Goal: Task Accomplishment & Management: Complete application form

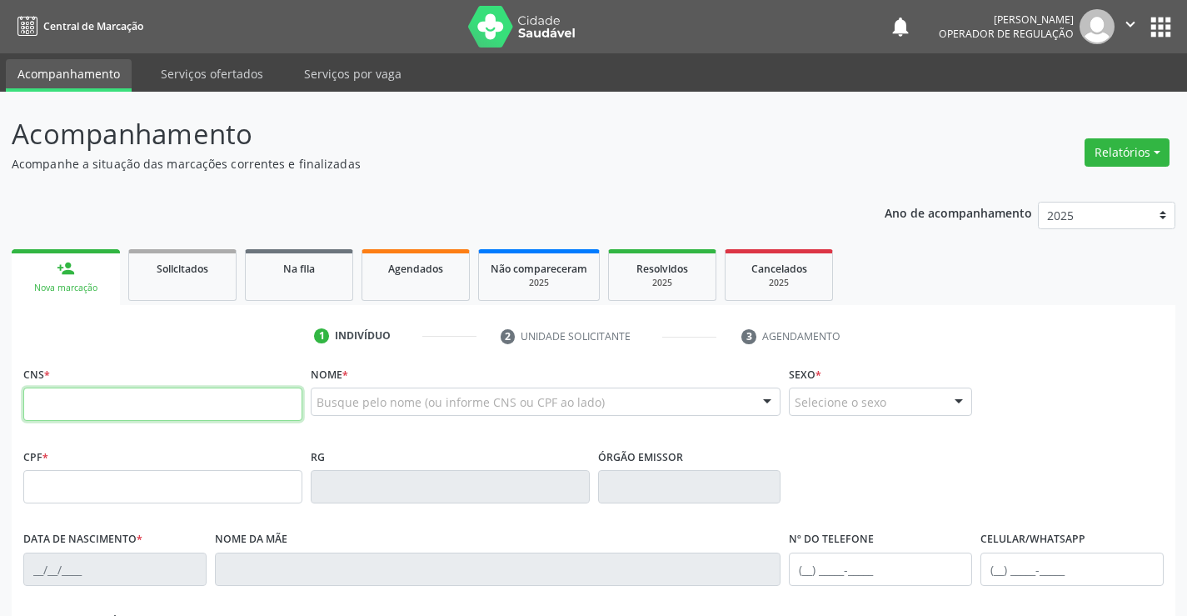
click at [132, 404] on input "text" at bounding box center [162, 403] width 279 height 33
type input "701 1090 4942 3010"
type input "2002847460"
type input "17/07/1989"
type input "S/N"
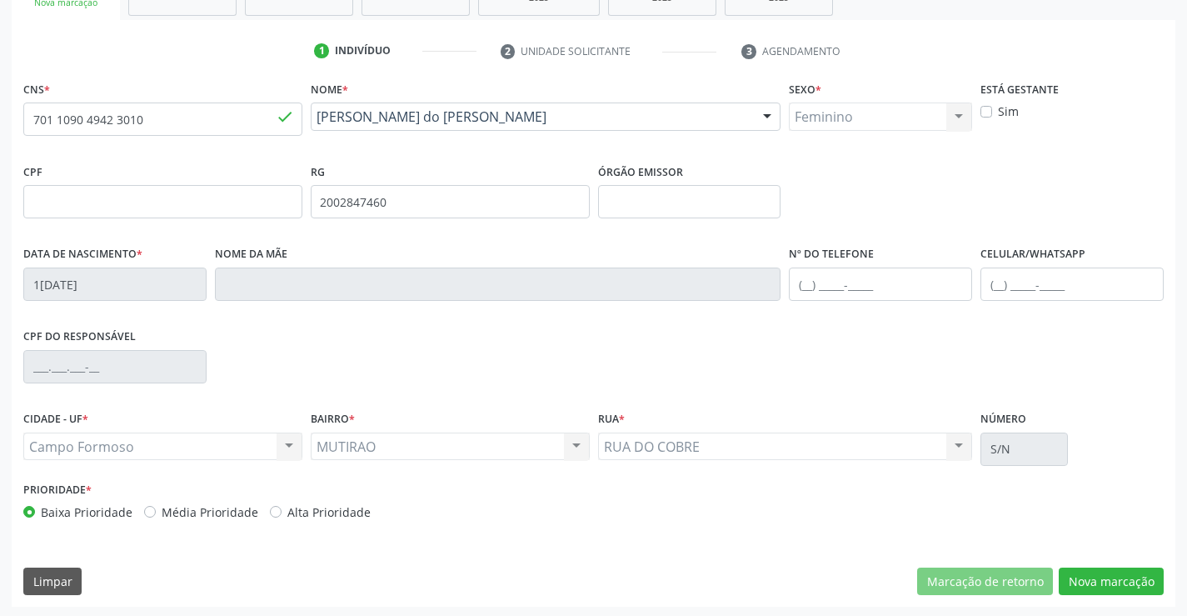
scroll to position [287, 0]
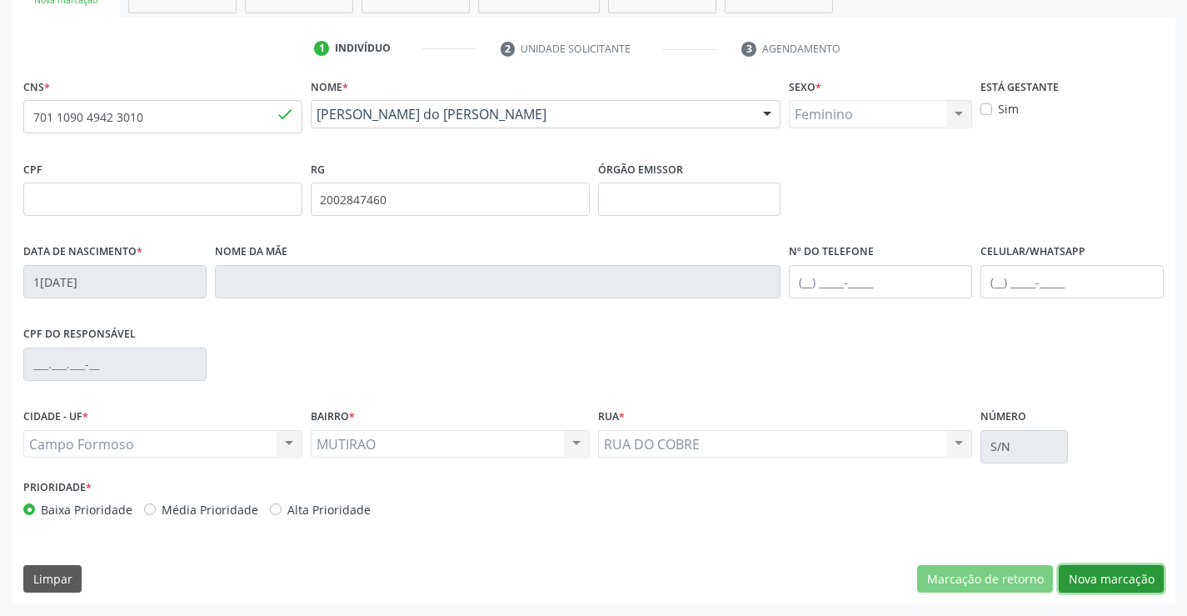
click at [1112, 584] on button "Nova marcação" at bounding box center [1111, 579] width 105 height 28
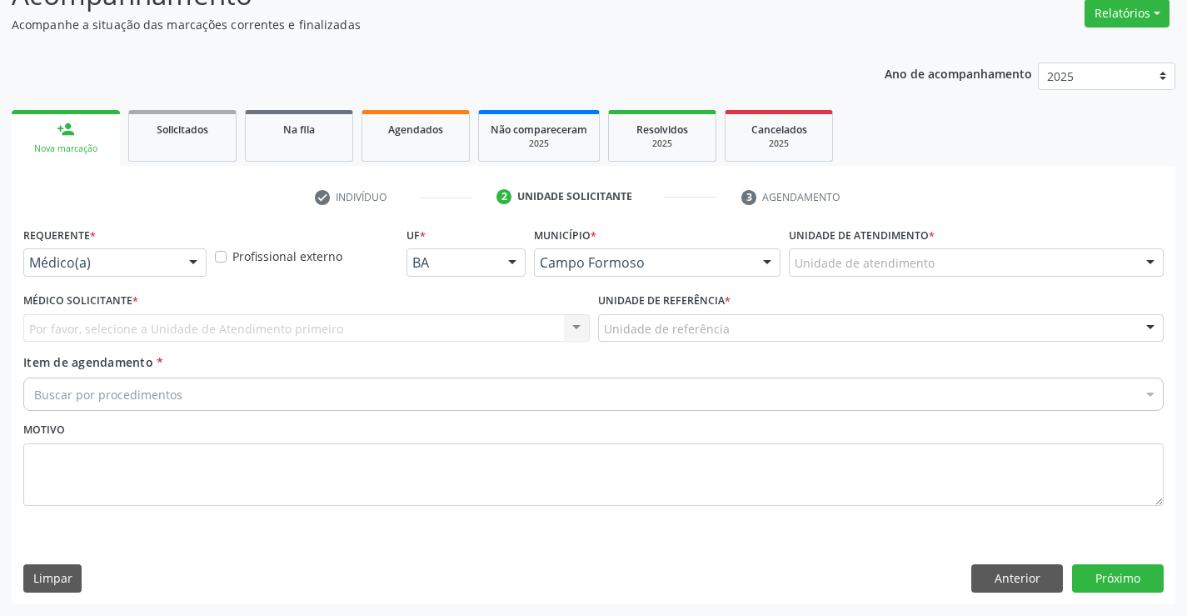
scroll to position [139, 0]
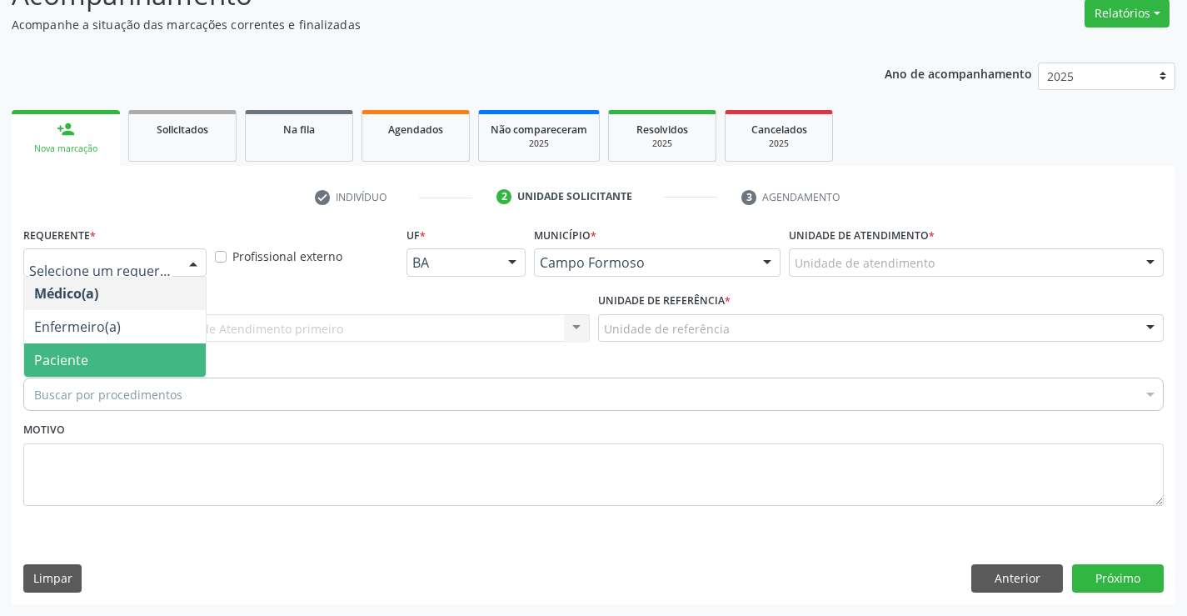
click at [122, 351] on span "Paciente" at bounding box center [115, 359] width 182 height 33
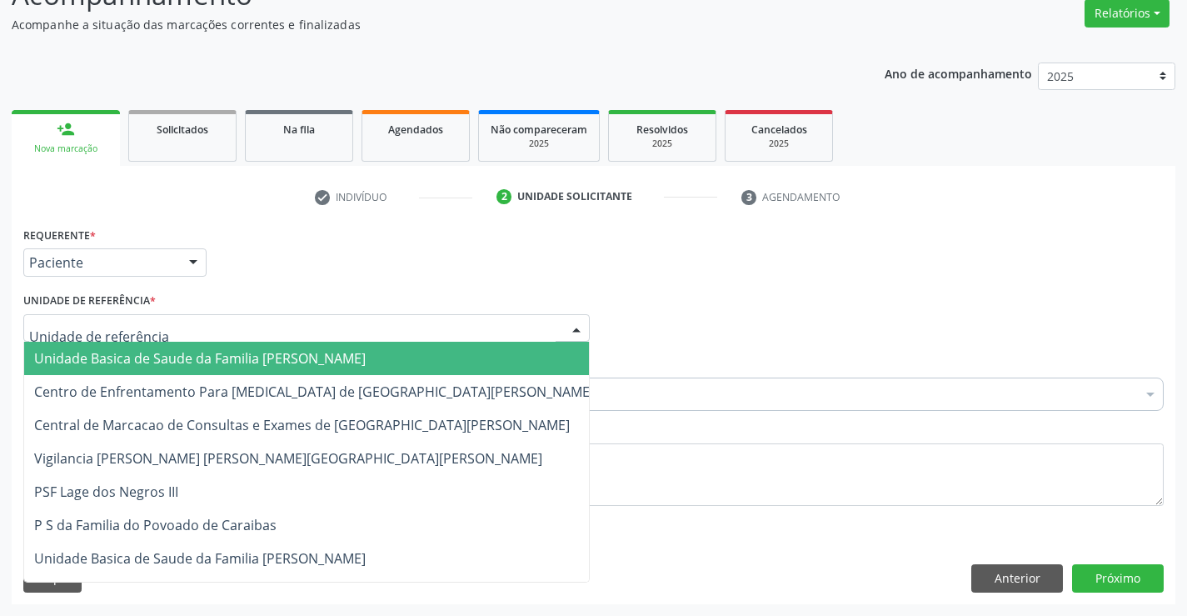
click at [149, 352] on span "Unidade Basica de Saude da Familia Dr [PERSON_NAME]" at bounding box center [200, 358] width 332 height 18
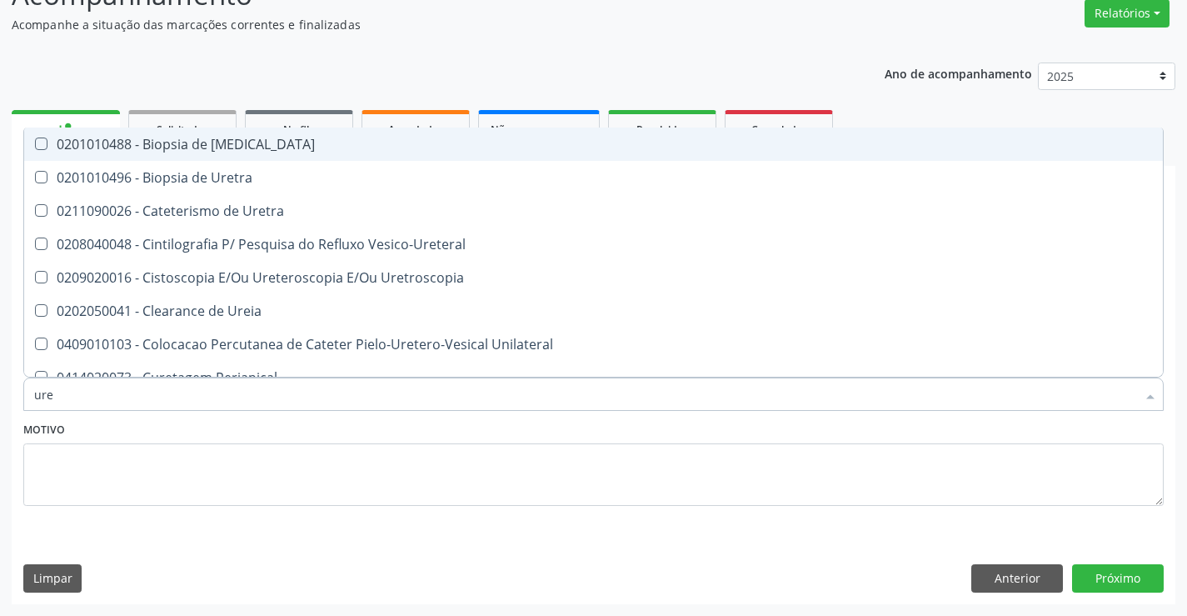
type input "urei"
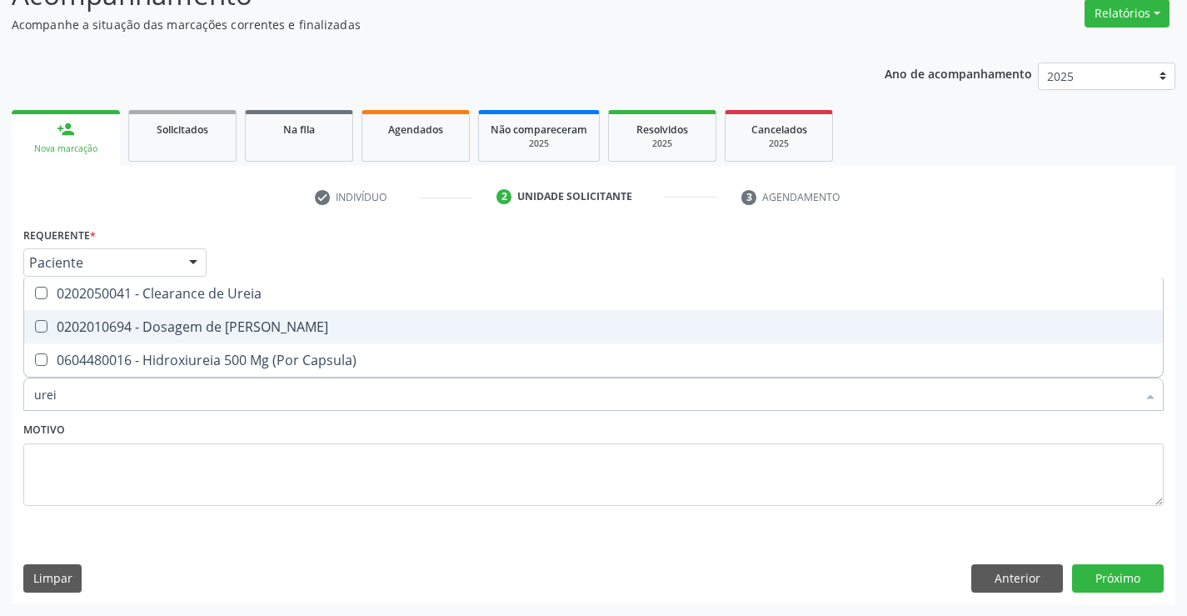
click at [229, 320] on div "0202010694 - Dosagem de [PERSON_NAME]" at bounding box center [593, 326] width 1119 height 13
checkbox Ureia "true"
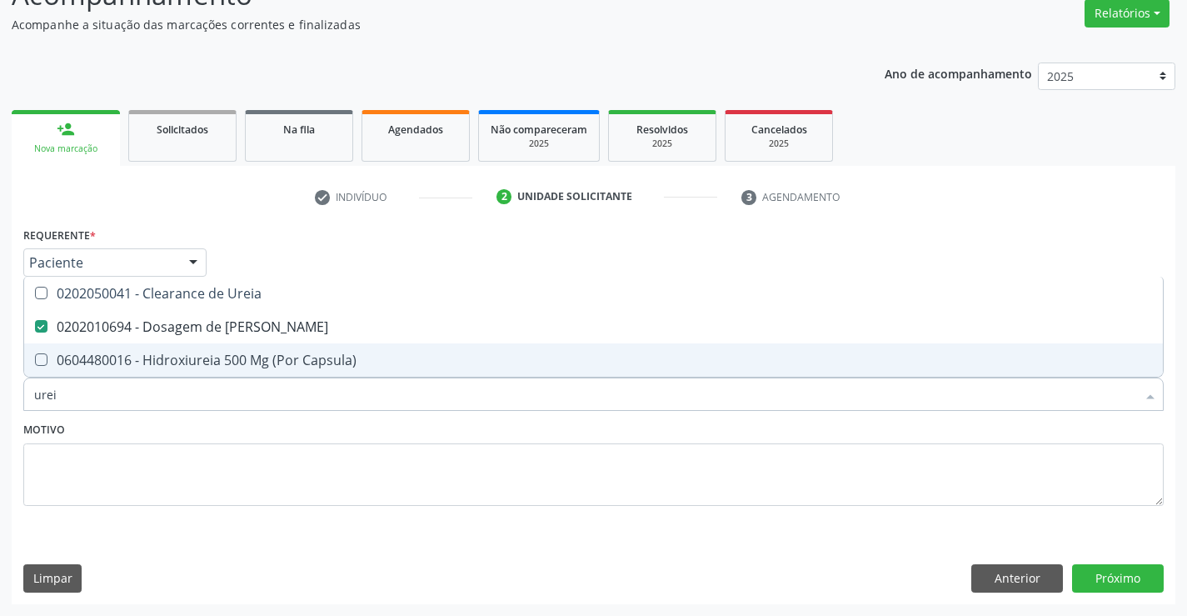
type input "urei"
click at [204, 453] on textarea at bounding box center [593, 474] width 1141 height 63
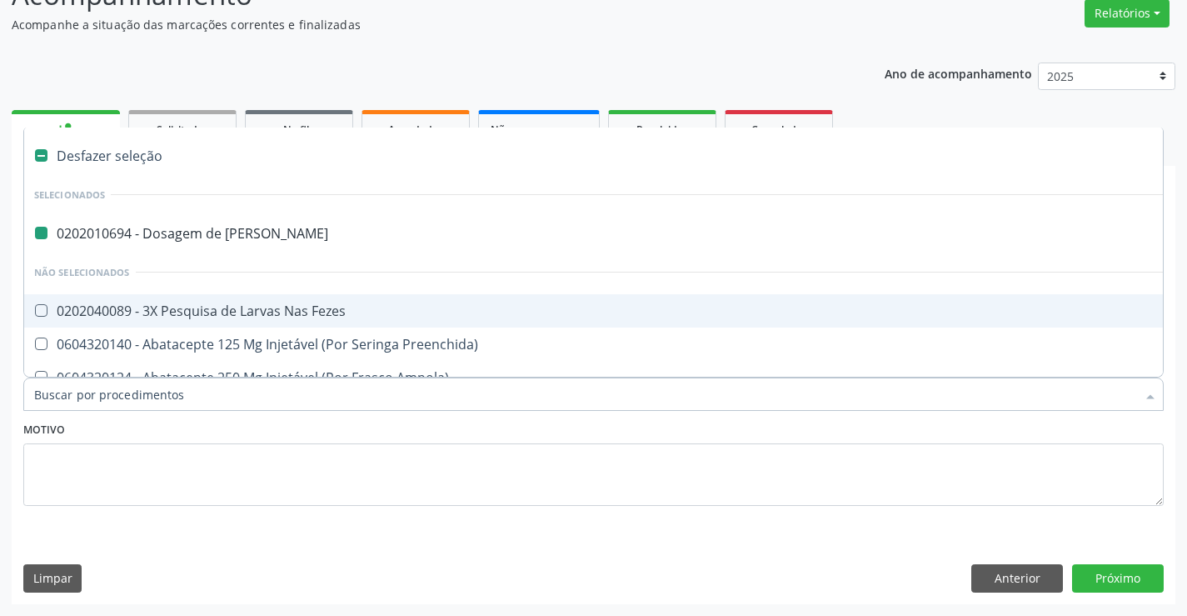
type input "c"
checkbox Ureia "false"
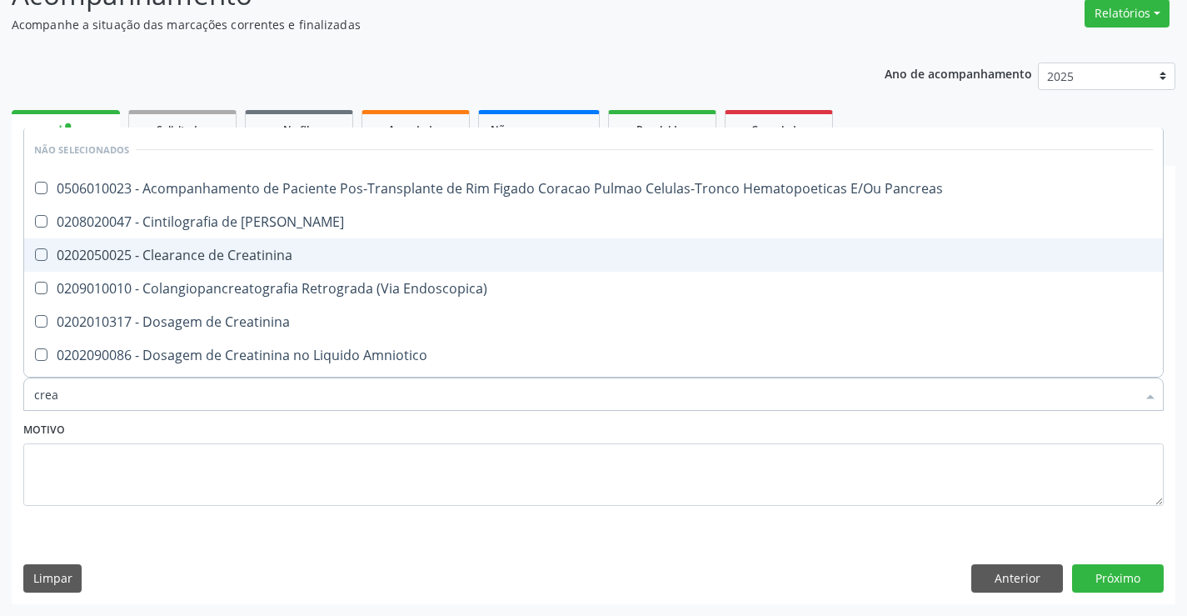
type input "creat"
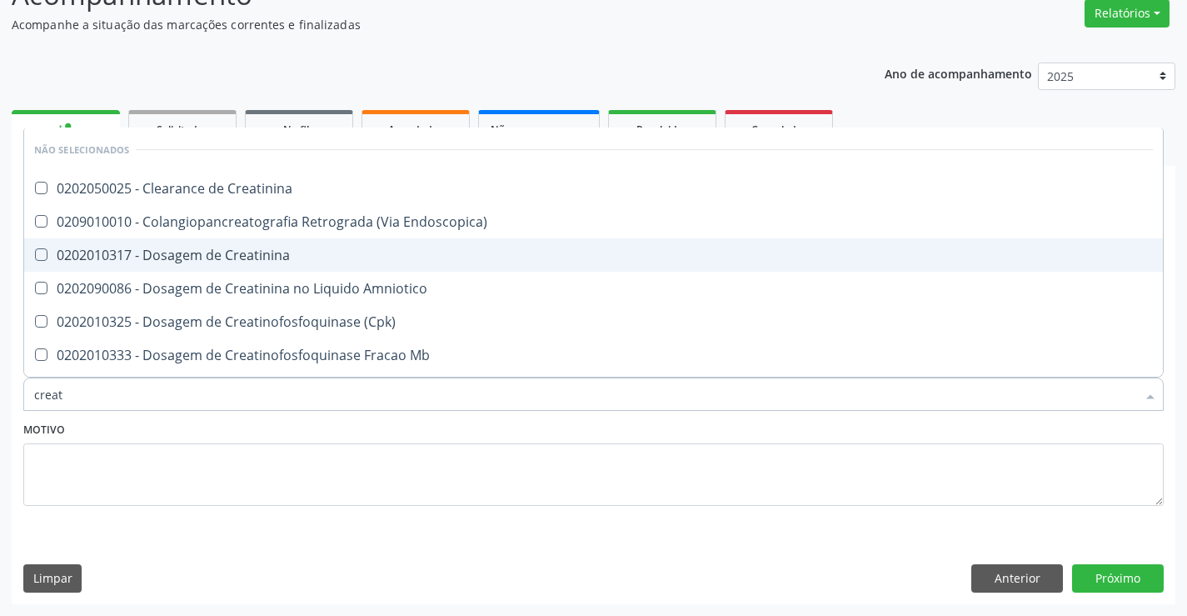
click at [280, 251] on div "0202010317 - Dosagem de Creatinina" at bounding box center [593, 254] width 1119 height 13
checkbox Creatinina "true"
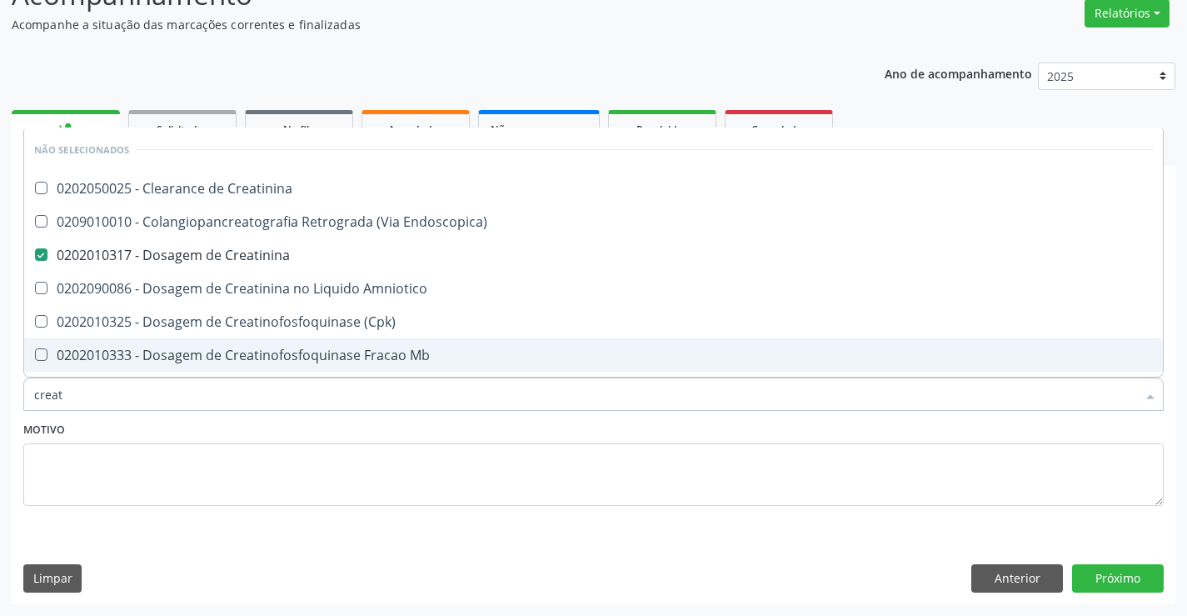
type input "creat"
click at [210, 490] on textarea at bounding box center [593, 474] width 1141 height 63
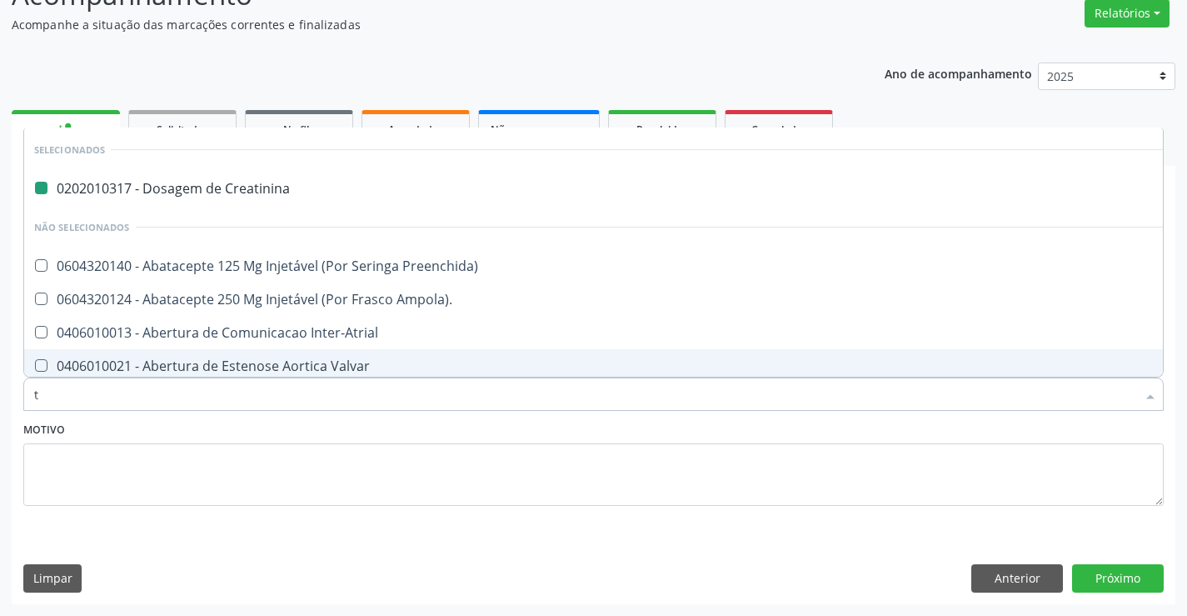
type input "tg"
checkbox Creatinina "false"
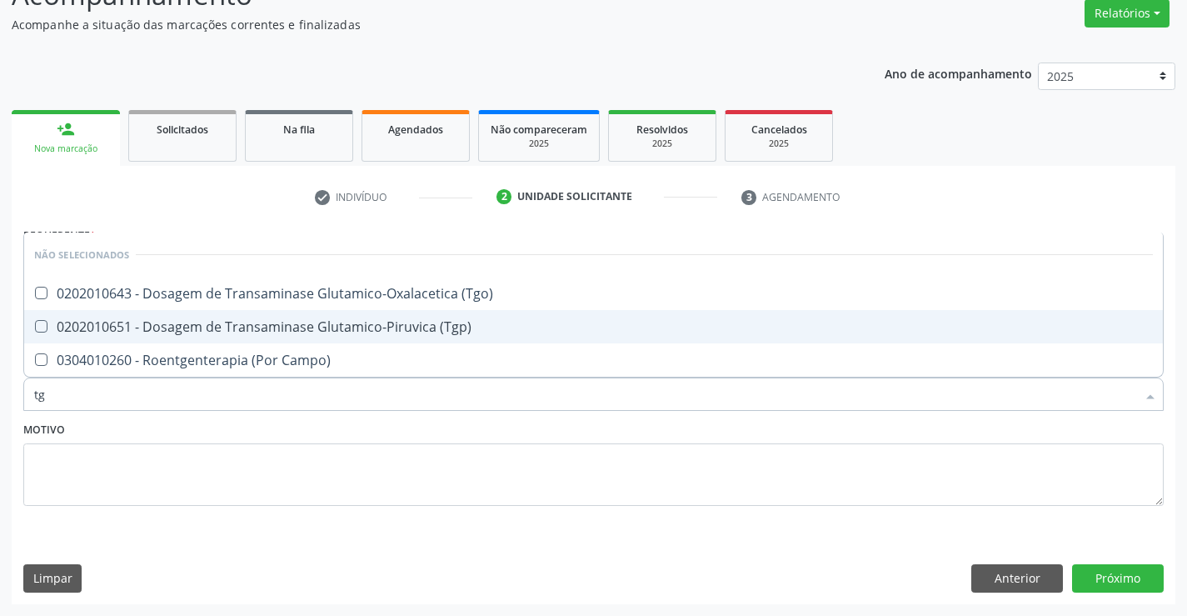
click at [282, 323] on div "0202010651 - Dosagem de Transaminase Glutamico-Piruvica (Tgp)" at bounding box center [593, 326] width 1119 height 13
checkbox \(Tgp\) "true"
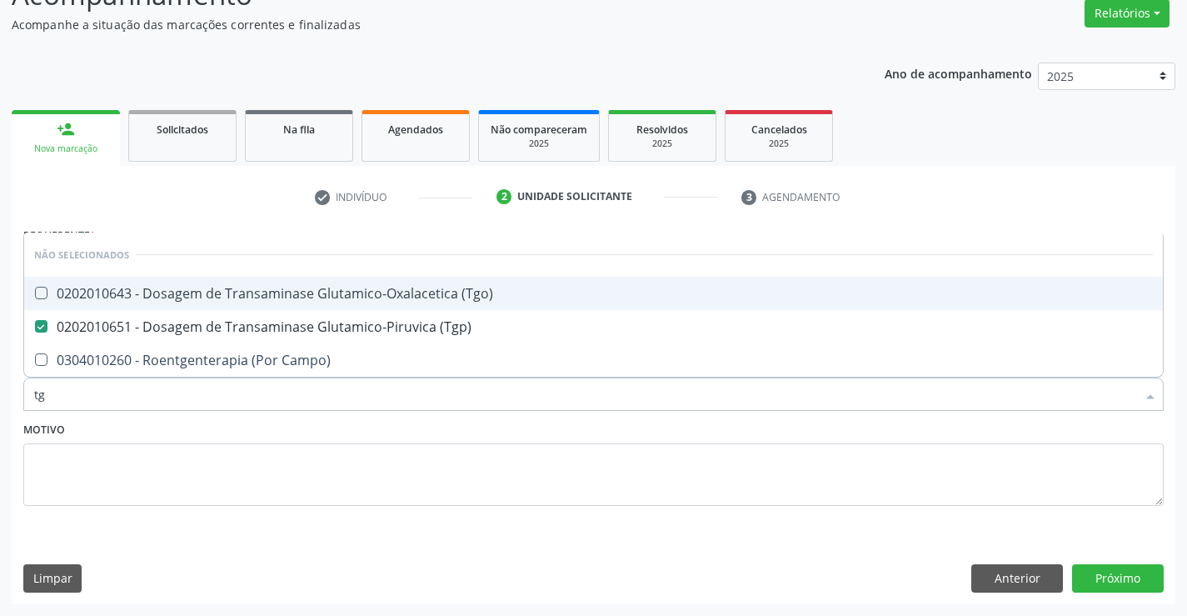
click at [305, 277] on span "0202010643 - Dosagem de Transaminase Glutamico-Oxalacetica (Tgo)" at bounding box center [593, 293] width 1139 height 33
checkbox \(Tgo\) "true"
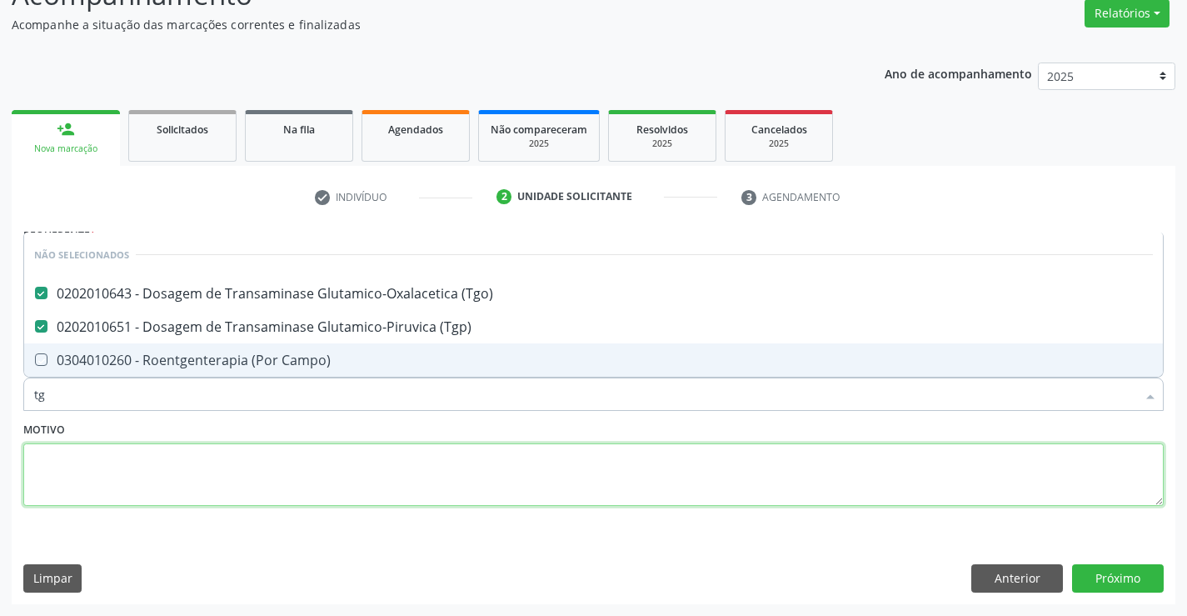
click at [248, 450] on textarea at bounding box center [593, 474] width 1141 height 63
checkbox Campo\) "true"
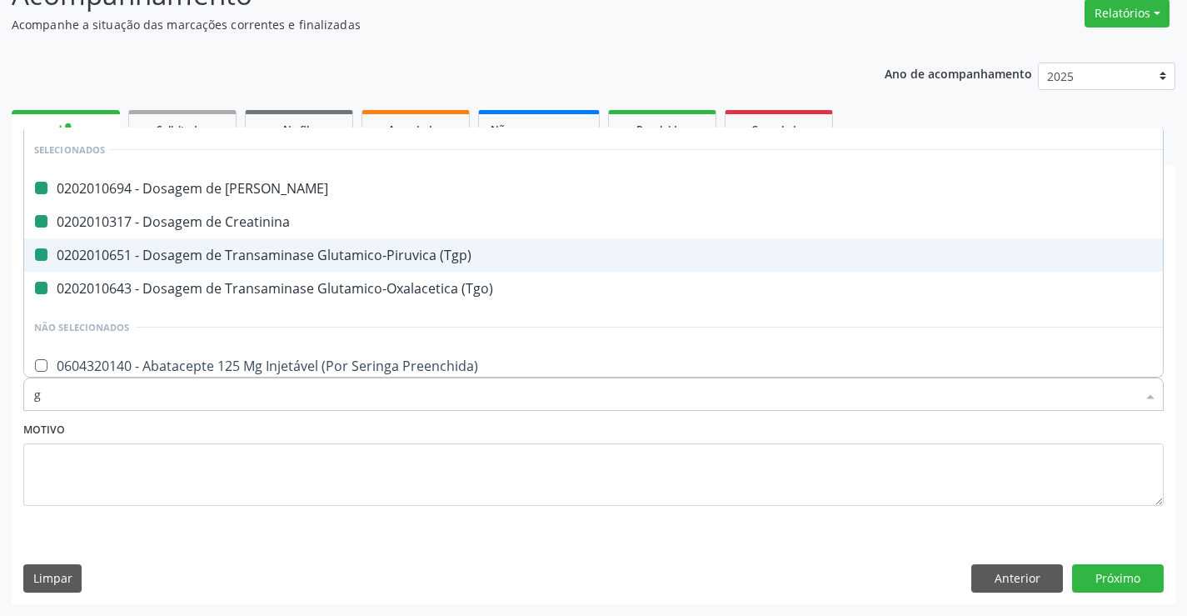
type input "ga"
checkbox Ureia "false"
checkbox \(Tgp\) "false"
checkbox Creatinina "false"
checkbox \(Tgo\) "false"
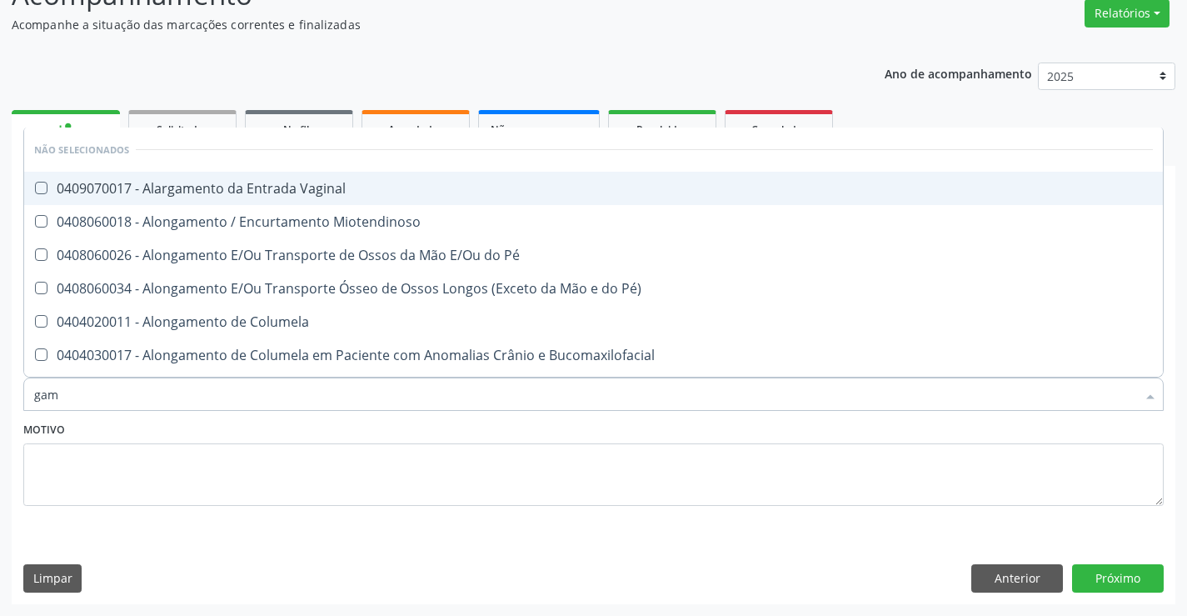
type input "gama"
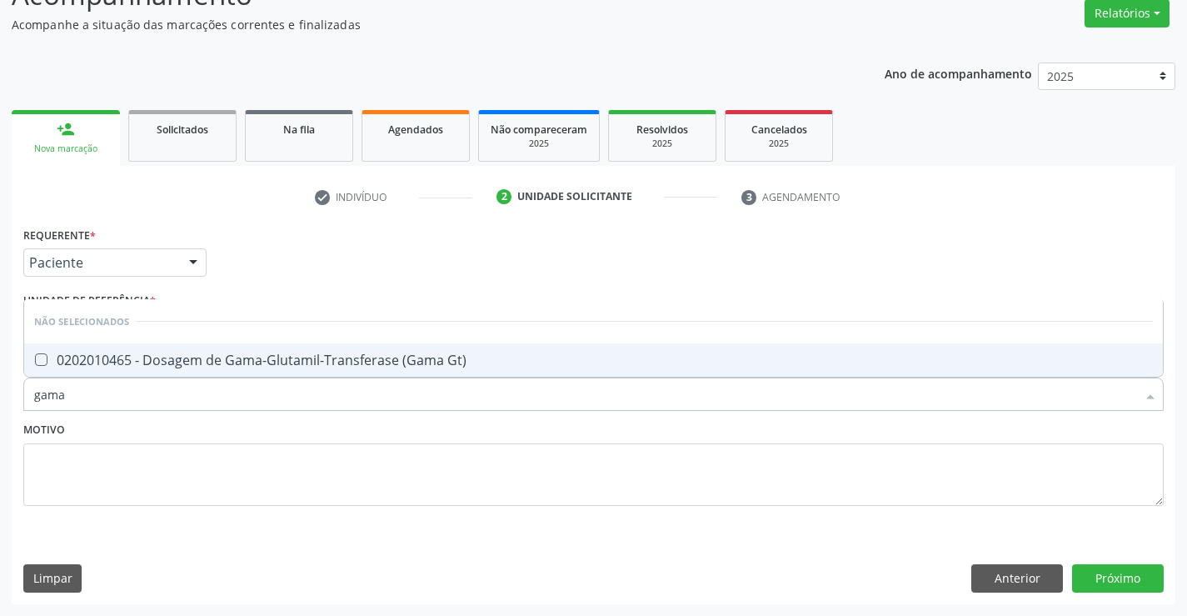
click at [294, 349] on span "0202010465 - Dosagem de Gama-Glutamil-Transferase (Gama Gt)" at bounding box center [593, 359] width 1139 height 33
checkbox Gt\) "true"
click at [254, 437] on div "Motivo" at bounding box center [593, 461] width 1141 height 88
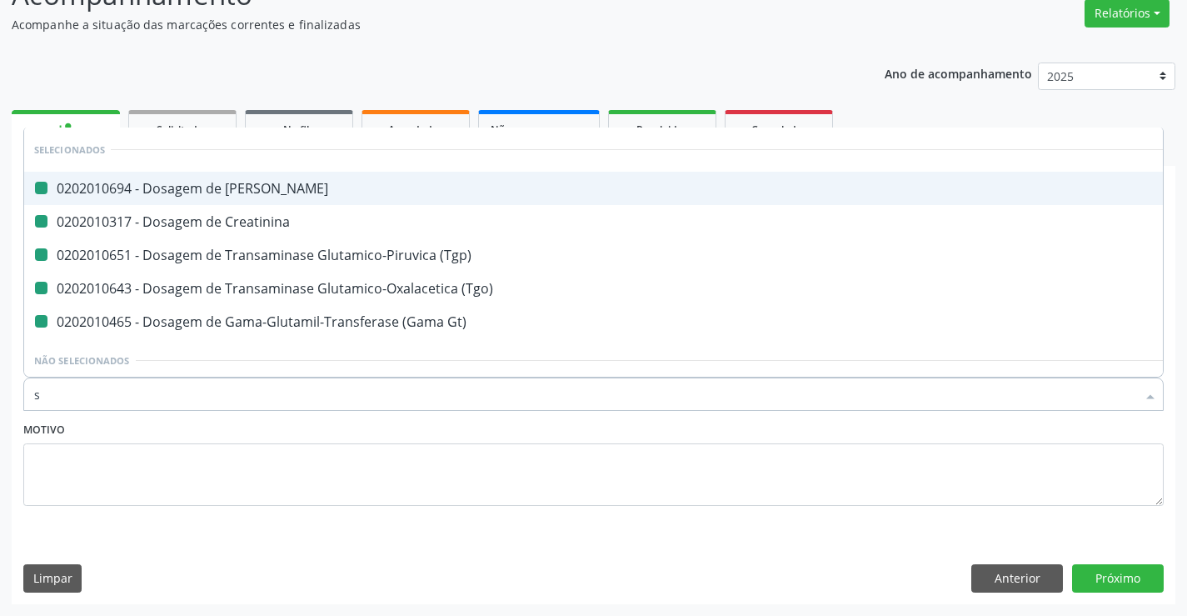
type input "s u"
checkbox Ureia "false"
checkbox Creatinina "false"
checkbox \(Tgp\) "false"
checkbox \(Tgo\) "false"
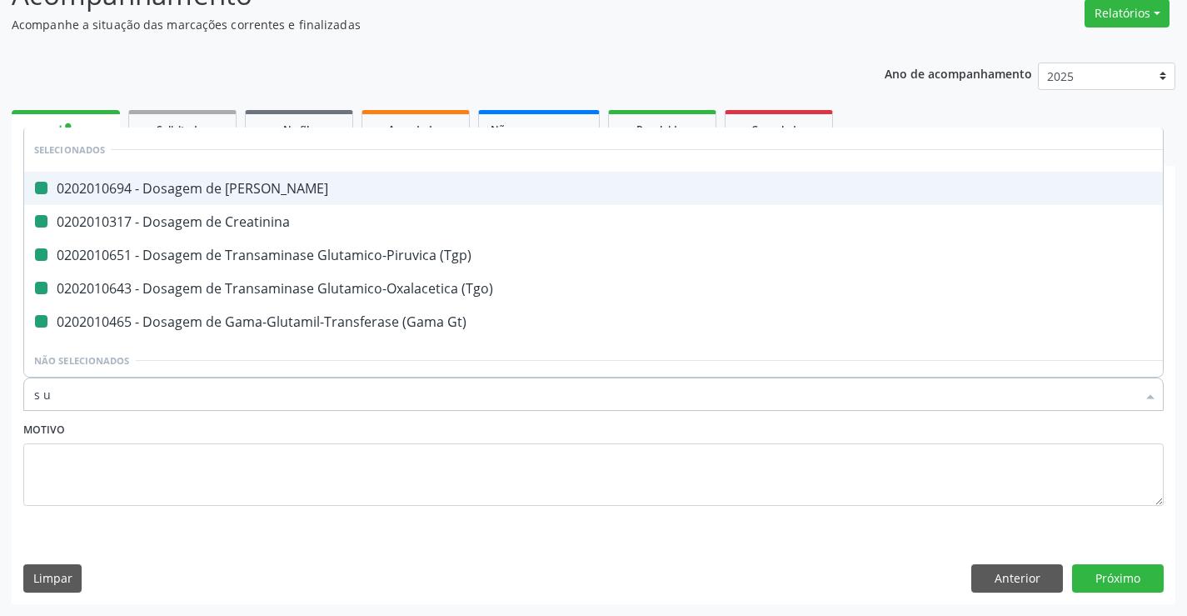
checkbox Gt\) "false"
type input "s"
checkbox Ureia "true"
checkbox Creatinina "true"
checkbox \(Tgp\) "true"
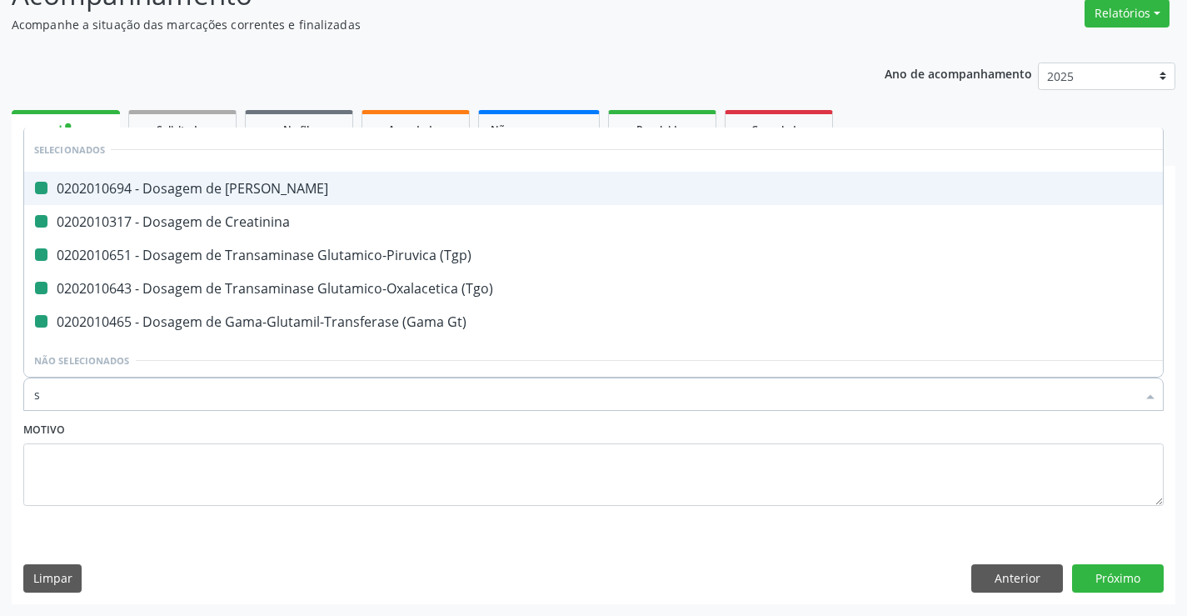
checkbox \(Tgo\) "true"
checkbox Gt\) "true"
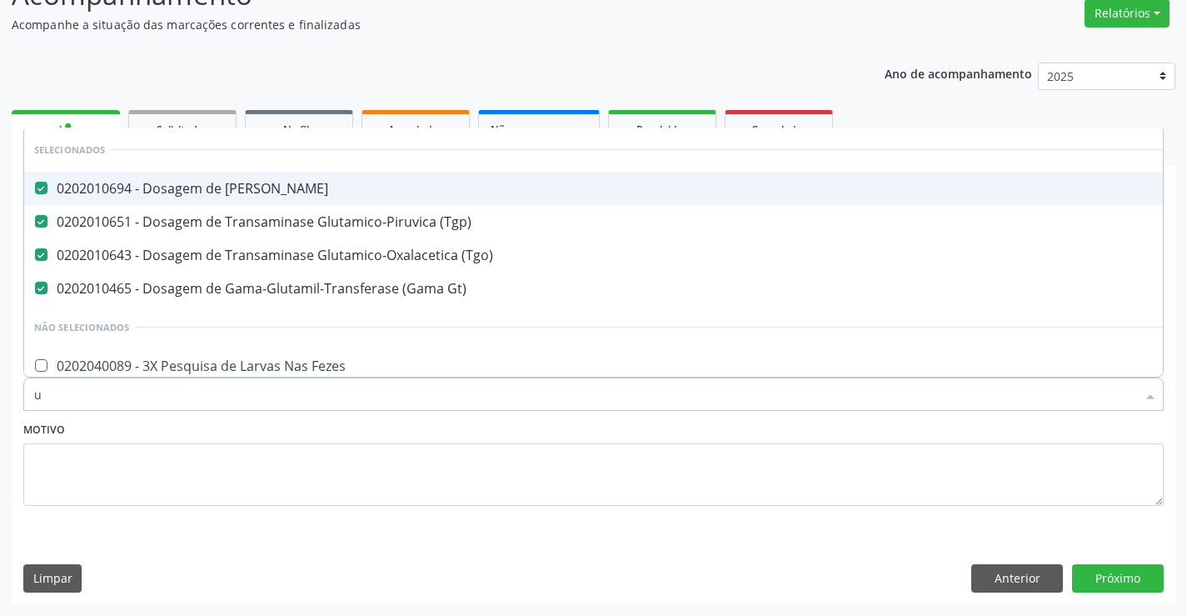
type input "ur"
checkbox \(Tgo\) "false"
checkbox Gt\) "false"
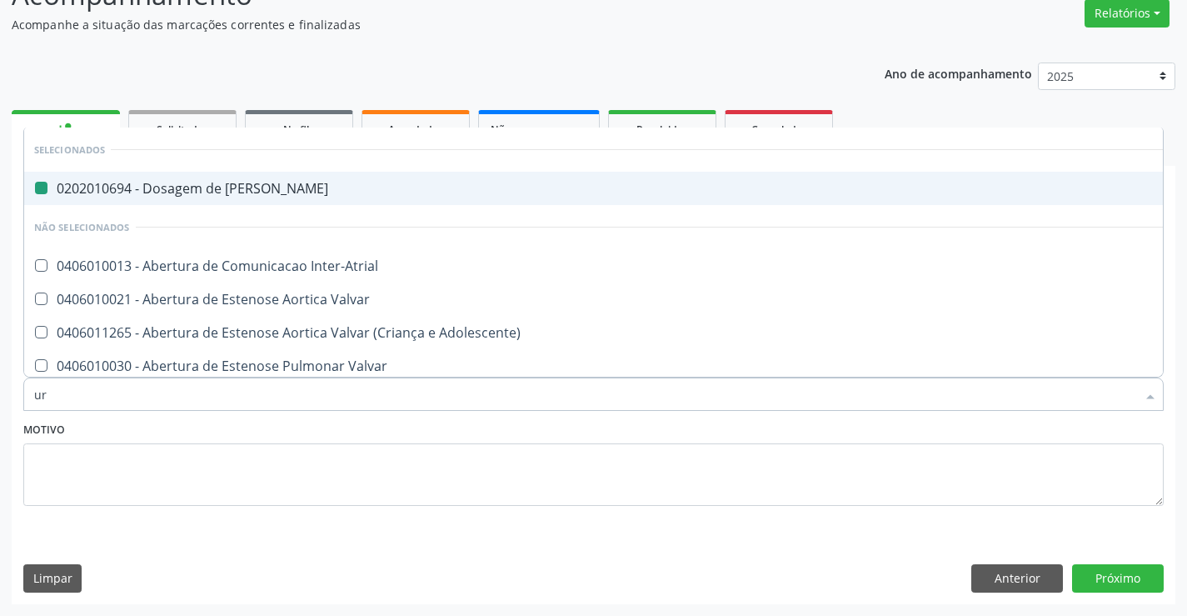
type input "uri"
checkbox Ureia "false"
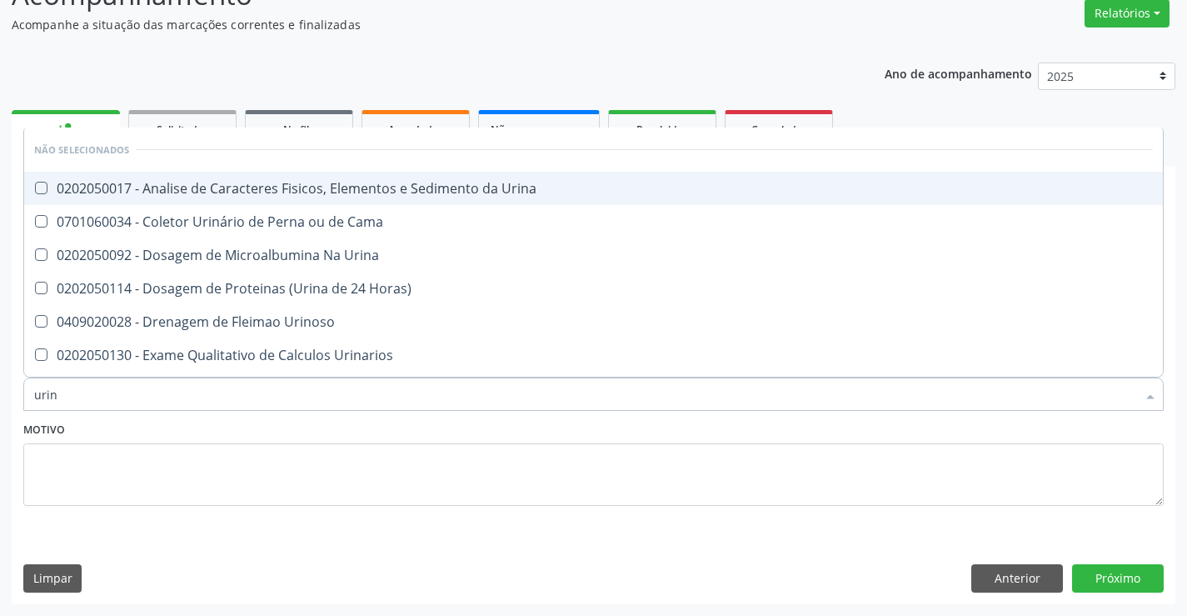
type input "urina"
click at [375, 188] on div "0202050017 - Analise de Caracteres Fisicos, Elementos e Sedimento da Urina" at bounding box center [593, 188] width 1119 height 13
checkbox Urina "true"
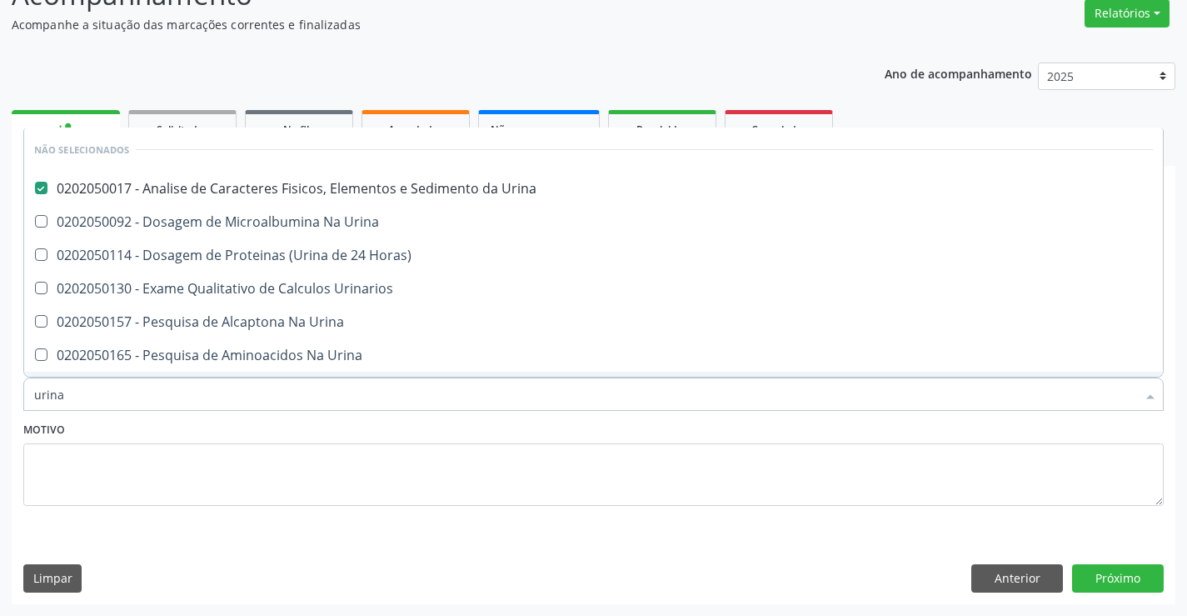
click at [267, 427] on div "Motivo" at bounding box center [593, 461] width 1141 height 88
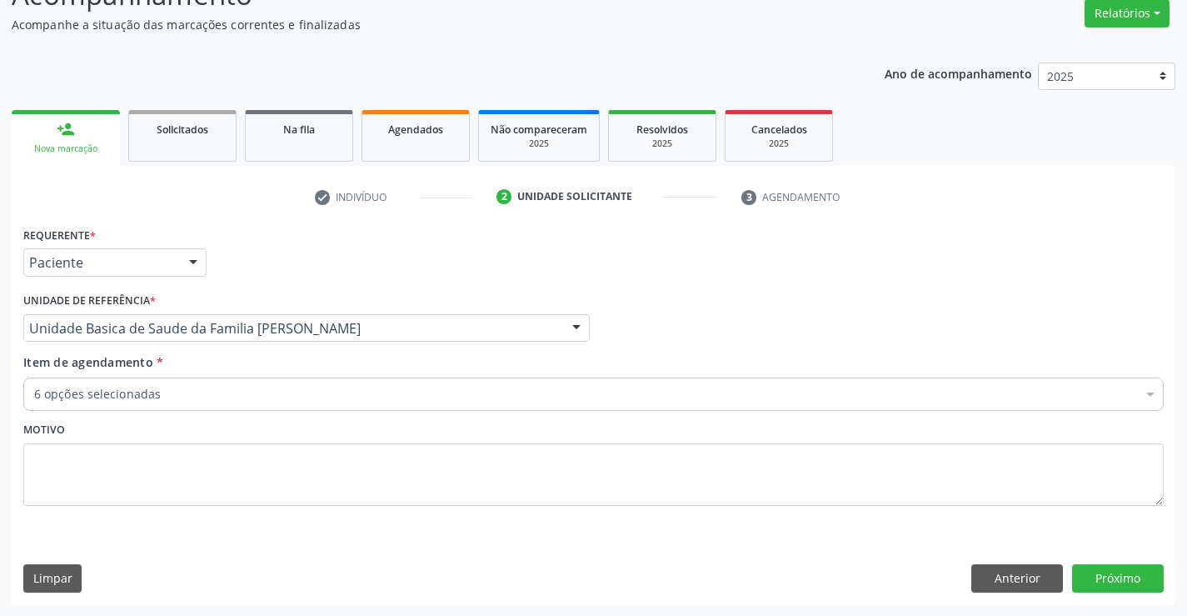
checkbox \(Tgp\) "true"
checkbox \(Tgo\) "true"
checkbox Urina "true"
checkbox Gt\) "true"
checkbox Creatinina "true"
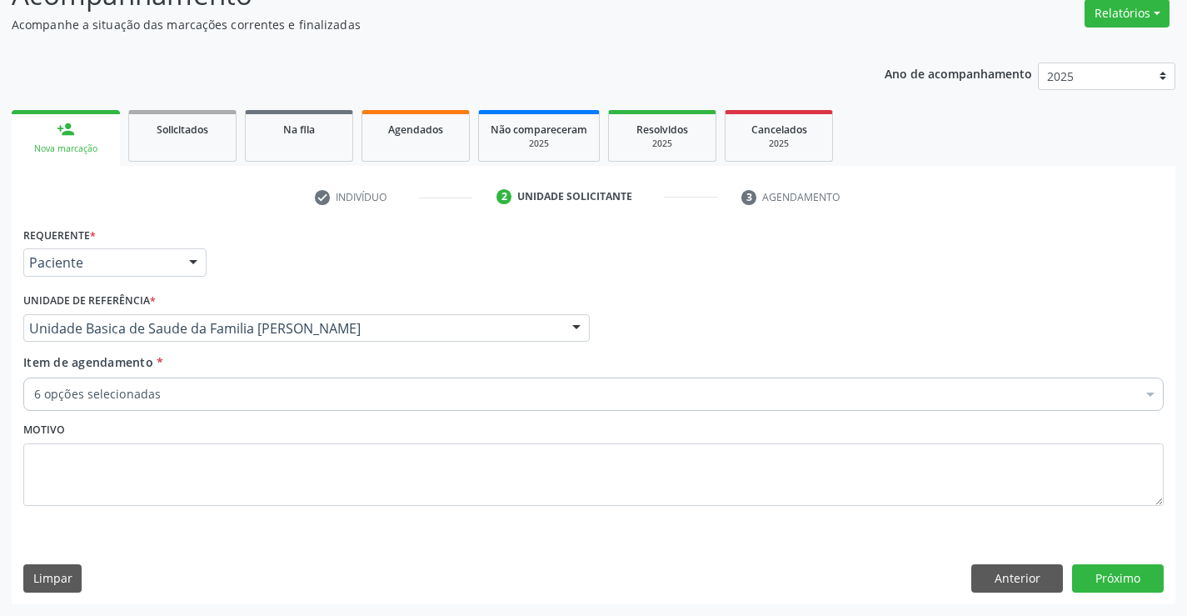
scroll to position [95, 0]
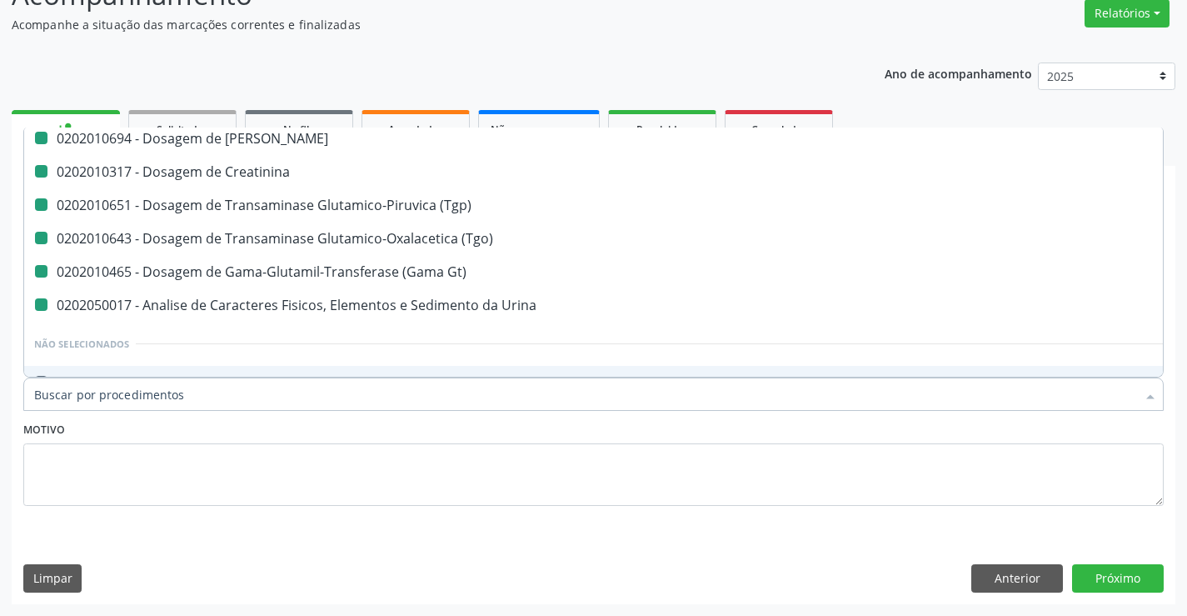
type input "h"
checkbox Ureia "false"
checkbox \(Tgp\) "false"
checkbox \(Tgo\) "false"
checkbox Urina "false"
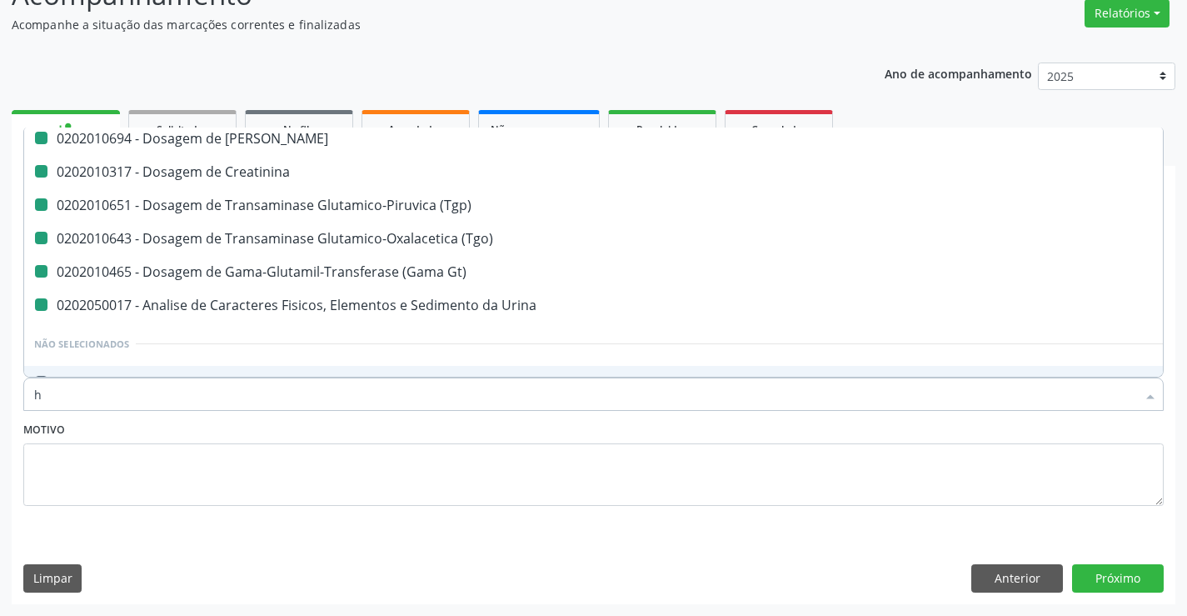
checkbox Gt\) "false"
checkbox Creatinina "false"
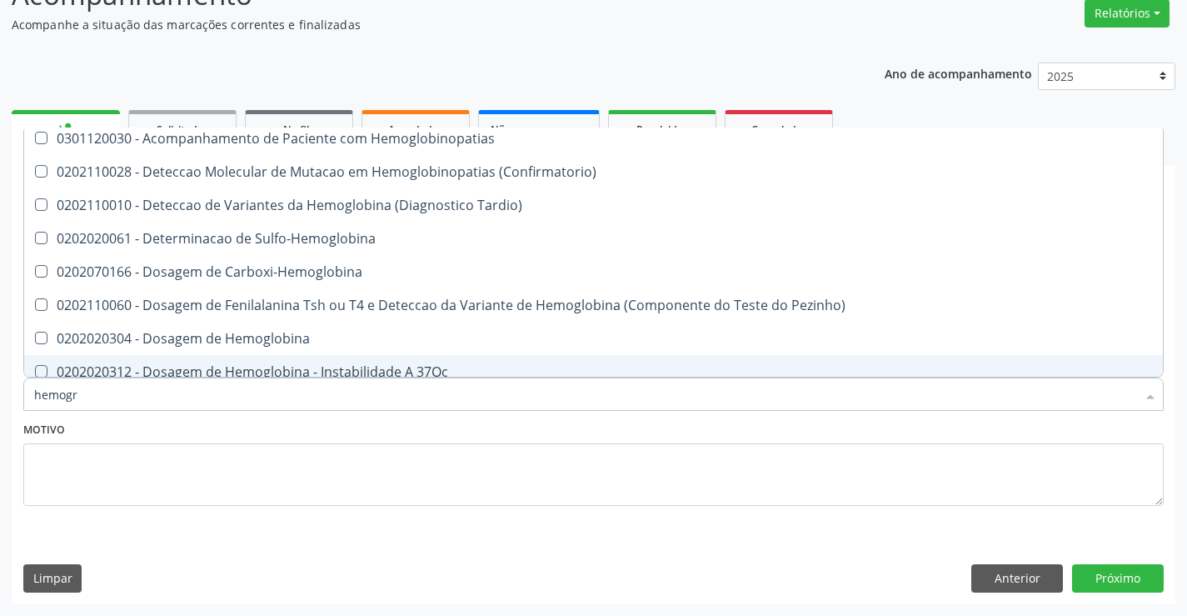
scroll to position [0, 0]
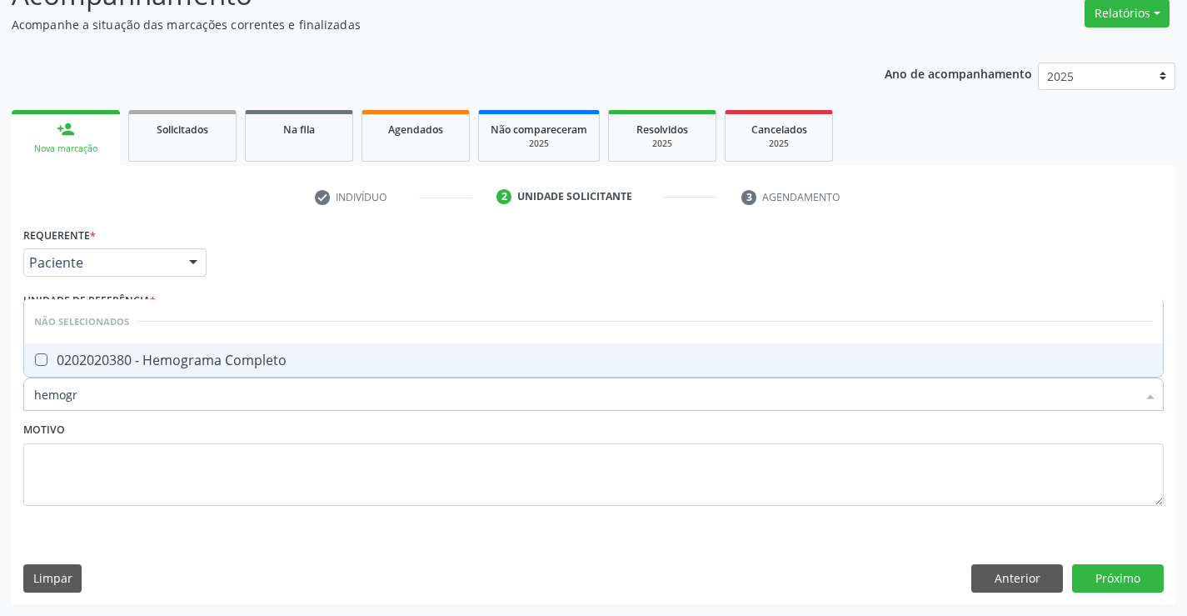
type input "hemogra"
click at [271, 363] on div "0202020380 - Hemograma Completo" at bounding box center [593, 359] width 1119 height 13
checkbox Completo "true"
click at [189, 466] on textarea at bounding box center [593, 474] width 1141 height 63
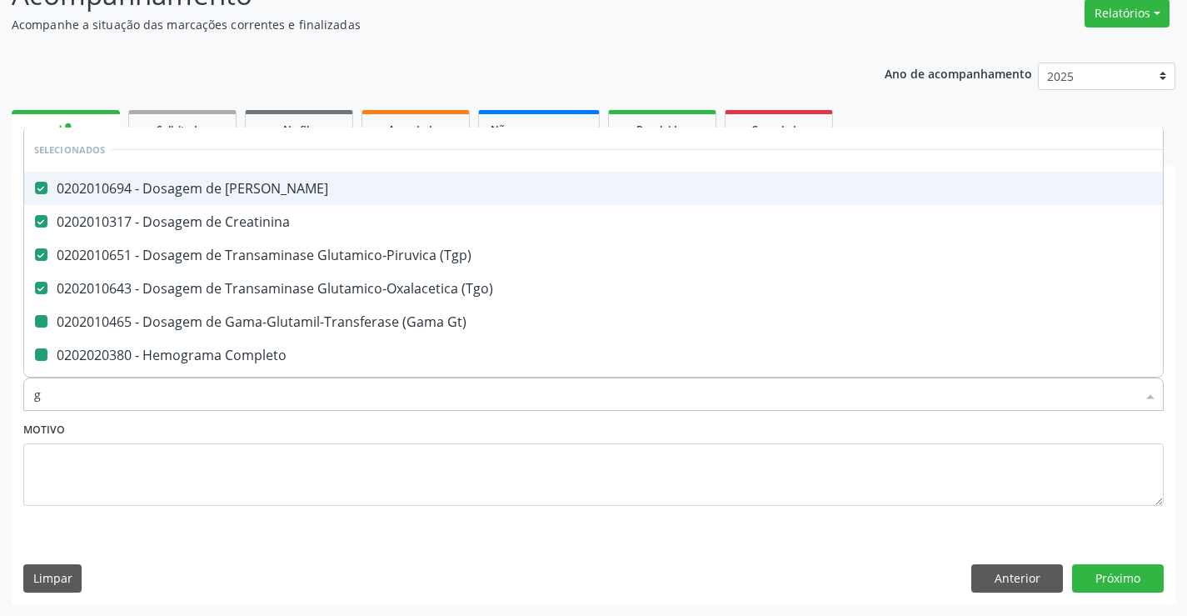
type input "gl"
checkbox Gt\) "false"
checkbox Completo "false"
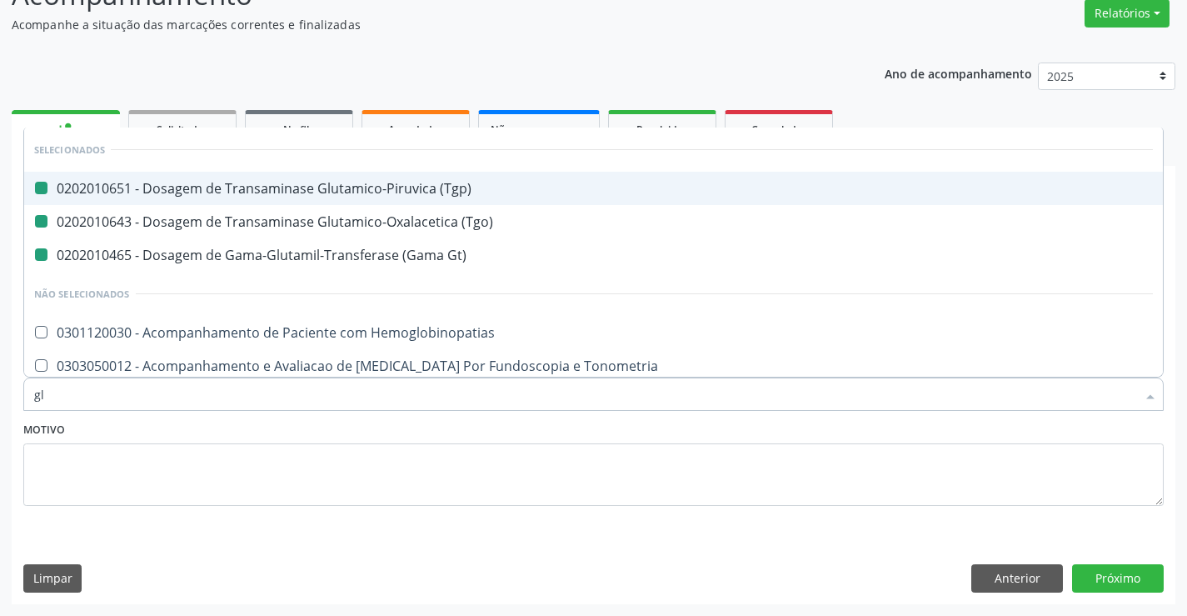
type input "gli"
checkbox \(Tgp\) "false"
checkbox \(Tgo\) "false"
checkbox Gt\) "false"
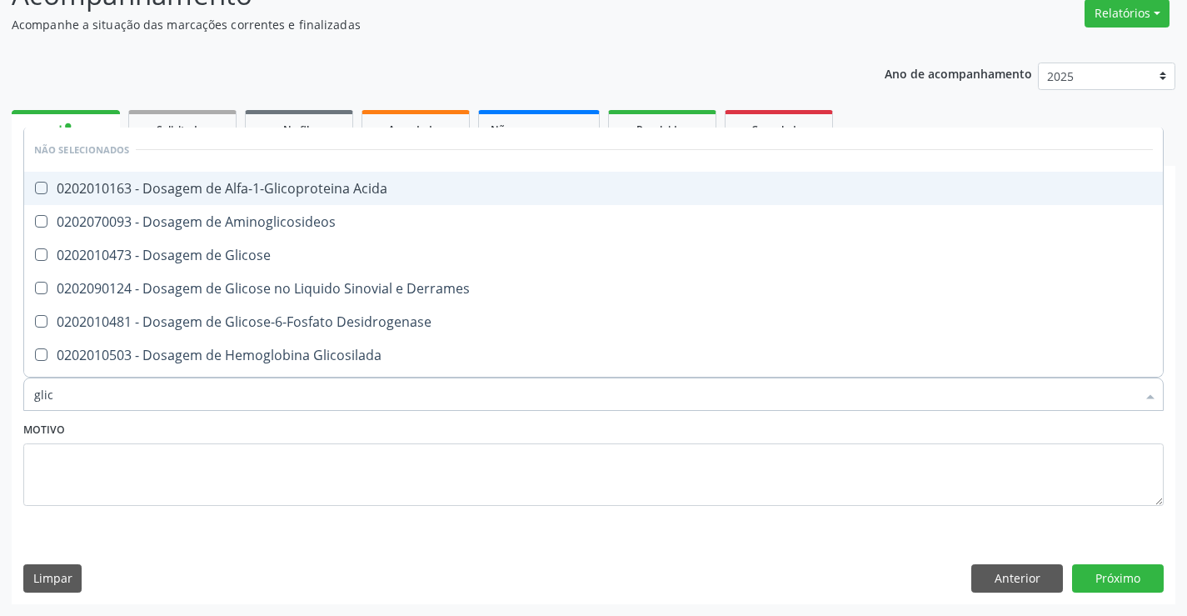
type input "glico"
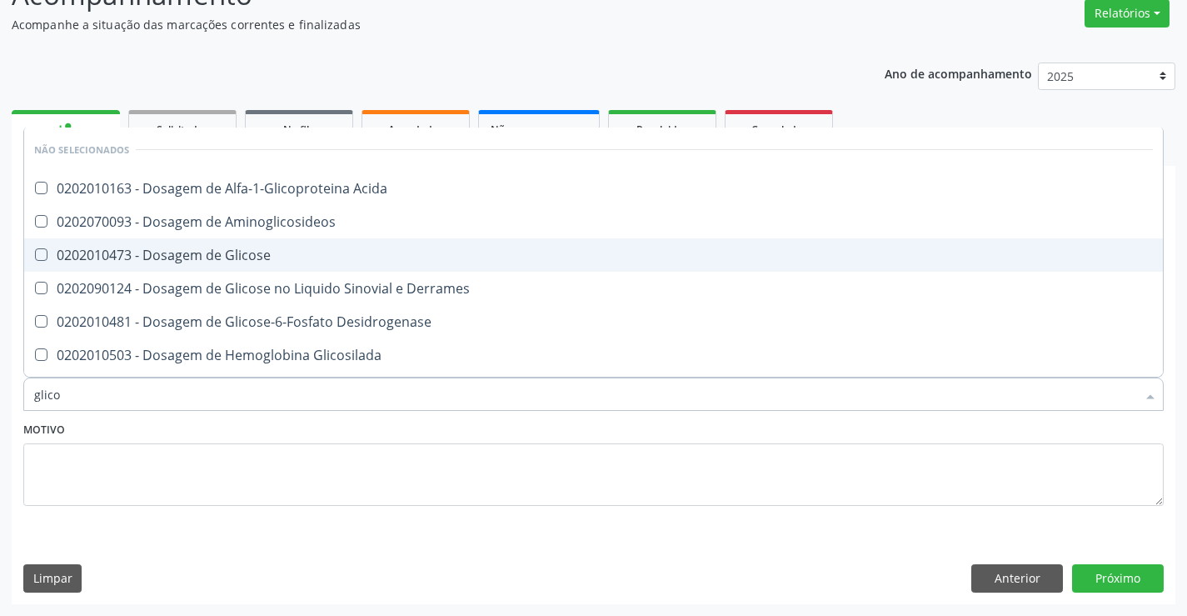
click at [260, 256] on div "0202010473 - Dosagem de Glicose" at bounding box center [593, 254] width 1119 height 13
checkbox Glicose "true"
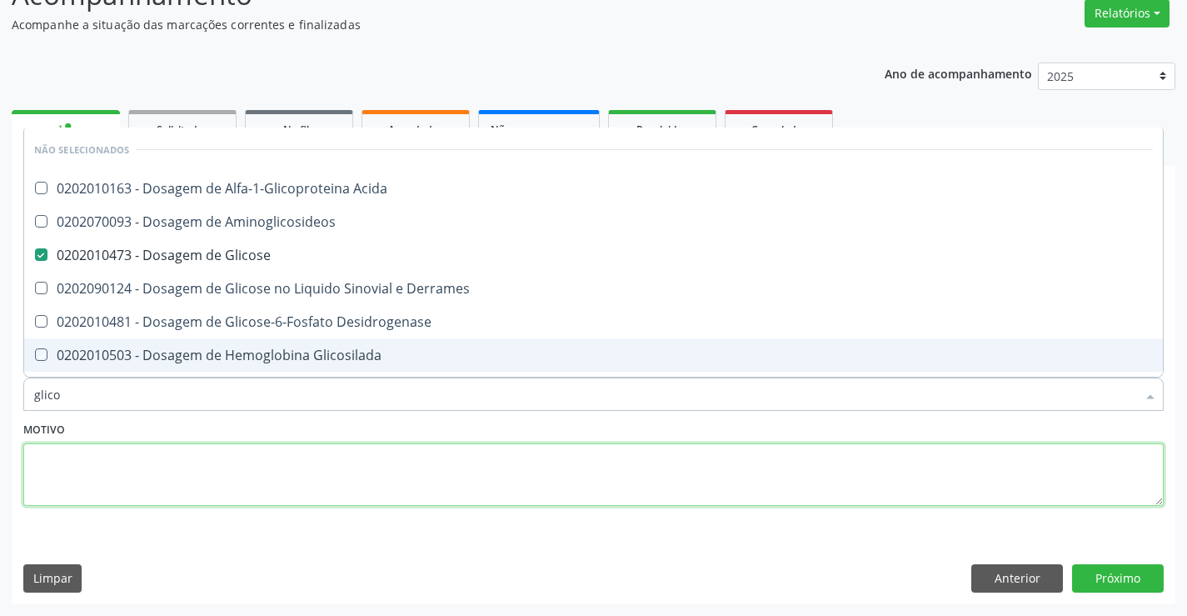
click at [217, 455] on textarea at bounding box center [593, 474] width 1141 height 63
checkbox Acida "true"
checkbox Aminoglicosideos "true"
checkbox Desidrogenase "true"
checkbox Glicosilada "true"
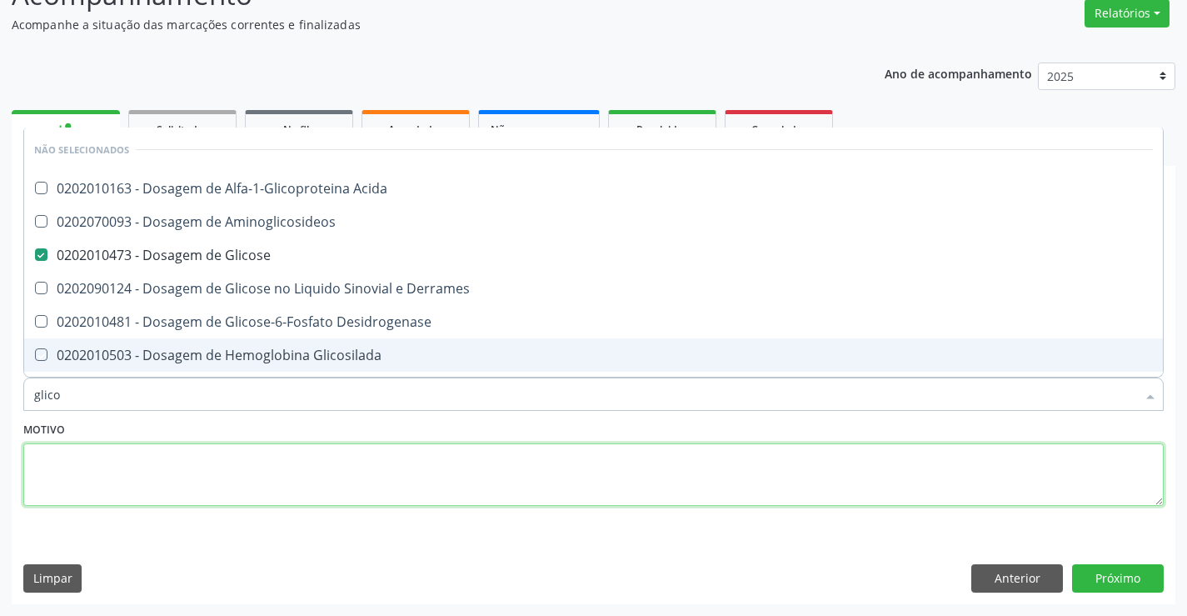
checkbox Urina "true"
checkbox Quantitativa "true"
checkbox Derrames "true"
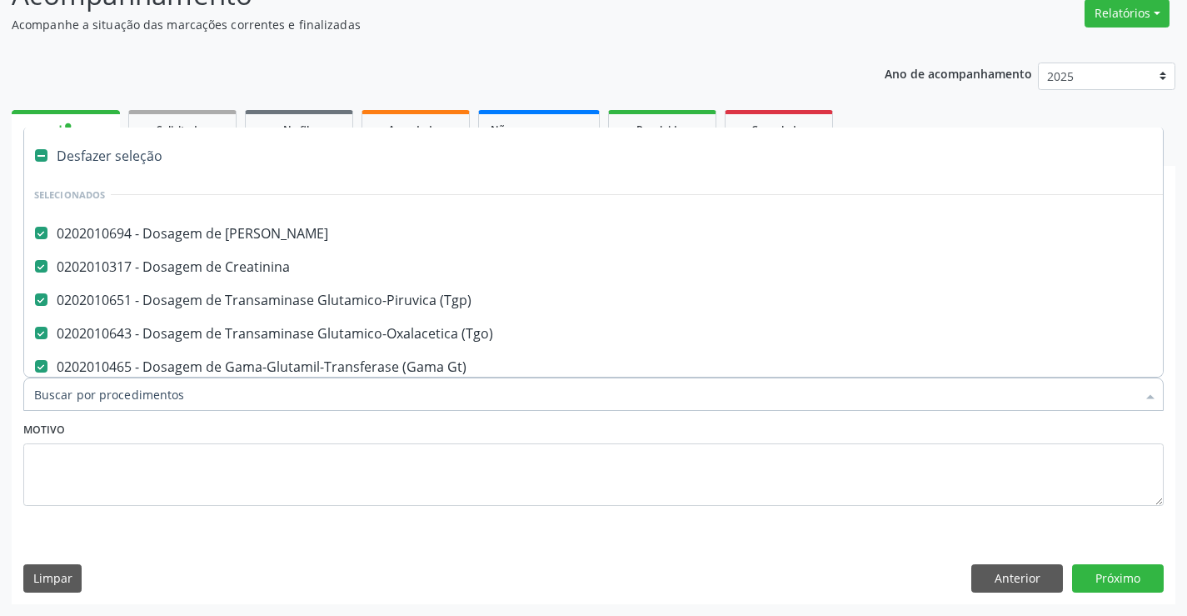
click at [222, 432] on div "Motivo" at bounding box center [593, 461] width 1141 height 88
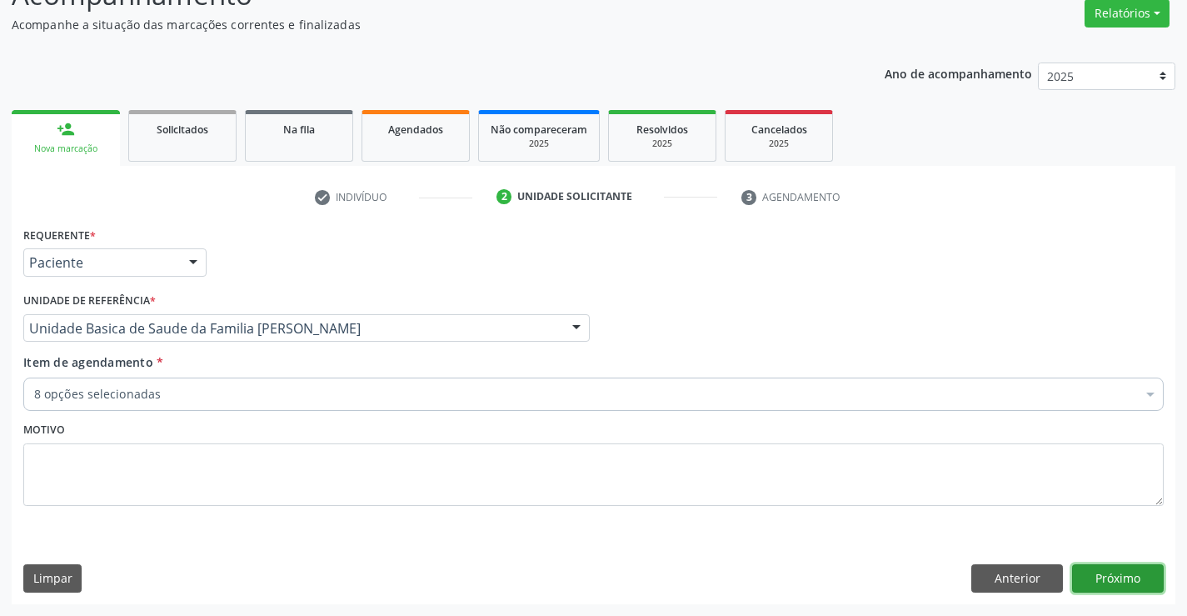
click at [1096, 576] on button "Próximo" at bounding box center [1118, 578] width 92 height 28
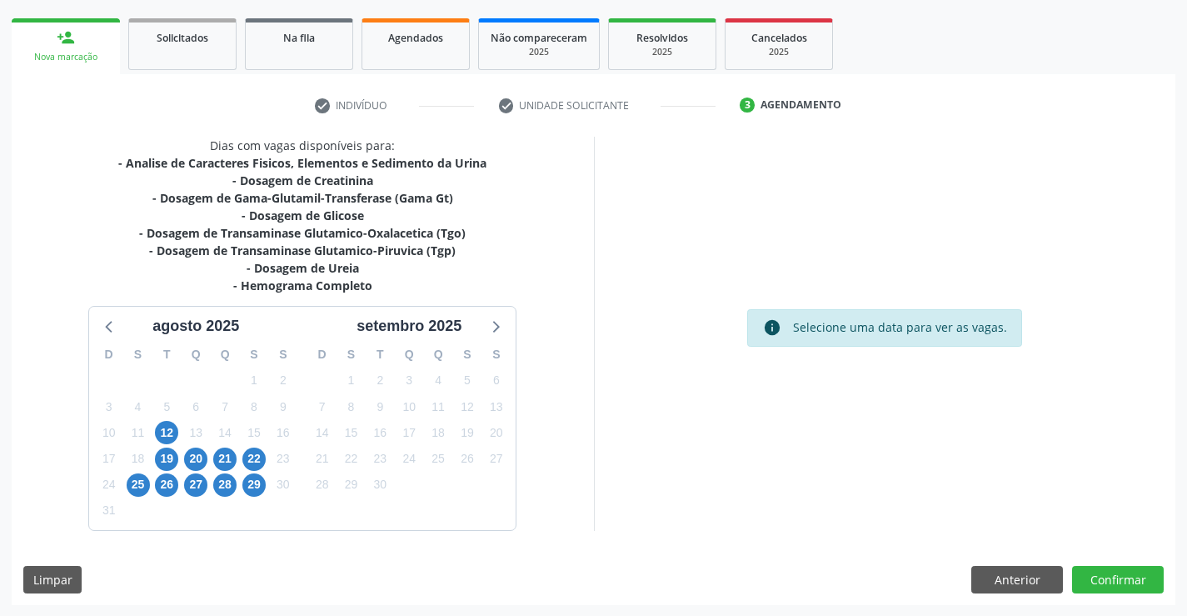
scroll to position [232, 0]
click at [168, 457] on span "19" at bounding box center [166, 458] width 23 height 23
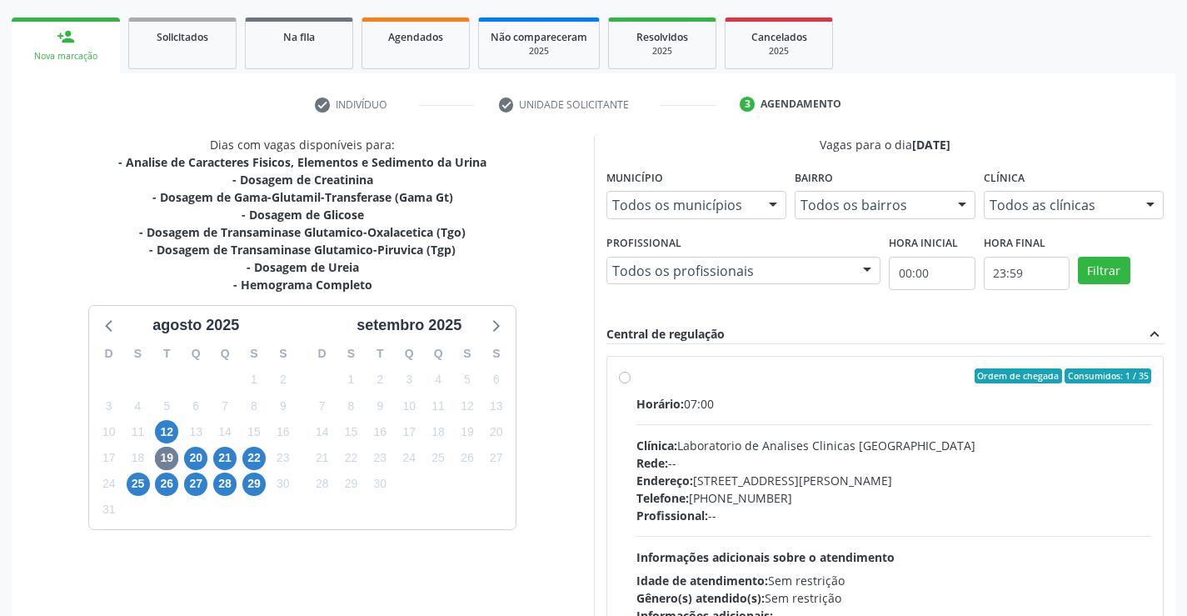
click at [637, 375] on label "Ordem de chegada Consumidos: 1 / 35 Horário: 07:00 Clínica: Laboratorio de Anal…" at bounding box center [895, 496] width 516 height 256
click at [623, 375] on input "Ordem de chegada Consumidos: 1 / 35 Horário: 07:00 Clínica: Laboratorio de Anal…" at bounding box center [625, 375] width 12 height 15
radio input "true"
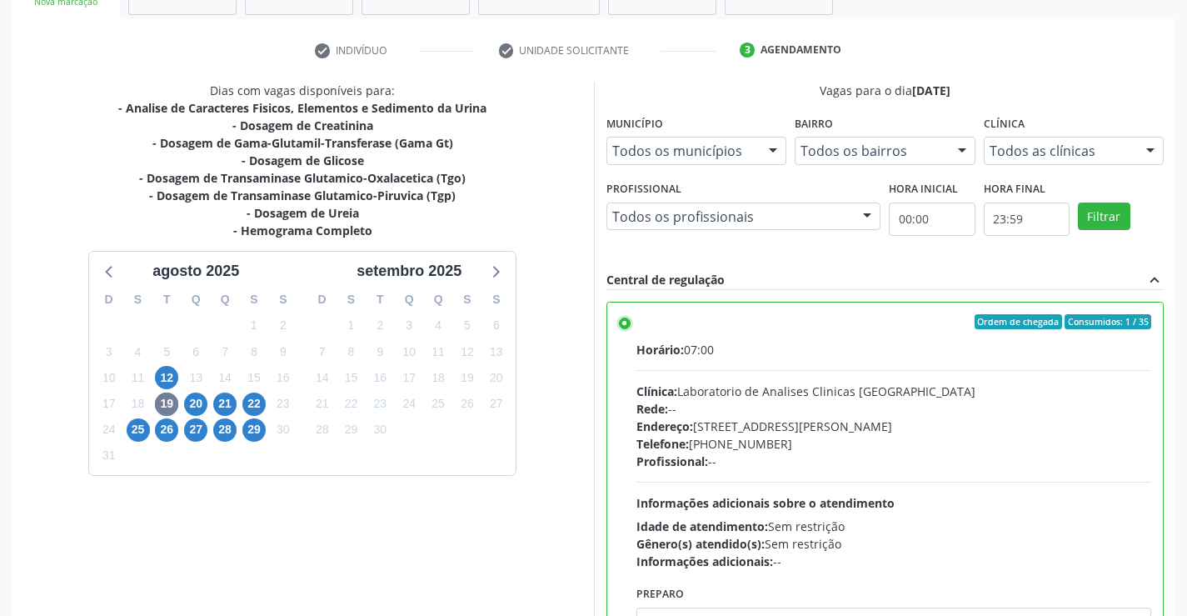
scroll to position [367, 0]
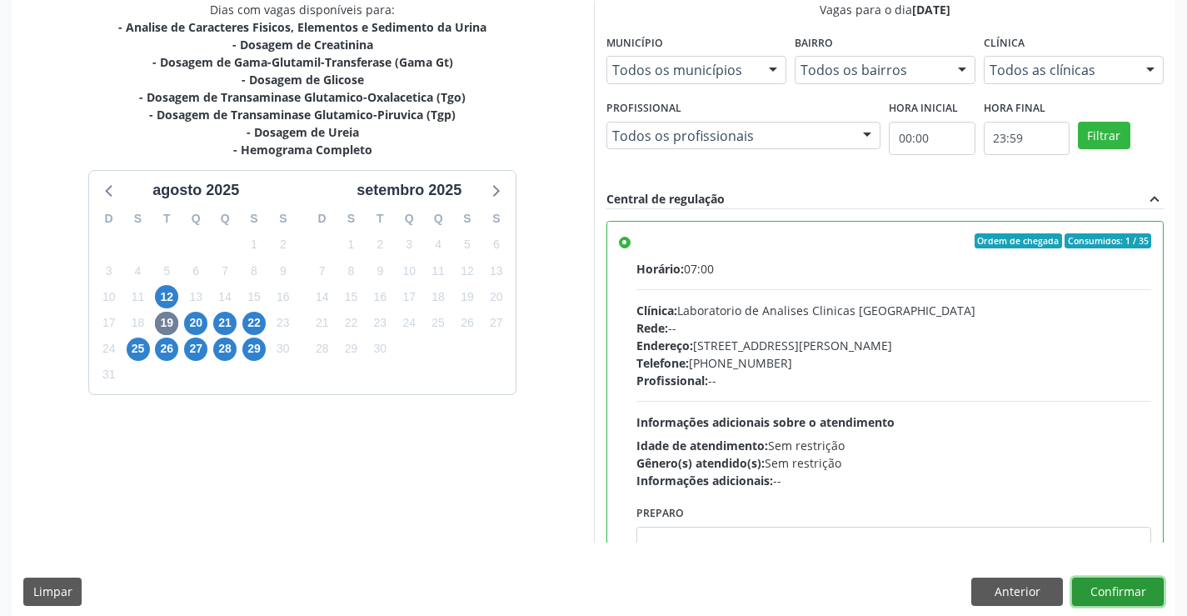
click at [1111, 587] on button "Confirmar" at bounding box center [1118, 591] width 92 height 28
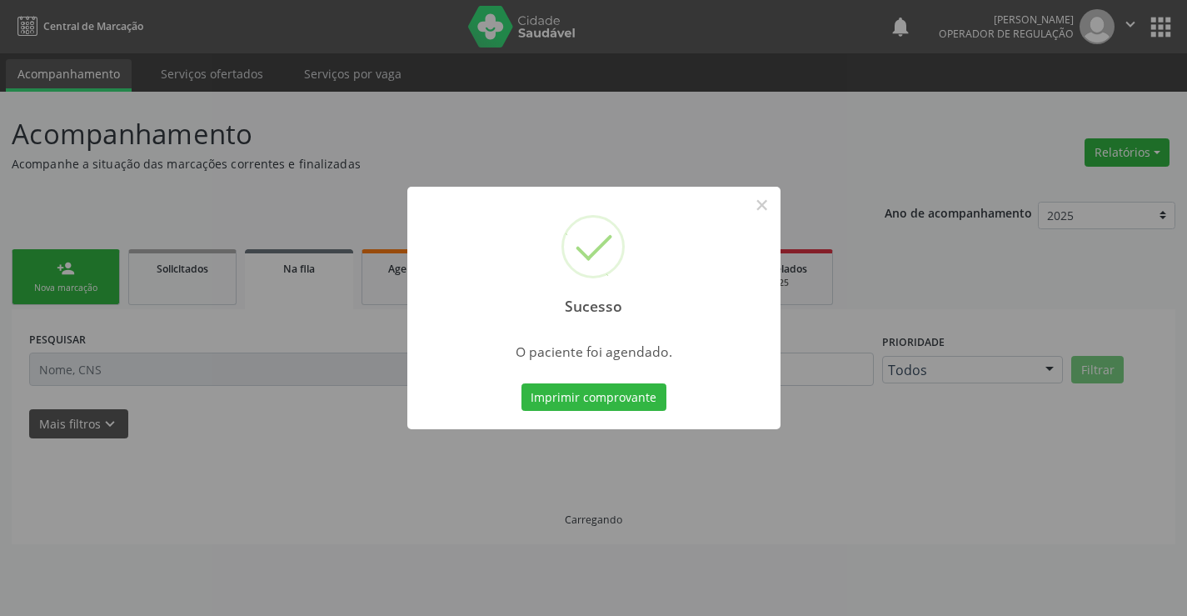
scroll to position [0, 0]
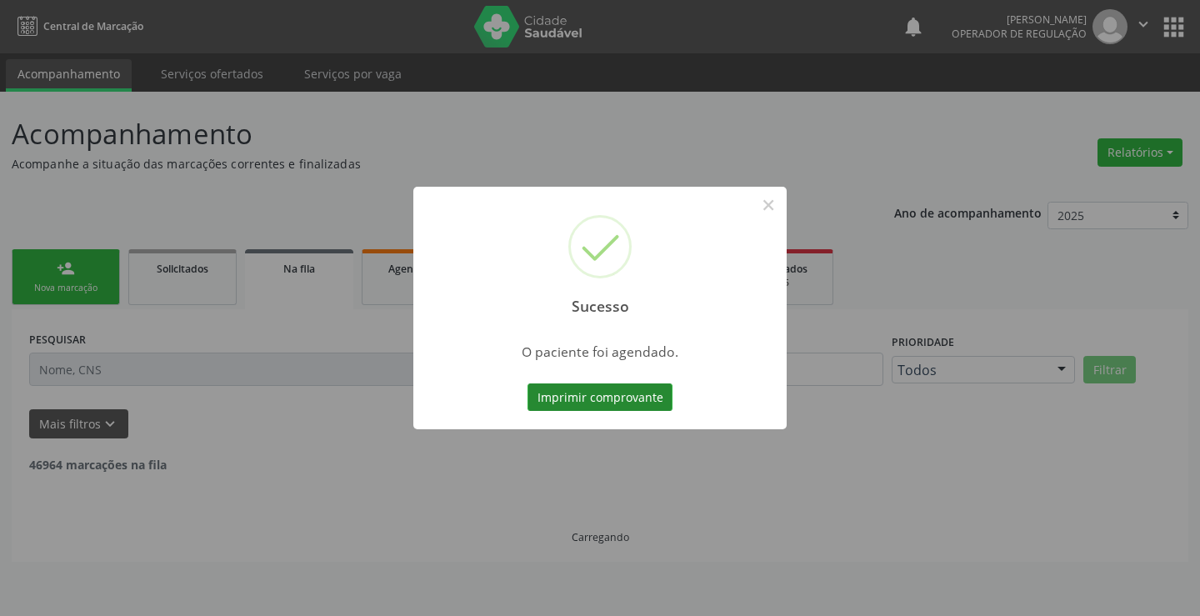
click at [616, 393] on button "Imprimir comprovante" at bounding box center [599, 397] width 145 height 28
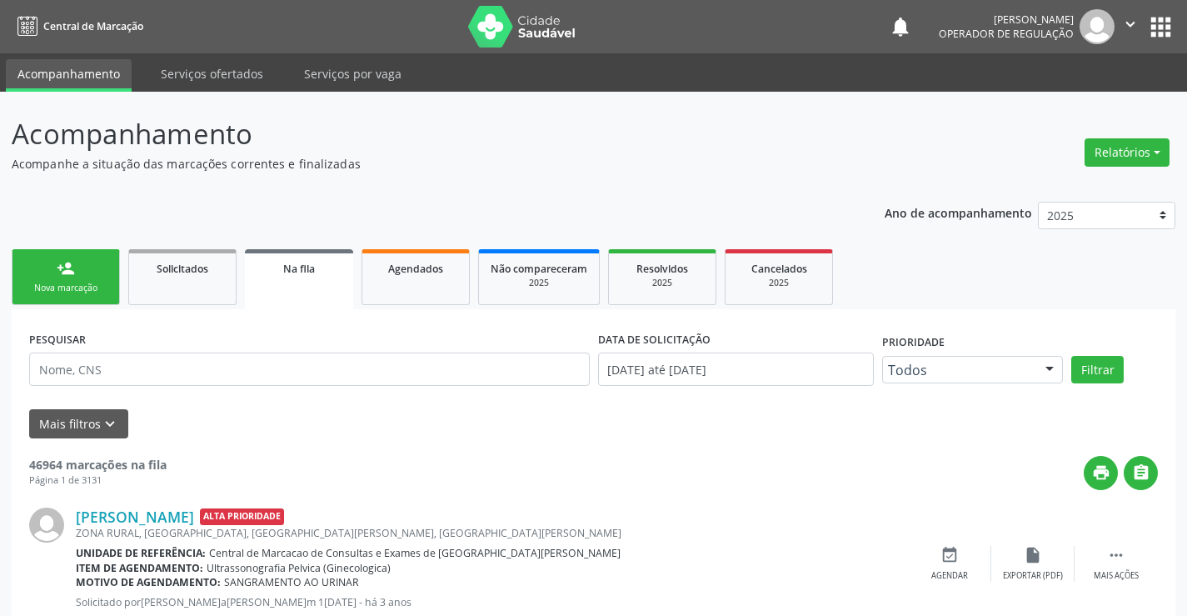
click at [65, 255] on link "person_add Nova marcação" at bounding box center [66, 277] width 108 height 56
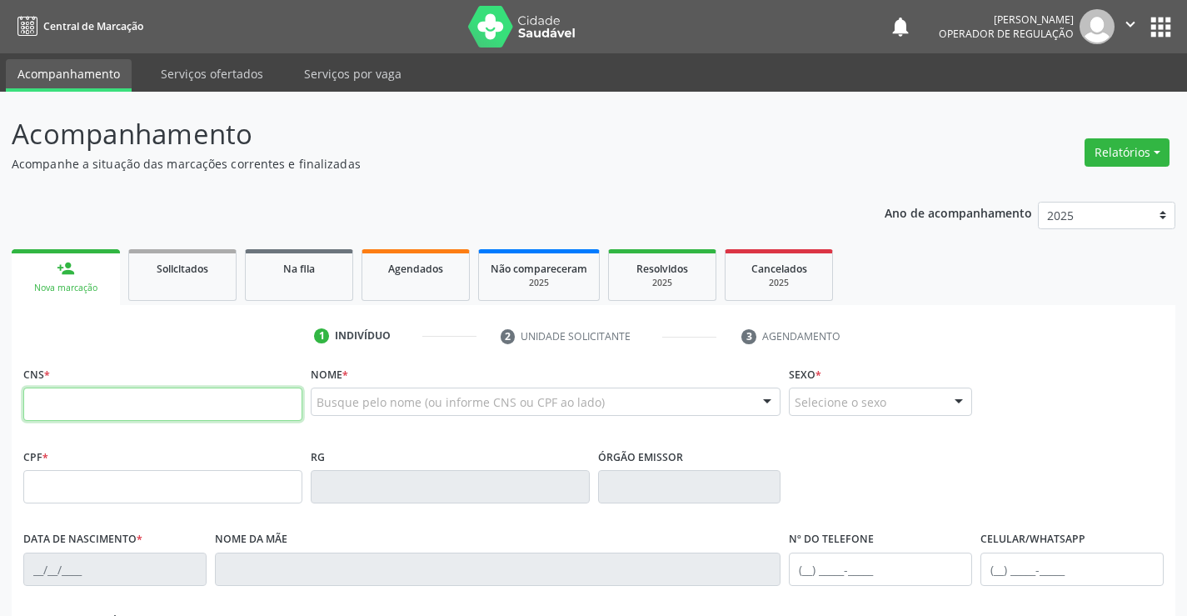
click at [102, 406] on input "text" at bounding box center [162, 403] width 279 height 33
type input "702 9025 3343 6278"
type input "912.607.367-68"
type input "076274505"
type input "07/07/1960"
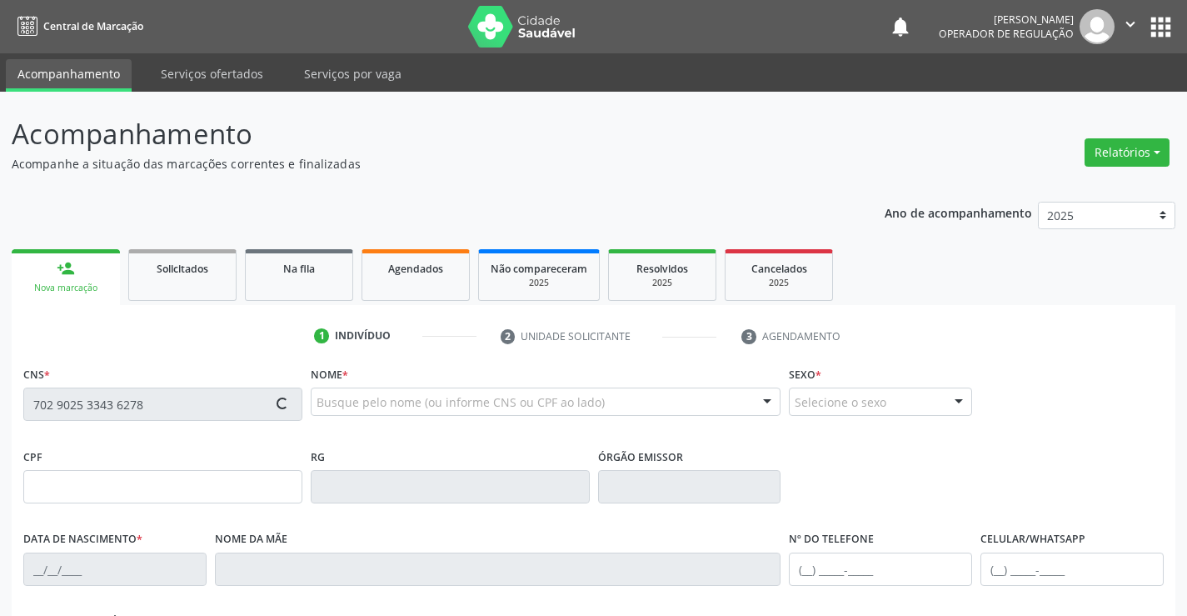
type input "(74) 98852-8807"
type input "(74) 99995-8276"
type input "912.607.367-68"
type input "205"
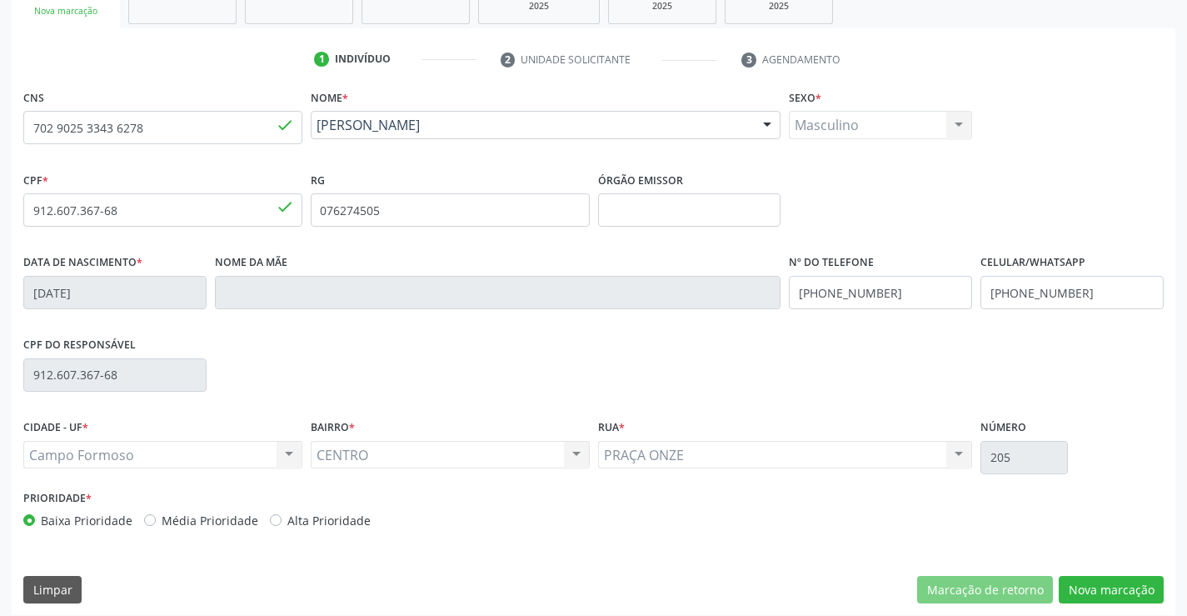
scroll to position [287, 0]
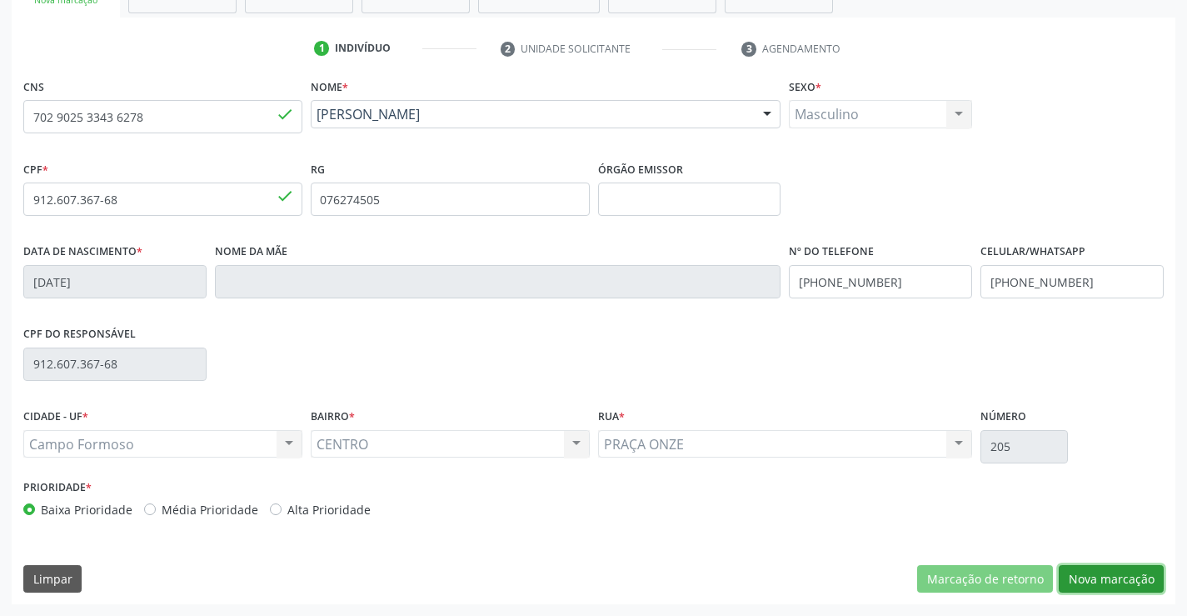
click at [1099, 572] on button "Nova marcação" at bounding box center [1111, 579] width 105 height 28
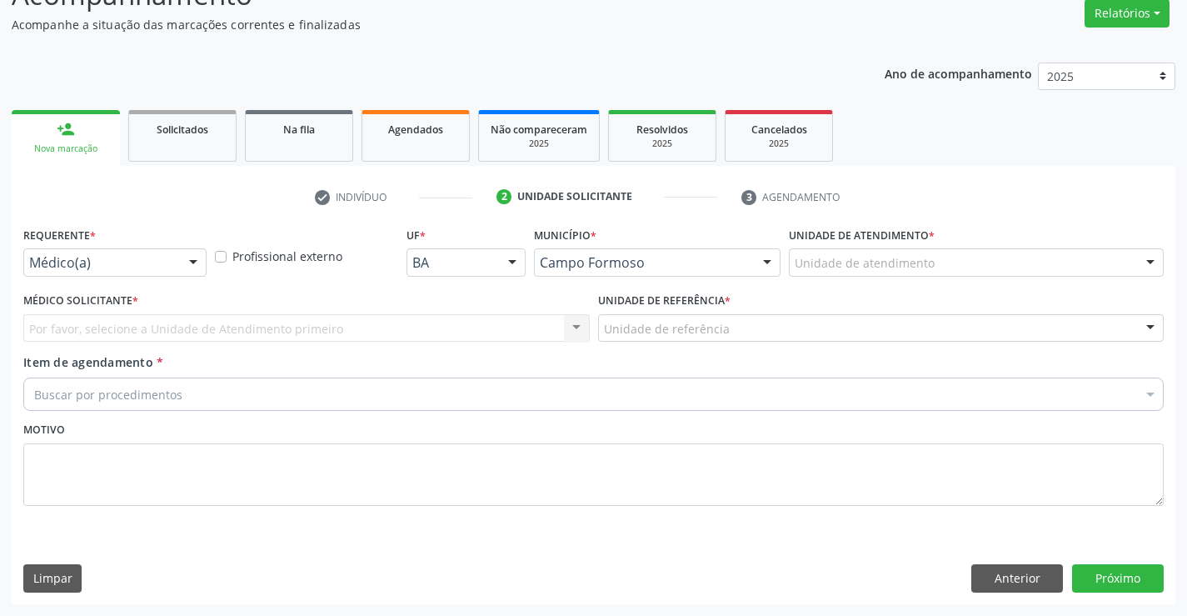
scroll to position [139, 0]
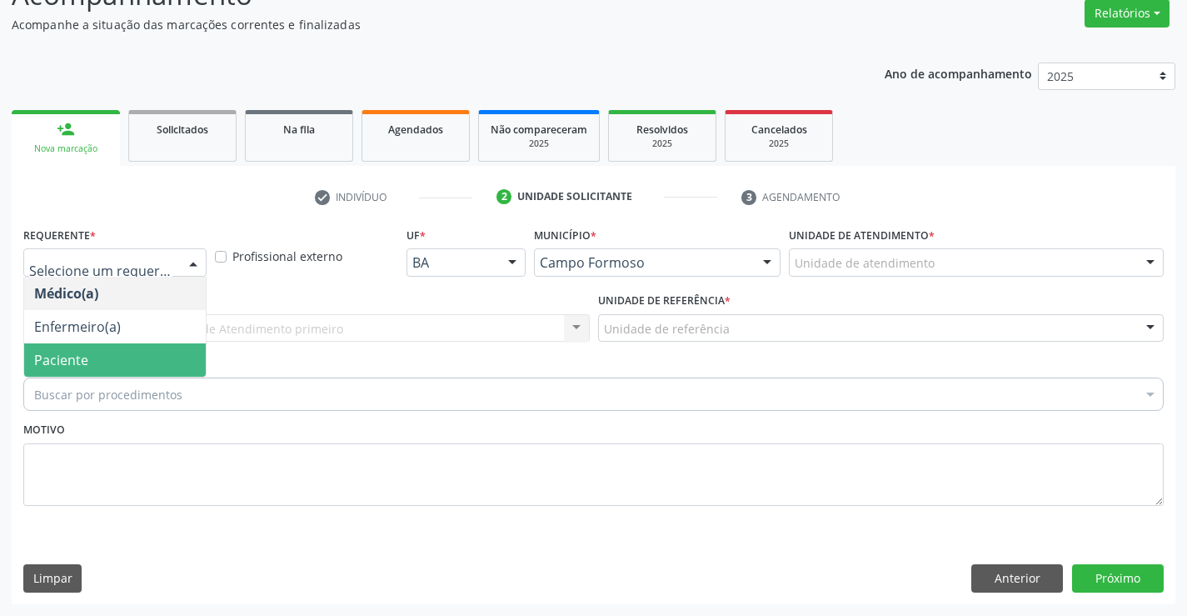
click at [77, 370] on span "Paciente" at bounding box center [115, 359] width 182 height 33
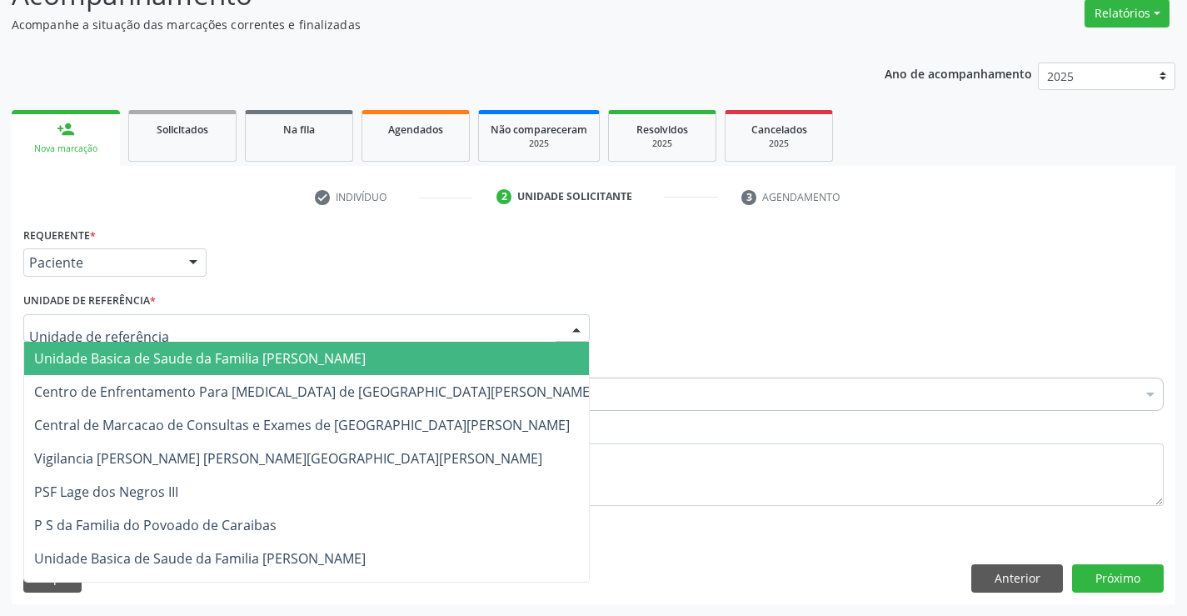
click at [141, 361] on span "Unidade Basica de Saude da Familia Dr [PERSON_NAME]" at bounding box center [200, 358] width 332 height 18
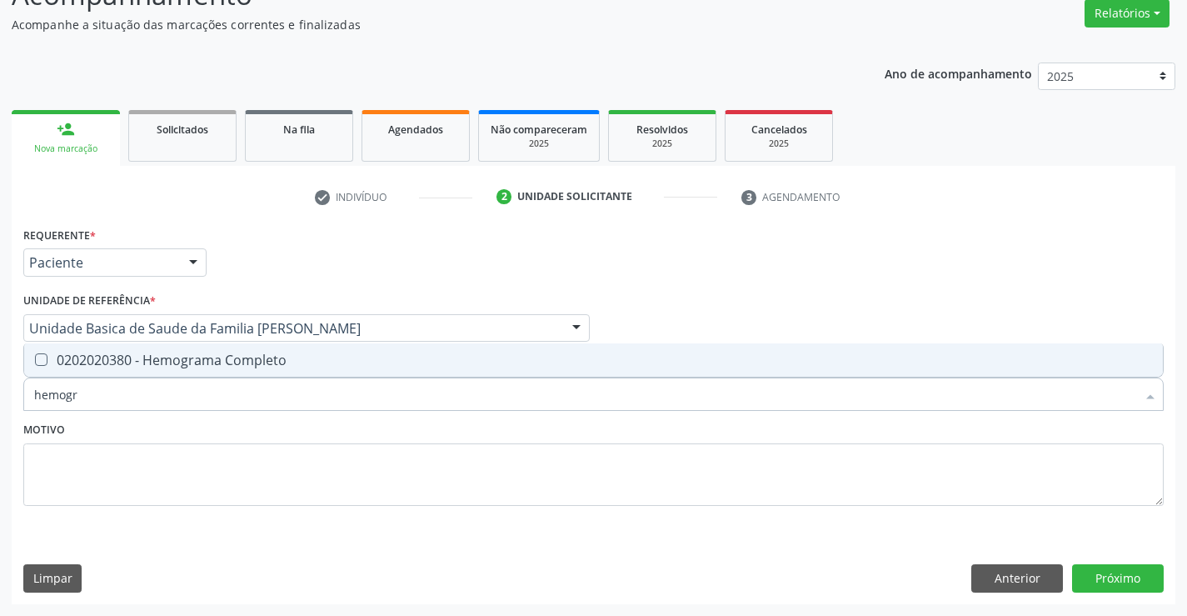
type input "hemogra"
click at [152, 358] on div "0202020380 - Hemograma Completo" at bounding box center [593, 359] width 1119 height 13
checkbox Completo "true"
click at [120, 445] on textarea at bounding box center [593, 474] width 1141 height 63
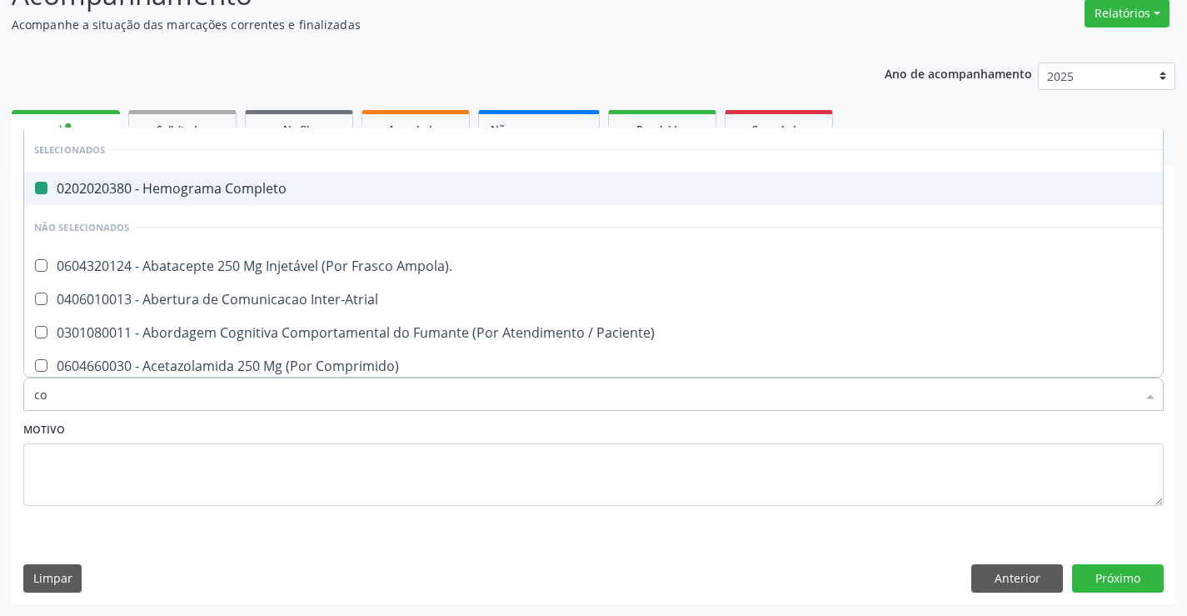
type input "col"
checkbox Completo "false"
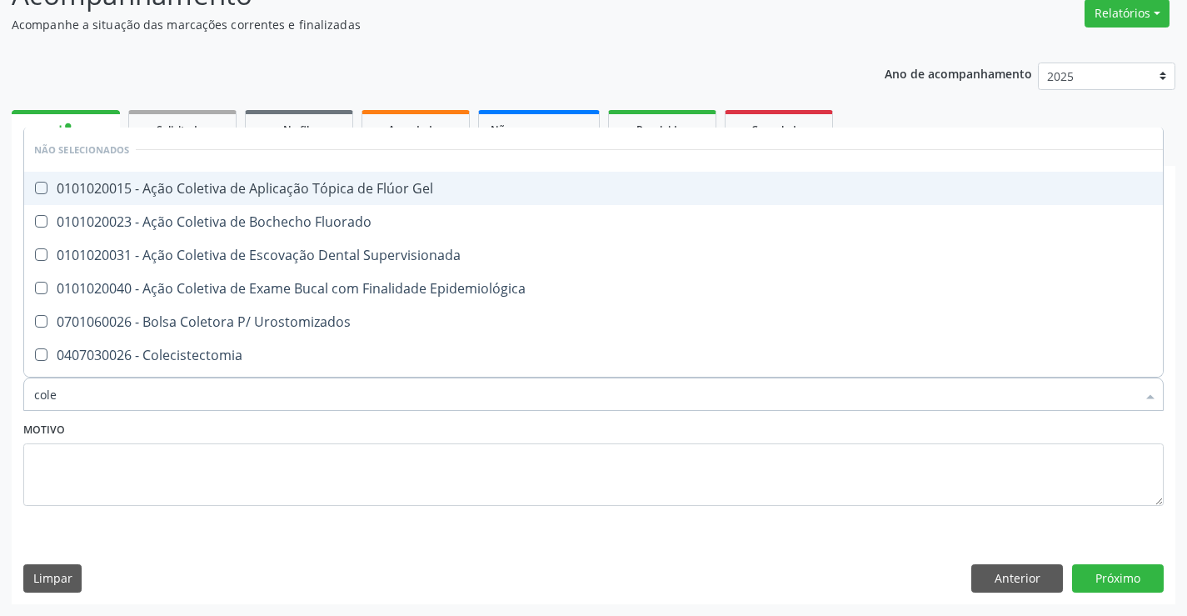
type input "coles"
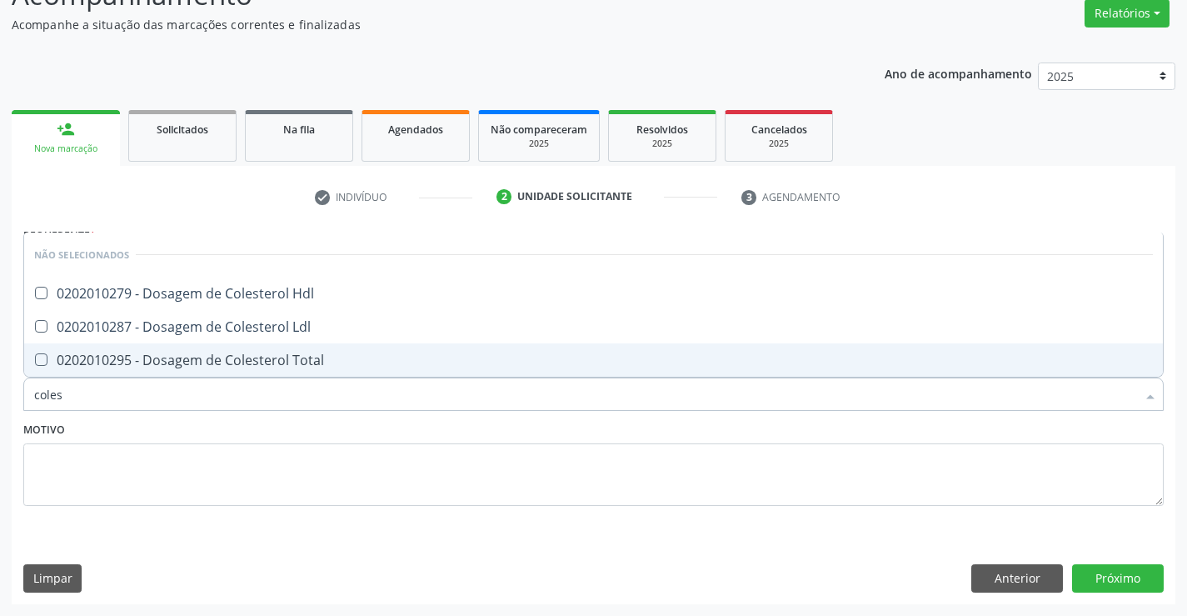
click at [182, 353] on div "0202010295 - Dosagem de Colesterol Total" at bounding box center [593, 359] width 1119 height 13
checkbox Total "true"
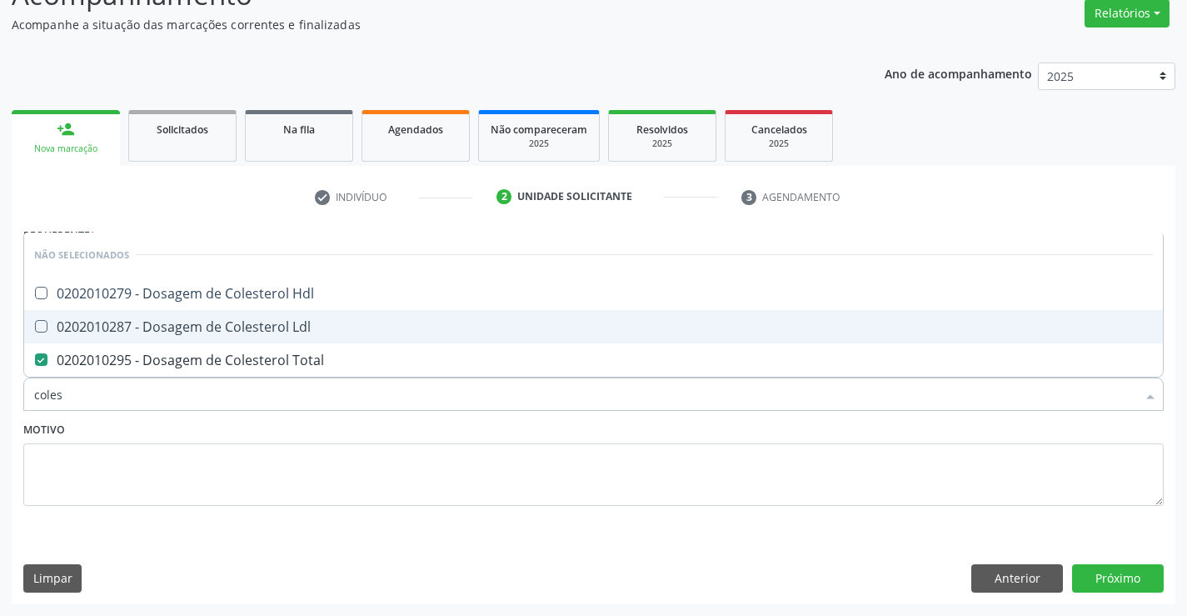
click at [198, 313] on span "0202010287 - Dosagem de Colesterol Ldl" at bounding box center [593, 326] width 1139 height 33
checkbox Ldl "true"
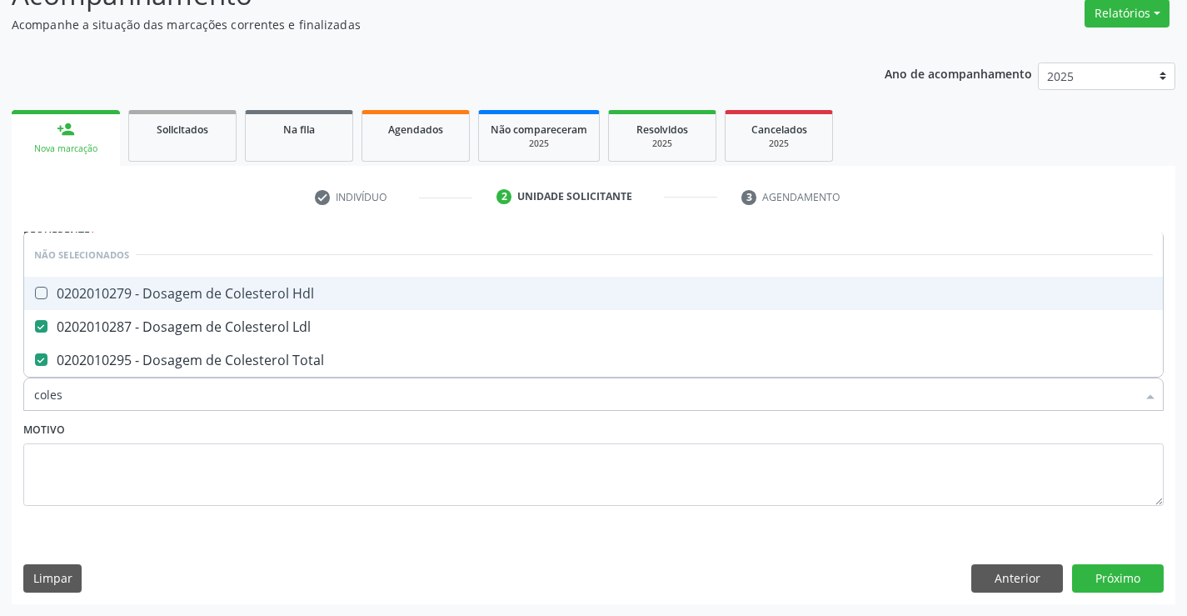
click at [209, 292] on div "0202010279 - Dosagem de Colesterol Hdl" at bounding box center [593, 293] width 1119 height 13
checkbox Hdl "true"
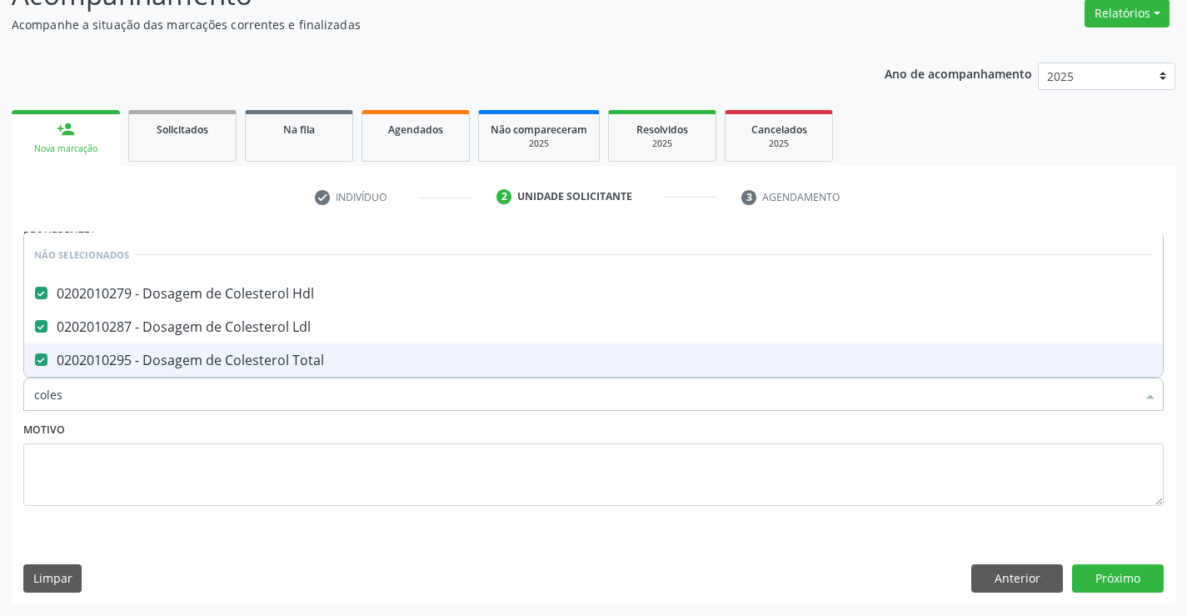
type input "coles"
click at [143, 460] on textarea at bounding box center [593, 474] width 1141 height 63
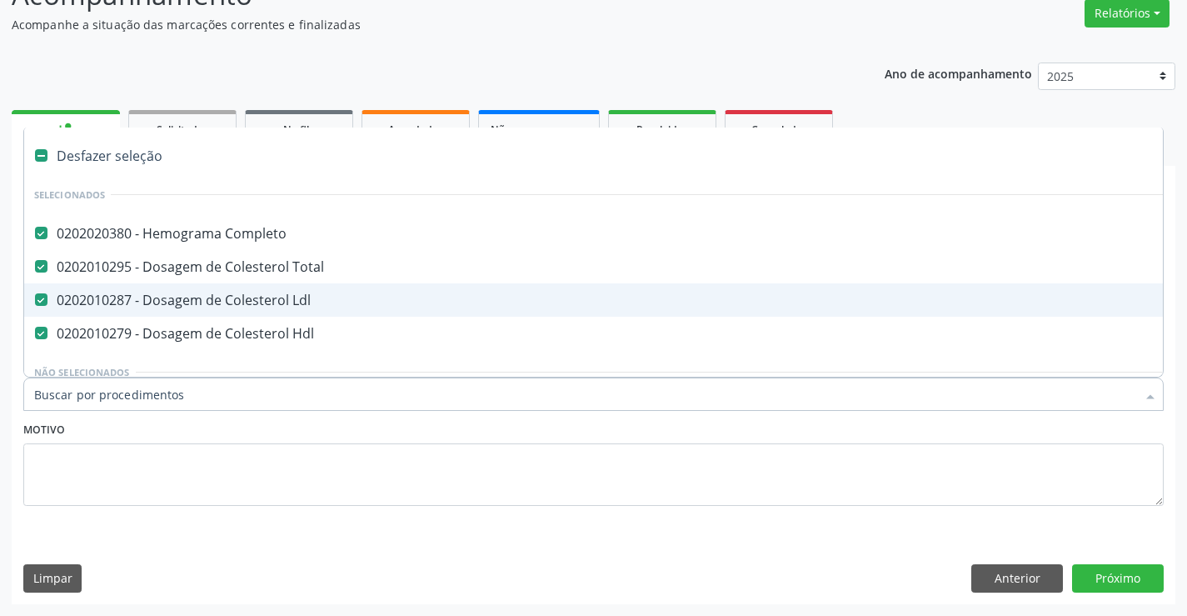
type input "t"
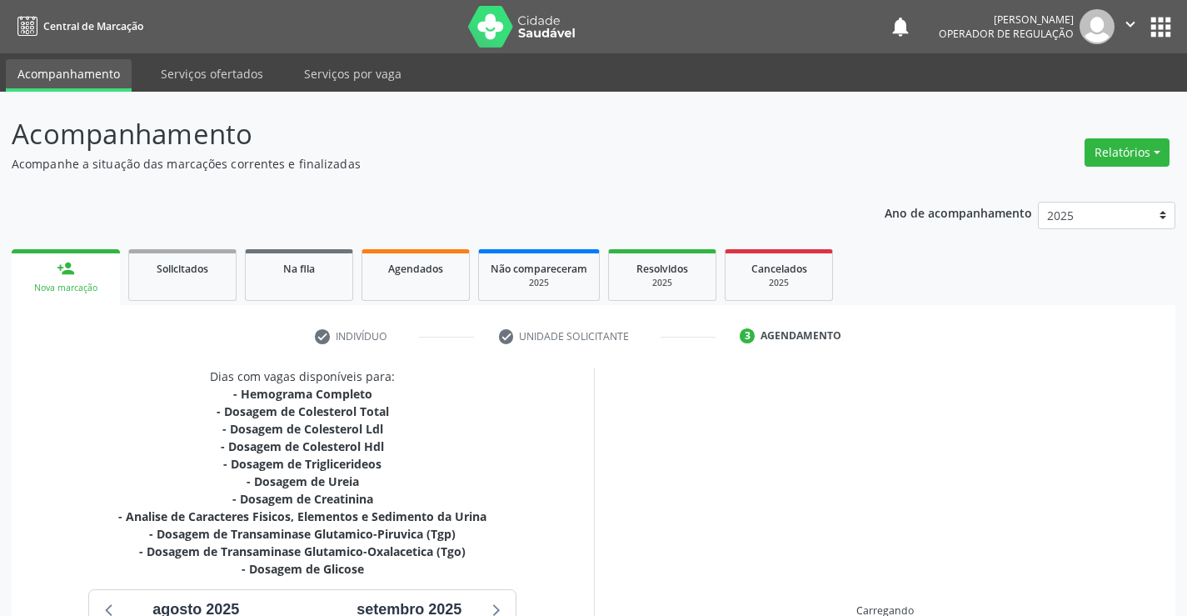
scroll to position [139, 0]
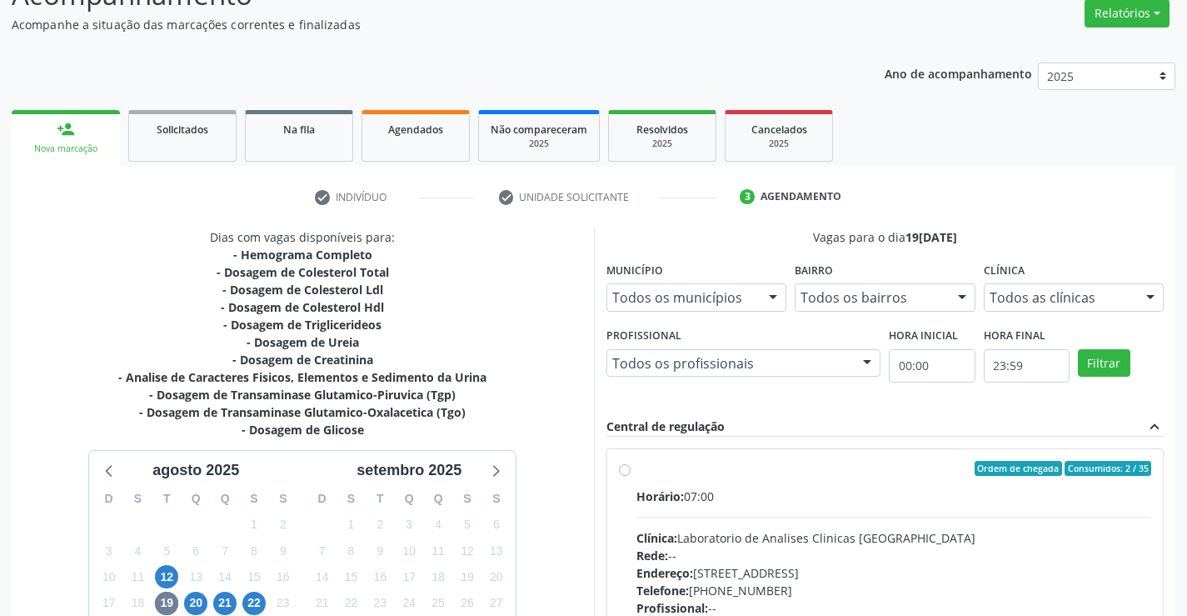
click at [637, 471] on label "Ordem de chegada Consumidos: 2 / 35 Horário: 07:00 Clínica: Laboratorio de Anal…" at bounding box center [895, 589] width 516 height 256
click at [628, 471] on input "Ordem de chegada Consumidos: 2 / 35 Horário: 07:00 Clínica: Laboratorio de Anal…" at bounding box center [625, 468] width 12 height 15
radio input "true"
click at [637, 471] on label "Ordem de chegada Consumidos: 2 / 35 Horário: 07:00 Clínica: Laboratorio de Anal…" at bounding box center [895, 589] width 516 height 256
click at [628, 471] on input "Ordem de chegada Consumidos: 2 / 35 Horário: 07:00 Clínica: Laboratorio de Anal…" at bounding box center [625, 468] width 12 height 15
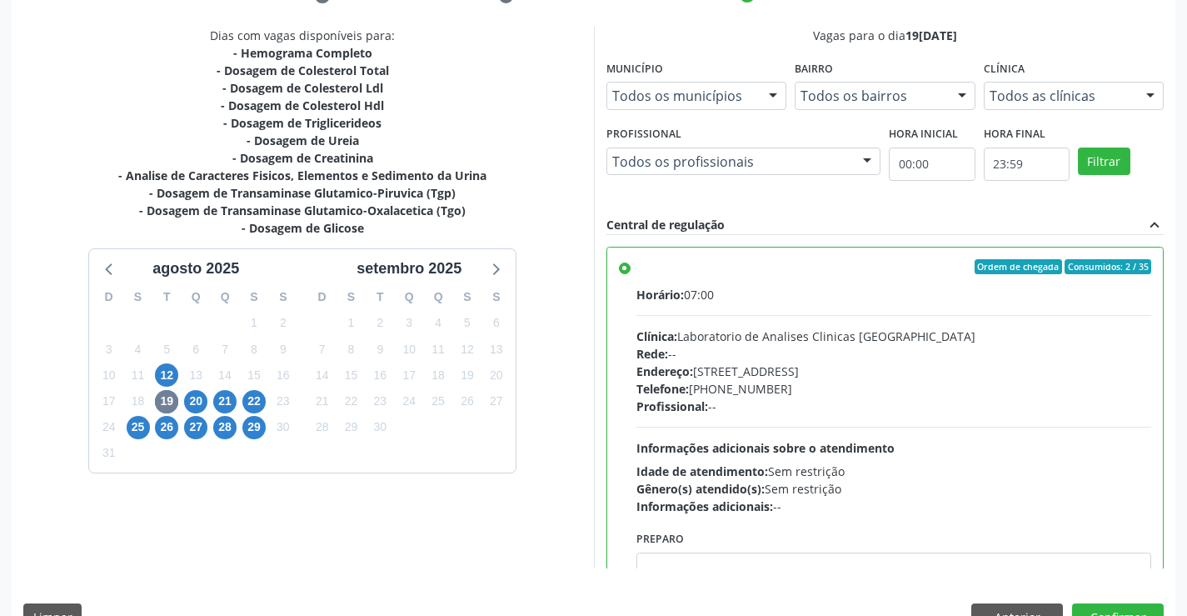
scroll to position [380, 0]
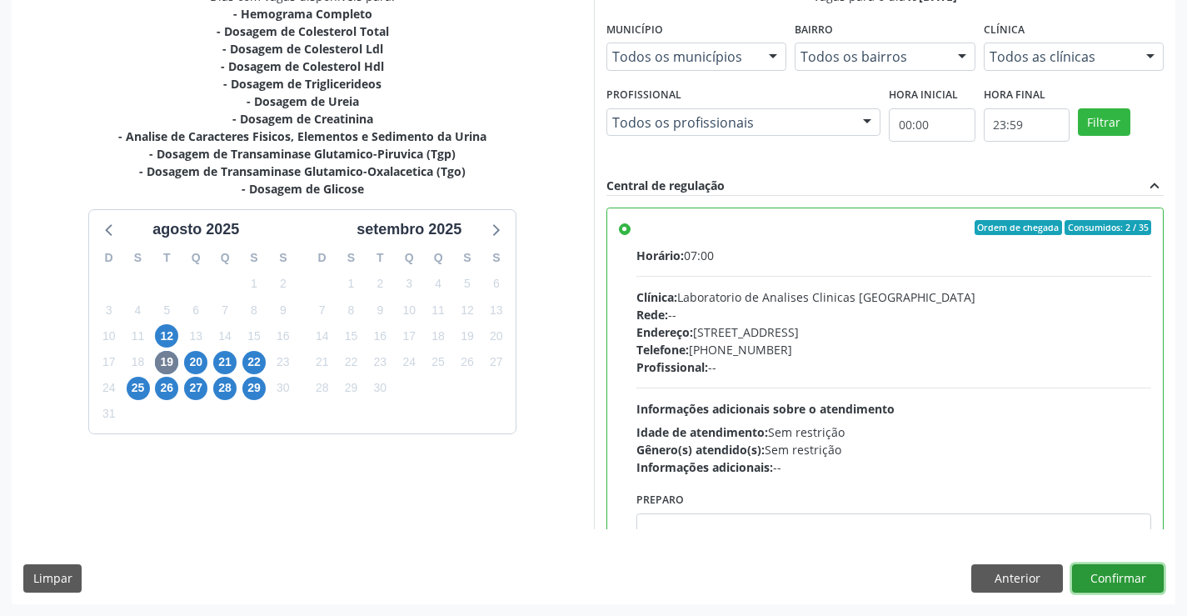
click at [1137, 576] on button "Confirmar" at bounding box center [1118, 578] width 92 height 28
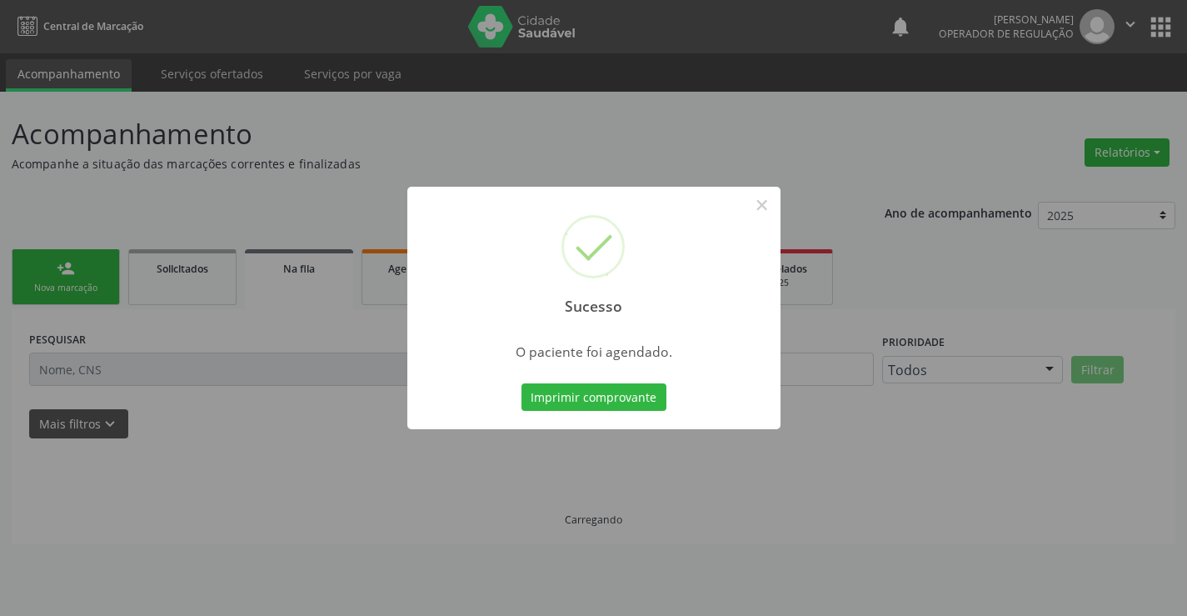
scroll to position [0, 0]
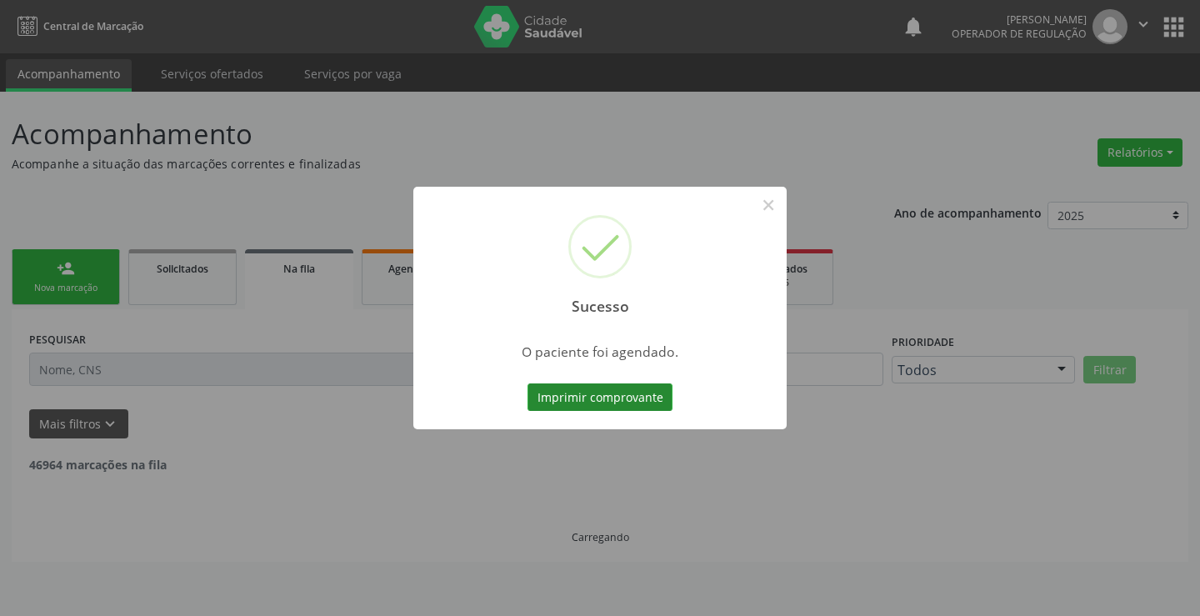
click at [633, 393] on button "Imprimir comprovante" at bounding box center [599, 397] width 145 height 28
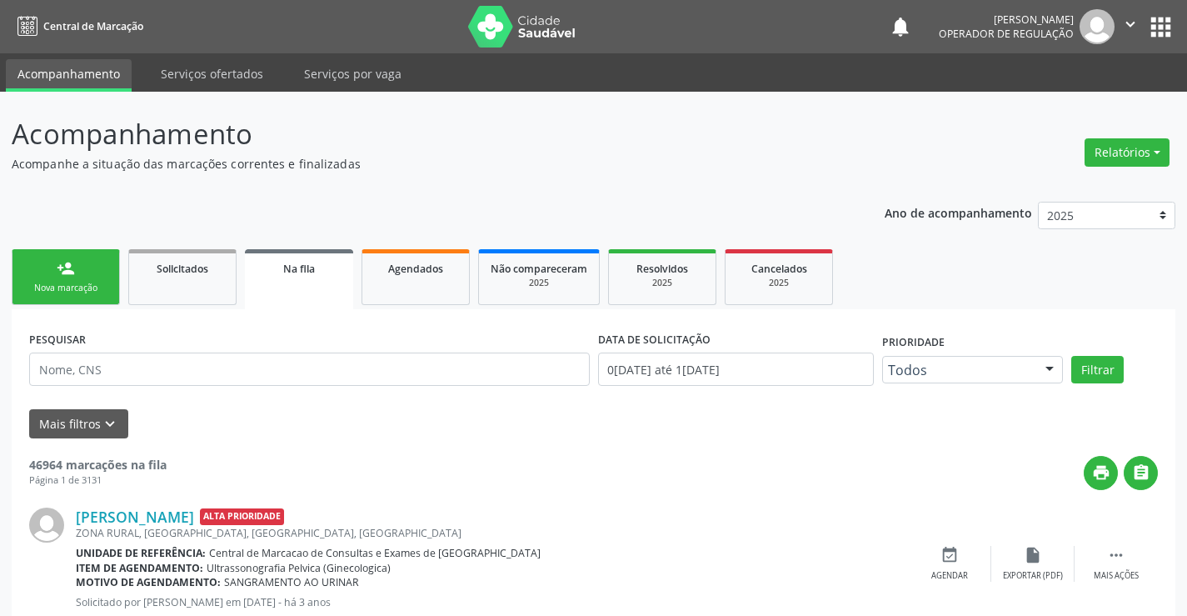
click at [288, 271] on span "Na fila" at bounding box center [299, 269] width 32 height 14
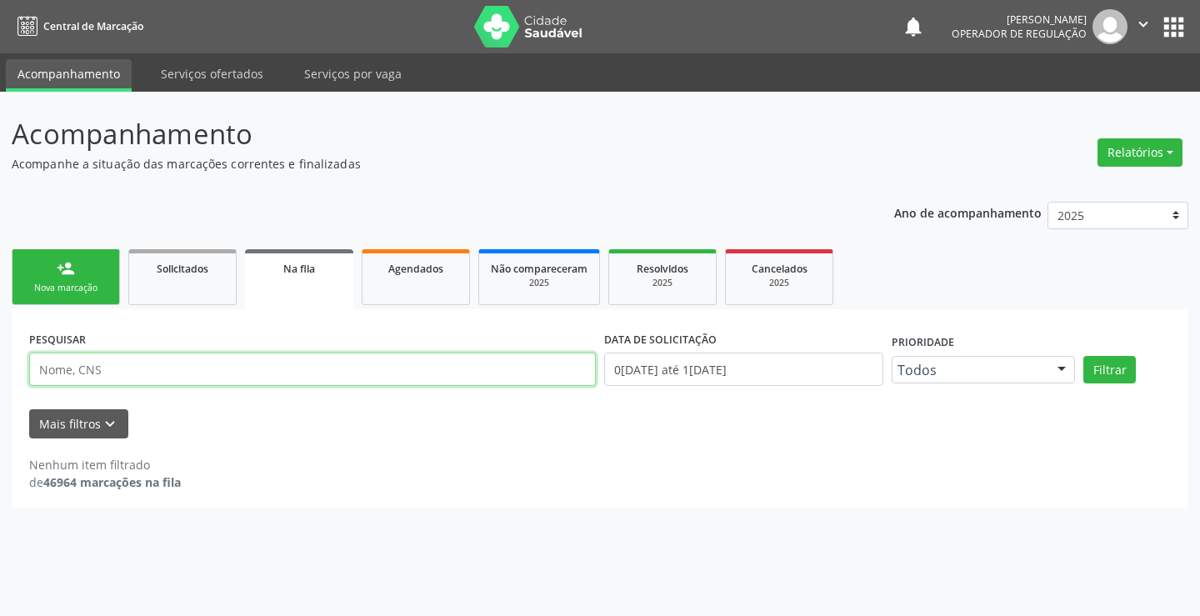
click at [235, 375] on input "text" at bounding box center [312, 368] width 567 height 33
click at [1120, 362] on button "Filtrar" at bounding box center [1109, 370] width 52 height 28
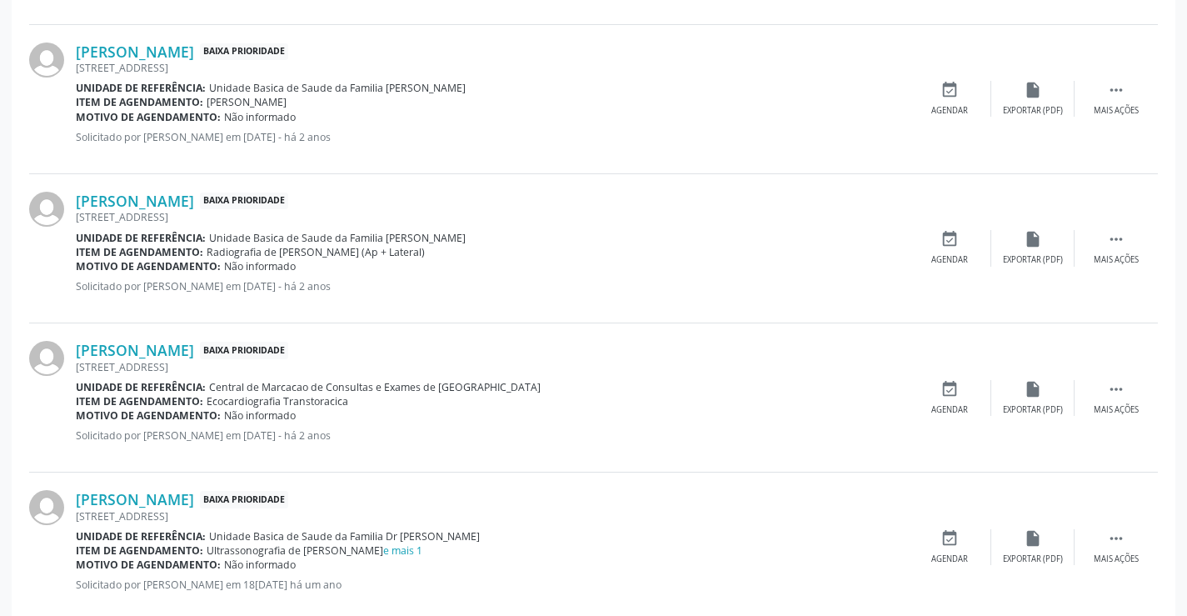
scroll to position [296, 0]
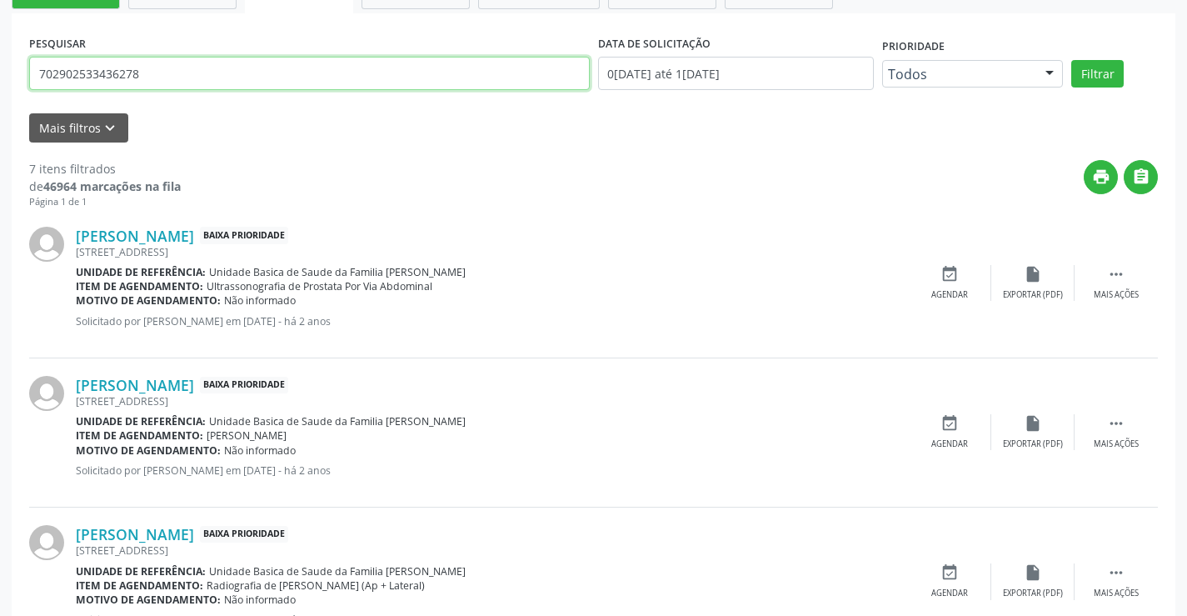
click at [251, 79] on input "702902533436278" at bounding box center [309, 73] width 561 height 33
type input "7"
type input "707802674141012"
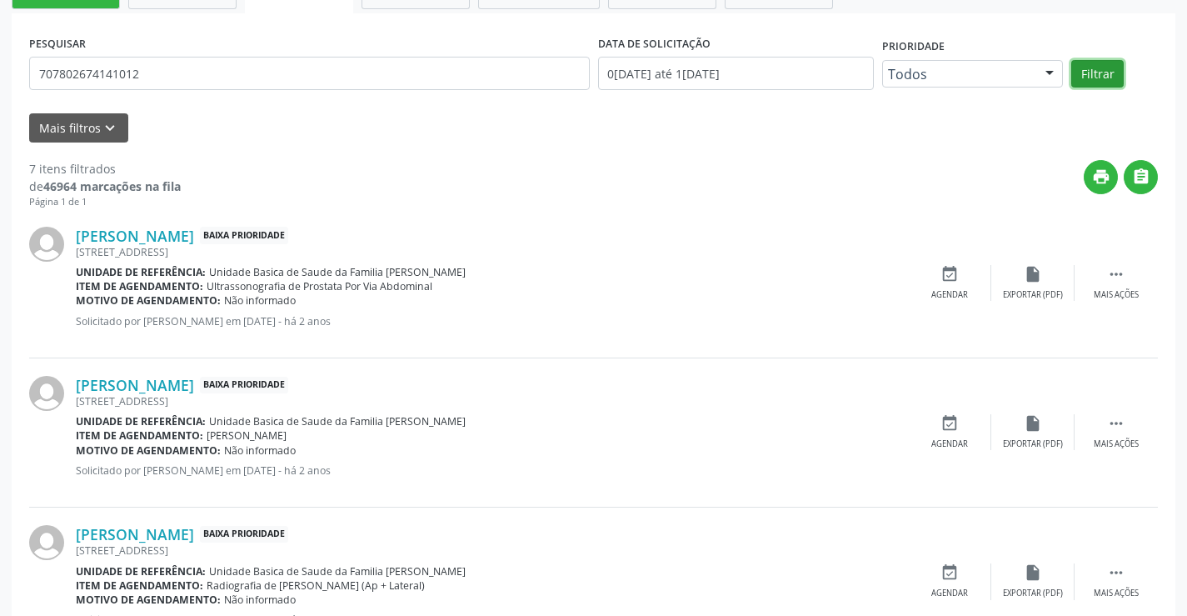
click at [1111, 76] on button "Filtrar" at bounding box center [1098, 74] width 52 height 28
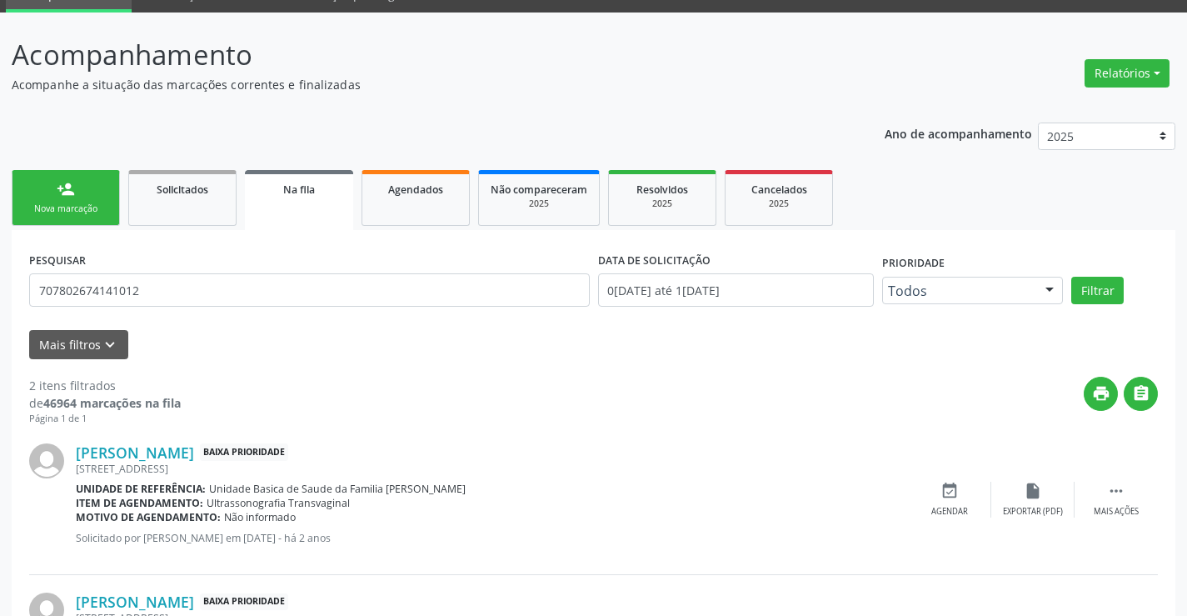
scroll to position [216, 0]
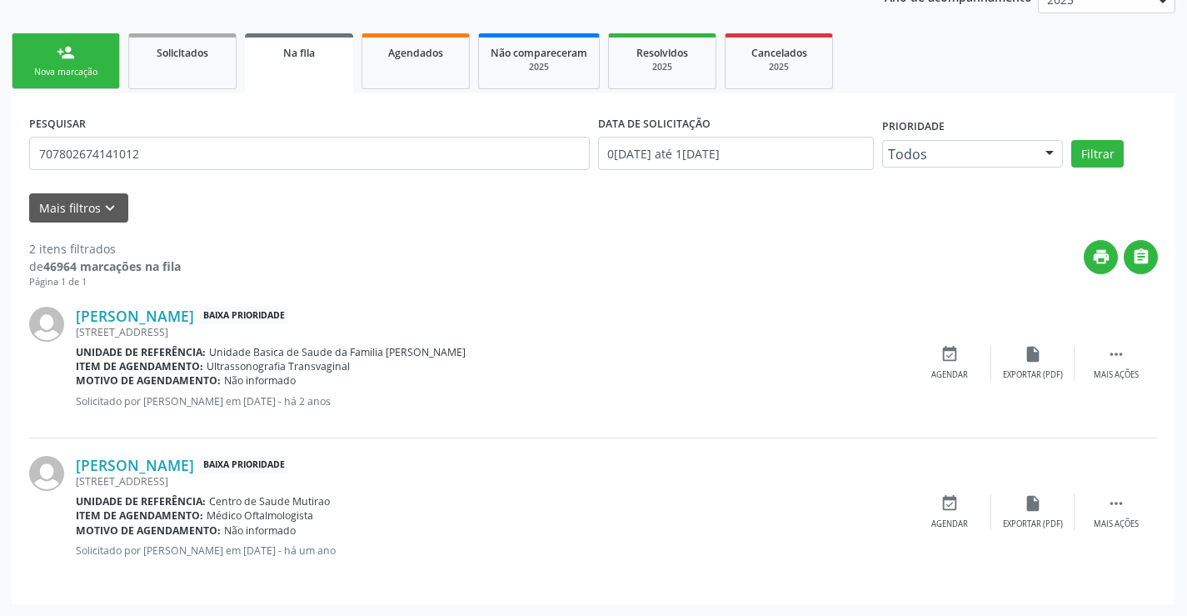
click at [57, 47] on div "person_add" at bounding box center [66, 52] width 18 height 18
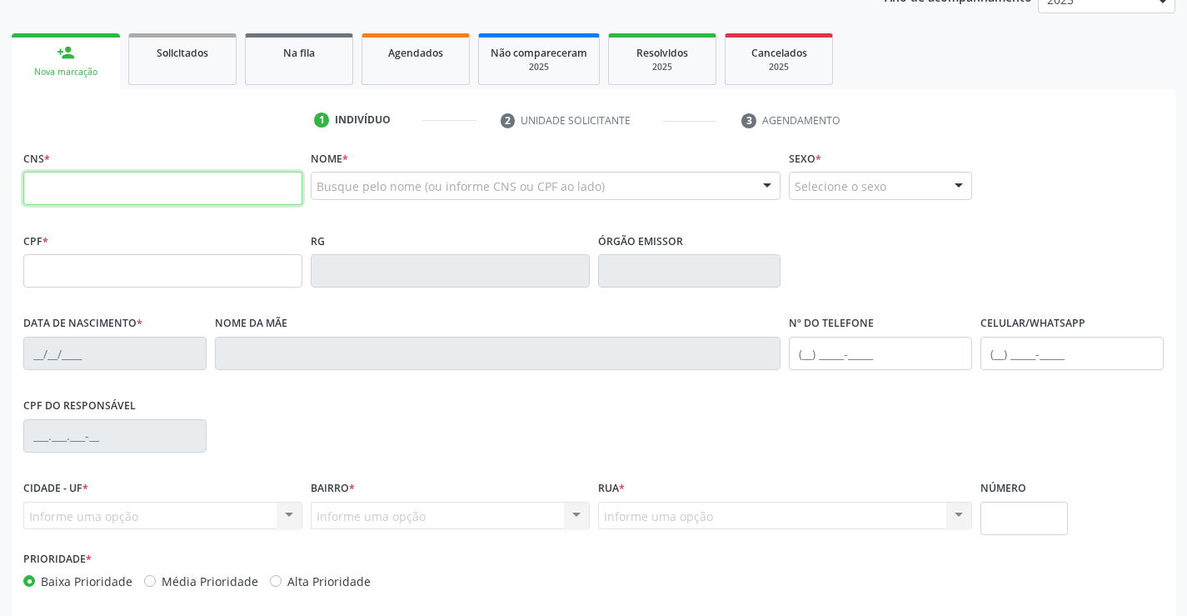
click at [146, 186] on input "text" at bounding box center [162, 188] width 279 height 33
type input "707 8026 7414 1012"
type input "0691769141"
type input "01/04/1975"
type input "(74) 99115-8466"
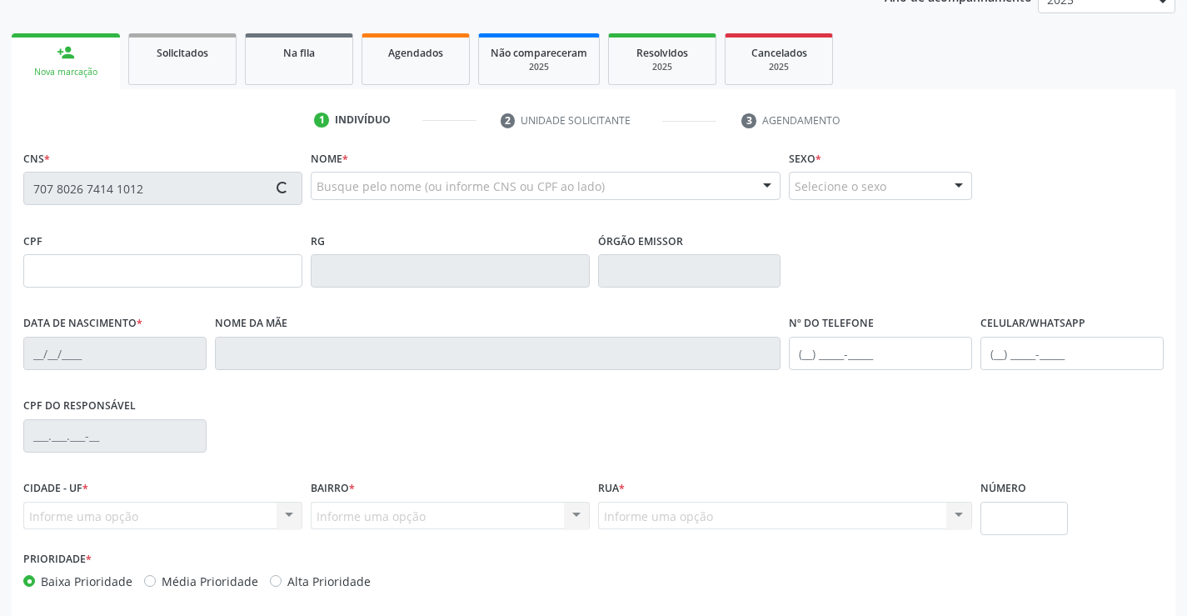
type input "205"
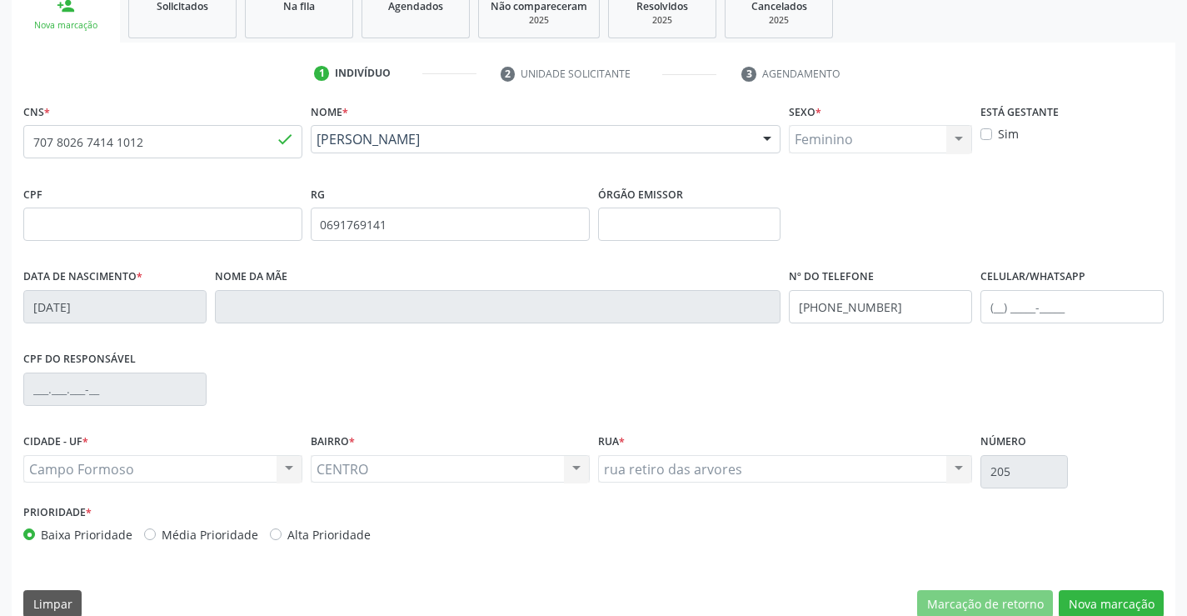
scroll to position [287, 0]
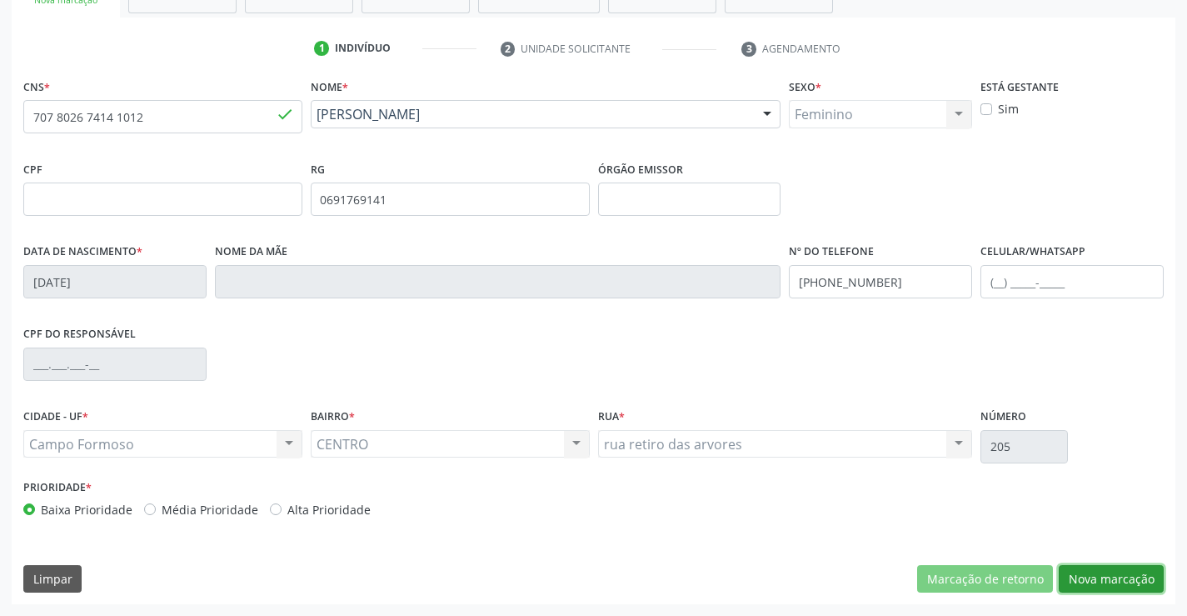
click at [1103, 577] on button "Nova marcação" at bounding box center [1111, 579] width 105 height 28
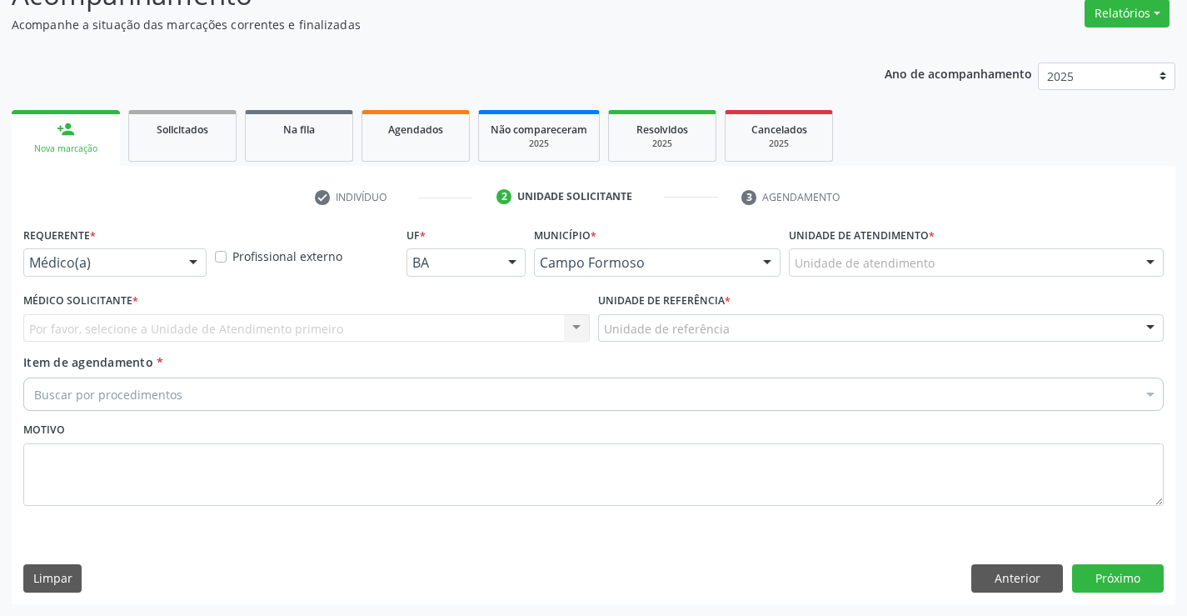
scroll to position [139, 0]
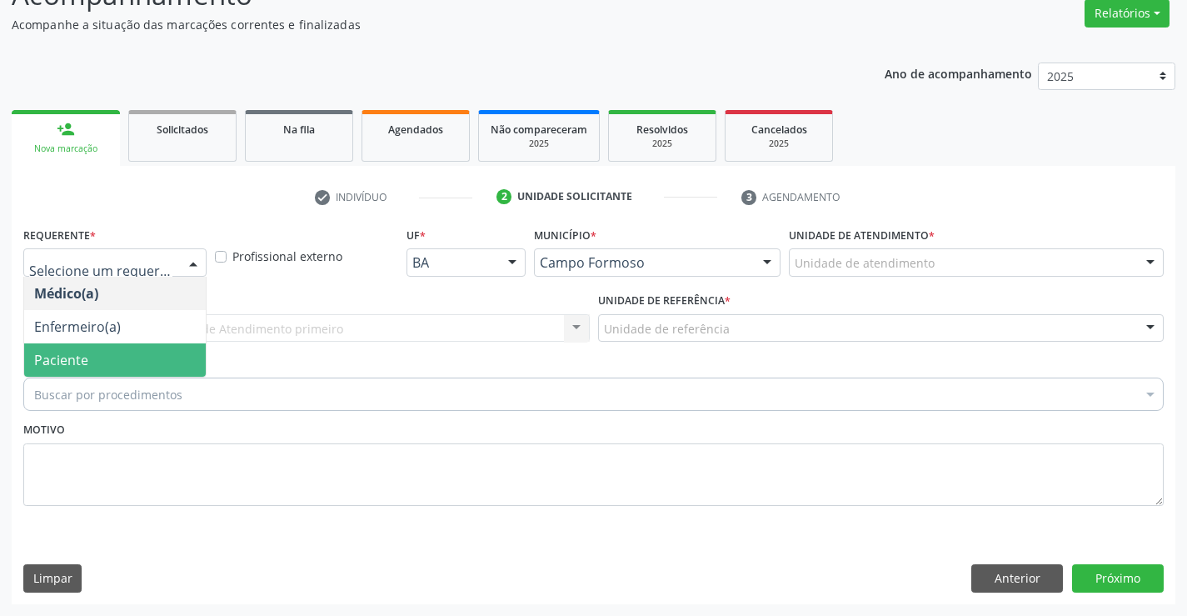
click at [135, 371] on span "Paciente" at bounding box center [115, 359] width 182 height 33
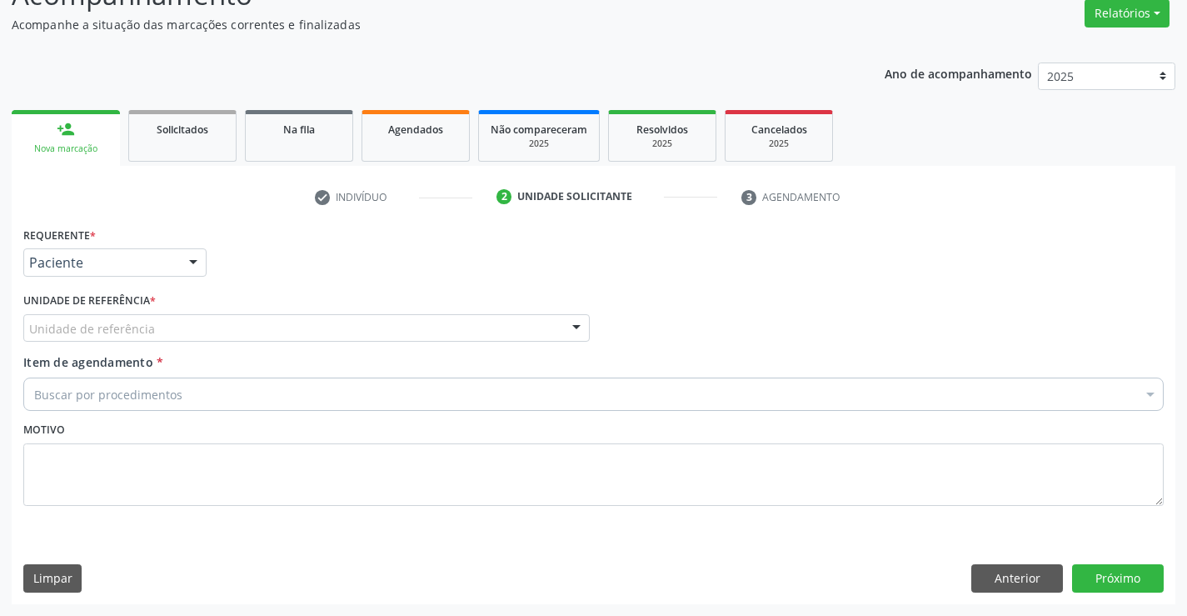
click at [164, 334] on div "Unidade de referência" at bounding box center [306, 328] width 567 height 28
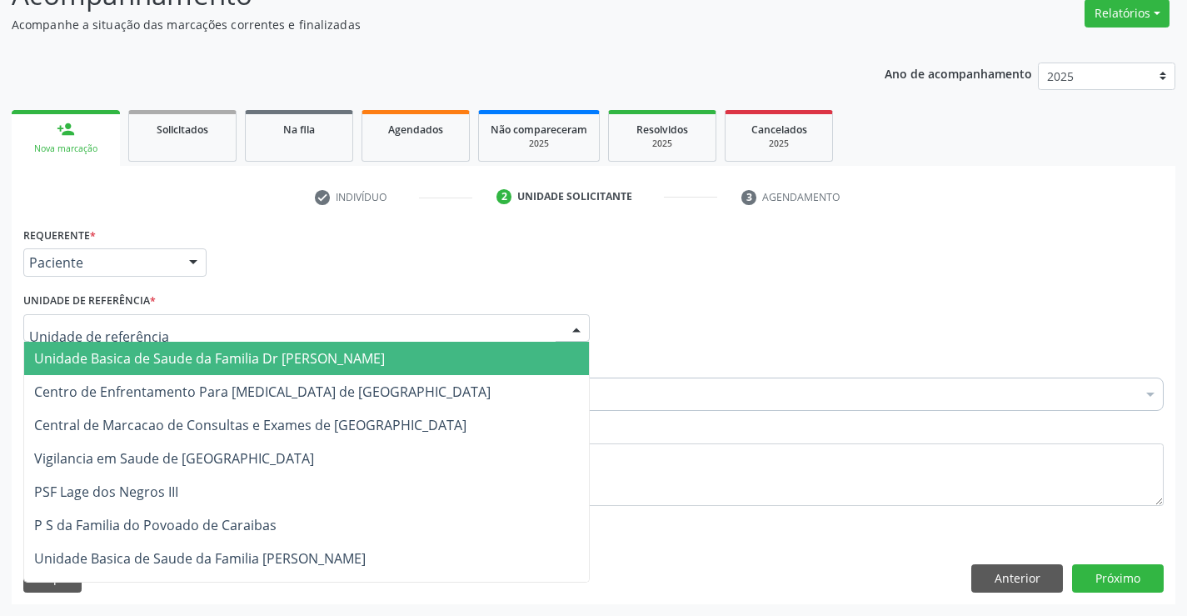
click at [167, 353] on span "Unidade Basica de Saude da Familia Dr [PERSON_NAME]" at bounding box center [209, 358] width 351 height 18
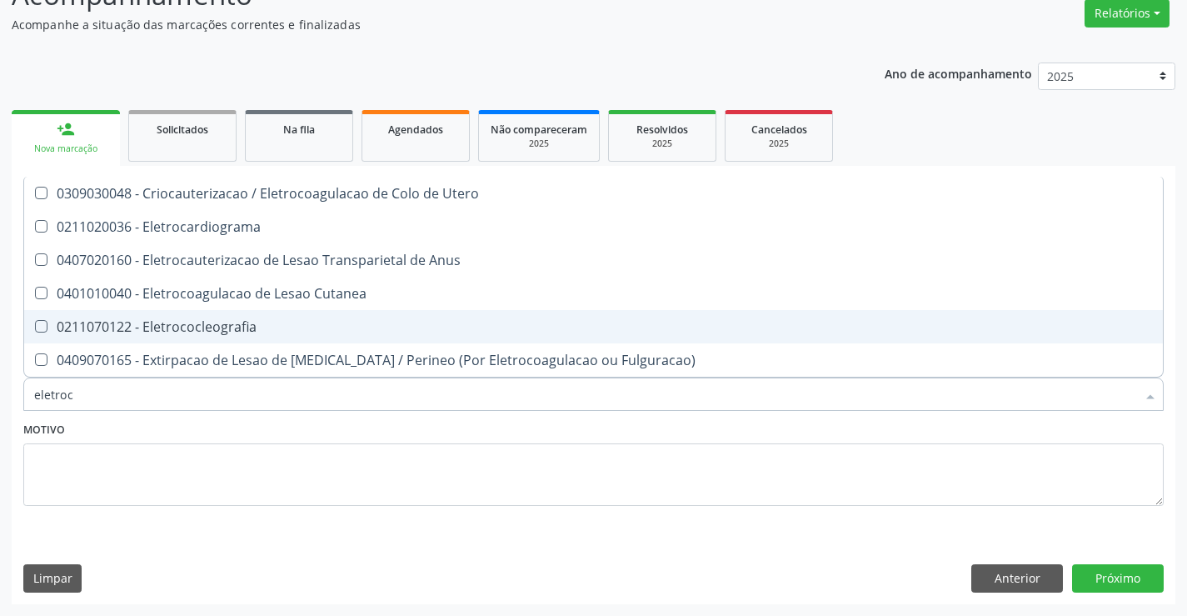
type input "eletro"
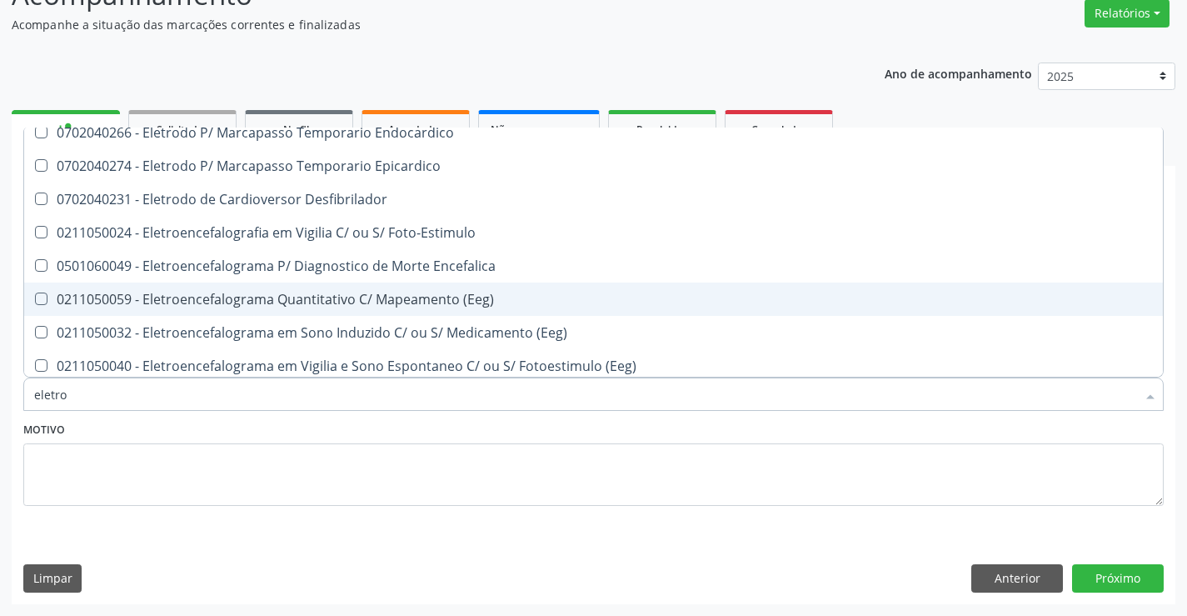
scroll to position [417, 0]
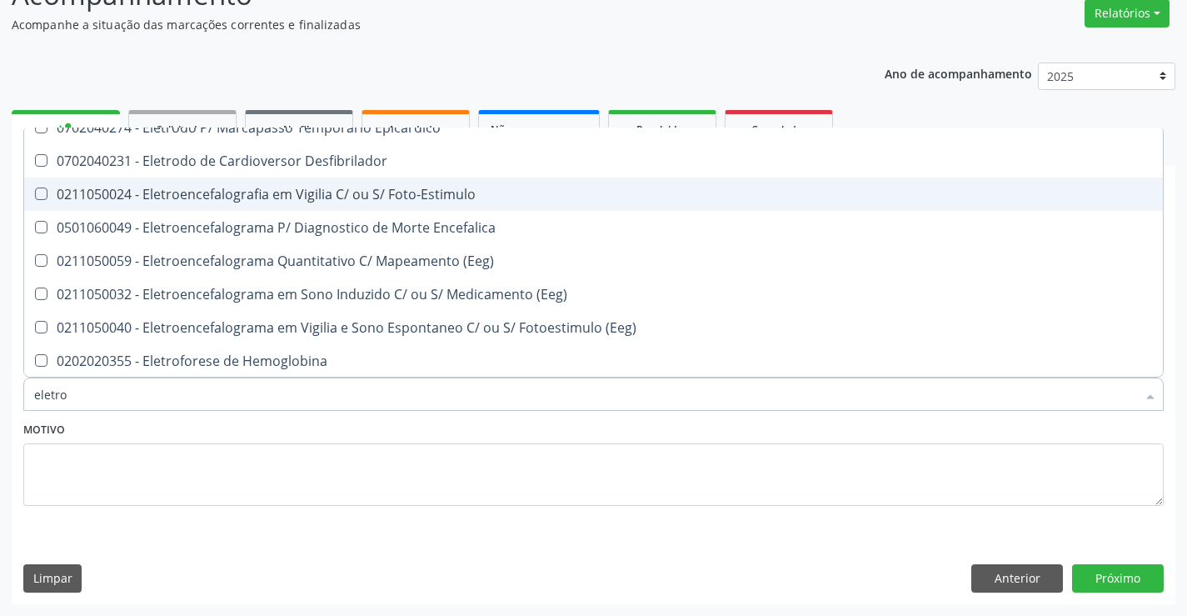
click at [353, 189] on div "0211050024 - Eletroencefalografia em Vigilia C/ ou S/ Foto-Estimulo" at bounding box center [593, 193] width 1119 height 13
checkbox Foto-Estimulo "true"
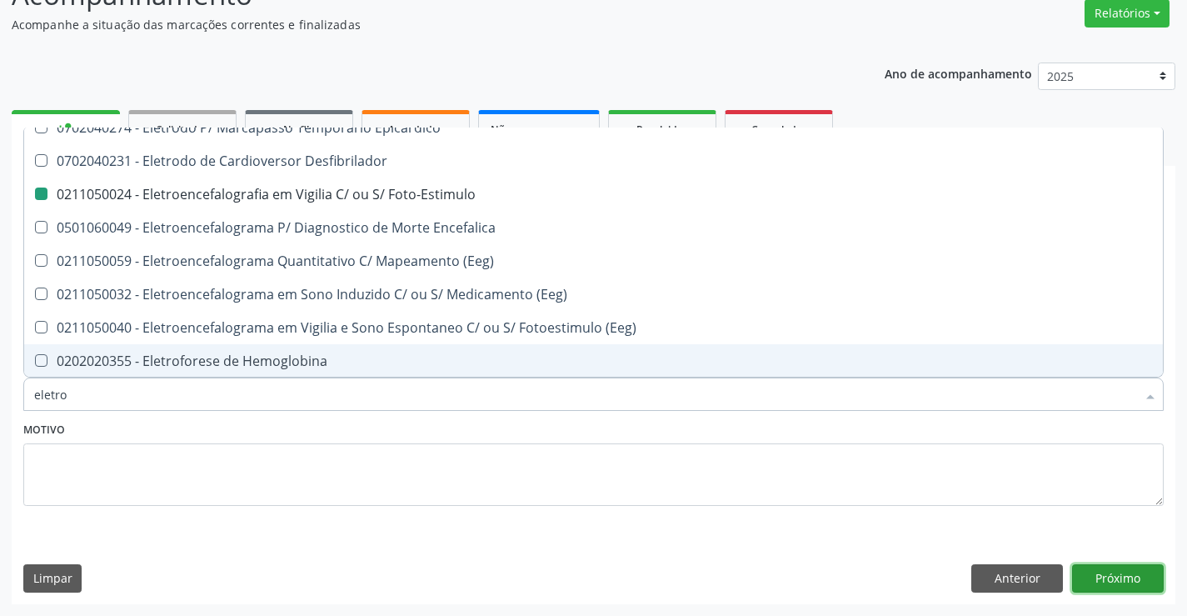
click at [1113, 576] on button "Próximo" at bounding box center [1118, 578] width 92 height 28
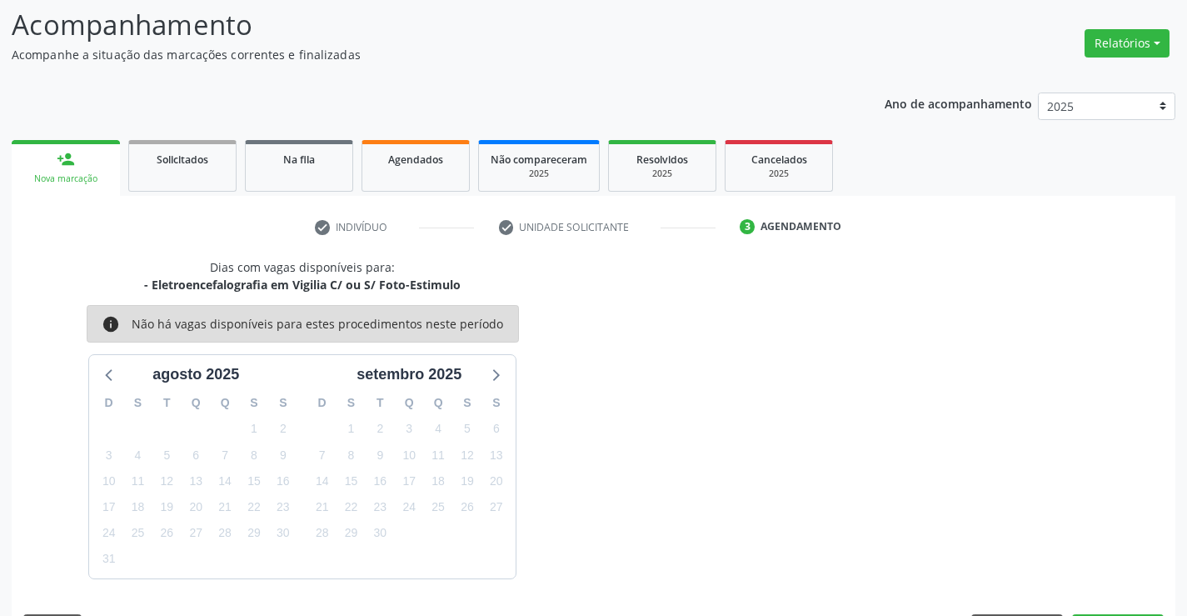
scroll to position [139, 0]
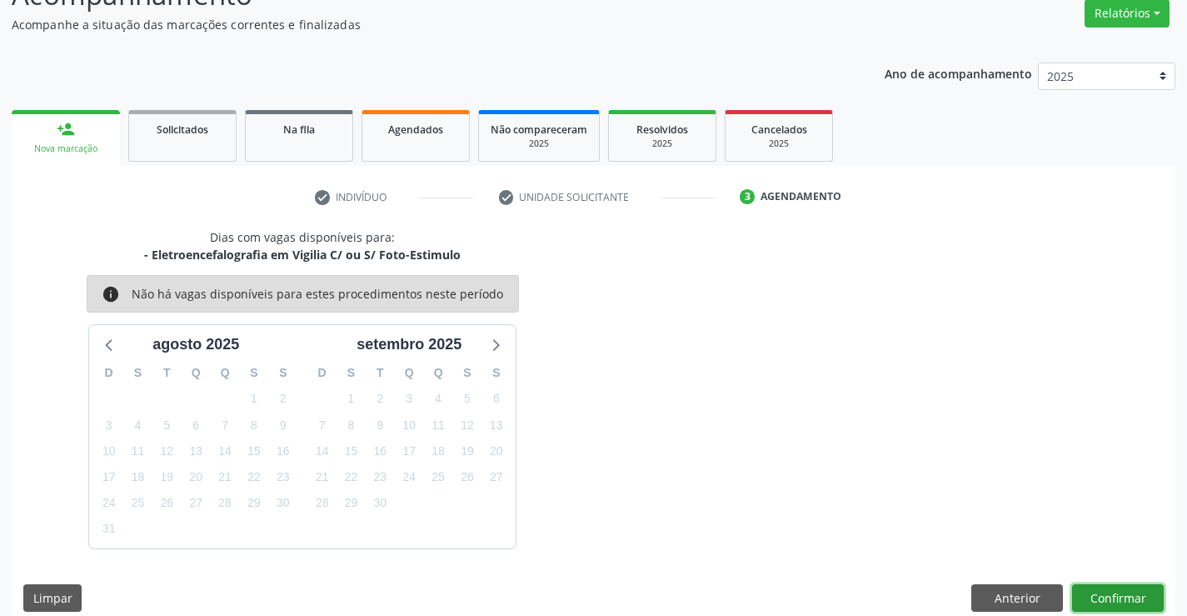
click at [1117, 596] on button "Confirmar" at bounding box center [1118, 598] width 92 height 28
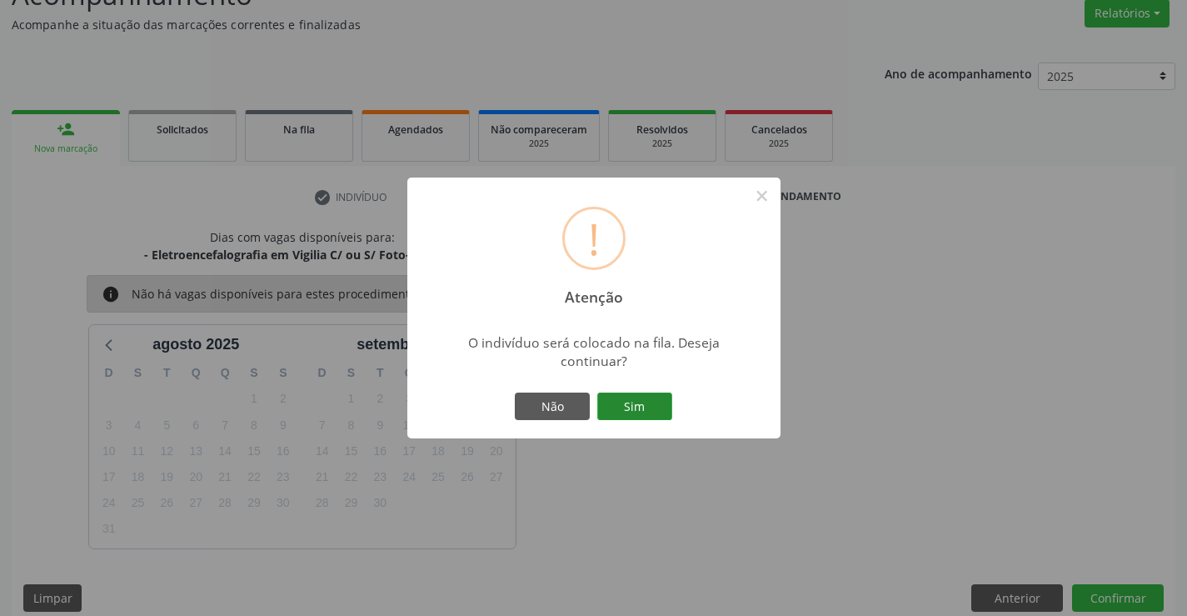
click at [647, 404] on button "Sim" at bounding box center [634, 406] width 75 height 28
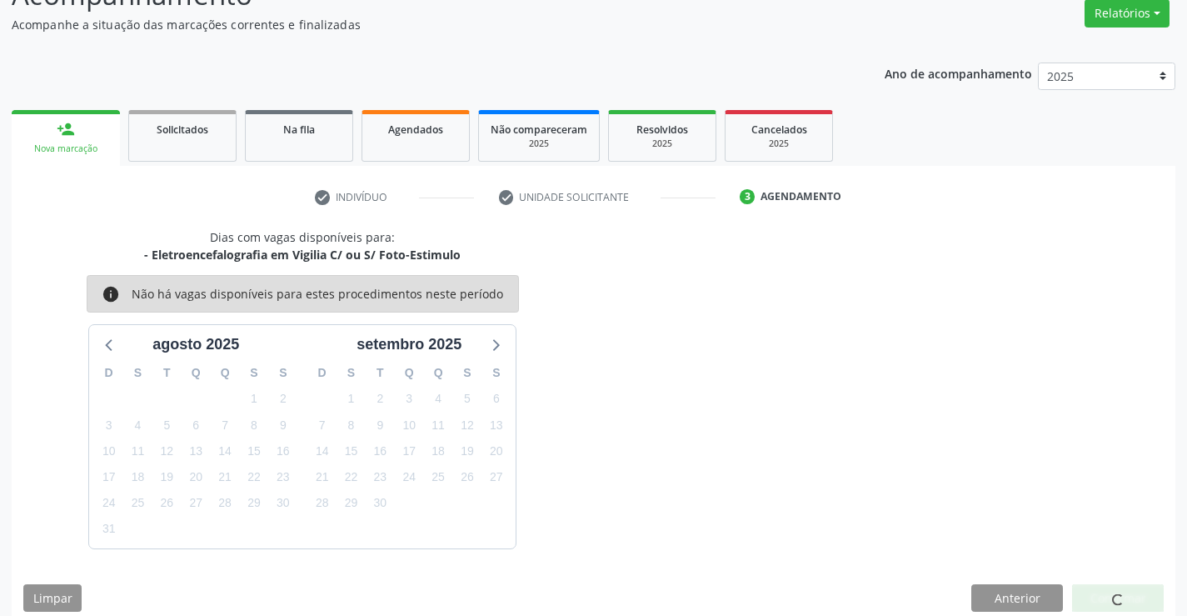
scroll to position [0, 0]
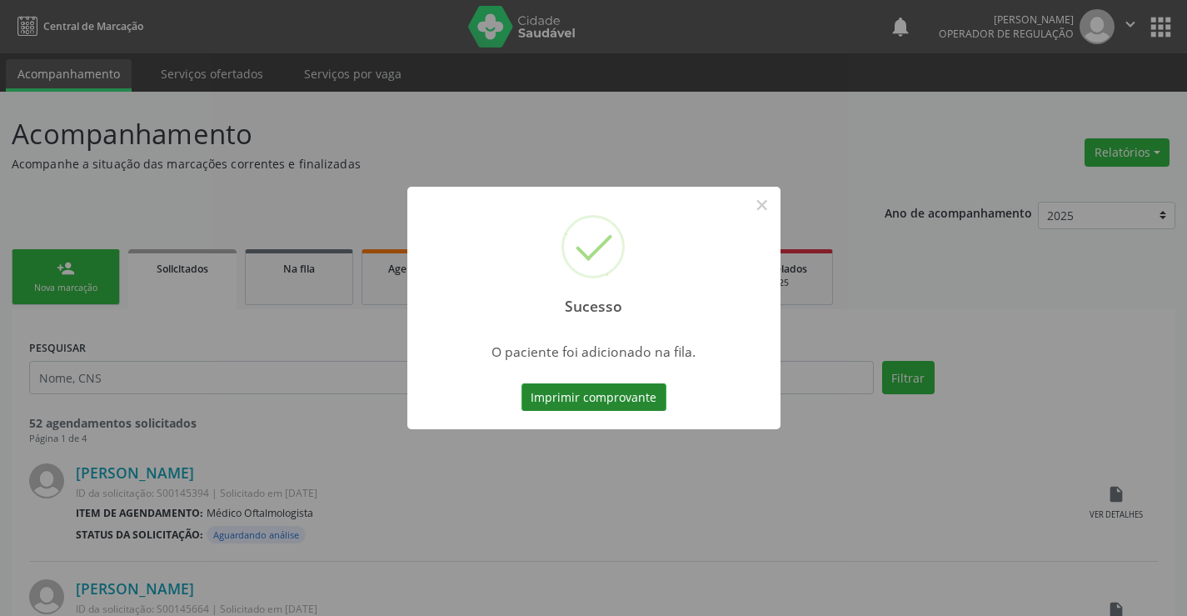
click at [645, 404] on button "Imprimir comprovante" at bounding box center [594, 397] width 145 height 28
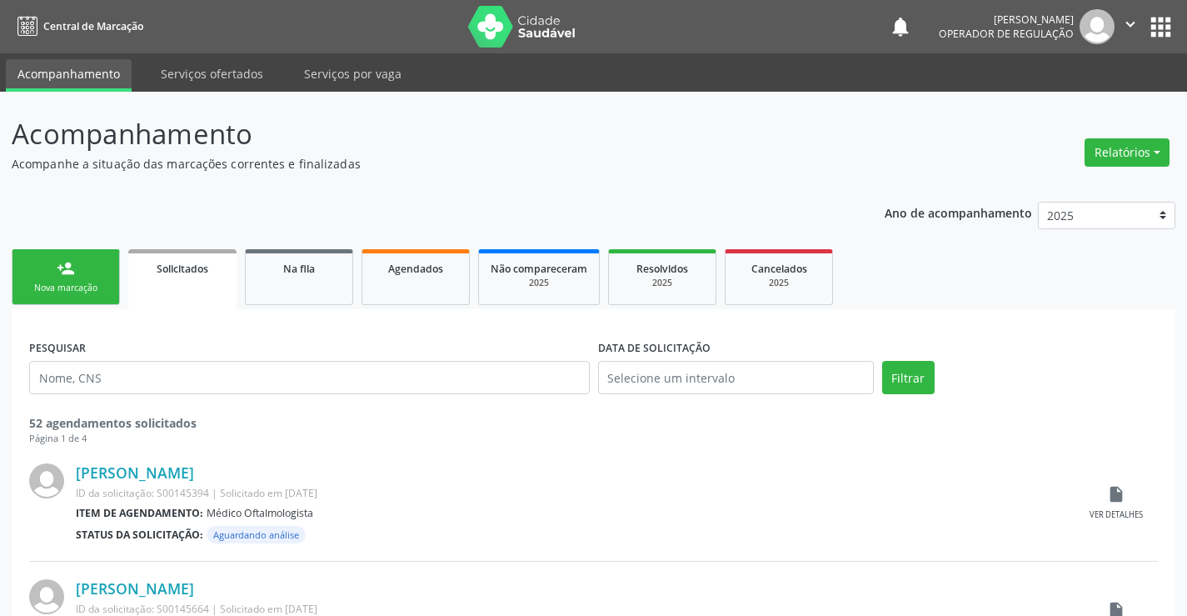
click at [77, 277] on link "person_add Nova marcação" at bounding box center [66, 277] width 108 height 56
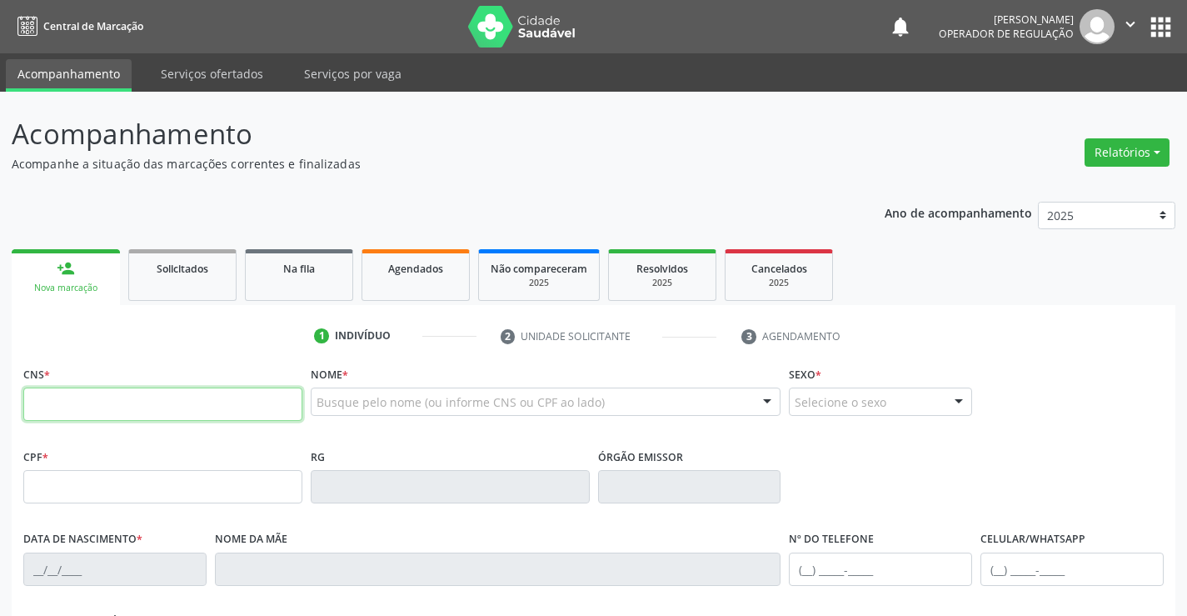
click at [117, 406] on input "text" at bounding box center [162, 403] width 279 height 33
type input "707 6002 4927 3493"
type input "619.243.425-53"
type input "26497366"
type input "28/05/1970"
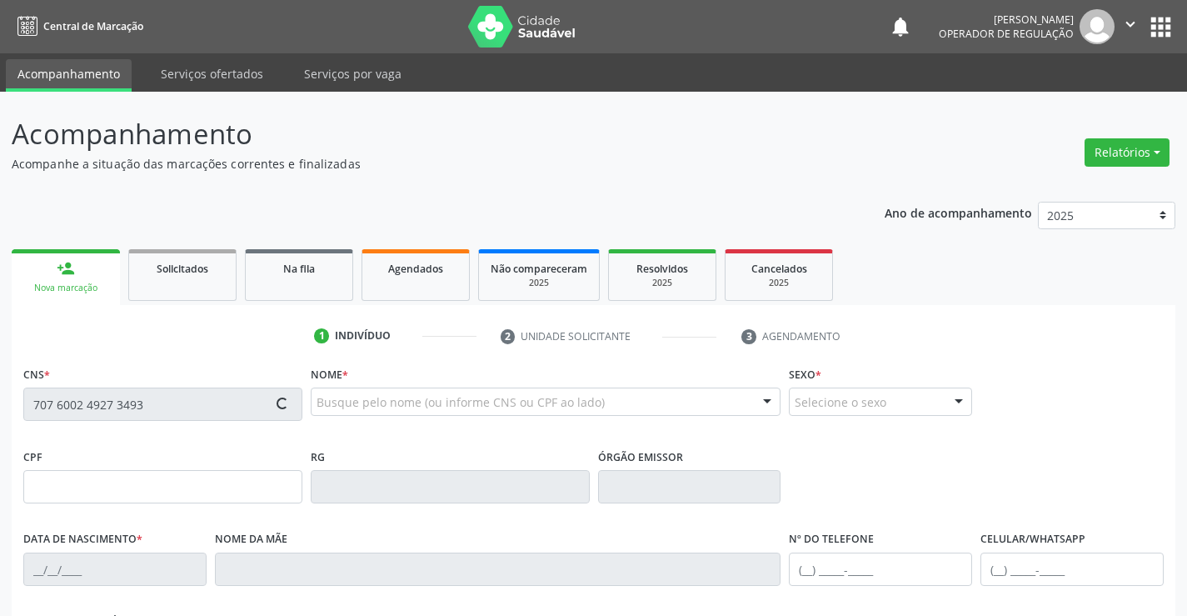
type input "(11) 96013-9052"
type input "S/N"
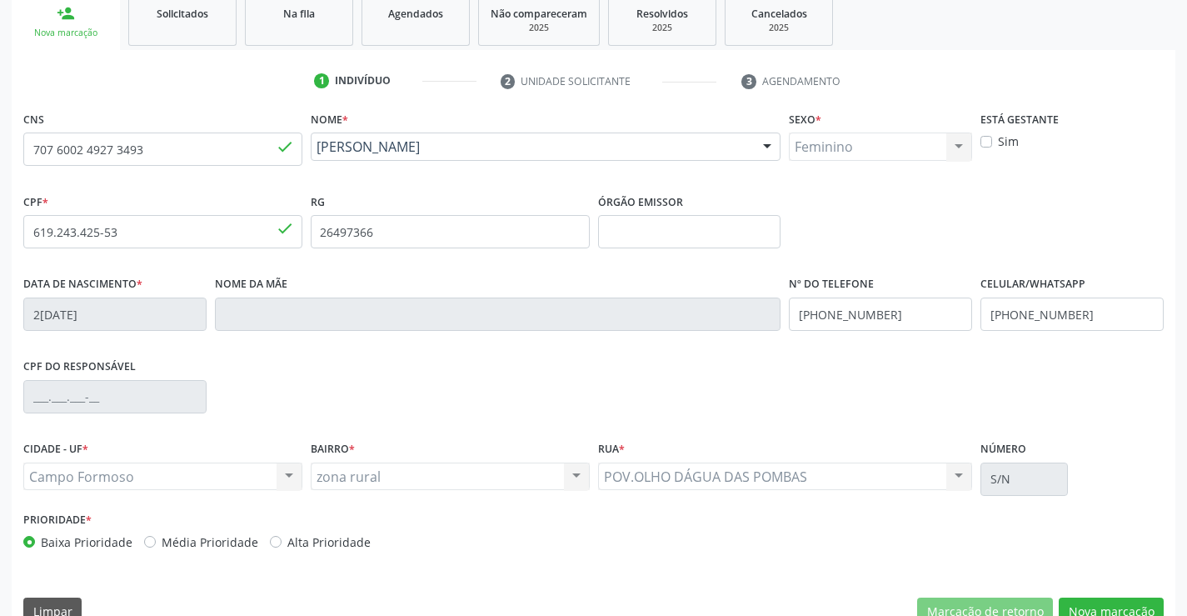
scroll to position [287, 0]
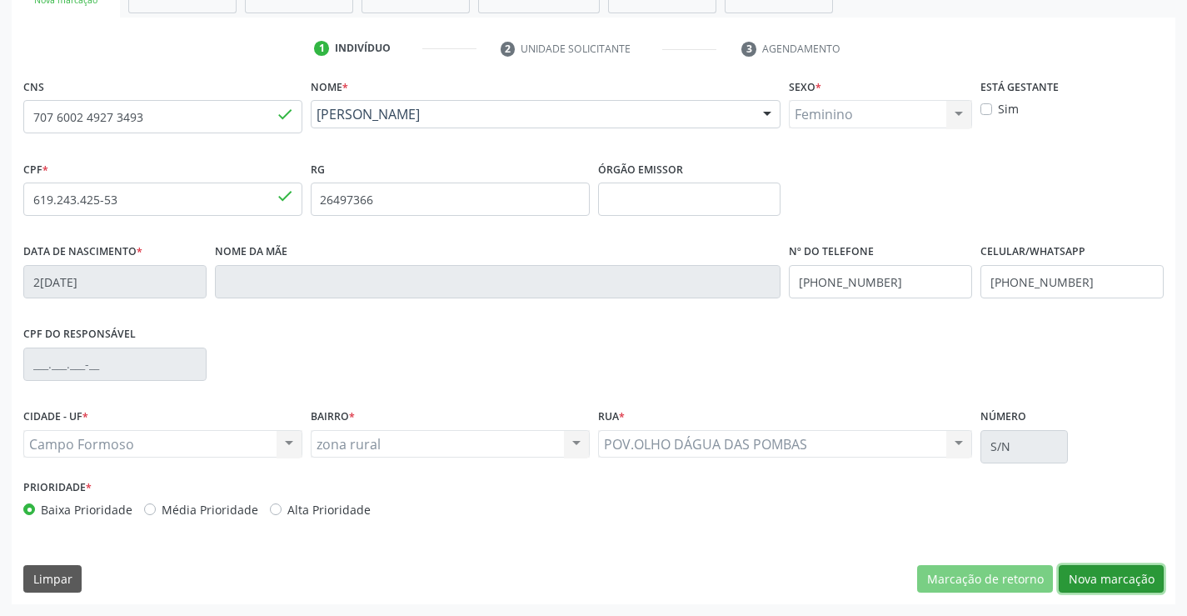
click at [1115, 572] on button "Nova marcação" at bounding box center [1111, 579] width 105 height 28
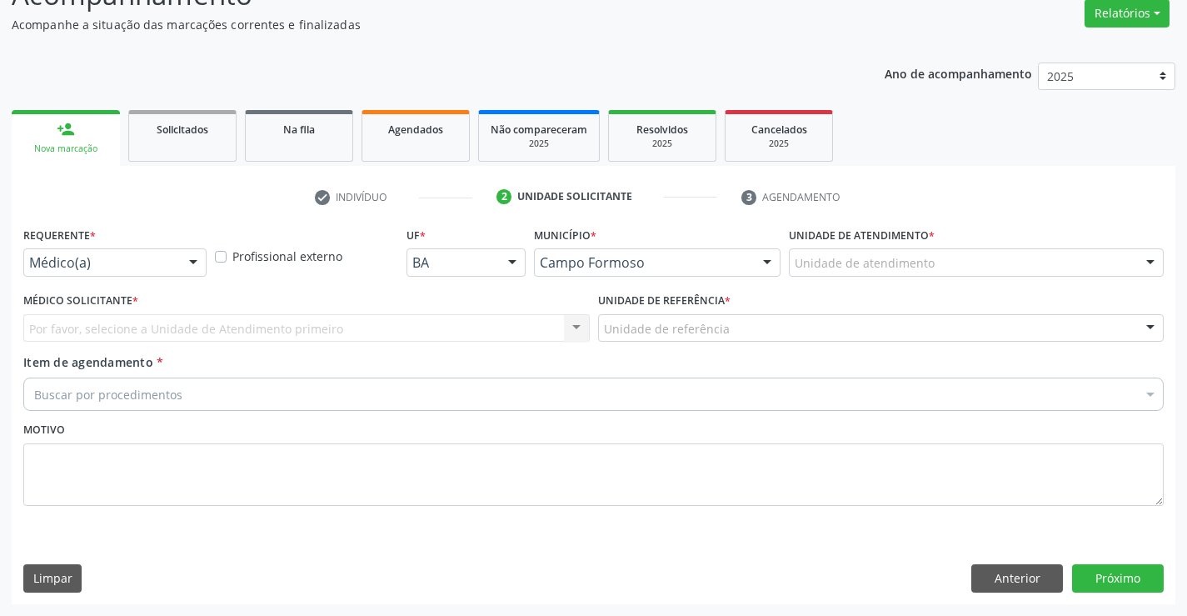
scroll to position [139, 0]
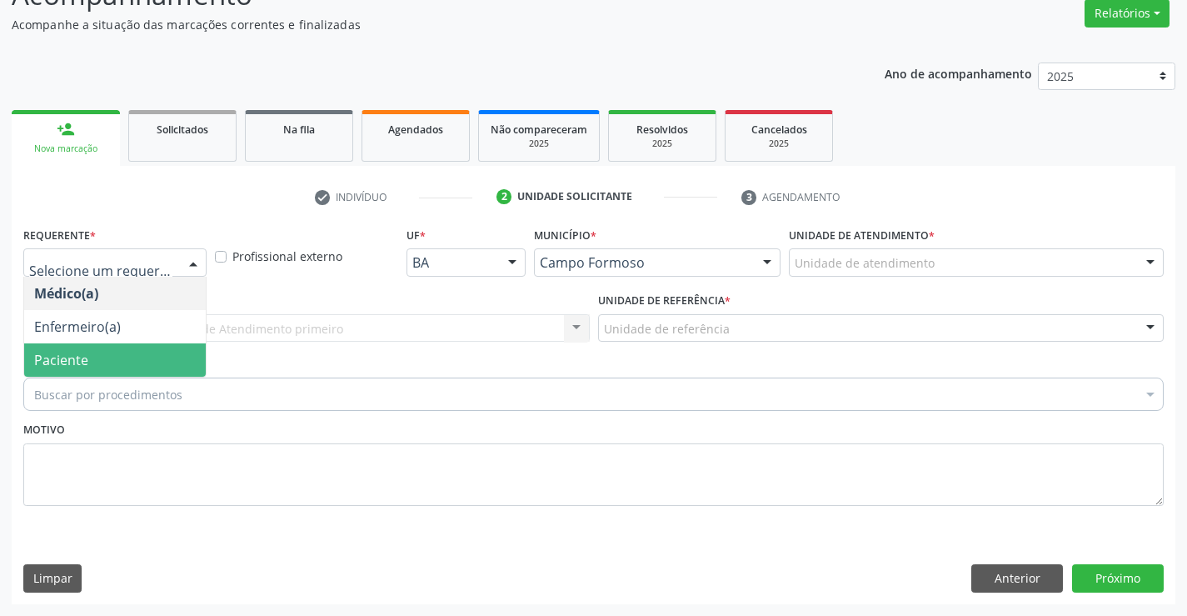
click at [116, 353] on span "Paciente" at bounding box center [115, 359] width 182 height 33
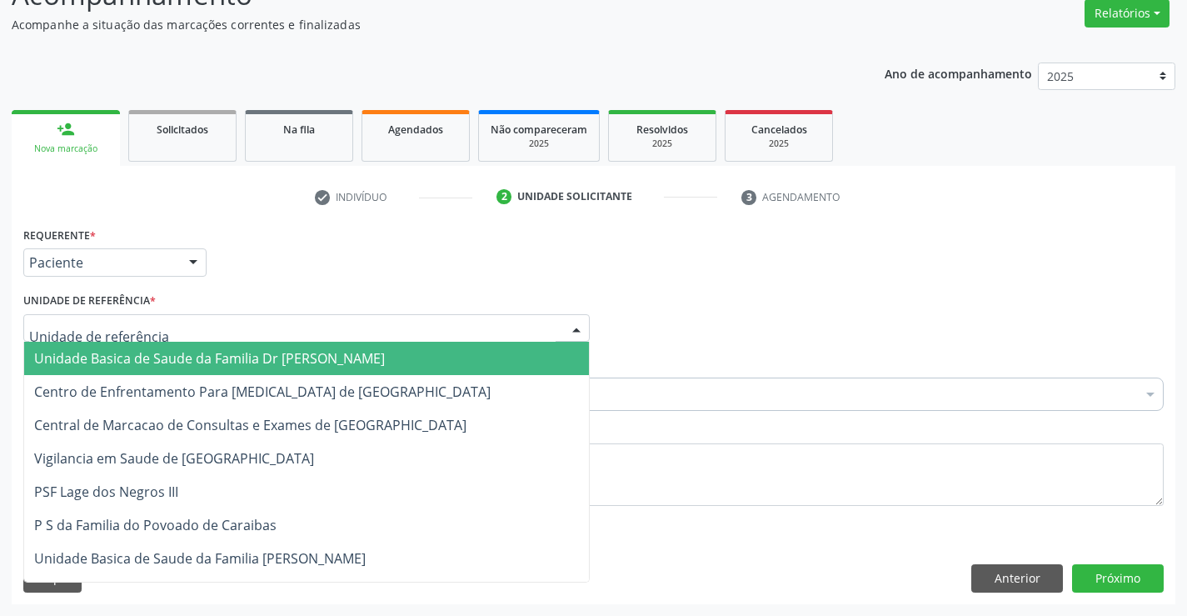
click at [159, 314] on div at bounding box center [306, 328] width 567 height 28
click at [152, 354] on span "Unidade Basica de Saude da Familia Dr [PERSON_NAME]" at bounding box center [209, 358] width 351 height 18
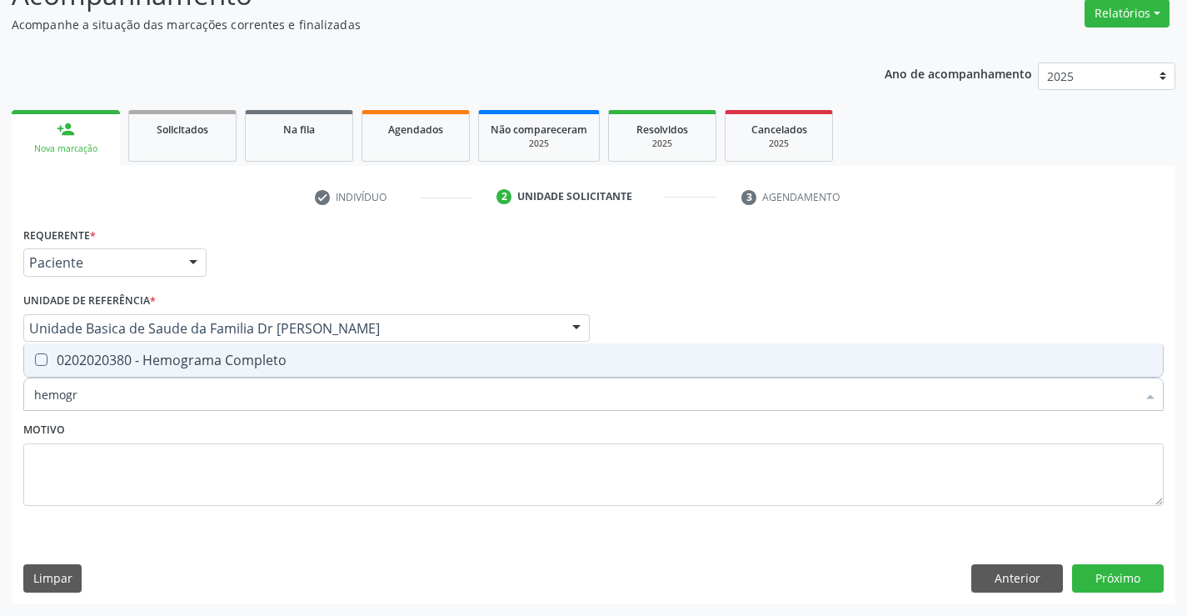
type input "hemogra"
click at [152, 365] on div "0202020380 - Hemograma Completo" at bounding box center [593, 359] width 1119 height 13
checkbox Completo "true"
type input "hemogra"
click at [131, 450] on textarea at bounding box center [593, 474] width 1141 height 63
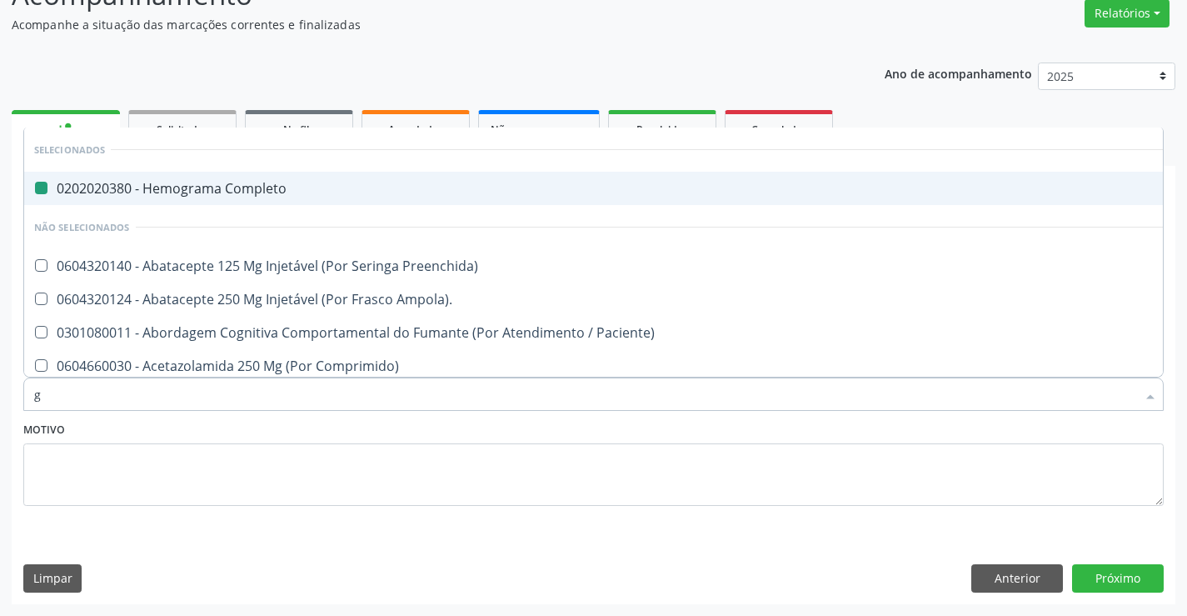
type input "gl"
checkbox Completo "false"
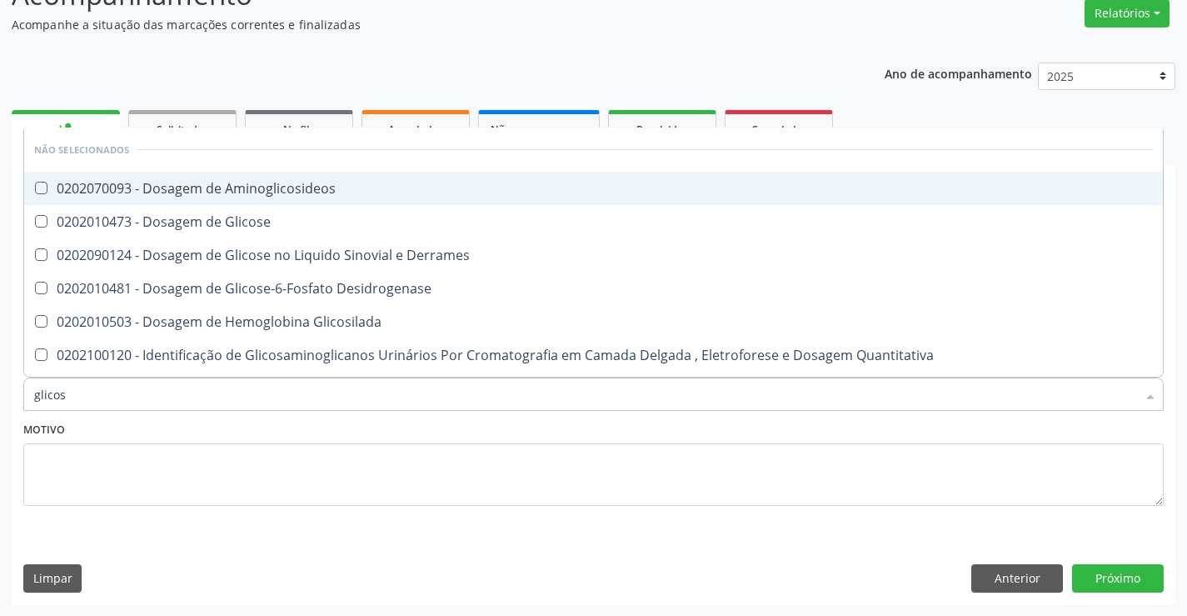
type input "glicose"
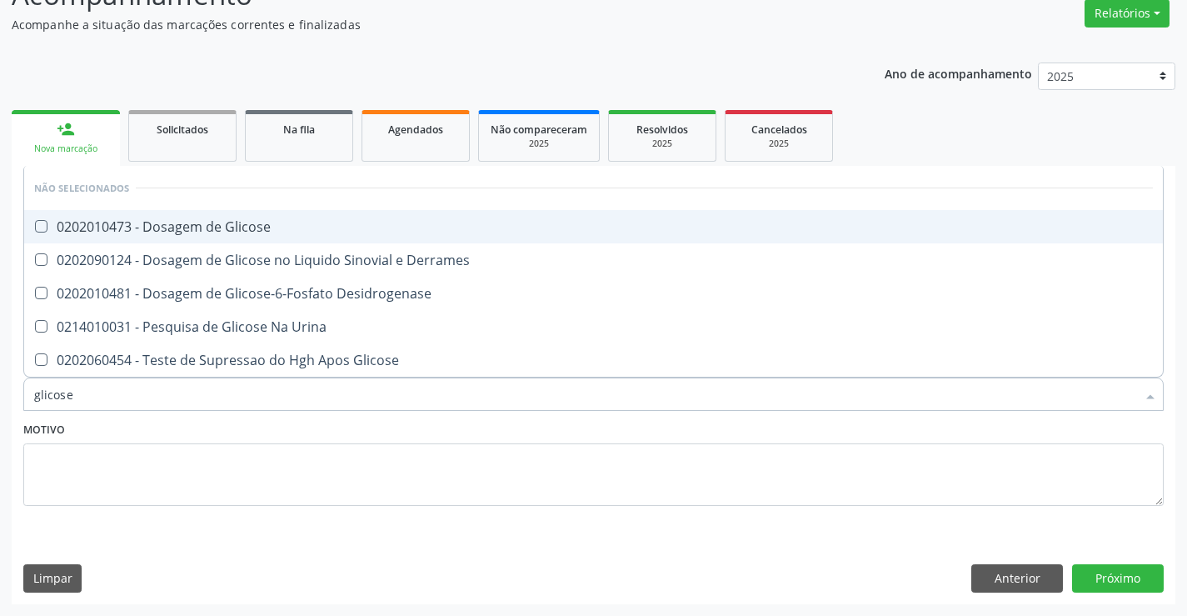
click at [259, 228] on div "0202010473 - Dosagem de Glicose" at bounding box center [593, 226] width 1119 height 13
checkbox Glicose "true"
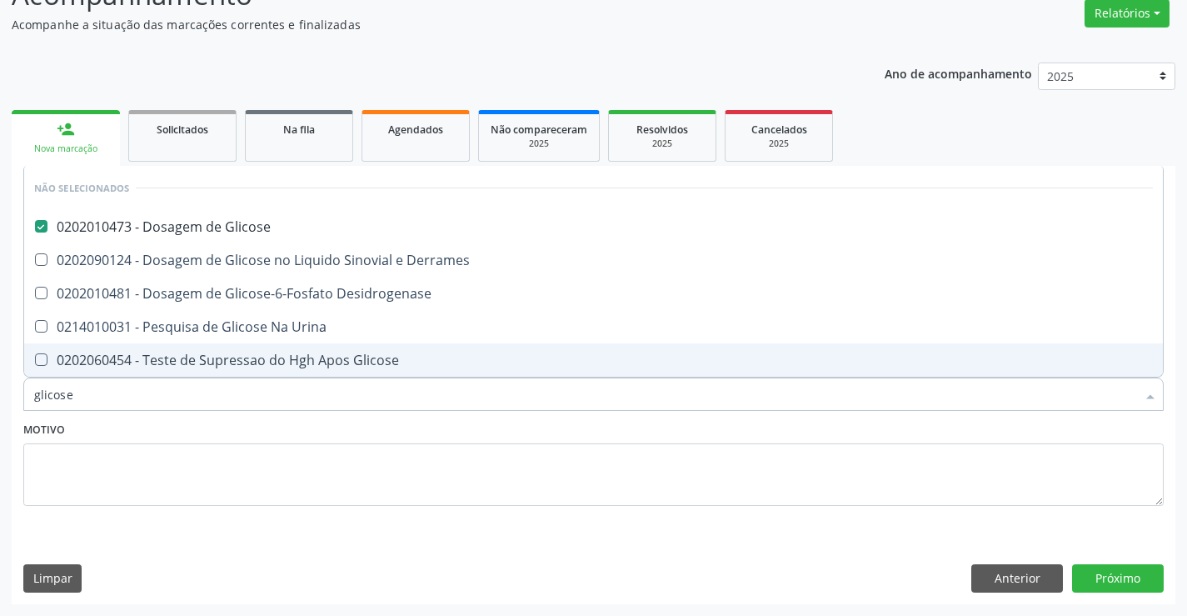
type input "glicose"
click at [208, 469] on textarea at bounding box center [593, 474] width 1141 height 63
checkbox Derrames "true"
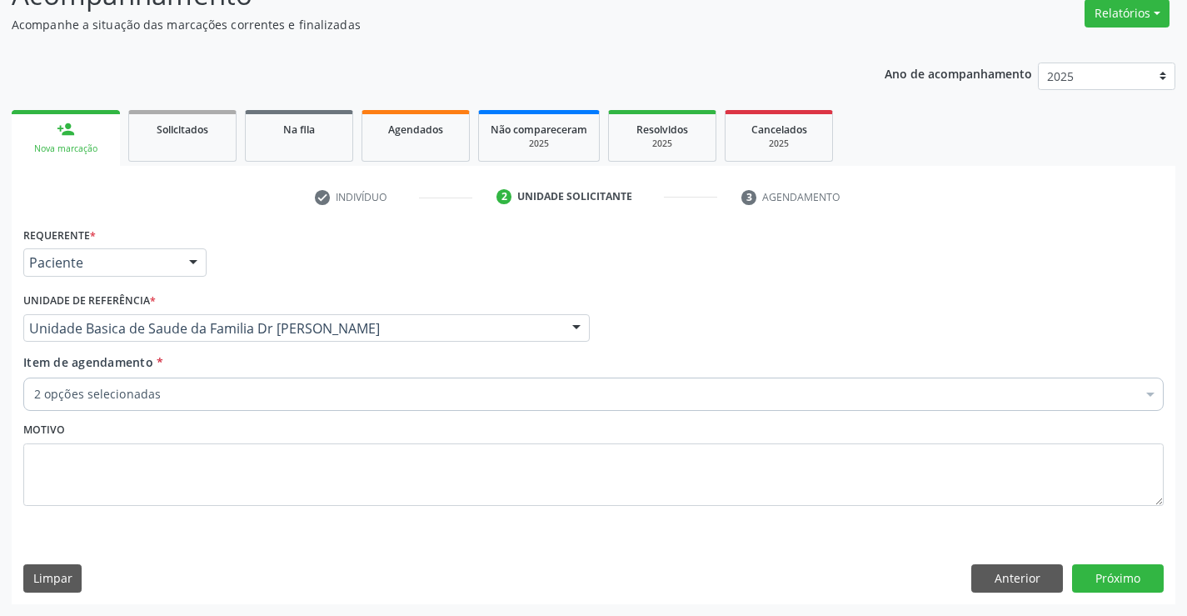
click at [232, 384] on div "2 opções selecionadas" at bounding box center [593, 393] width 1141 height 33
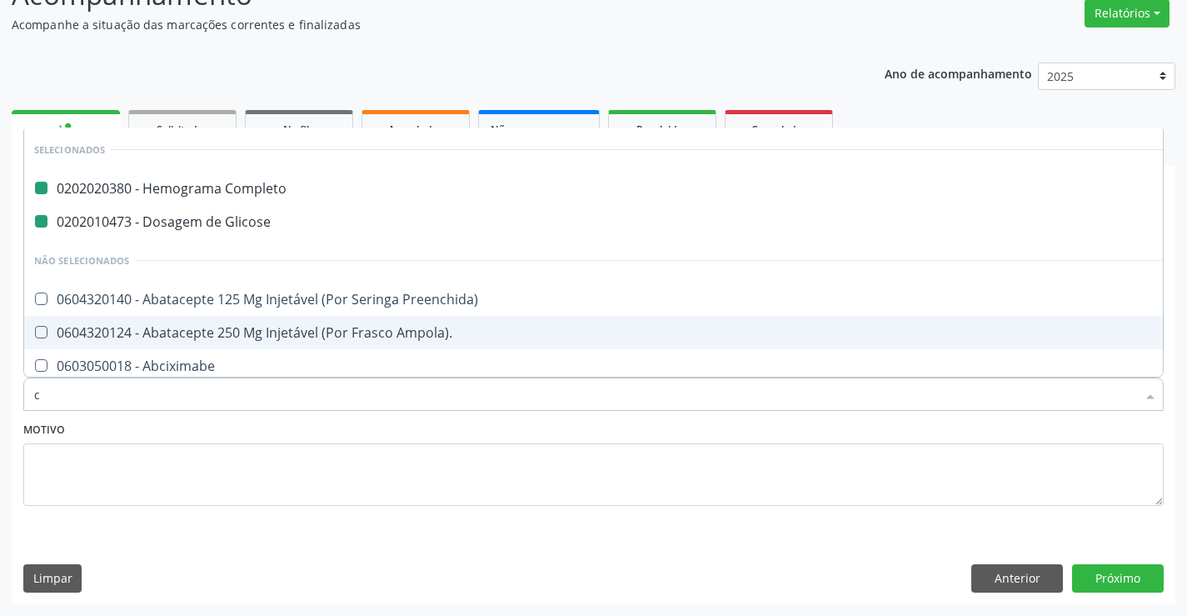
type input "cr"
checkbox Completo "false"
checkbox Glicose "false"
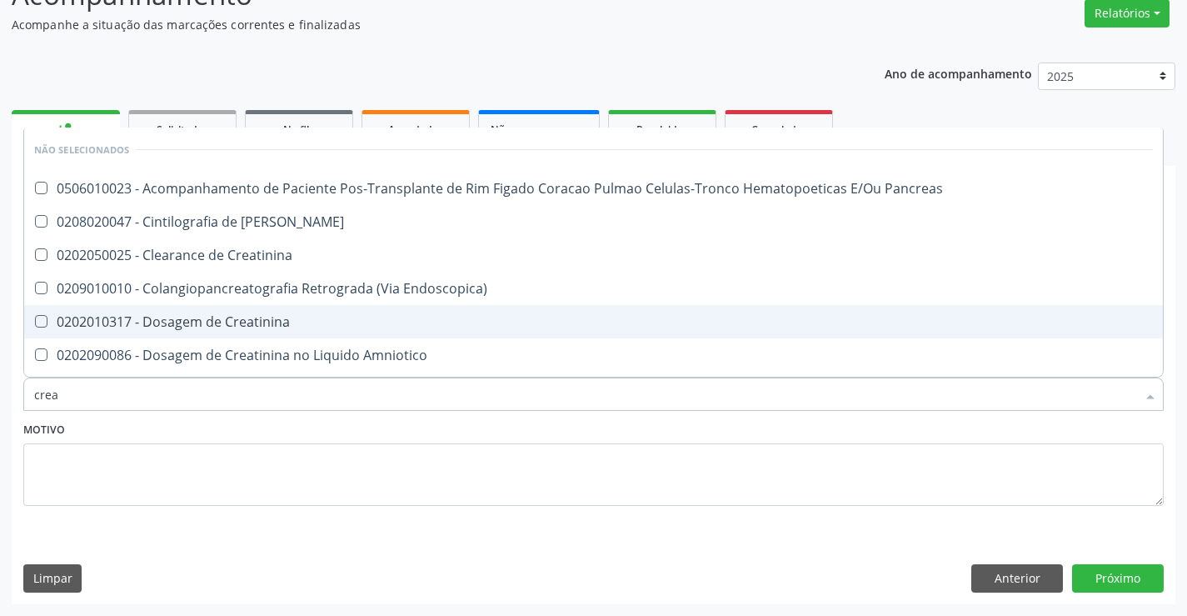
type input "creat"
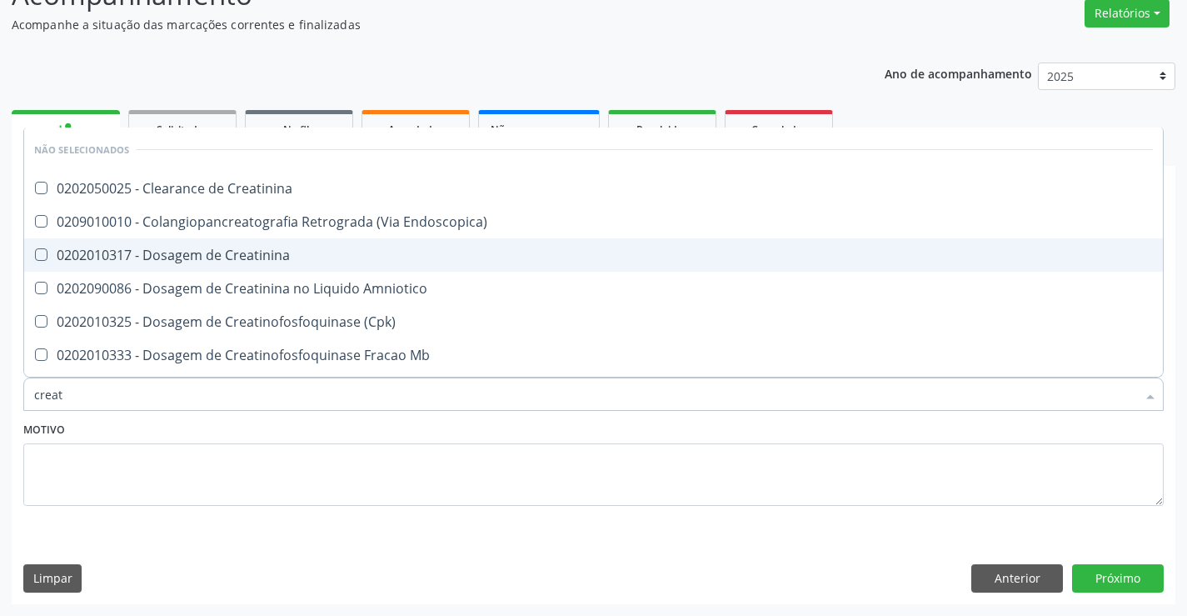
click at [252, 252] on div "0202010317 - Dosagem de Creatinina" at bounding box center [593, 254] width 1119 height 13
checkbox Creatinina "true"
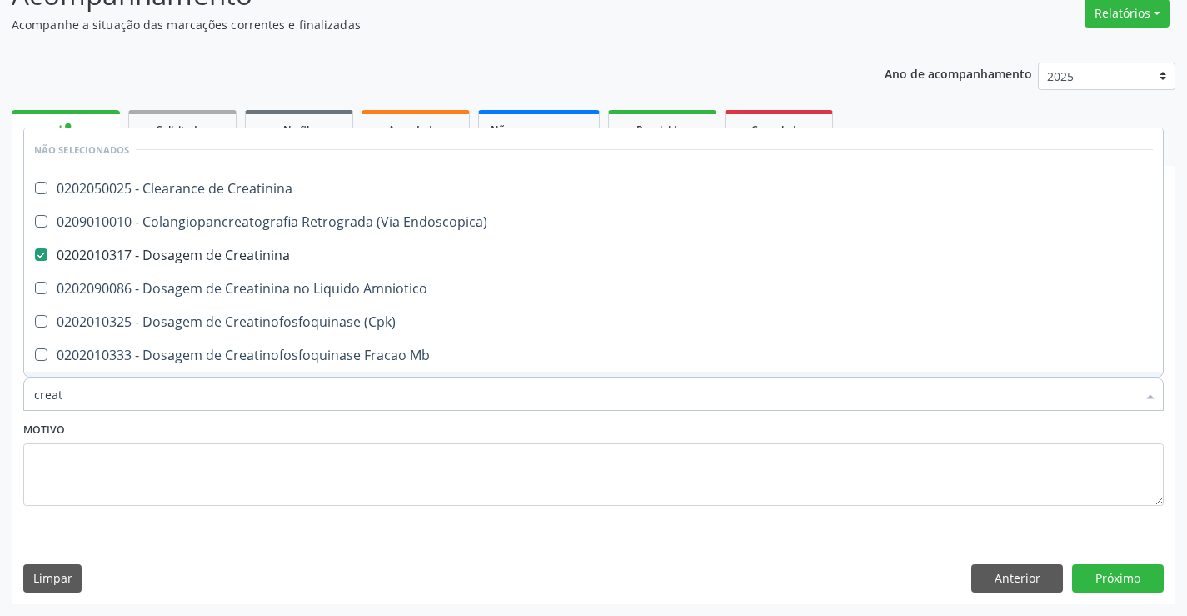
type input "creat"
click at [190, 422] on div "Motivo" at bounding box center [593, 461] width 1141 height 88
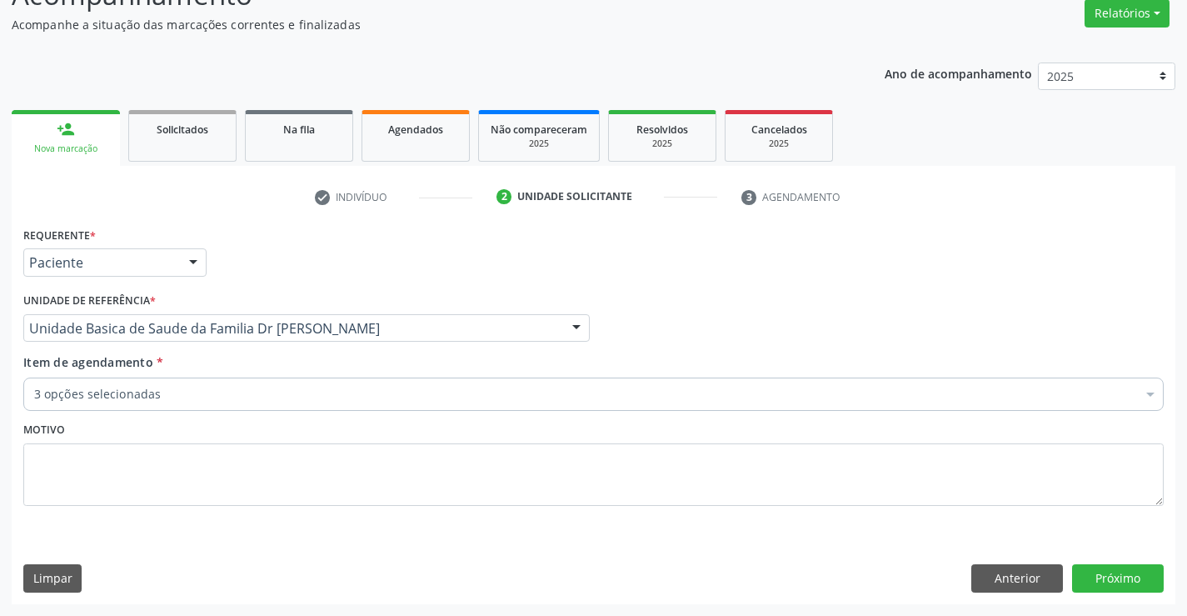
checkbox Completo "true"
checkbox Glicose "true"
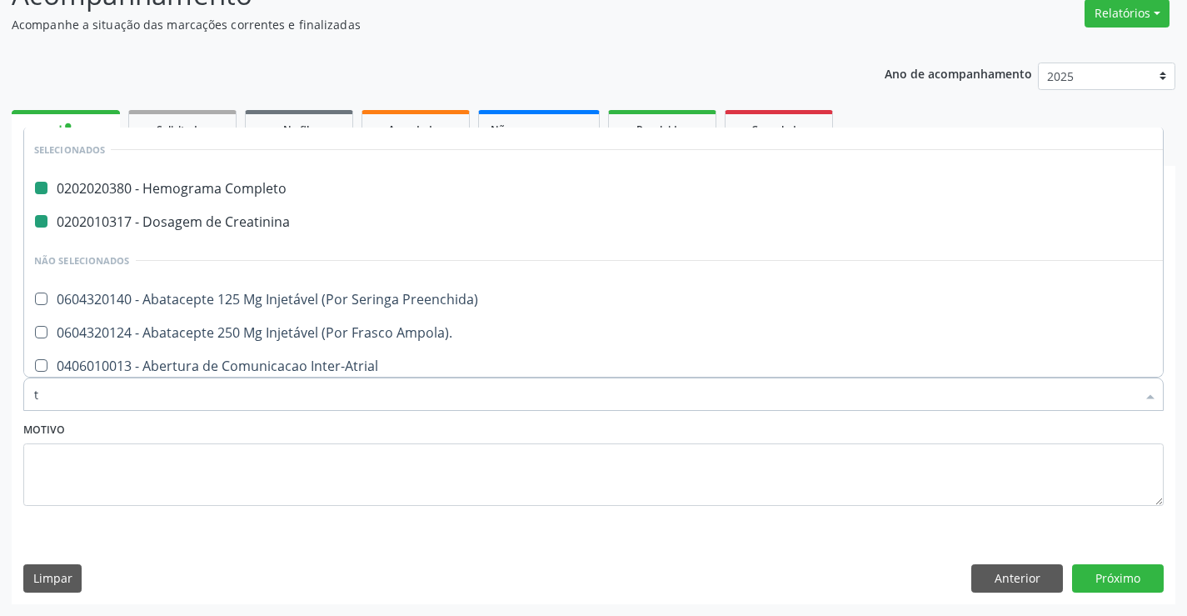
type input "te"
checkbox Completo "false"
checkbox Creatinina "false"
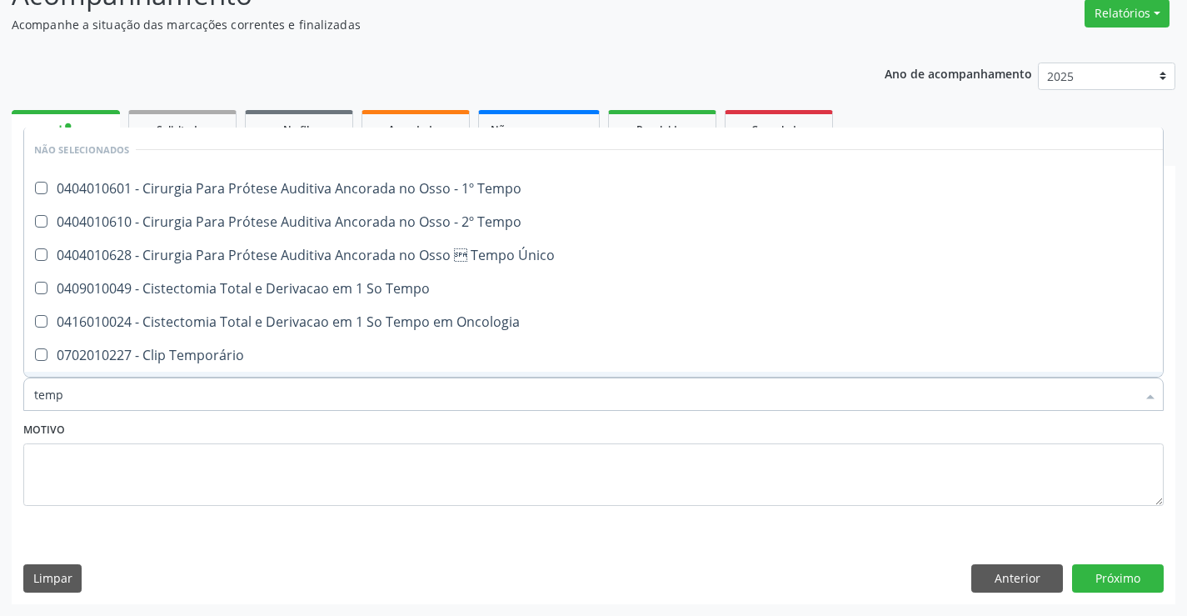
type input "tempo"
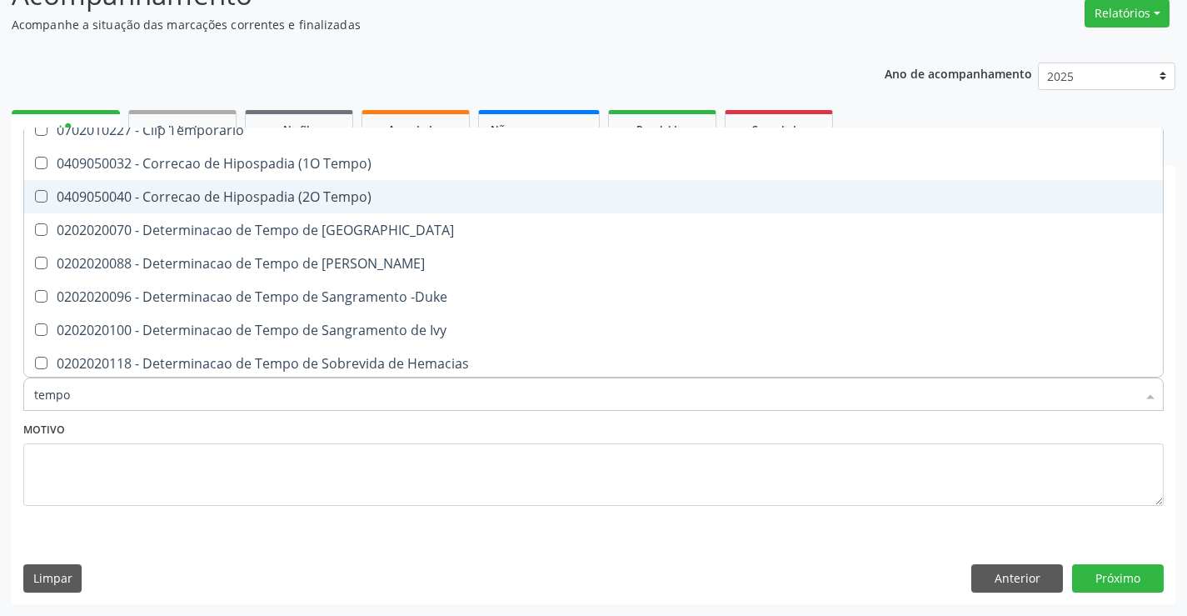
scroll to position [250, 0]
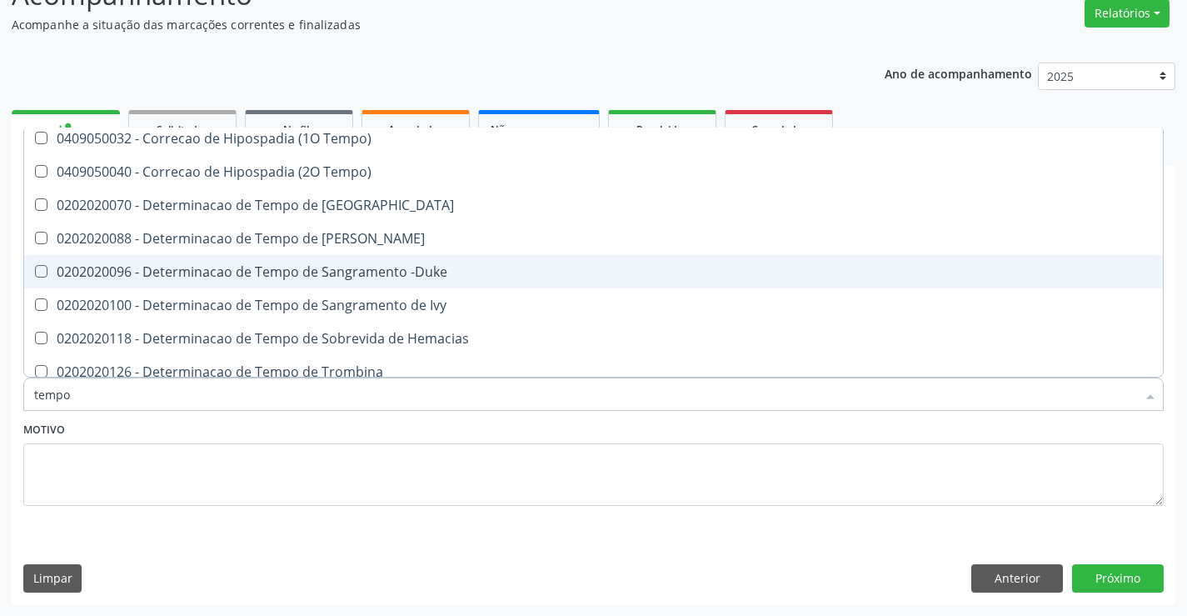
click at [447, 263] on span "0202020096 - Determinacao de Tempo de Sangramento -Duke" at bounding box center [630, 271] width 1212 height 33
checkbox -Duke "true"
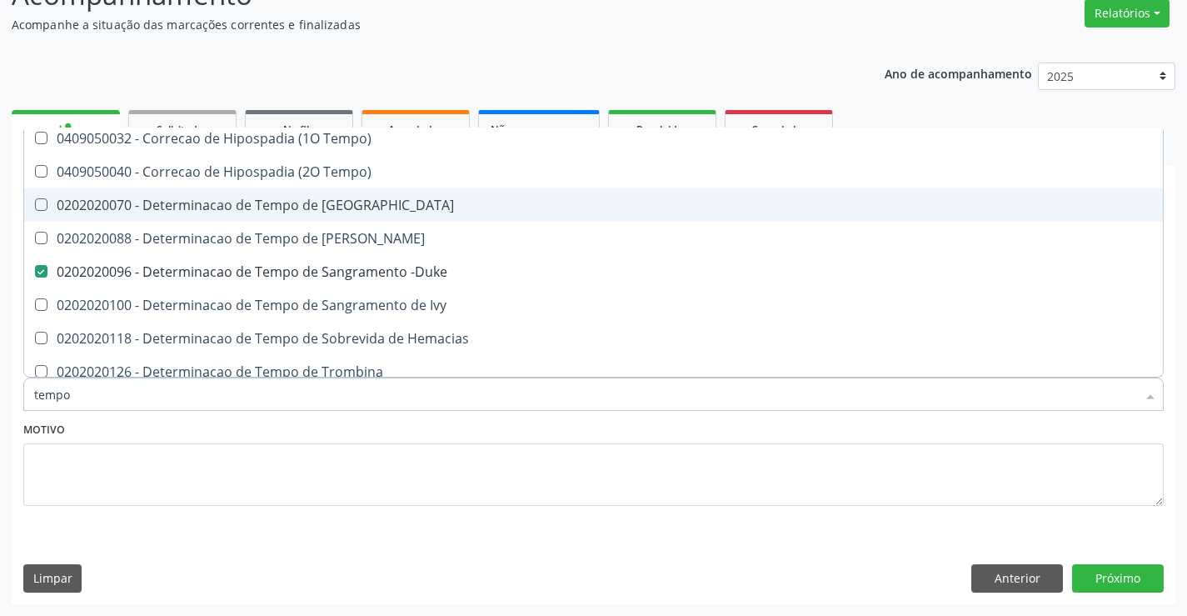
click at [365, 211] on div "0202020070 - Determinacao de Tempo de [GEOGRAPHIC_DATA]" at bounding box center [630, 204] width 1192 height 13
checkbox Coagulacao "true"
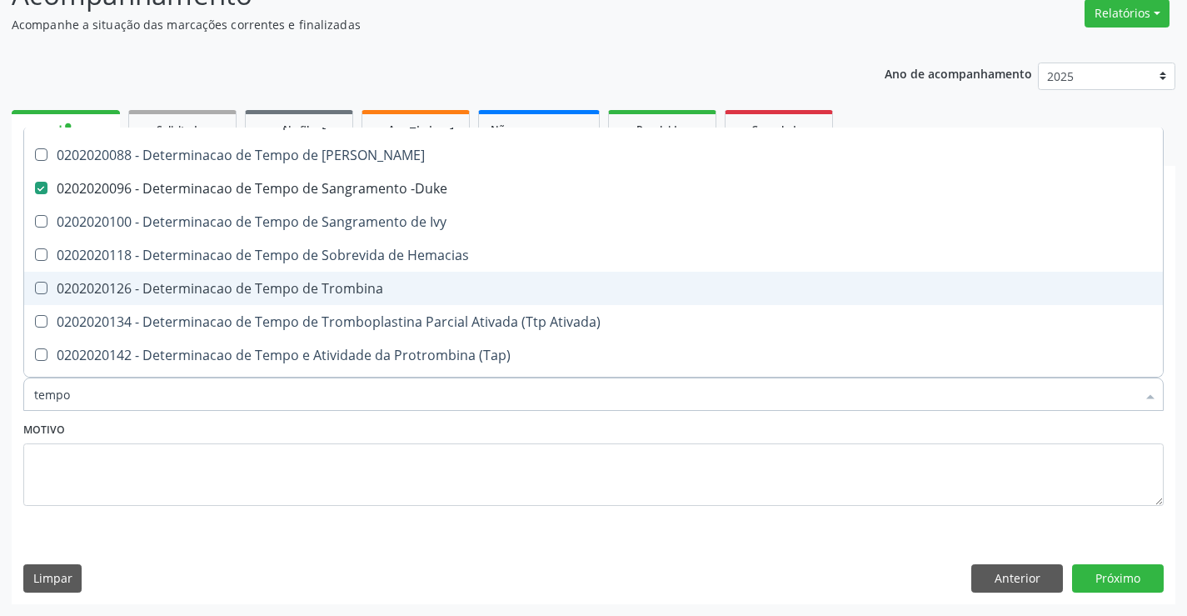
scroll to position [417, 0]
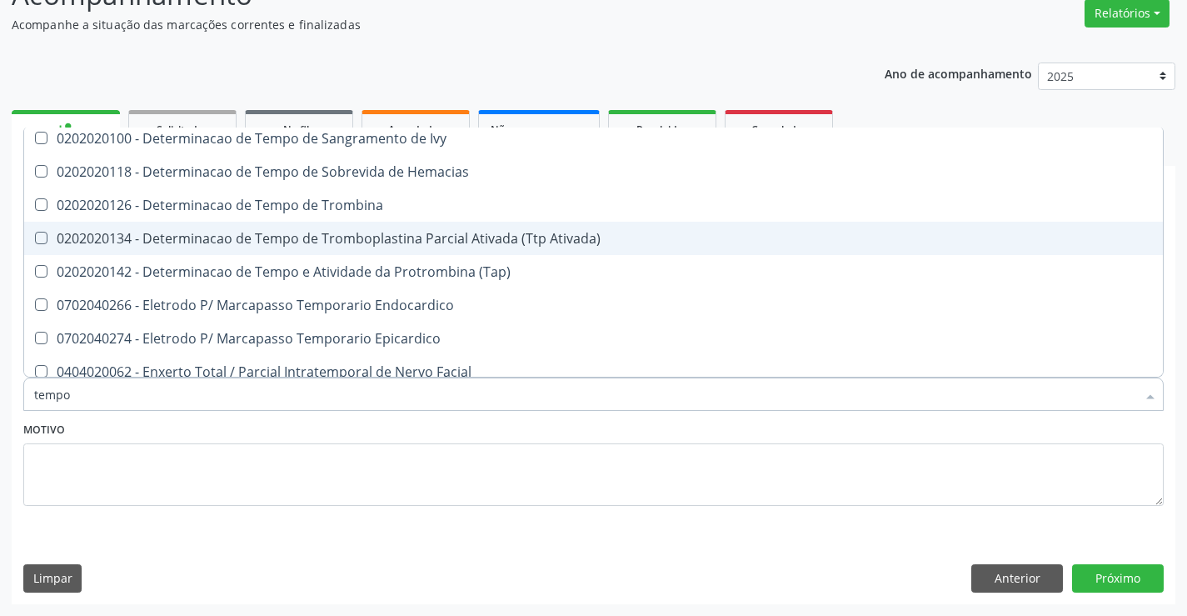
click at [513, 239] on div "0202020134 - Determinacao de Tempo de Tromboplastina Parcial Ativada (Ttp Ativa…" at bounding box center [630, 238] width 1192 height 13
checkbox Ativada\) "true"
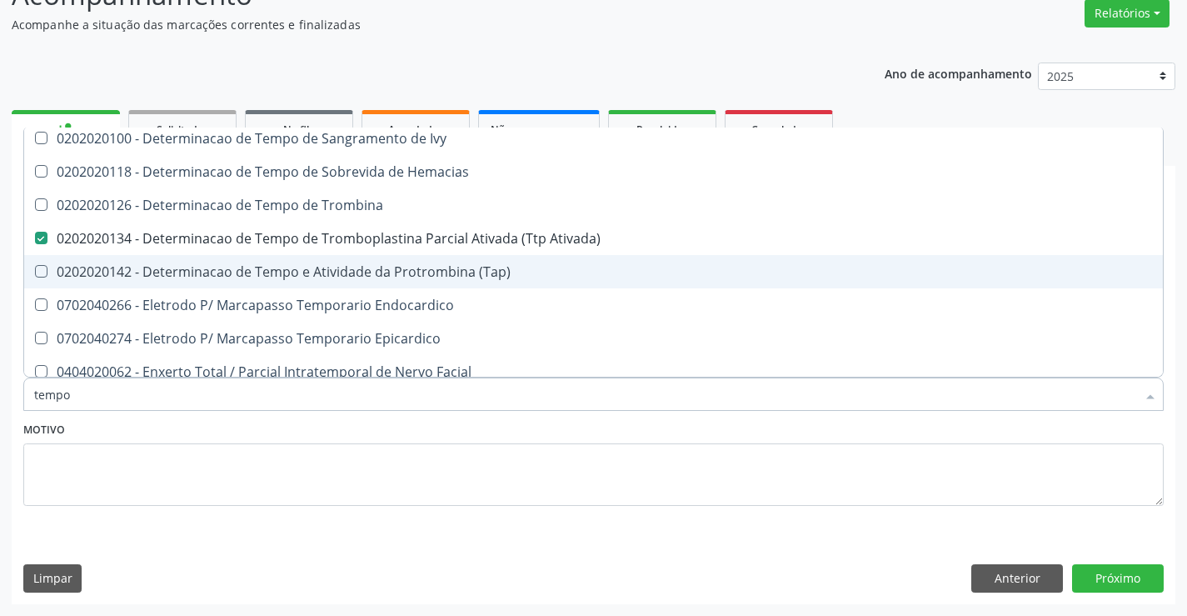
click at [473, 273] on div "0202020142 - Determinacao de Tempo e Atividade da Protrombina (Tap)" at bounding box center [630, 271] width 1192 height 13
checkbox \(Tap\) "true"
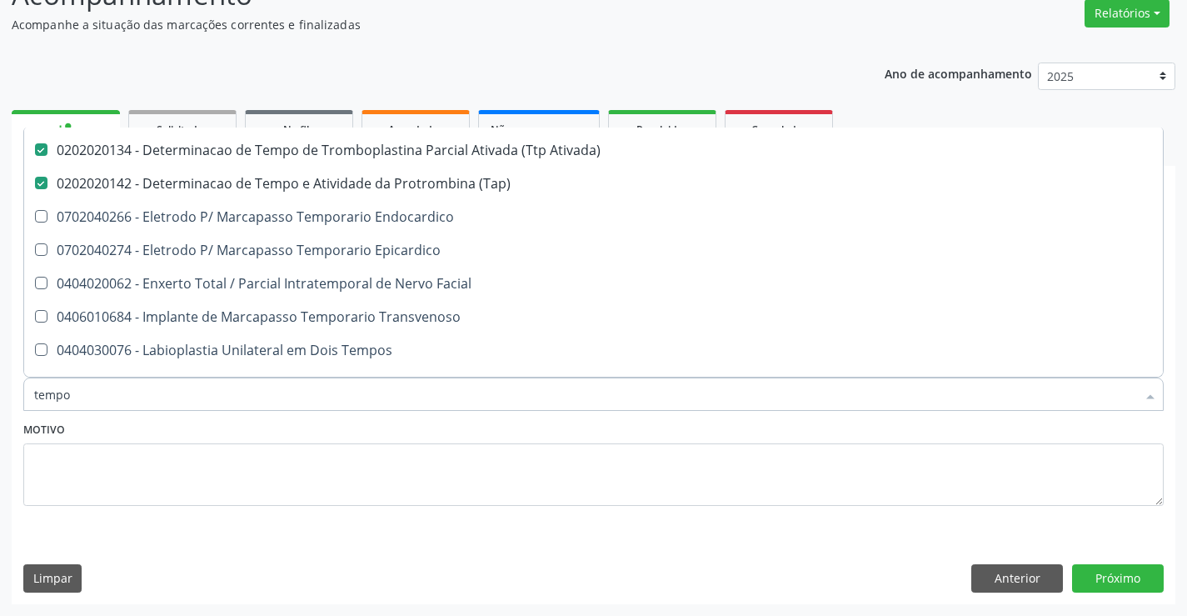
scroll to position [500, 0]
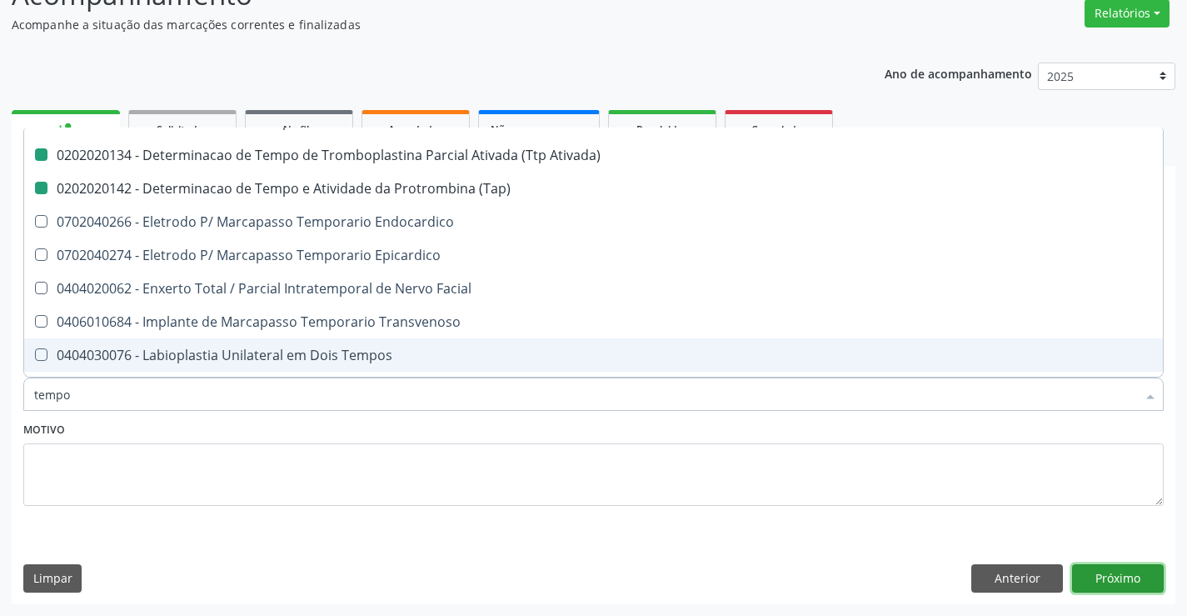
click at [1131, 578] on button "Próximo" at bounding box center [1118, 578] width 92 height 28
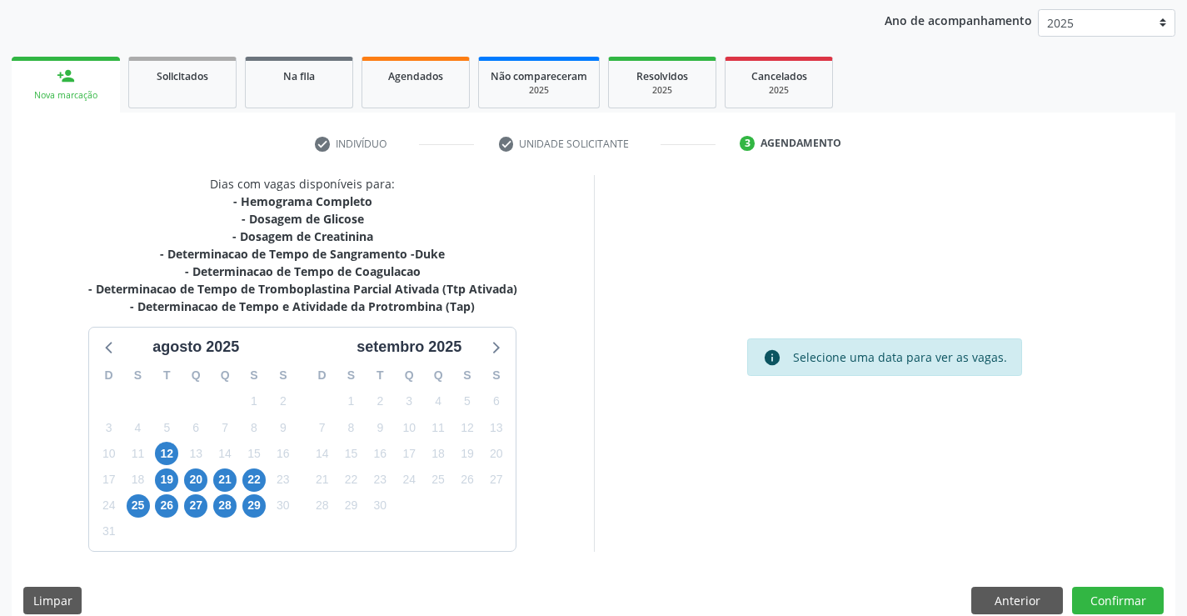
scroll to position [214, 0]
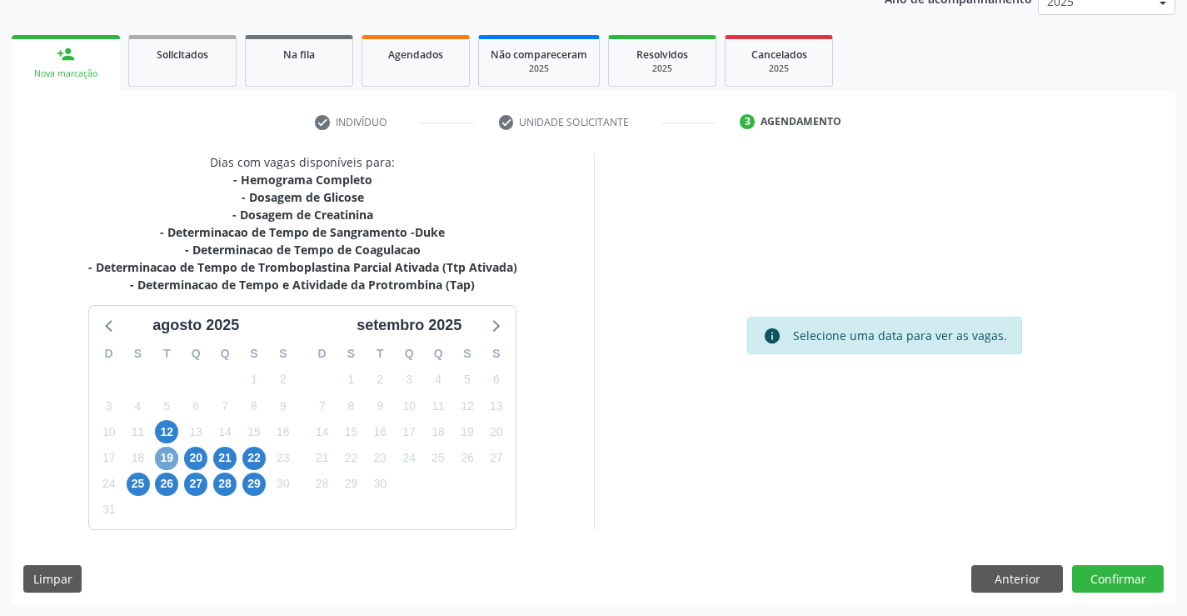
click at [170, 459] on span "19" at bounding box center [166, 458] width 23 height 23
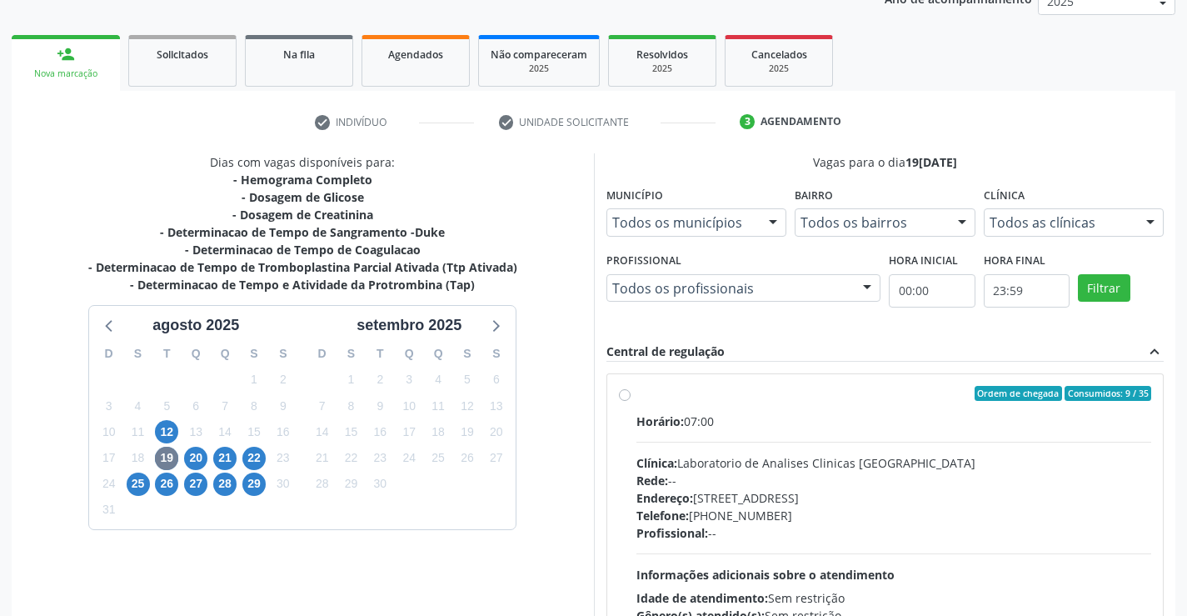
click at [637, 394] on label "Ordem de chegada Consumidos: 9 / 35 Horário: 07:00 Clínica: Laboratorio de Anal…" at bounding box center [895, 514] width 516 height 256
click at [623, 394] on input "Ordem de chegada Consumidos: 9 / 35 Horário: 07:00 Clínica: Laboratorio de Anal…" at bounding box center [625, 393] width 12 height 15
click at [637, 394] on label "Ordem de chegada Consumidos: 9 / 35 Horário: 07:00 Clínica: Laboratorio de Anal…" at bounding box center [895, 514] width 516 height 256
click at [623, 394] on input "Ordem de chegada Consumidos: 9 / 35 Horário: 07:00 Clínica: Laboratorio de Anal…" at bounding box center [625, 393] width 12 height 15
radio input "true"
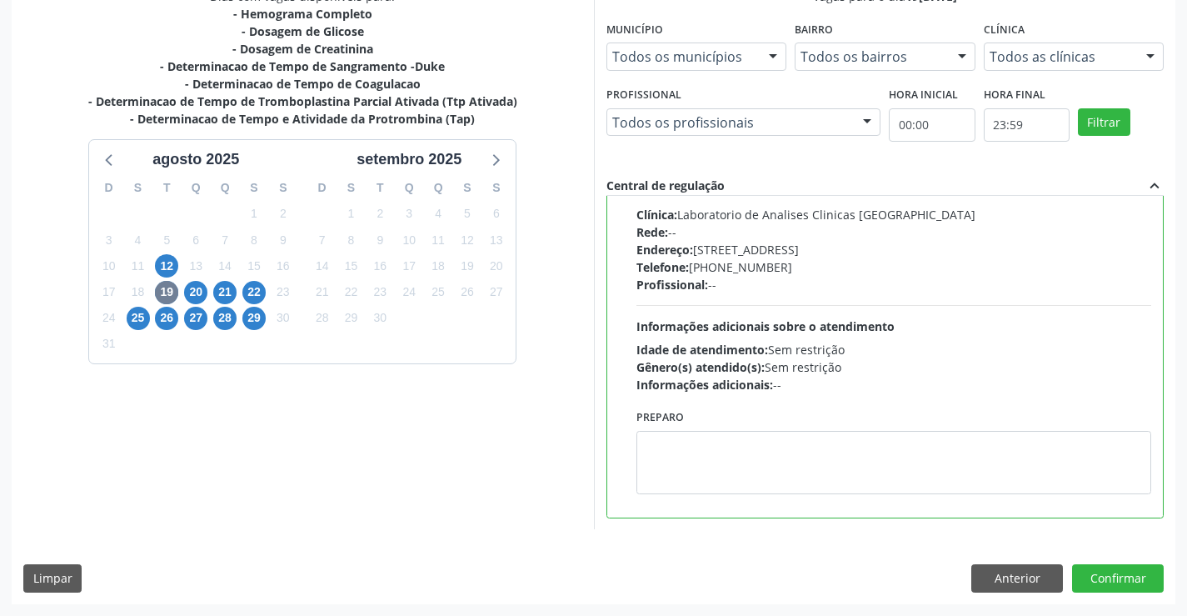
scroll to position [0, 0]
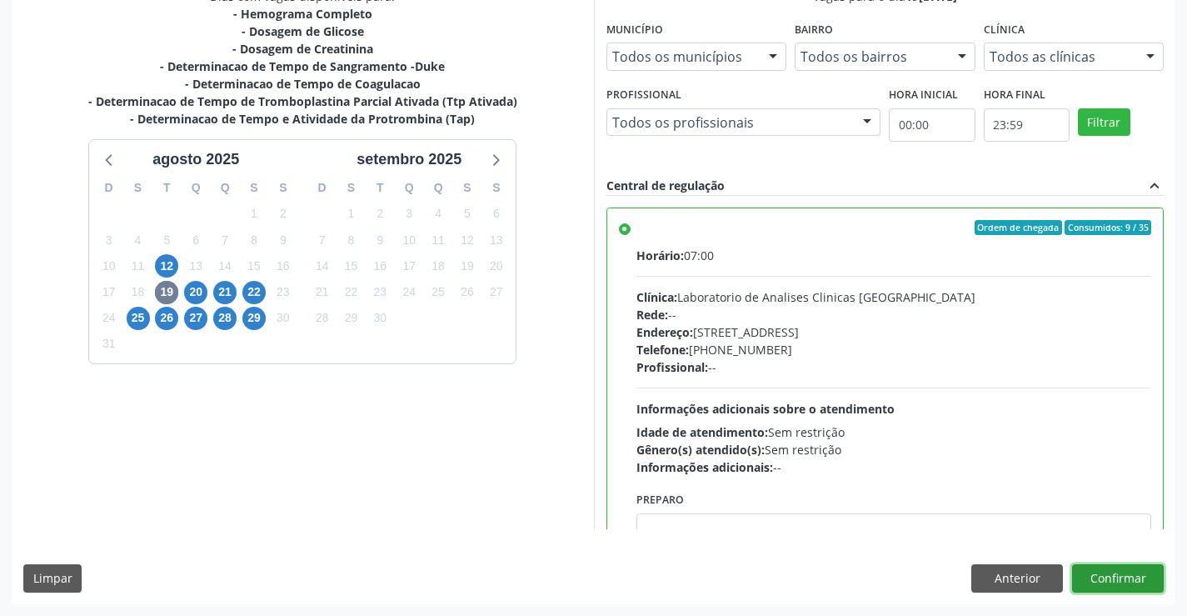
click at [1124, 577] on button "Confirmar" at bounding box center [1118, 578] width 92 height 28
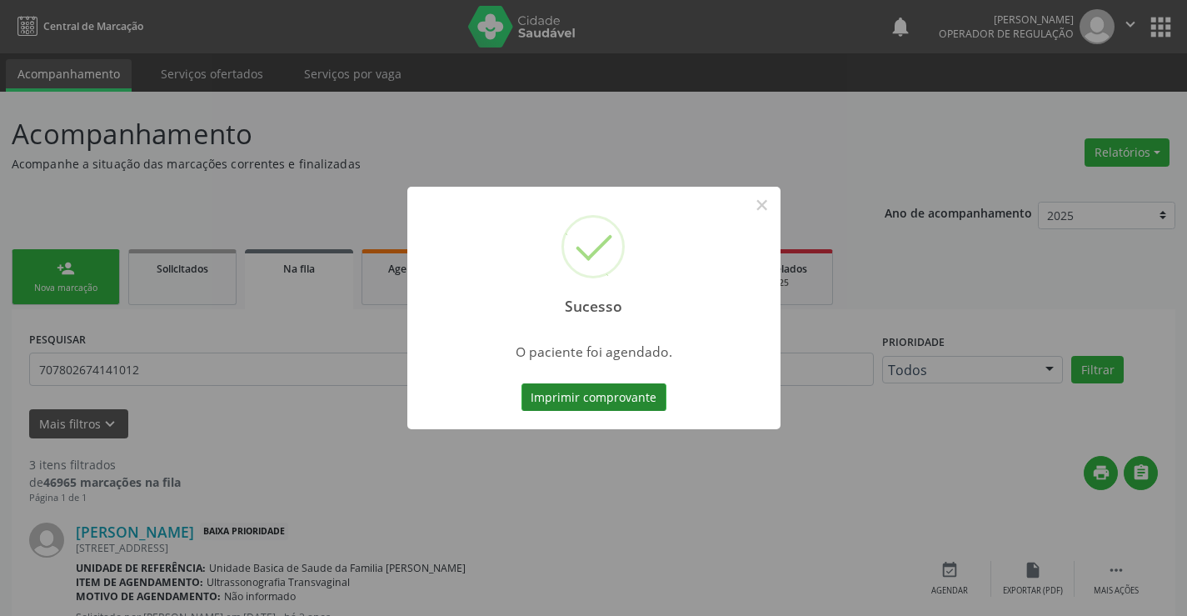
click at [607, 396] on button "Imprimir comprovante" at bounding box center [594, 397] width 145 height 28
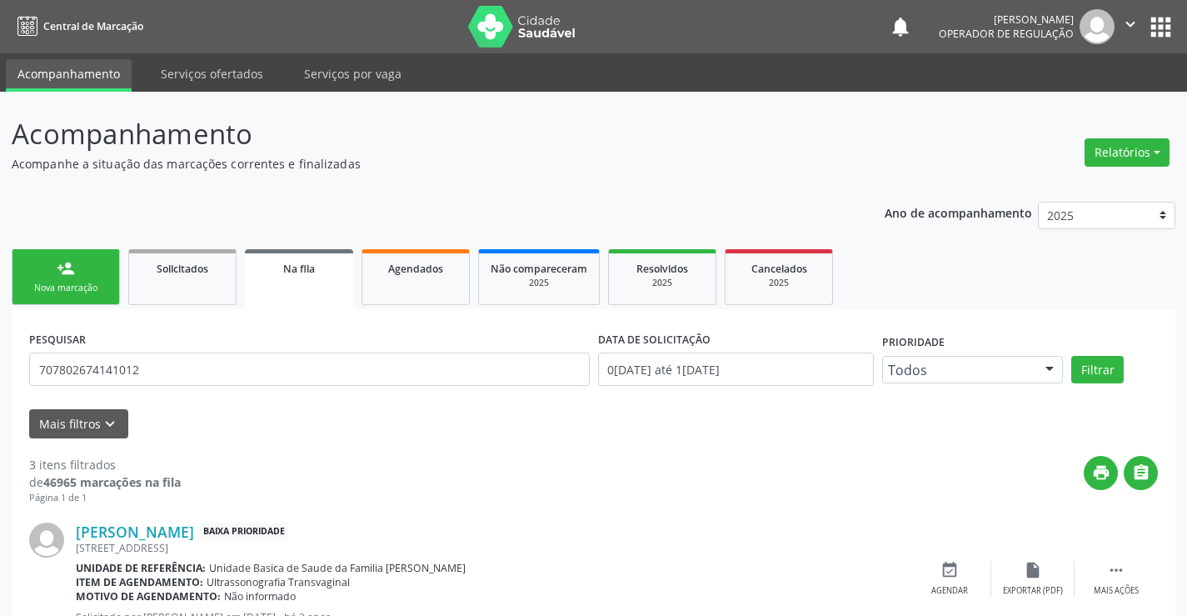
click at [84, 292] on div "Nova marcação" at bounding box center [65, 288] width 83 height 12
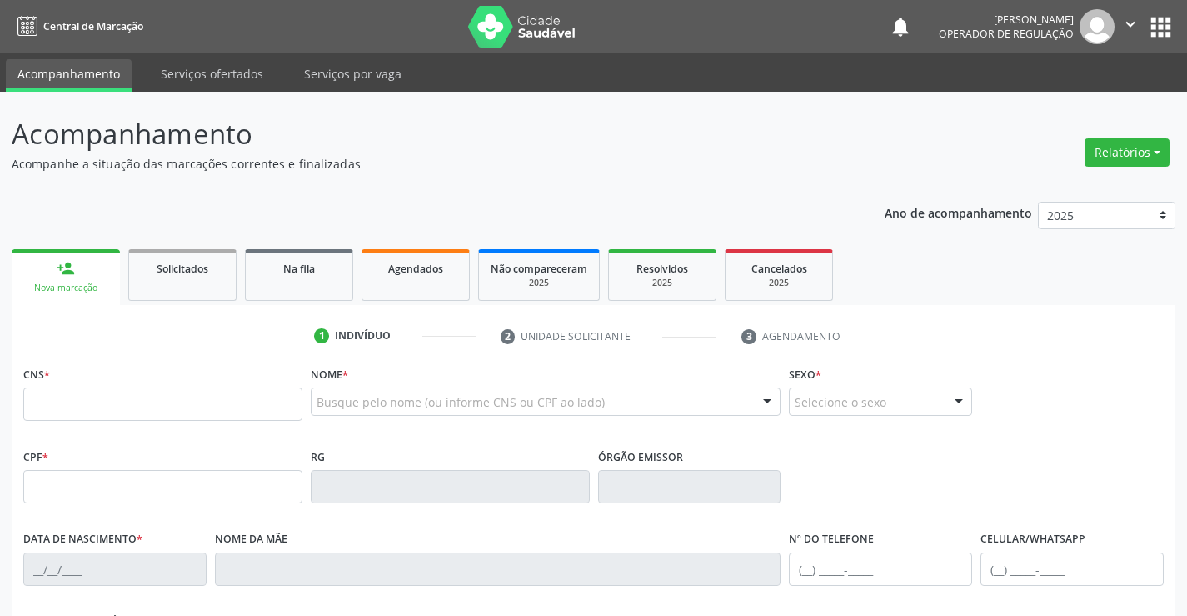
click at [84, 287] on div "Nova marcação" at bounding box center [65, 288] width 85 height 12
click at [81, 390] on input "text" at bounding box center [162, 403] width 279 height 33
type input "702 9035 1014 8579"
type input "152525308"
type input "24/07/1986"
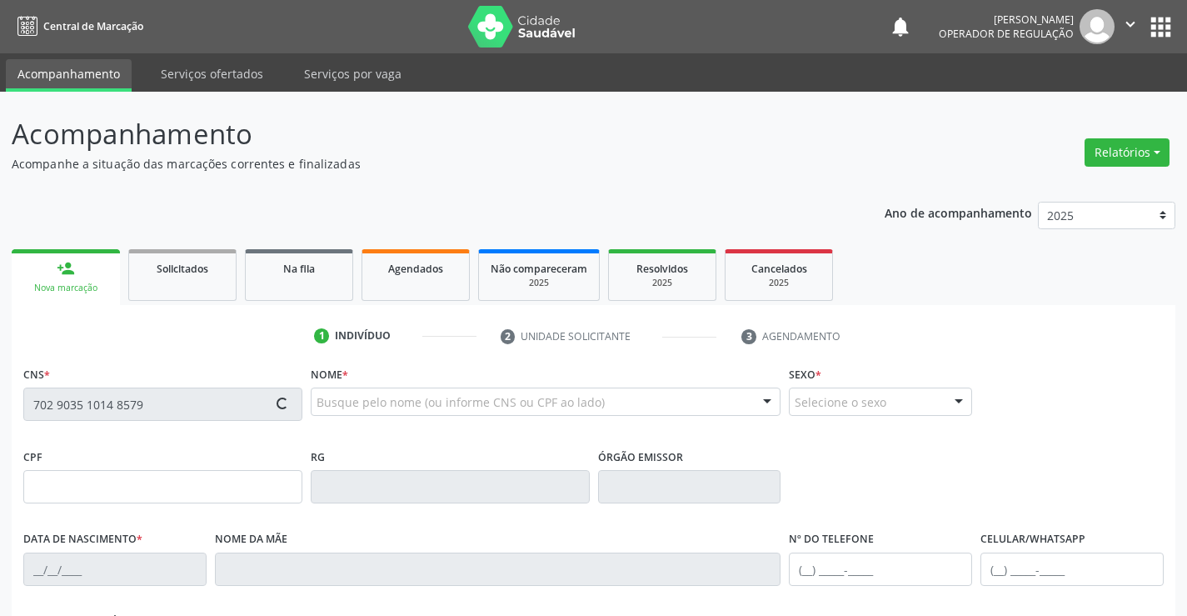
type input "(74) 9957-0141"
type input "(74) 99141-0554"
type input "044.641.105-17"
type input "798"
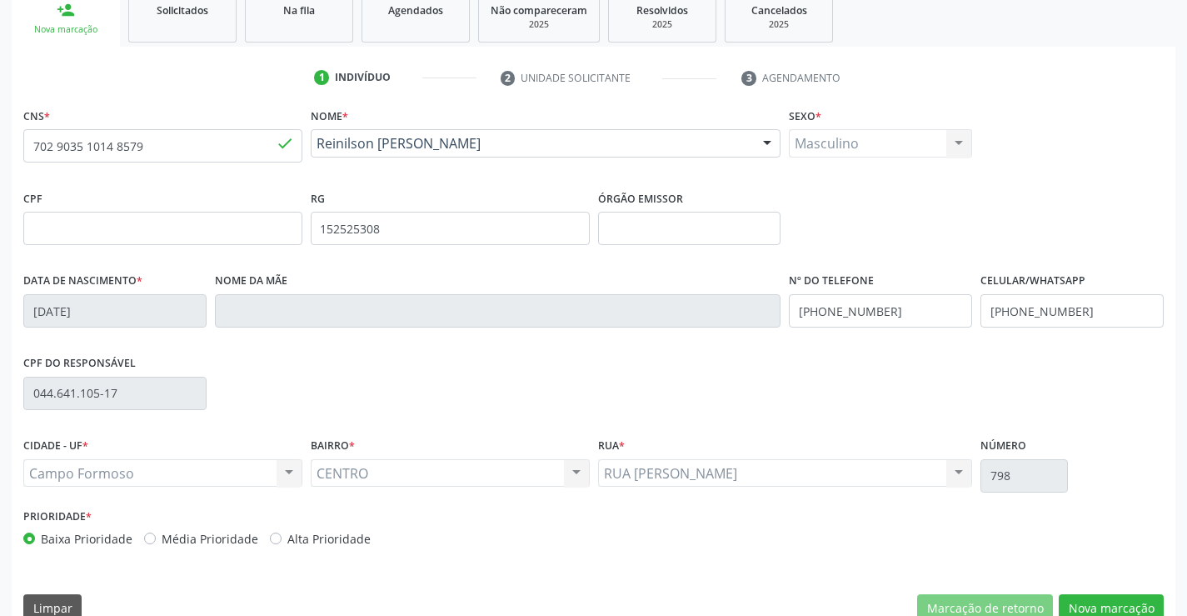
scroll to position [287, 0]
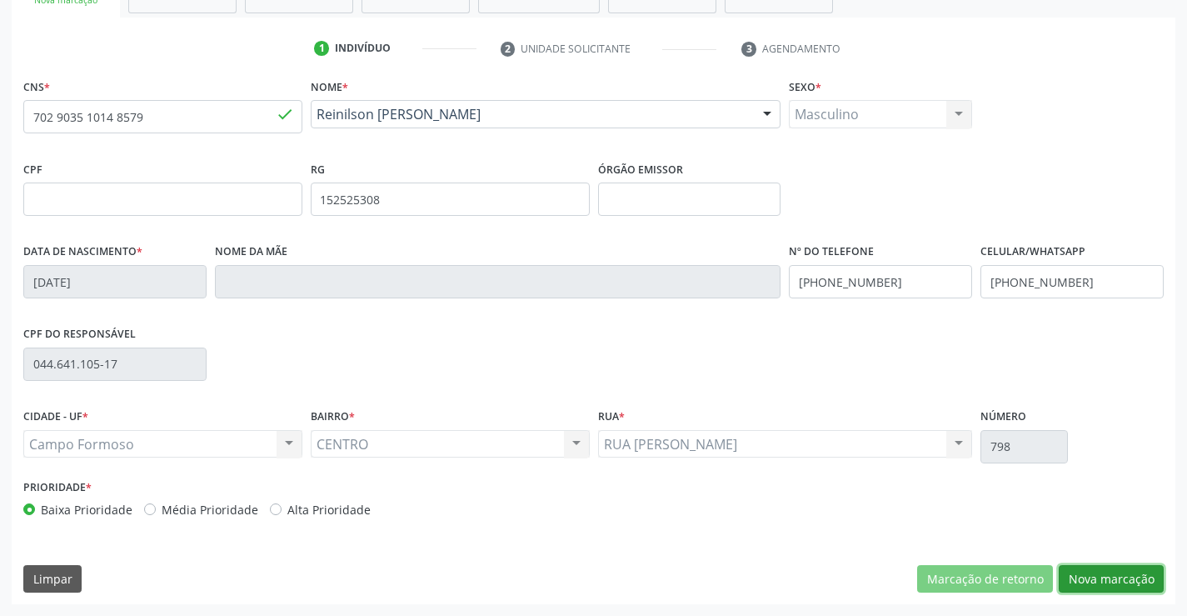
click at [1087, 572] on button "Nova marcação" at bounding box center [1111, 579] width 105 height 28
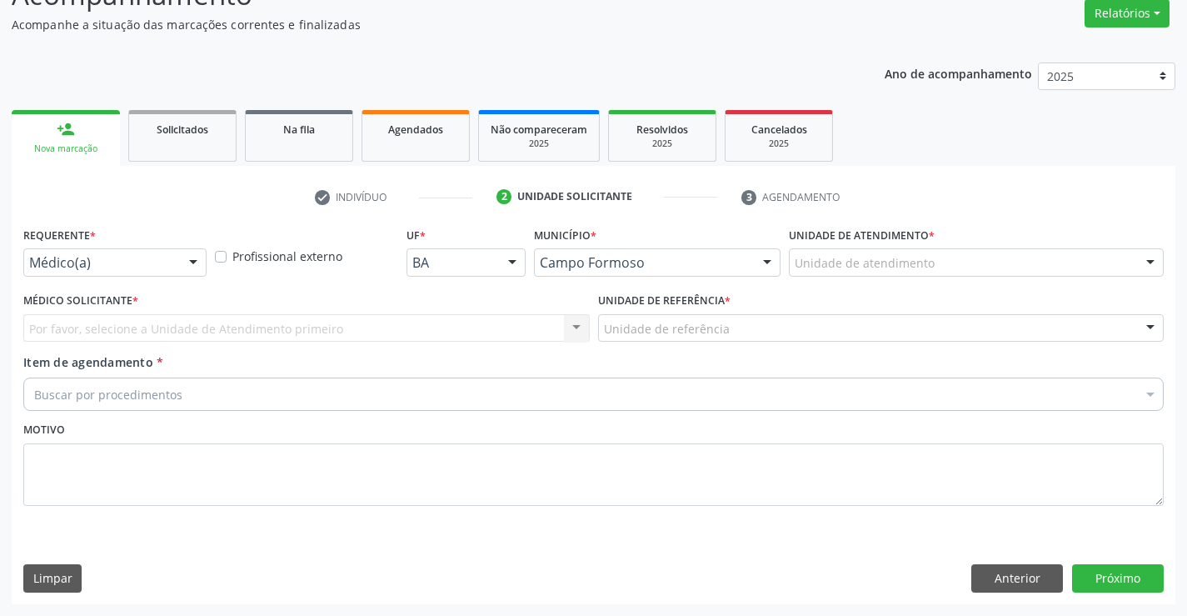
scroll to position [139, 0]
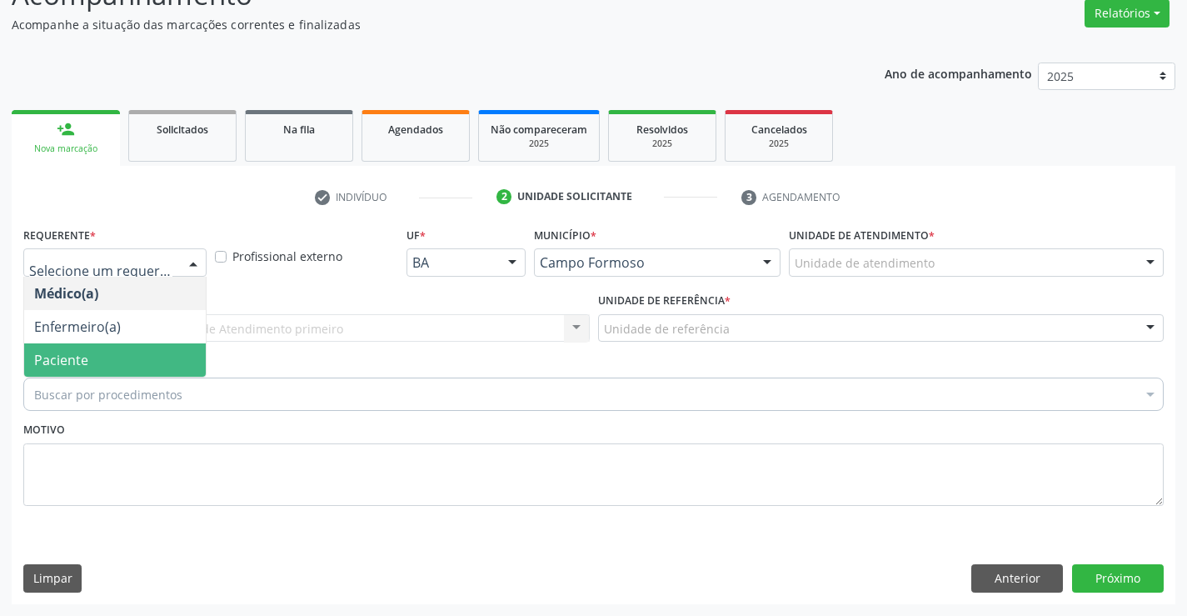
click at [102, 357] on span "Paciente" at bounding box center [115, 359] width 182 height 33
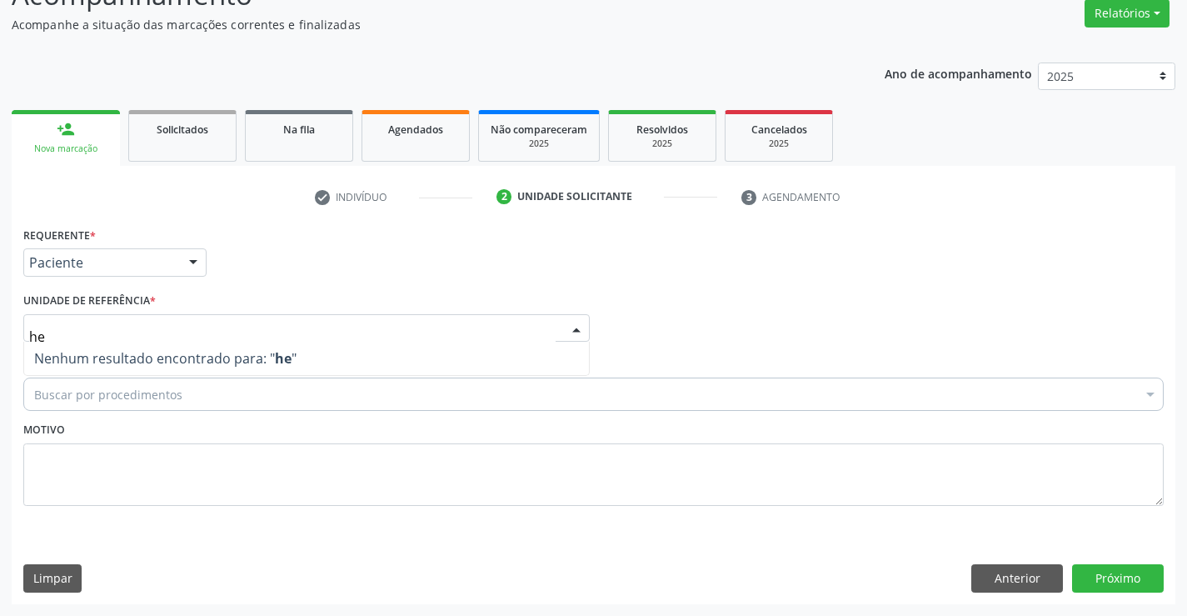
type input "h"
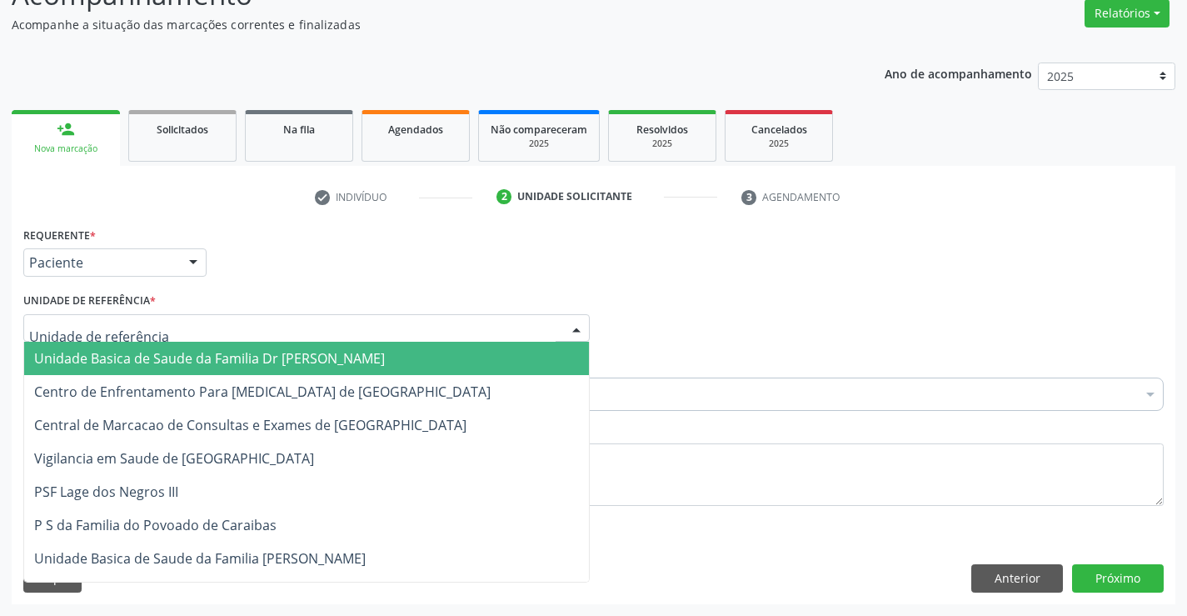
click at [135, 353] on span "Unidade Basica de Saude da Familia Dr [PERSON_NAME]" at bounding box center [209, 358] width 351 height 18
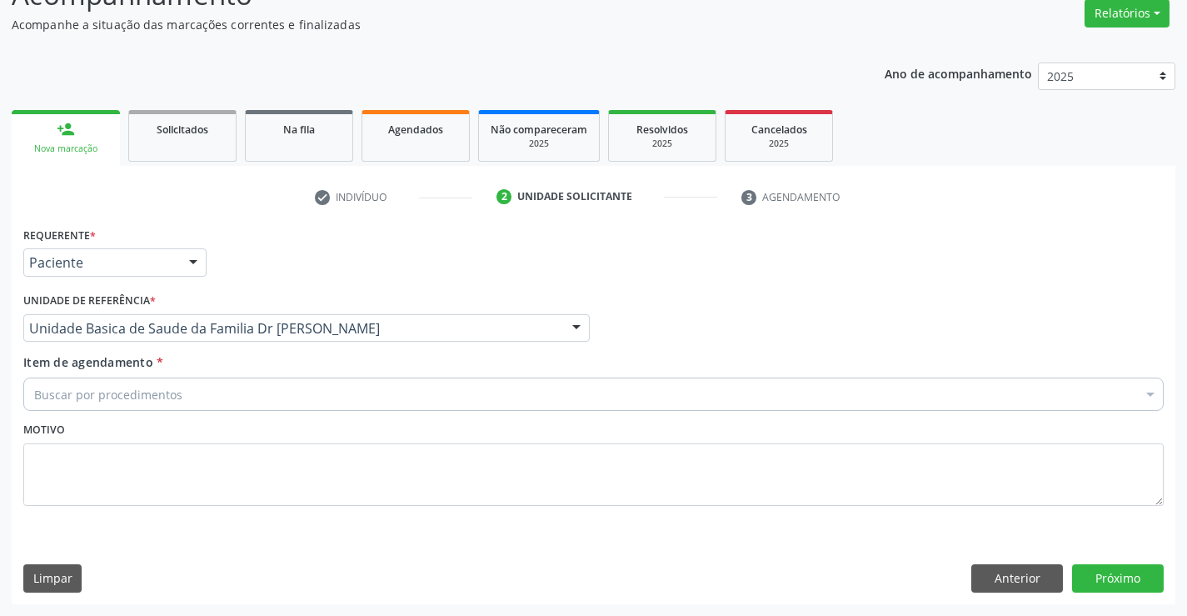
click at [34, 399] on input "Item de agendamento *" at bounding box center [34, 393] width 0 height 33
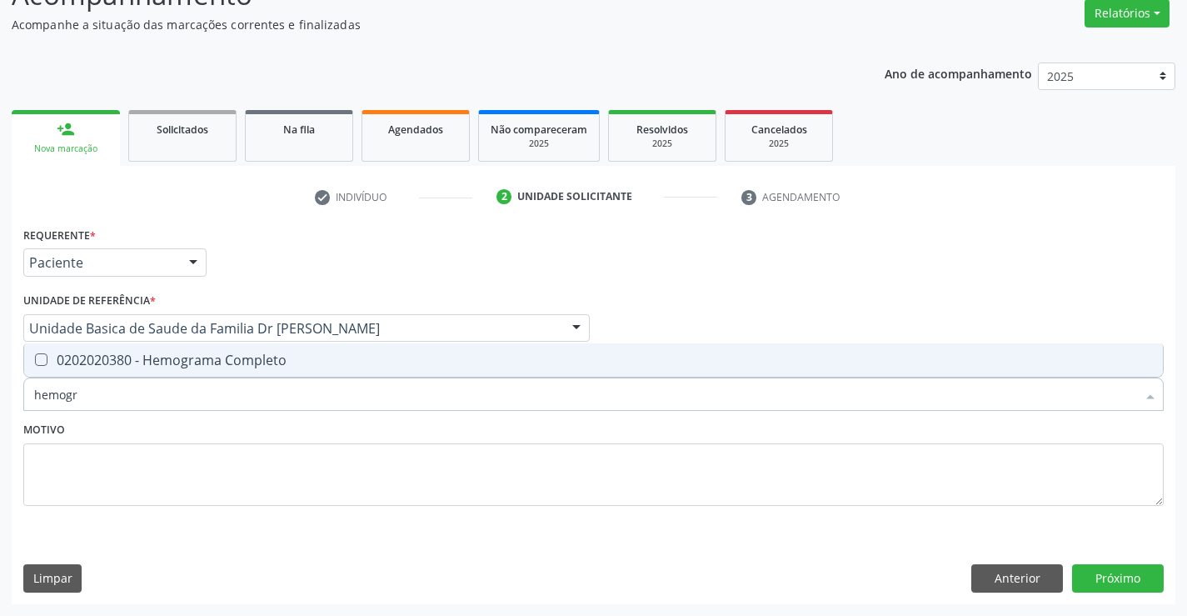
type input "hemogra"
click at [171, 348] on span "0202020380 - Hemograma Completo" at bounding box center [593, 359] width 1139 height 33
checkbox Completo "true"
type input "hemogra"
click at [139, 484] on textarea at bounding box center [593, 474] width 1141 height 63
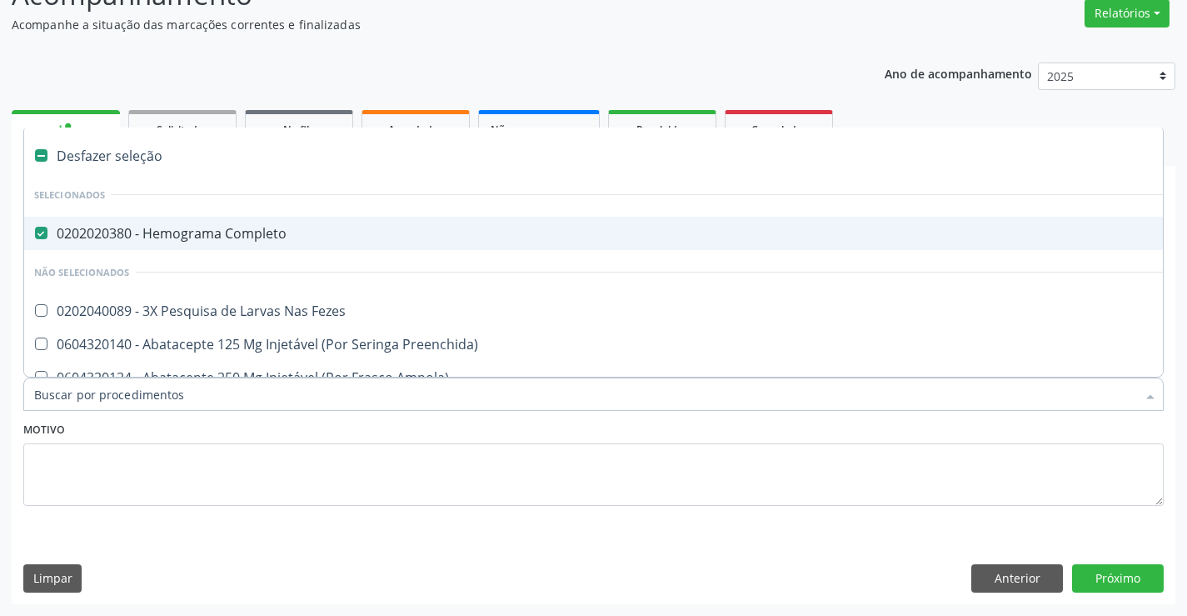
click at [183, 394] on input "Item de agendamento *" at bounding box center [585, 393] width 1102 height 33
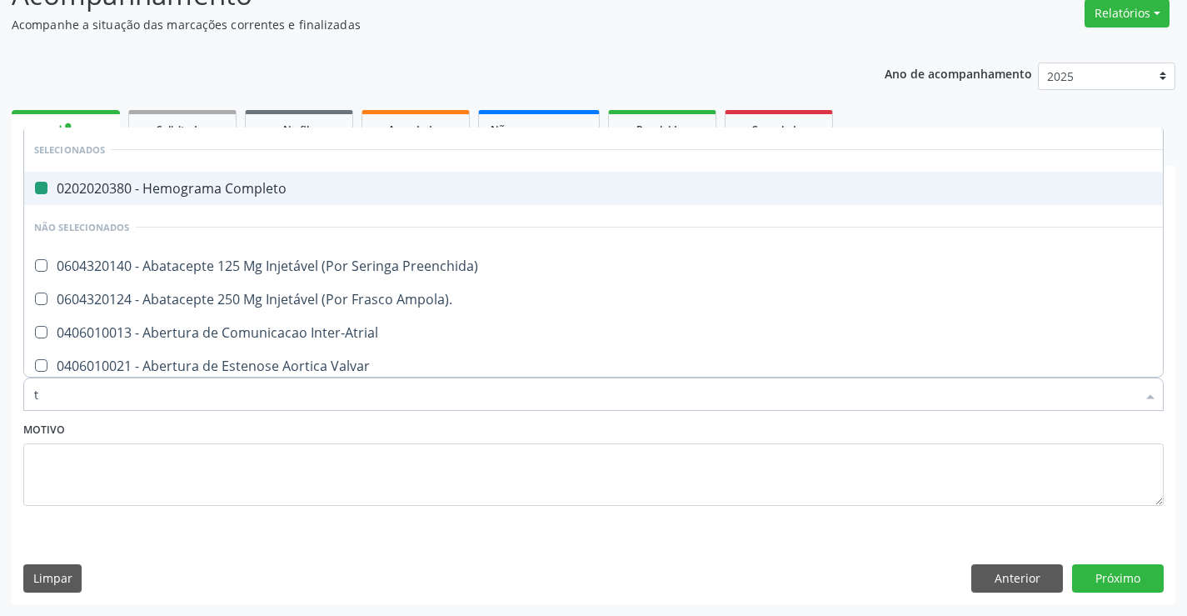
type input "te"
checkbox Completo "false"
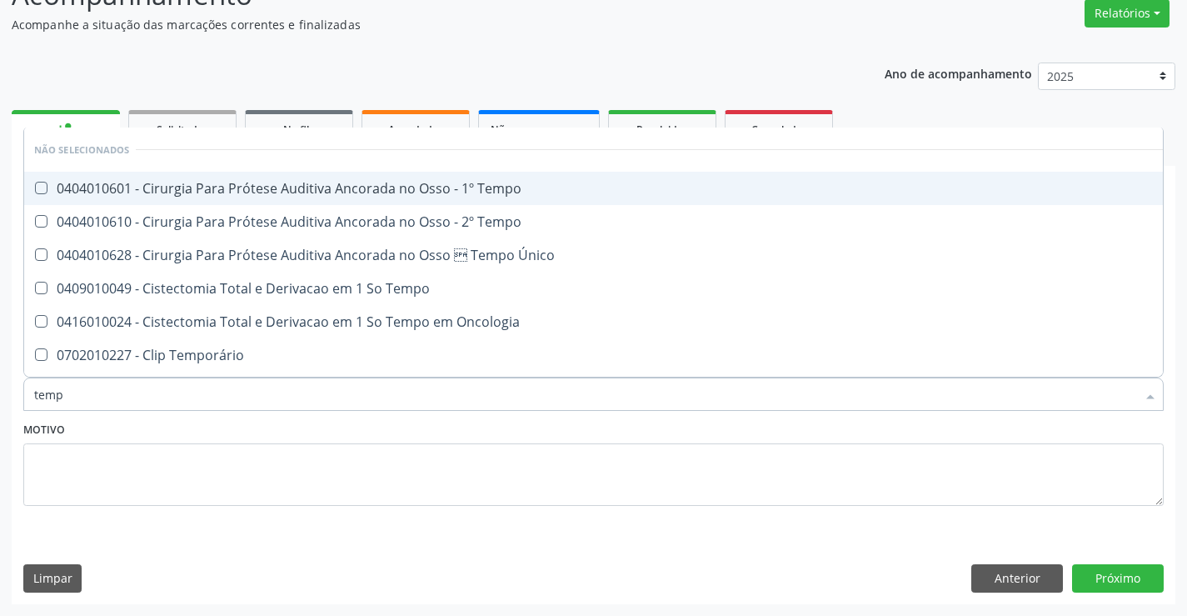
type input "tempo"
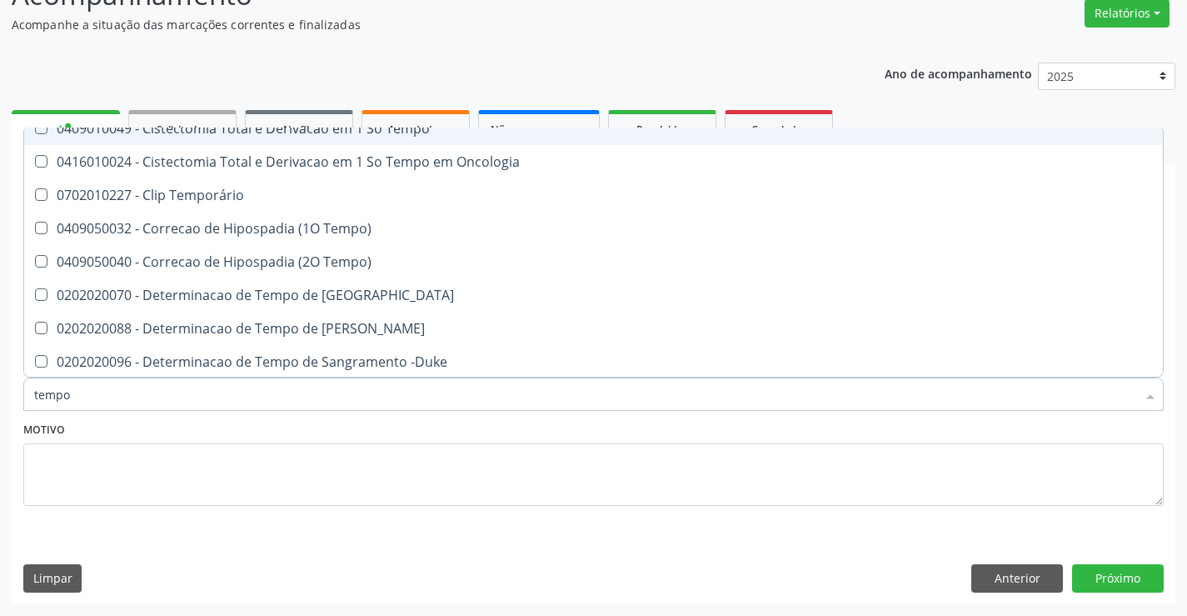
scroll to position [167, 0]
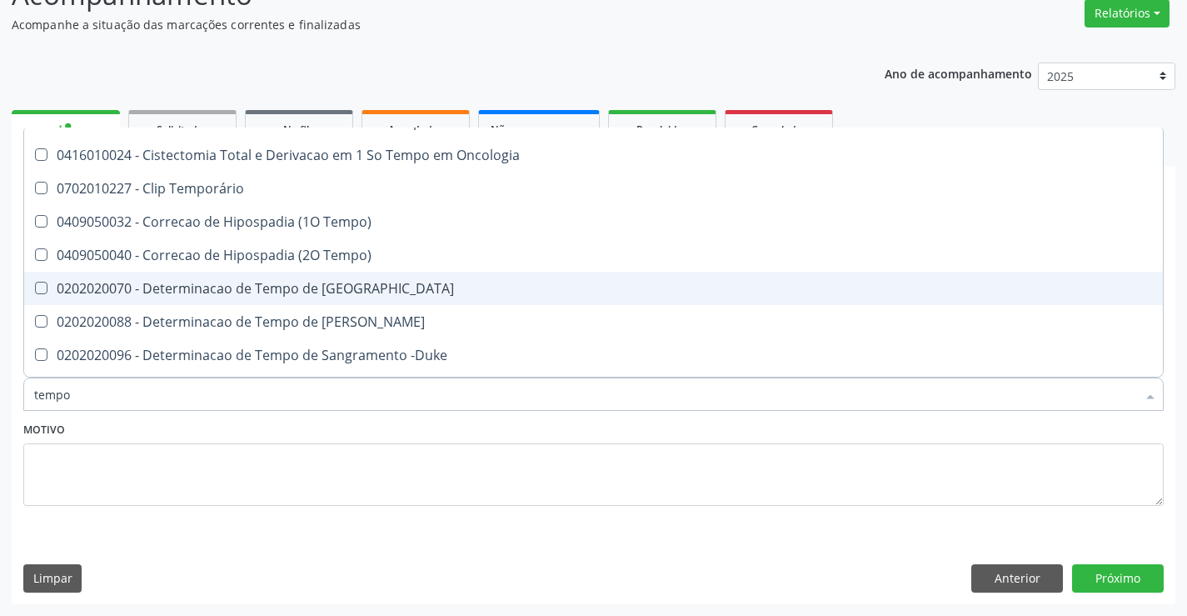
click at [358, 284] on div "0202020070 - Determinacao de Tempo de [GEOGRAPHIC_DATA]" at bounding box center [630, 288] width 1192 height 13
checkbox Coagulacao "false"
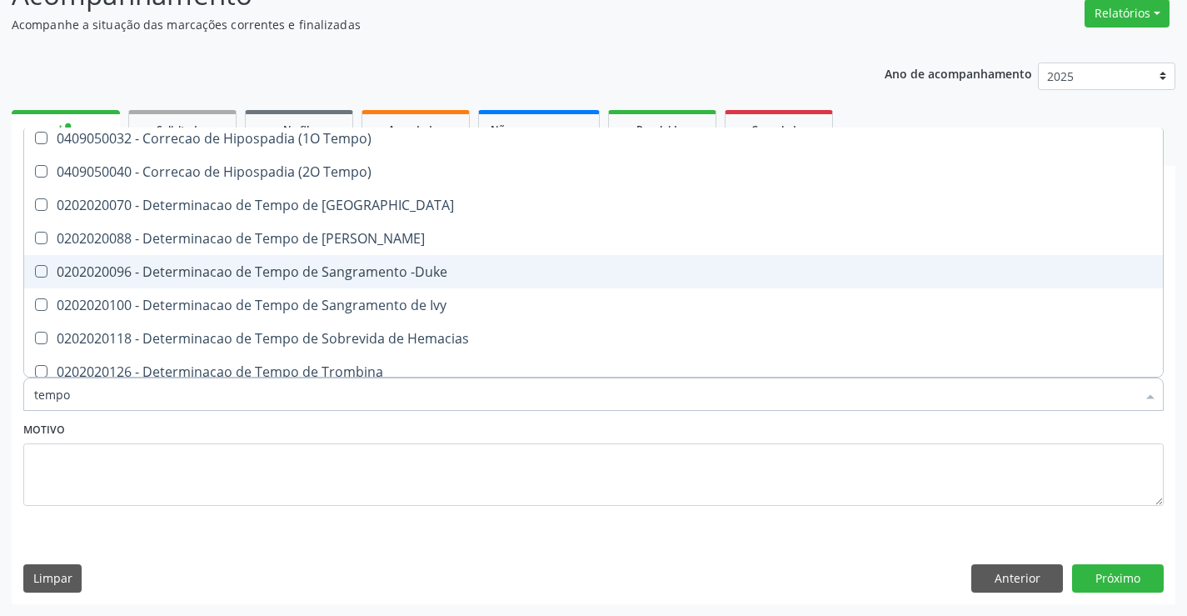
click at [374, 271] on div "0202020096 - Determinacao de Tempo de Sangramento -Duke" at bounding box center [630, 271] width 1192 height 13
checkbox -Duke "false"
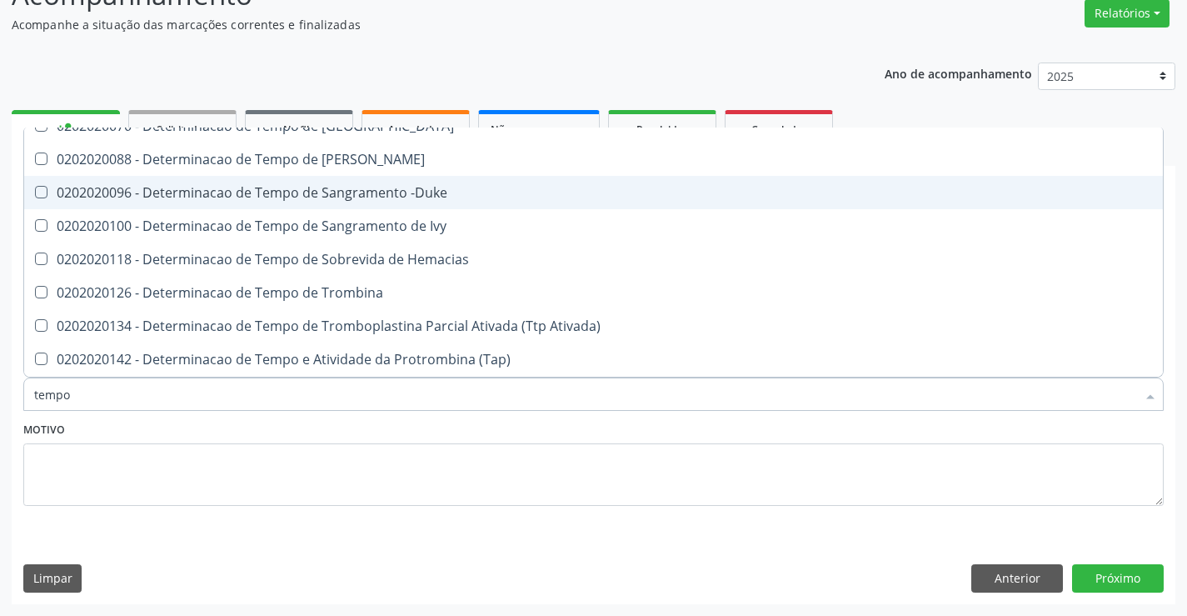
scroll to position [417, 0]
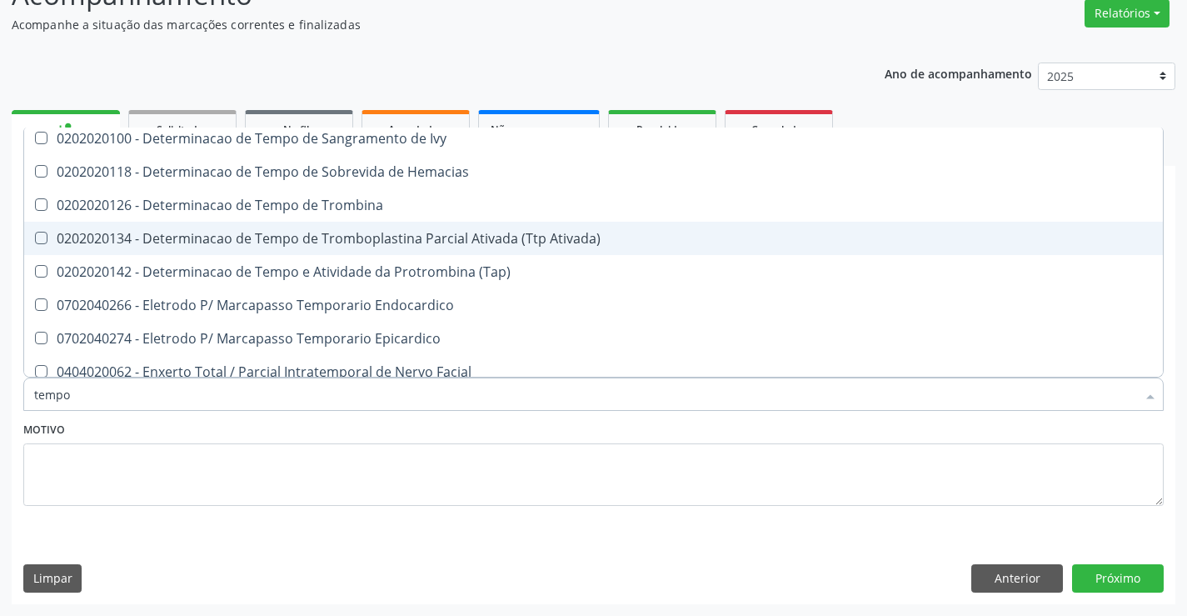
click at [534, 240] on div "0202020134 - Determinacao de Tempo de Tromboplastina Parcial Ativada (Ttp Ativa…" at bounding box center [630, 238] width 1192 height 13
checkbox Ativada\) "true"
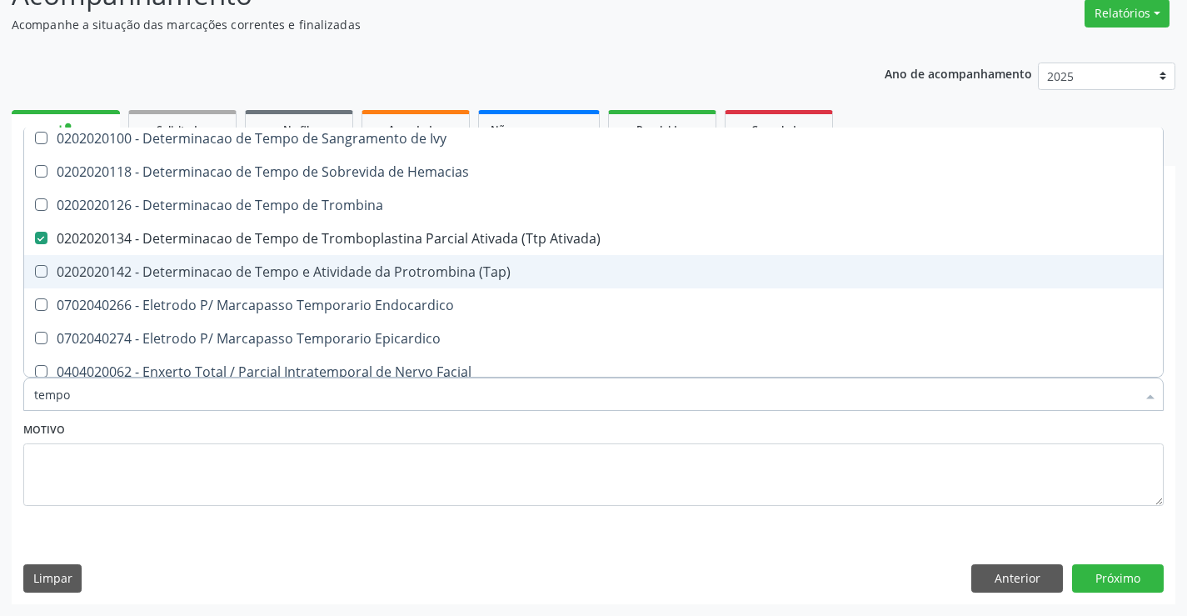
click at [495, 267] on div "0202020142 - Determinacao de Tempo e Atividade da Protrombina (Tap)" at bounding box center [630, 271] width 1192 height 13
click at [412, 272] on div "0202020142 - Determinacao de Tempo e Atividade da Protrombina (Tap)" at bounding box center [630, 271] width 1192 height 13
click at [46, 272] on \(Tap\) at bounding box center [41, 271] width 12 height 12
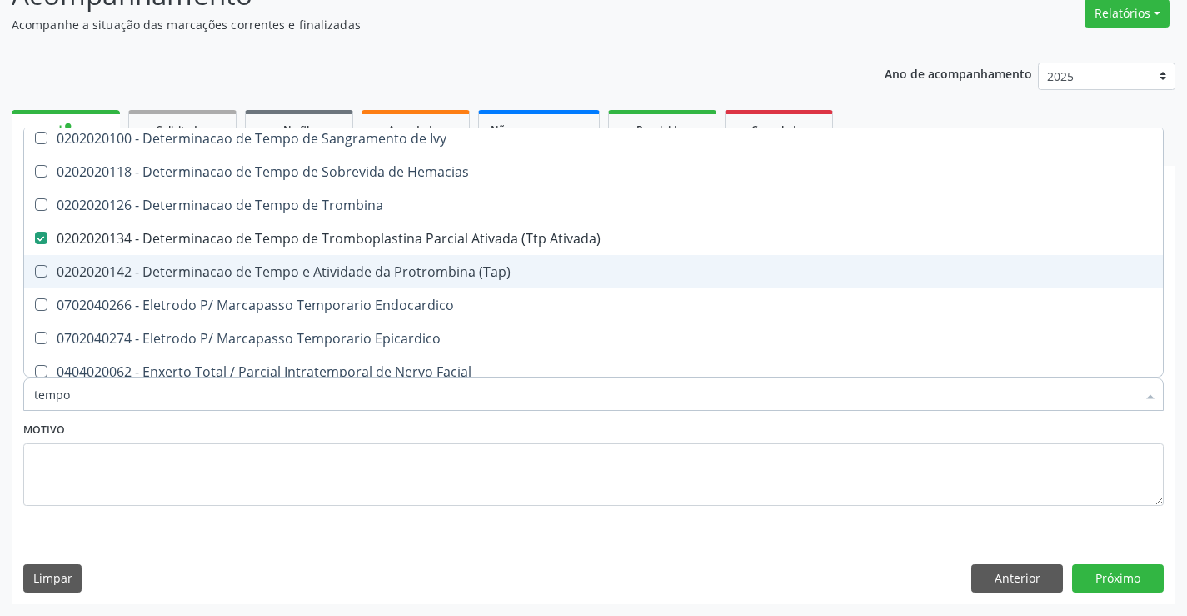
click at [35, 272] on \(Tap\) "checkbox" at bounding box center [29, 271] width 11 height 11
click at [46, 272] on \(Tap\) at bounding box center [41, 271] width 12 height 12
click at [35, 272] on \(Tap\) "checkbox" at bounding box center [29, 271] width 11 height 11
click at [39, 272] on \(Tap\) at bounding box center [41, 271] width 12 height 12
click at [35, 272] on \(Tap\) "checkbox" at bounding box center [29, 271] width 11 height 11
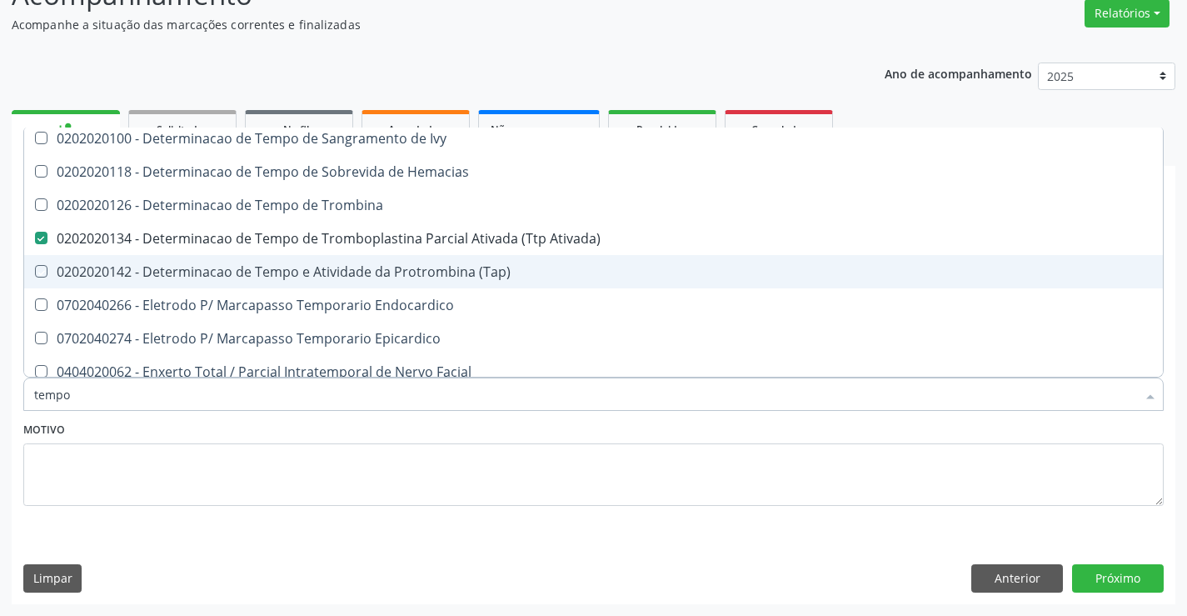
click at [39, 272] on \(Tap\) at bounding box center [41, 271] width 12 height 12
click at [35, 272] on \(Tap\) "checkbox" at bounding box center [29, 271] width 11 height 11
click at [39, 272] on \(Tap\) at bounding box center [41, 271] width 12 height 12
click at [35, 272] on \(Tap\) "checkbox" at bounding box center [29, 271] width 11 height 11
click at [39, 272] on \(Tap\) at bounding box center [41, 271] width 12 height 12
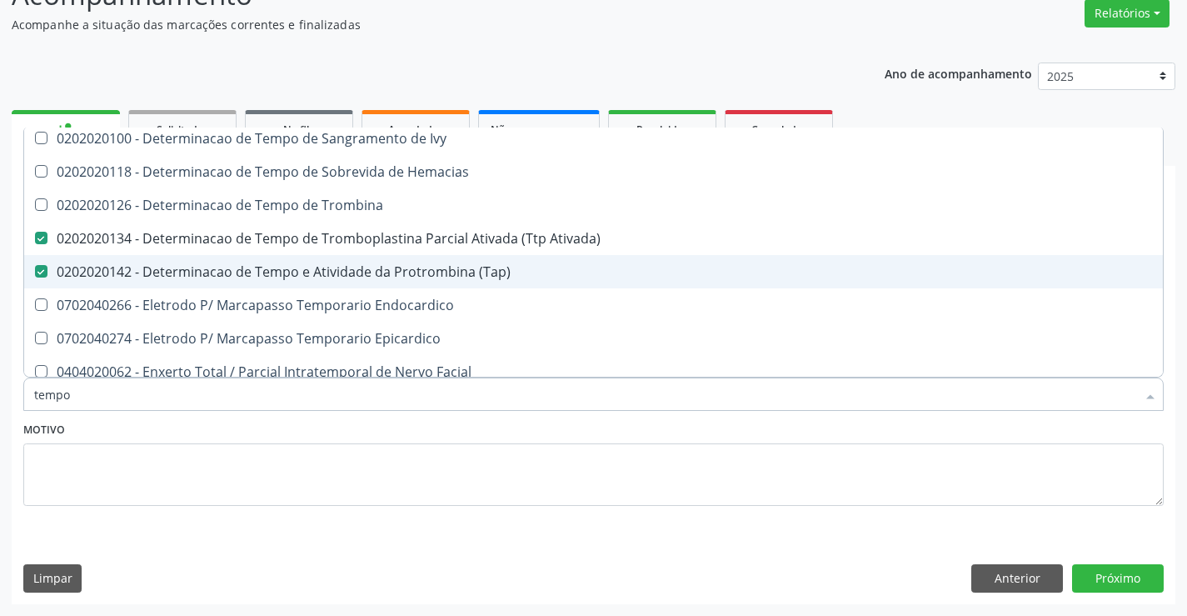
click at [35, 272] on \(Tap\) "checkbox" at bounding box center [29, 271] width 11 height 11
click at [39, 272] on \(Tap\) at bounding box center [41, 271] width 12 height 12
click at [35, 272] on \(Tap\) "checkbox" at bounding box center [29, 271] width 11 height 11
click at [39, 272] on \(Tap\) at bounding box center [41, 271] width 12 height 12
click at [35, 272] on \(Tap\) "checkbox" at bounding box center [29, 271] width 11 height 11
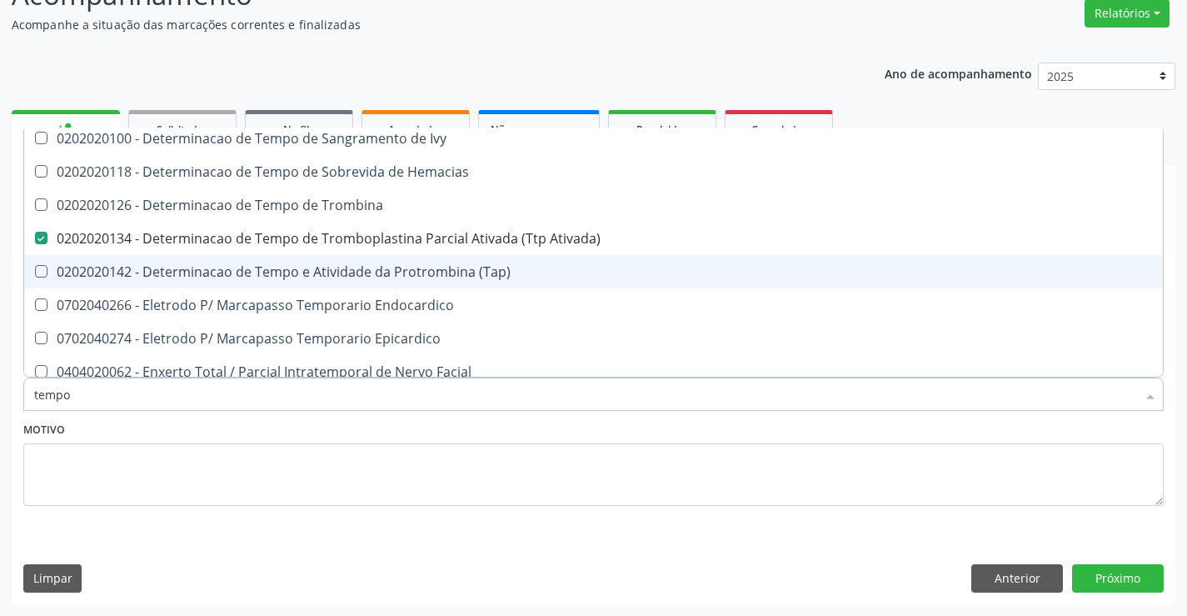
click at [39, 272] on \(Tap\) at bounding box center [41, 271] width 12 height 12
click at [35, 272] on \(Tap\) "checkbox" at bounding box center [29, 271] width 11 height 11
checkbox \(Tap\) "true"
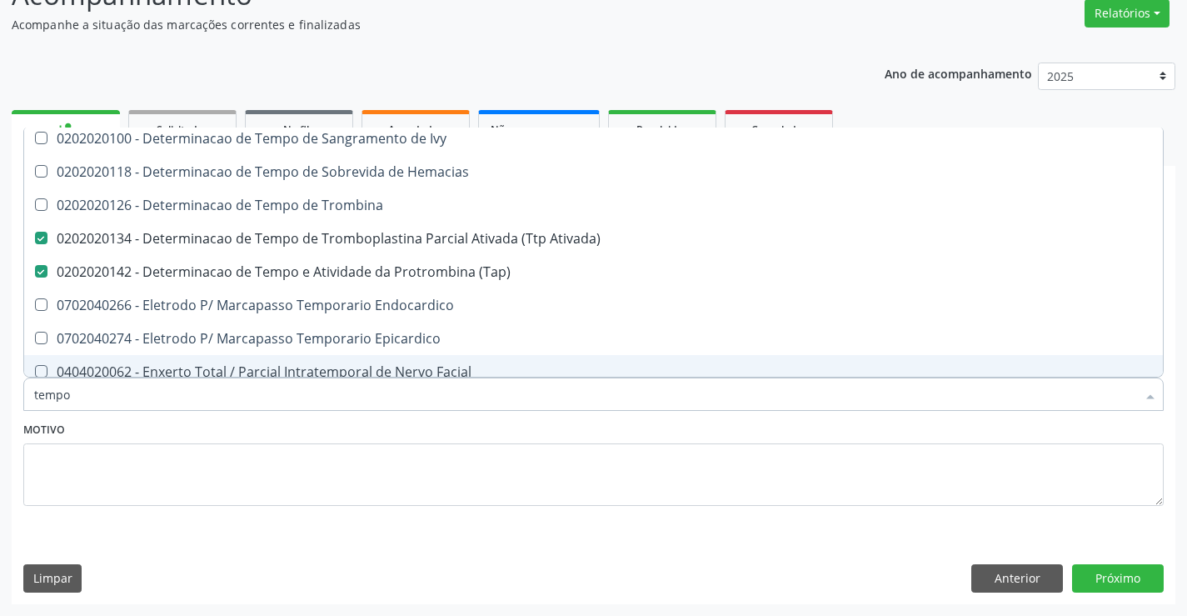
type input "tempo"
click at [87, 477] on textarea at bounding box center [593, 474] width 1141 height 63
checkbox Tempo "true"
checkbox Único "true"
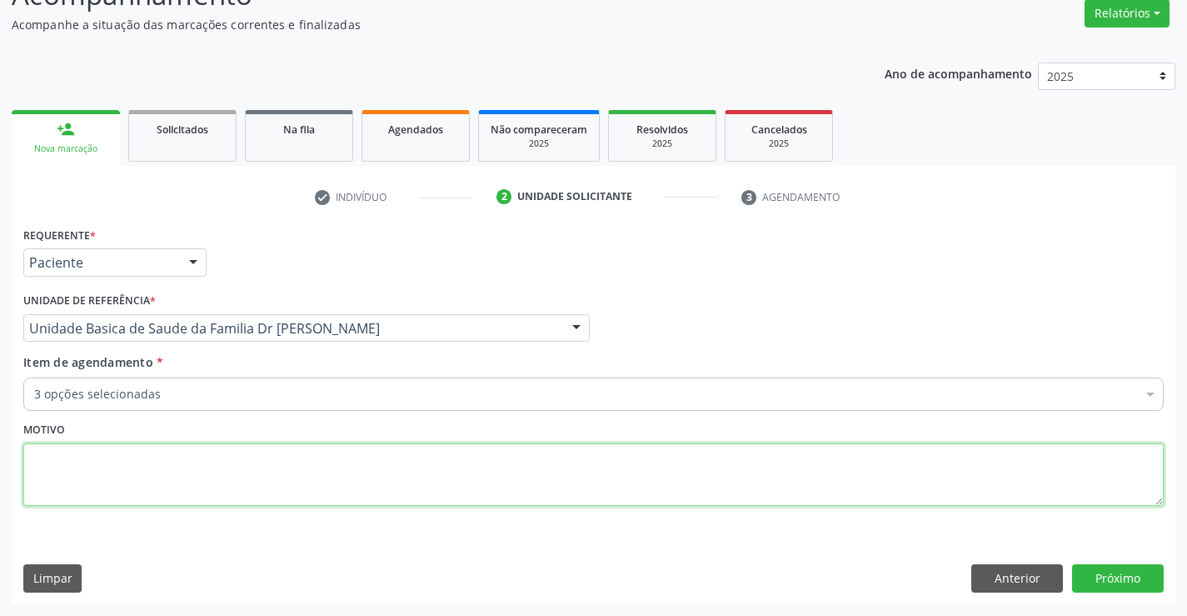
scroll to position [0, 0]
click at [34, 395] on input "Item de agendamento *" at bounding box center [34, 393] width 0 height 33
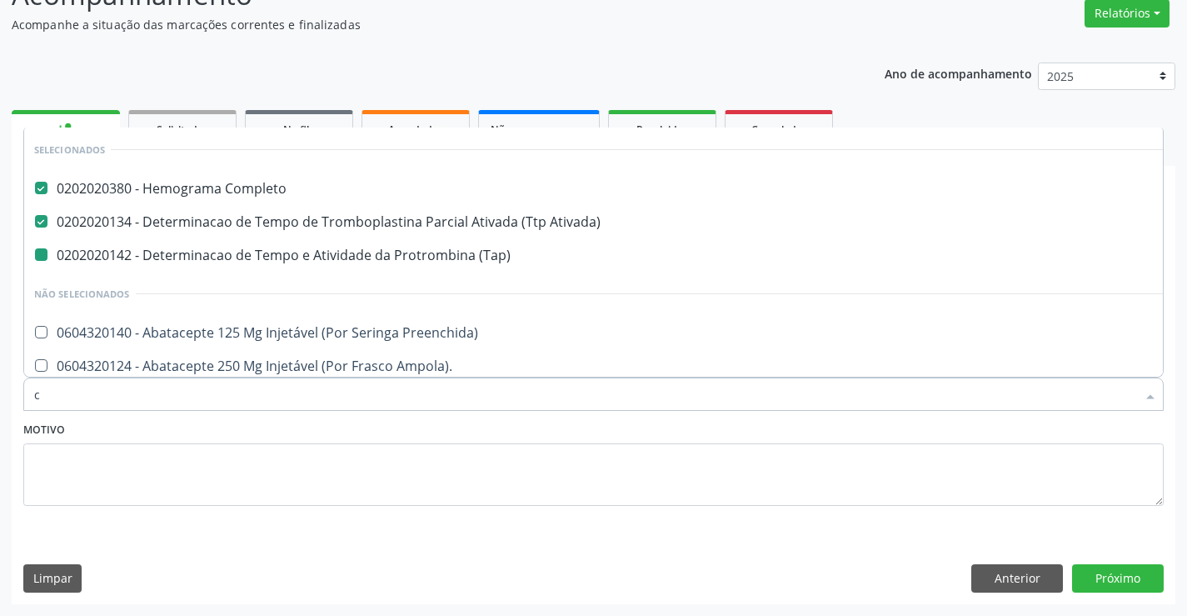
type input "co"
checkbox \(Tap\) "false"
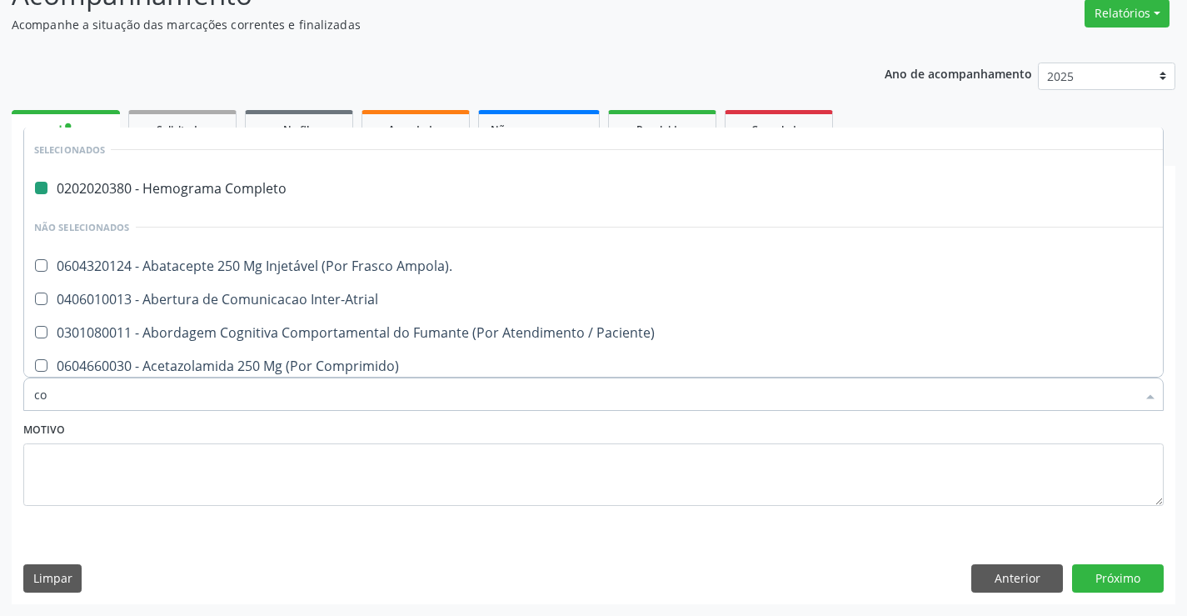
type input "col"
checkbox Completo "false"
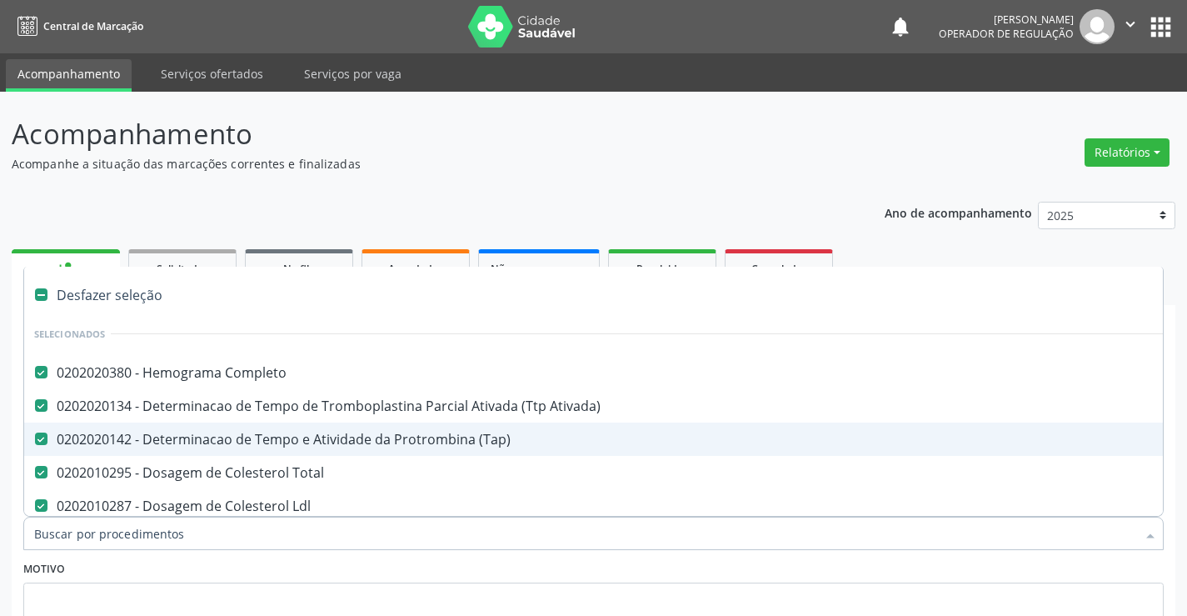
scroll to position [139, 0]
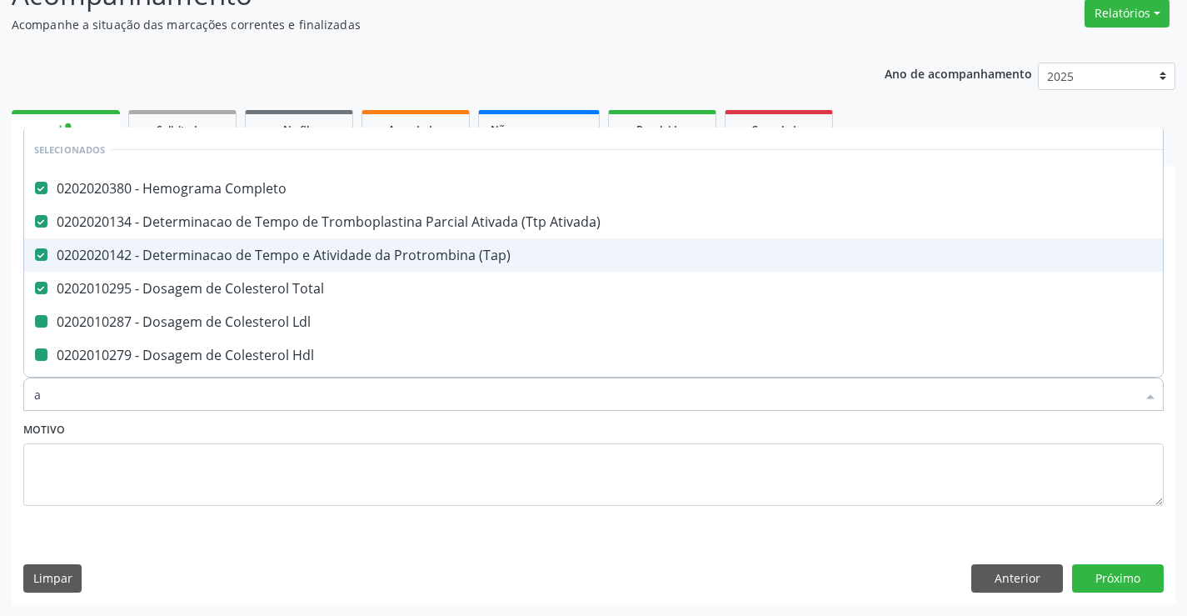
type input "ac"
checkbox Ldl "false"
checkbox Hdl "false"
checkbox Sodio "false"
checkbox Ureia "false"
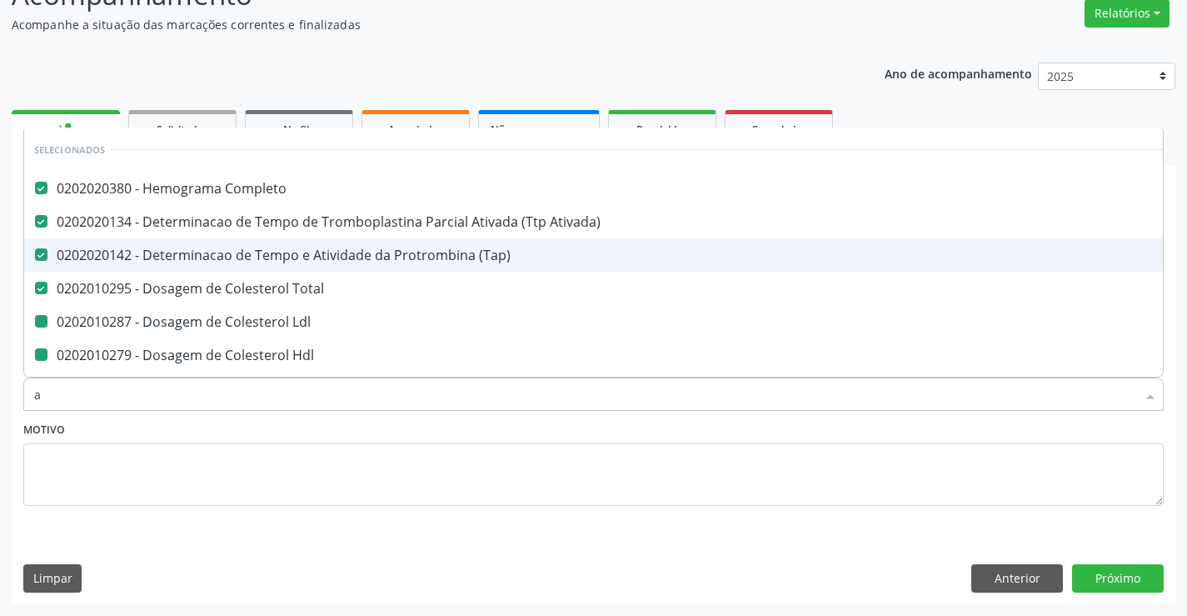
checkbox Creatinina "false"
checkbox \(Tgp\) "false"
checkbox \(Tgo\) "false"
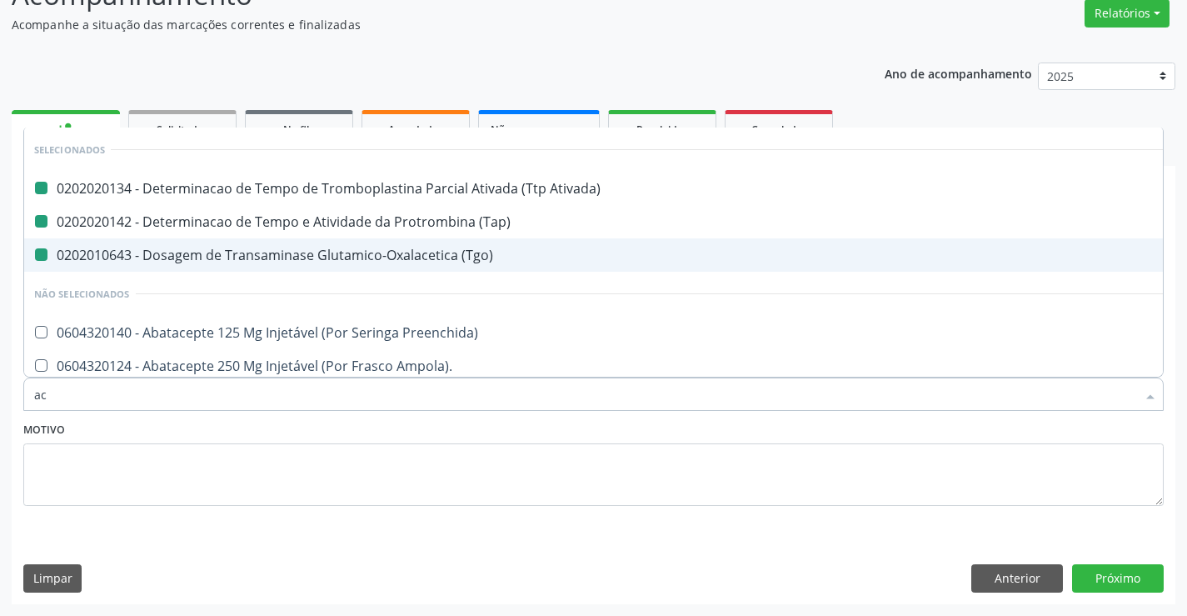
type input "aci"
checkbox Ativada\) "false"
checkbox \(Tap\) "false"
checkbox \(Tgo\) "false"
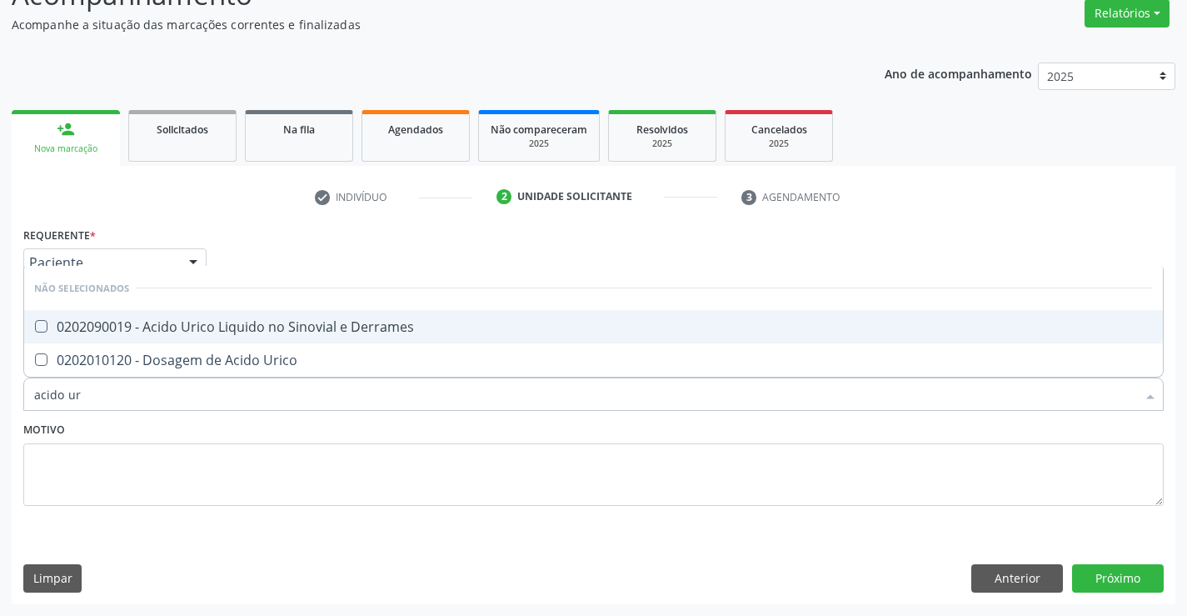
type input "acido uri"
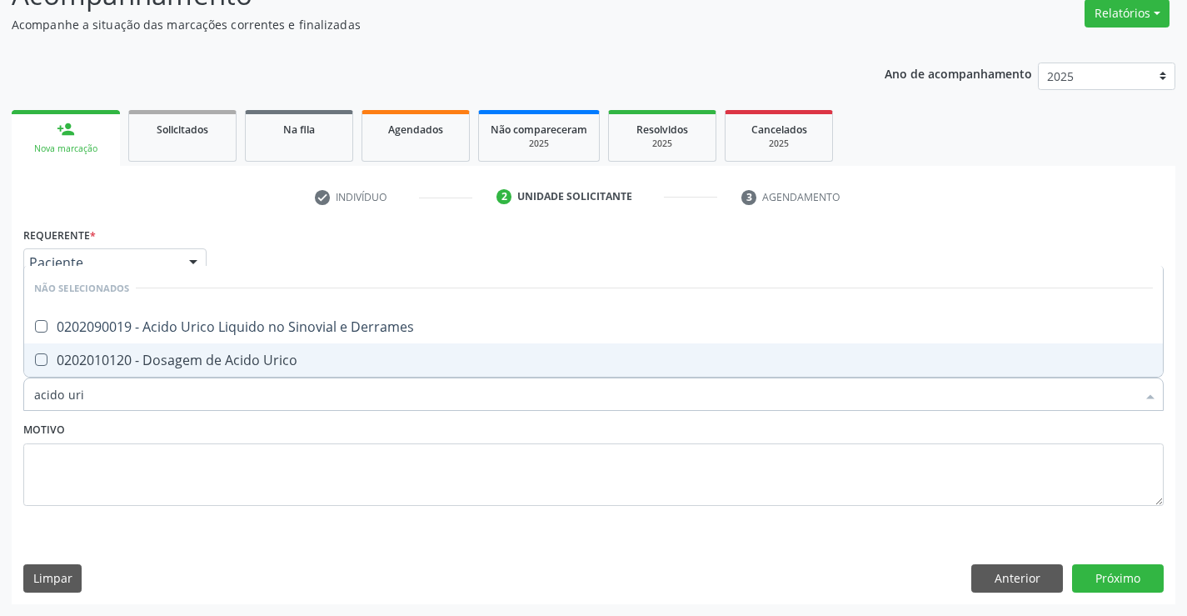
click at [298, 370] on span "0202010120 - Dosagem de Acido Urico" at bounding box center [593, 359] width 1139 height 33
checkbox Urico "true"
click at [238, 463] on textarea at bounding box center [593, 474] width 1141 height 63
checkbox Derrames "true"
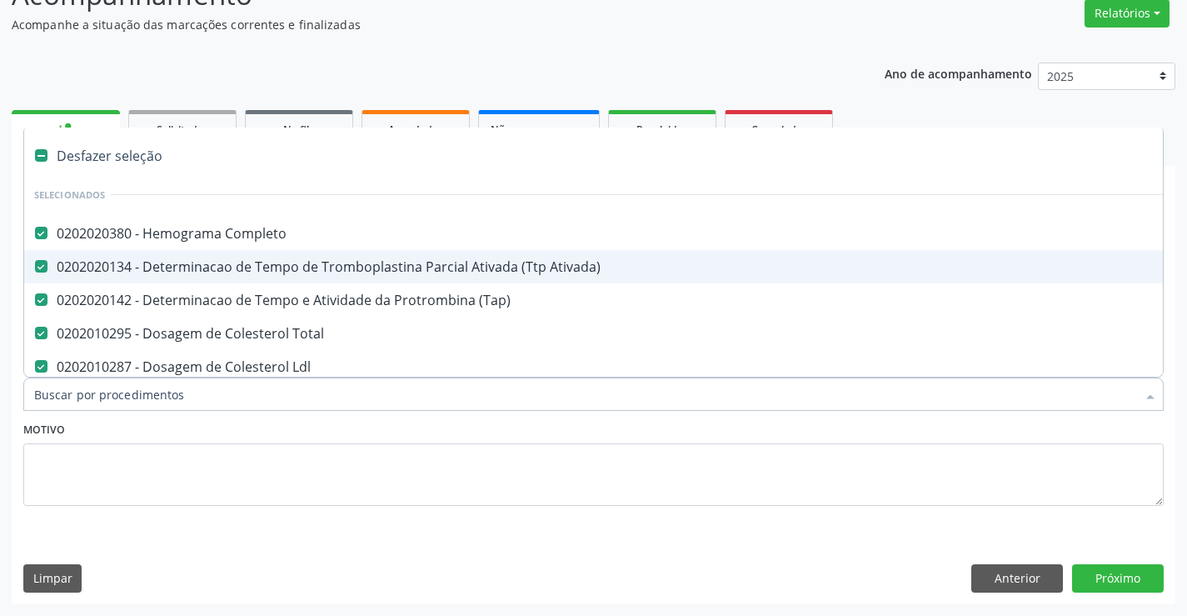
type input "u"
checkbox Hdl "false"
checkbox Sodio "false"
checkbox Ureia "false"
checkbox Creatinina "false"
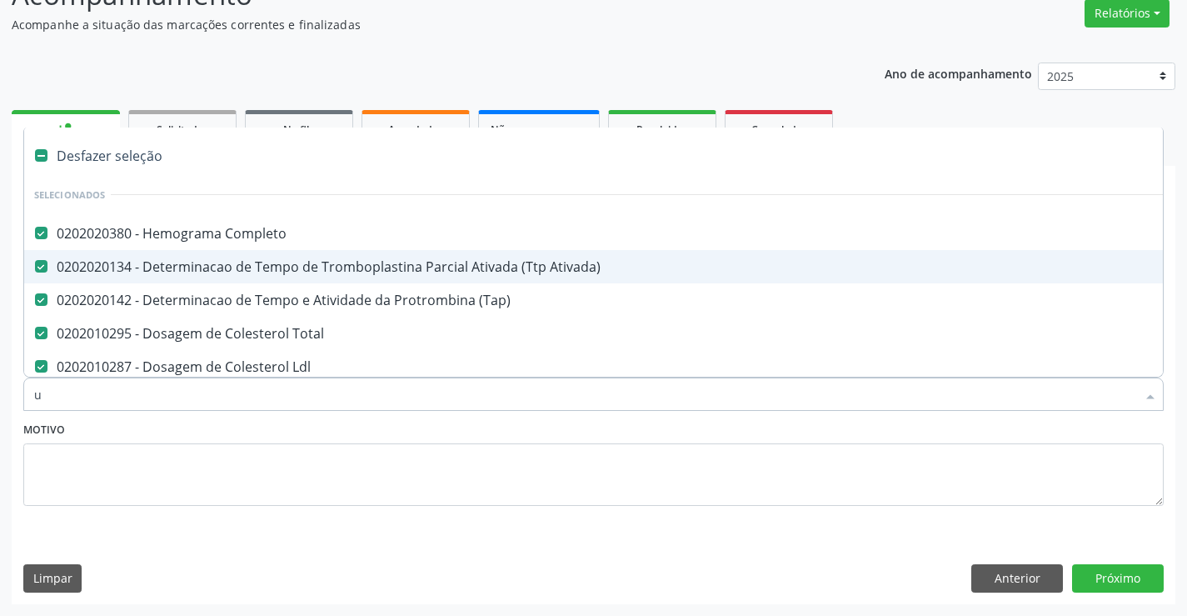
checkbox \(Tgp\) "false"
checkbox \(Tgo\) "false"
checkbox Urico "false"
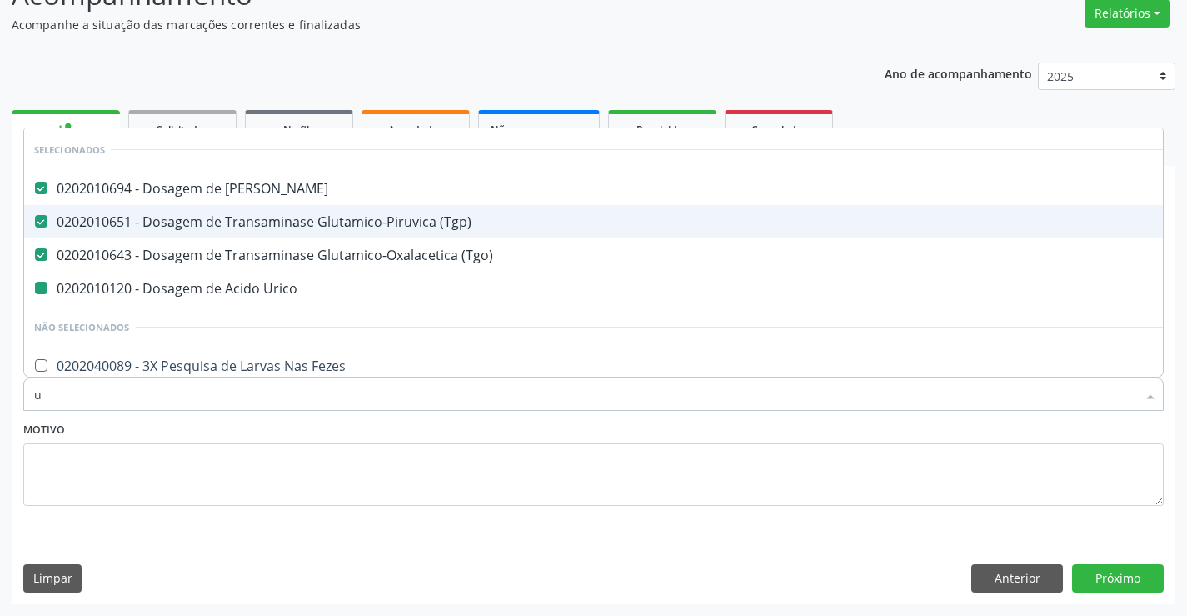
type input "ur"
checkbox Urico "false"
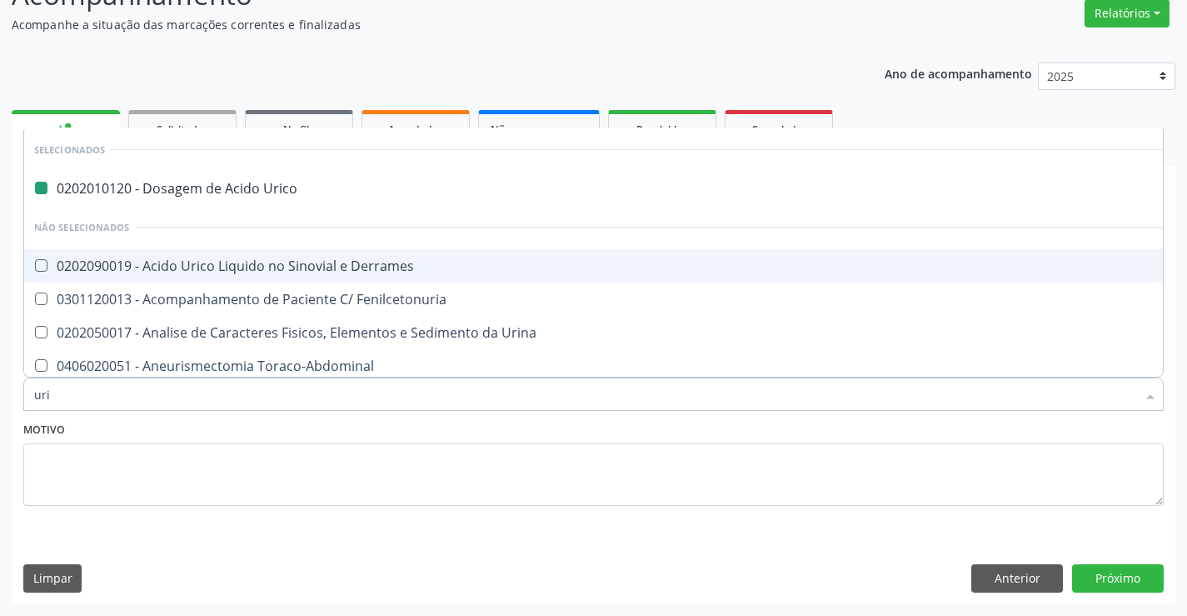
type input "urin"
checkbox Urico "false"
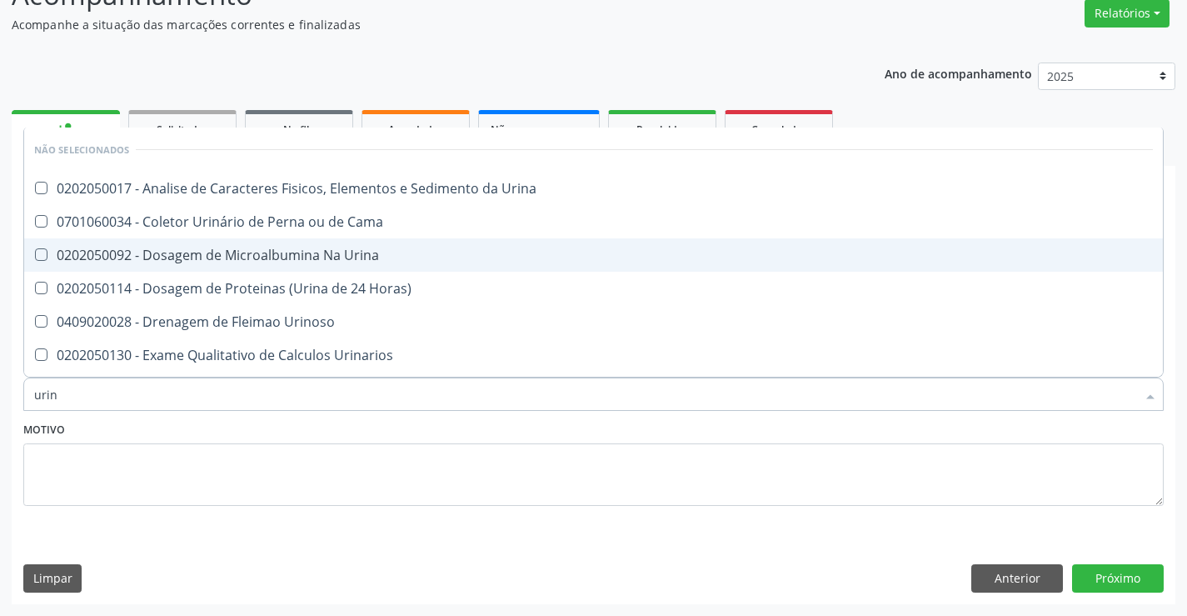
type input "urina"
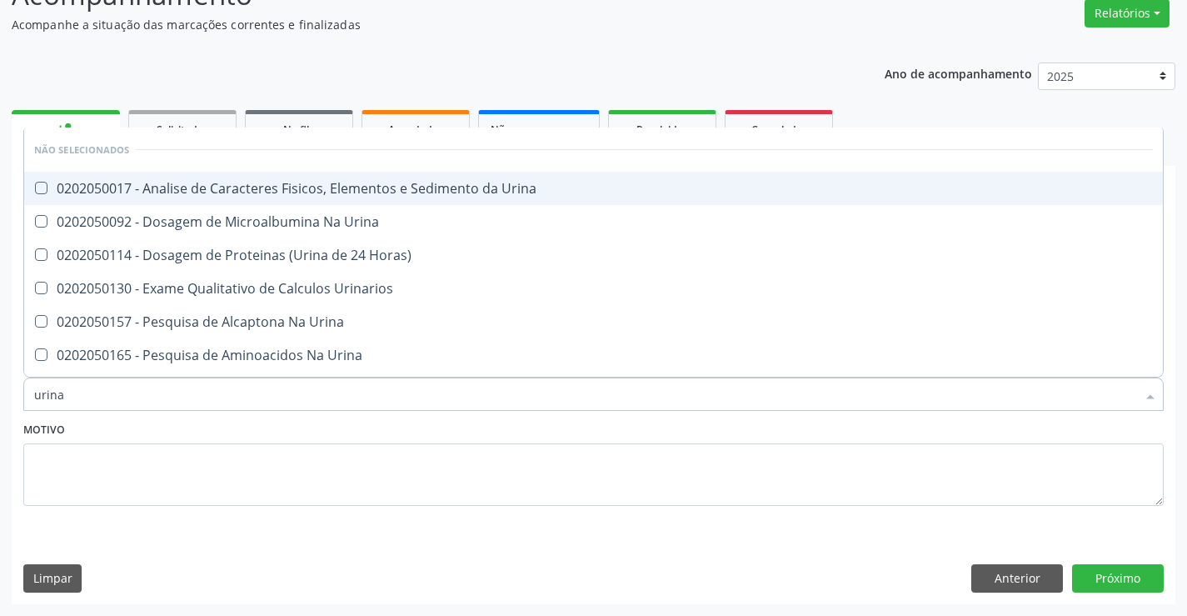
click at [371, 178] on span "0202050017 - Analise de Caracteres Fisicos, Elementos e Sedimento da Urina" at bounding box center [593, 188] width 1139 height 33
checkbox Urina "true"
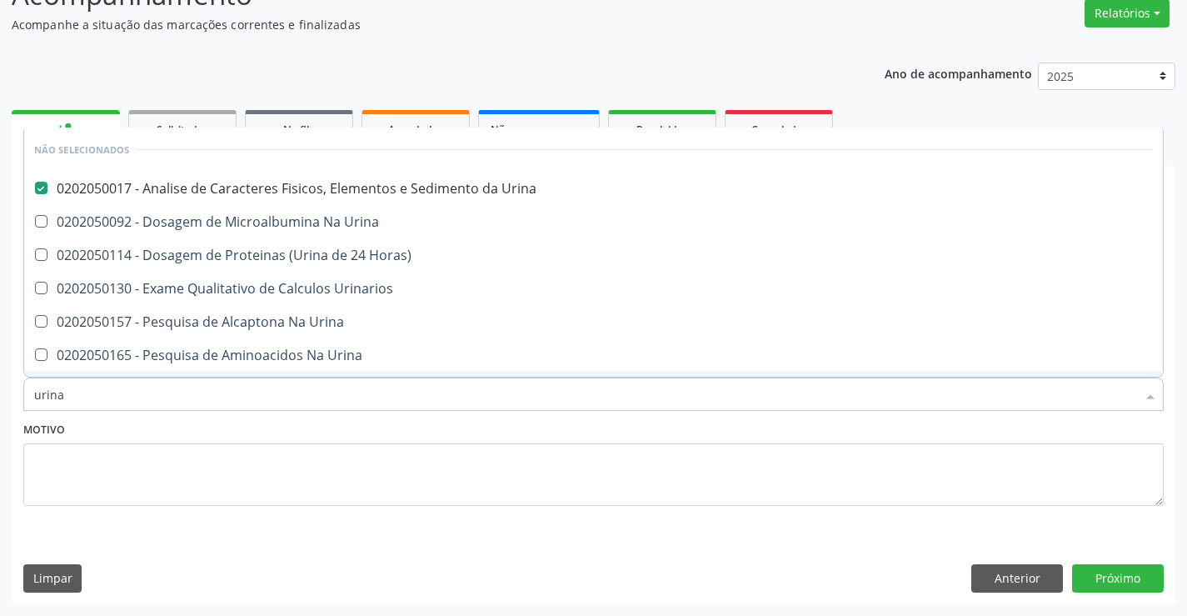
click at [276, 441] on div "Motivo" at bounding box center [593, 461] width 1141 height 88
checkbox Urinarios "true"
checkbox Urina "true"
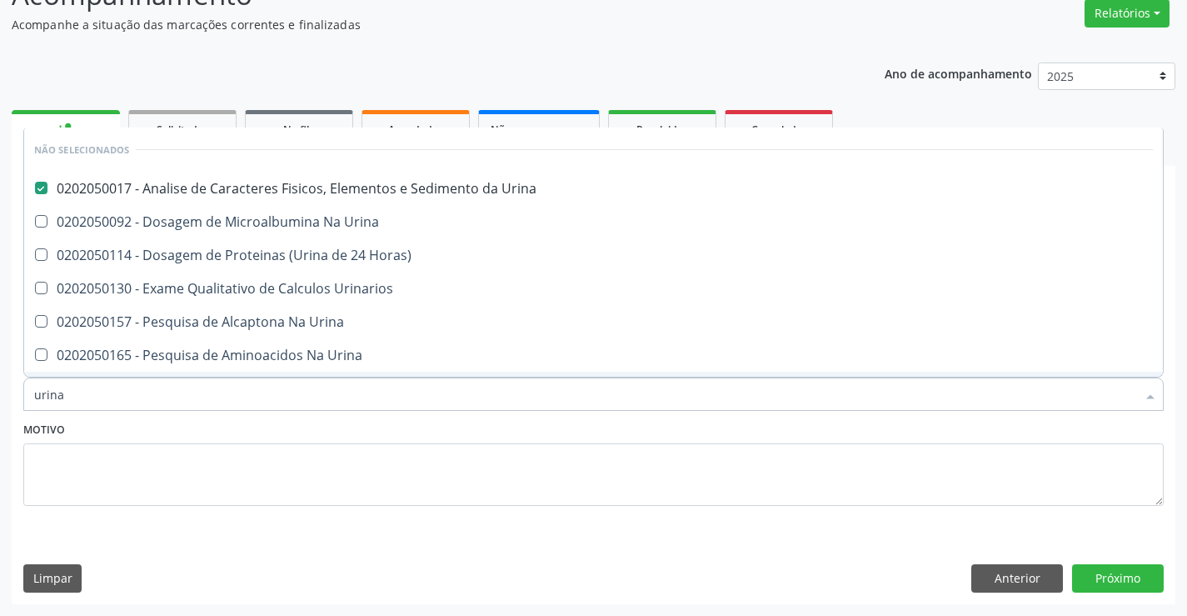
checkbox Urina "true"
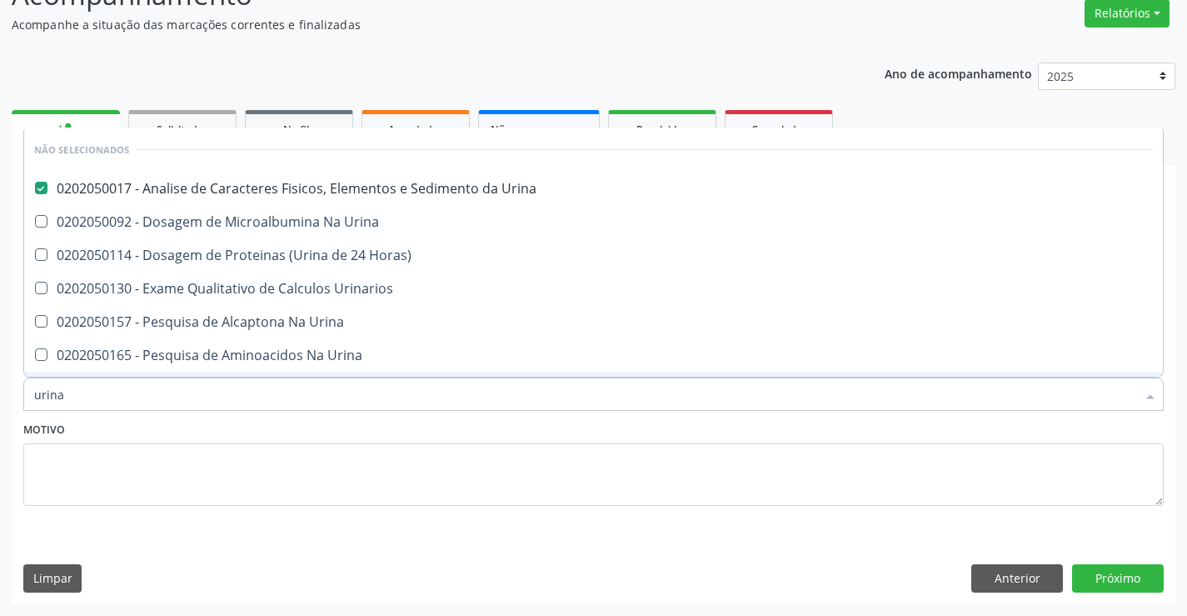
checkbox Urina "true"
checkbox Horas\) "true"
checkbox Urina "true"
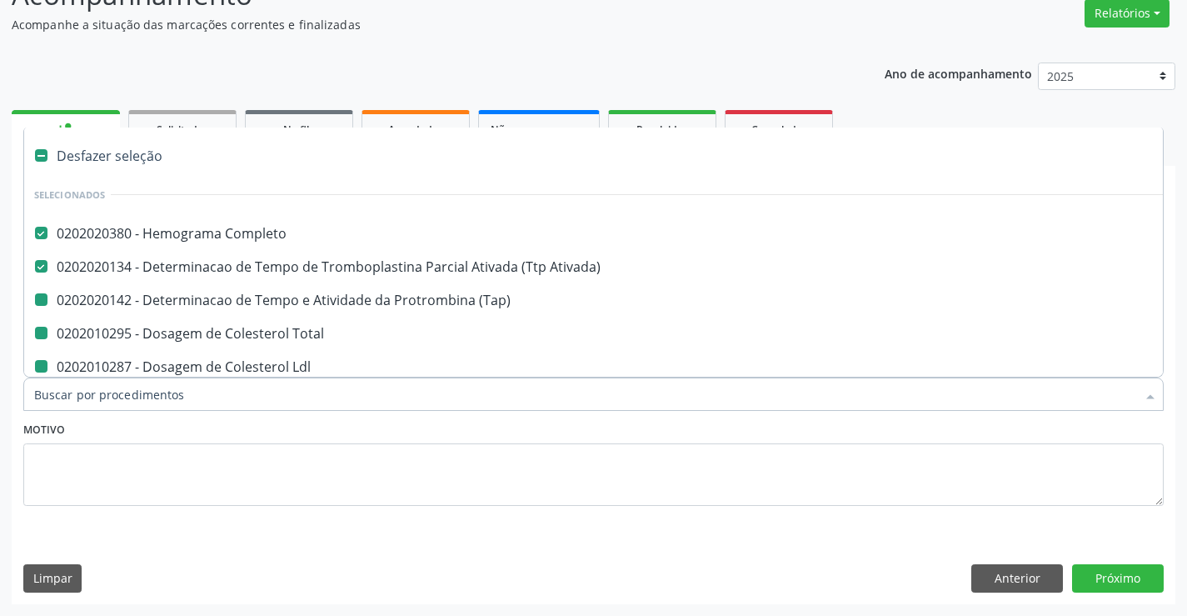
type input "f"
checkbox Total "false"
checkbox Hdl "false"
checkbox Sodio "false"
checkbox Ureia "false"
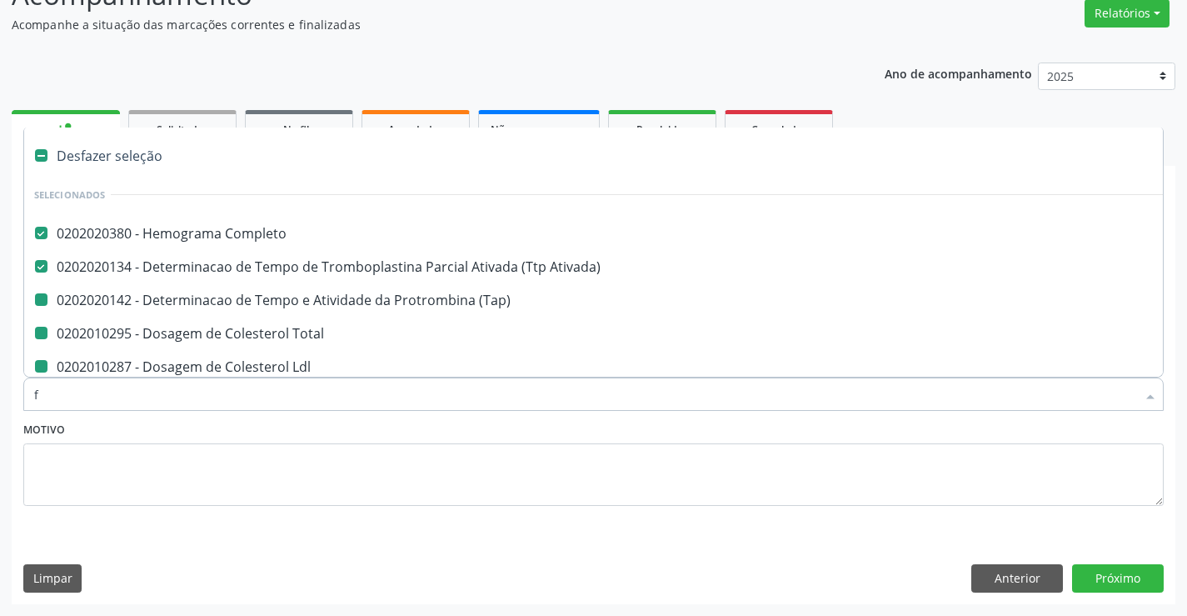
checkbox Creatinina "false"
checkbox \(Tgp\) "false"
checkbox \(Tgo\) "false"
checkbox Urico "false"
checkbox Urina "false"
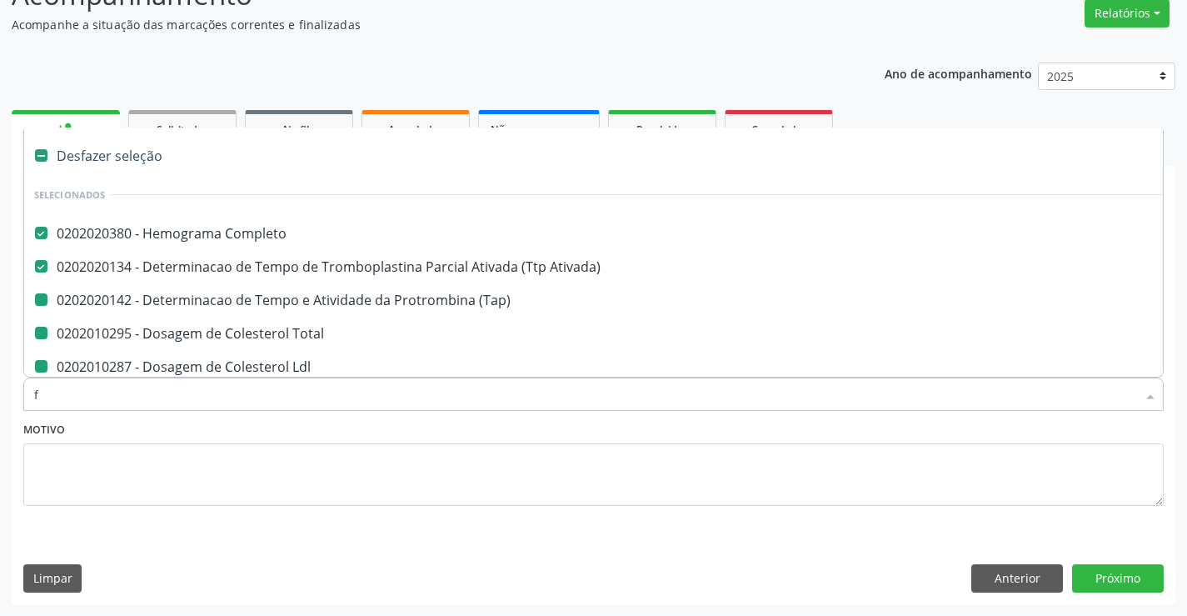
checkbox Ldl "false"
checkbox \(Tap\) "false"
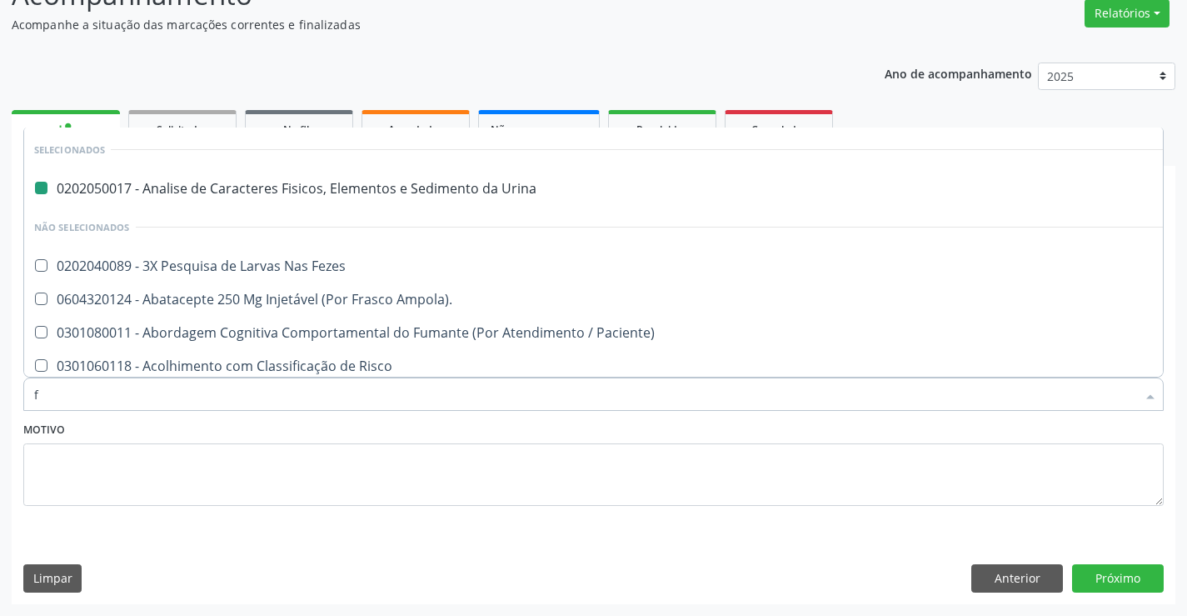
type input "fe"
checkbox Urina "false"
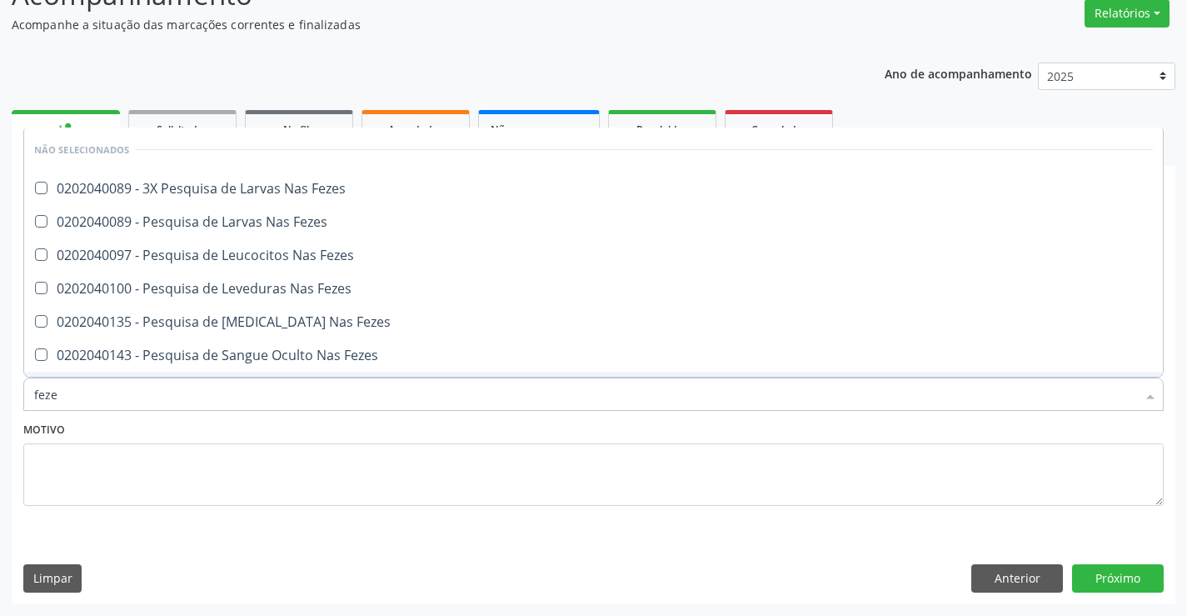
type input "fezes"
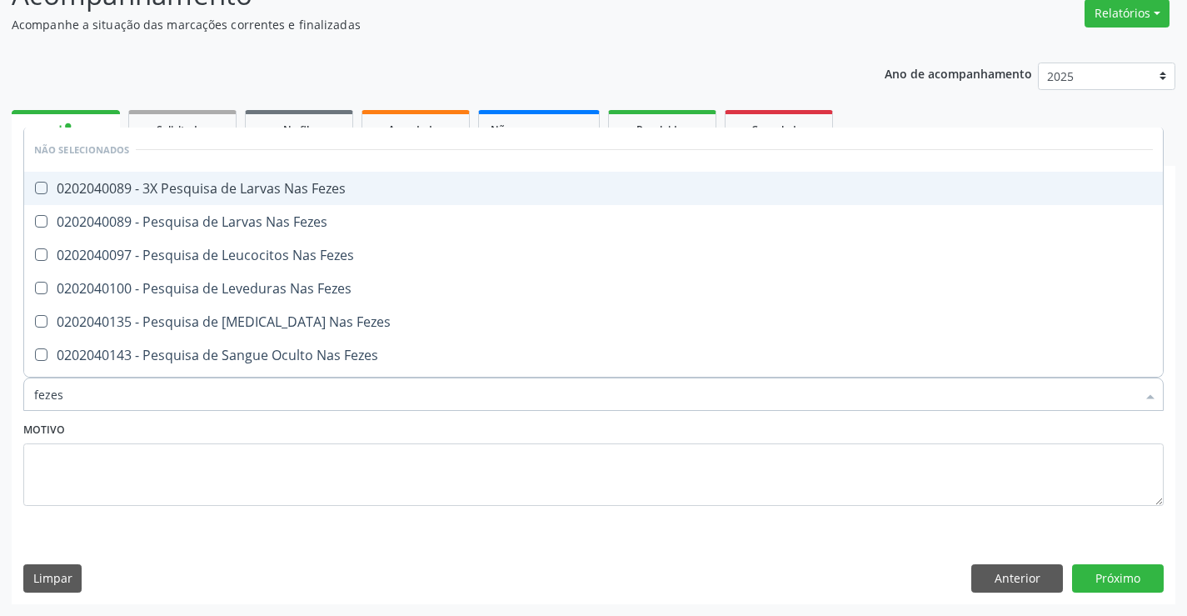
click at [349, 196] on span "0202040089 - 3X Pesquisa de Larvas Nas Fezes" at bounding box center [593, 188] width 1139 height 33
checkbox Fezes "true"
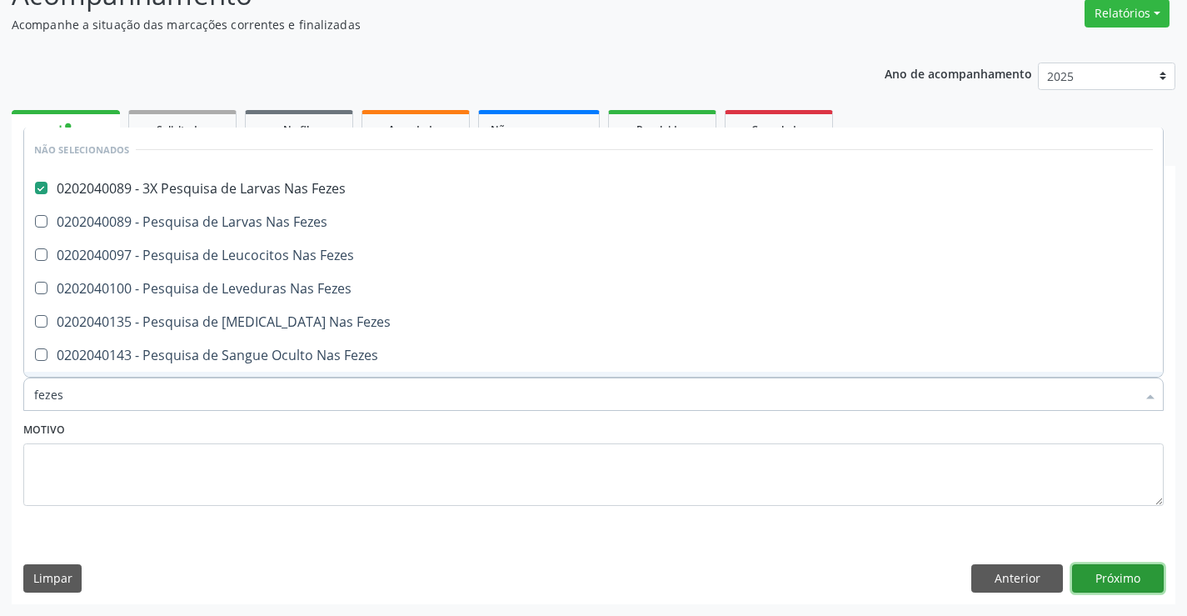
click at [1110, 576] on button "Próximo" at bounding box center [1118, 578] width 92 height 28
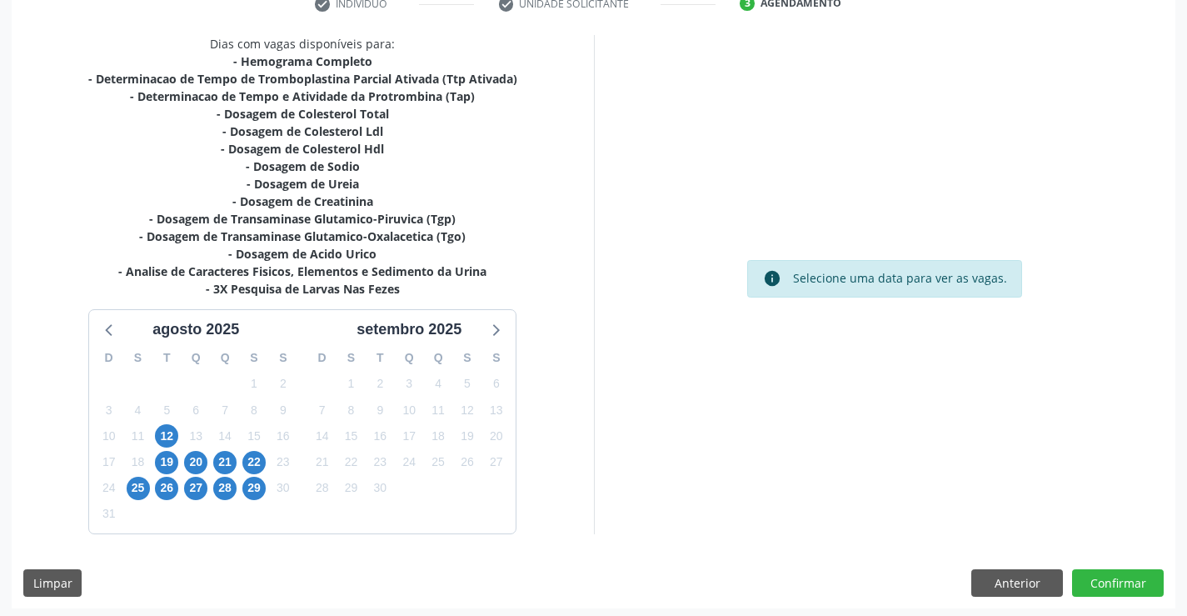
scroll to position [337, 0]
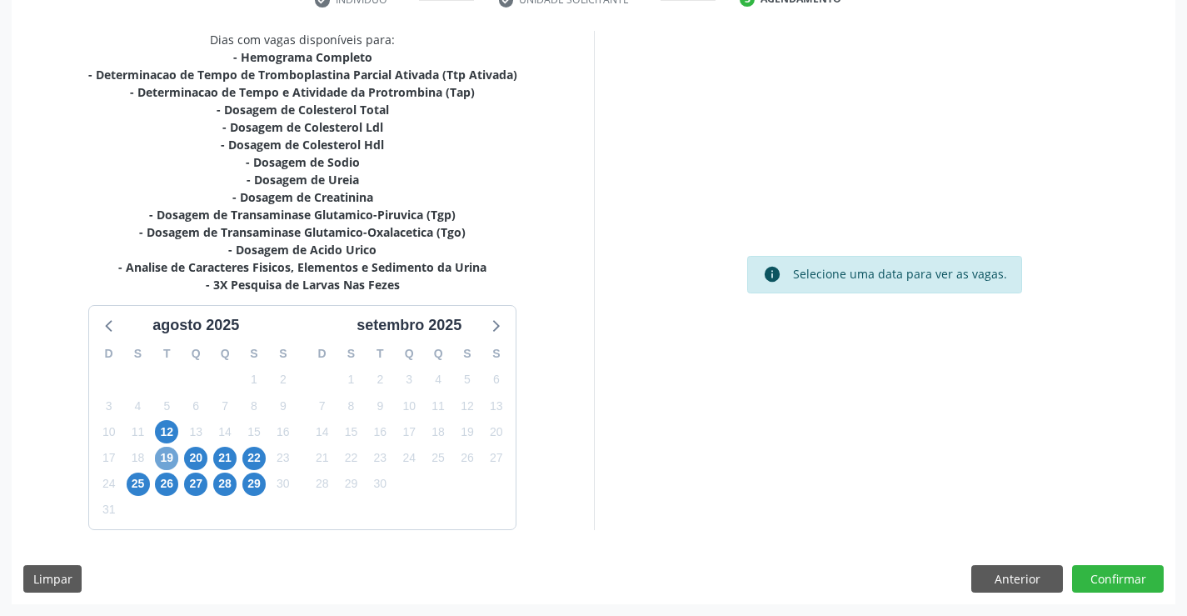
click at [165, 447] on span "19" at bounding box center [166, 458] width 23 height 23
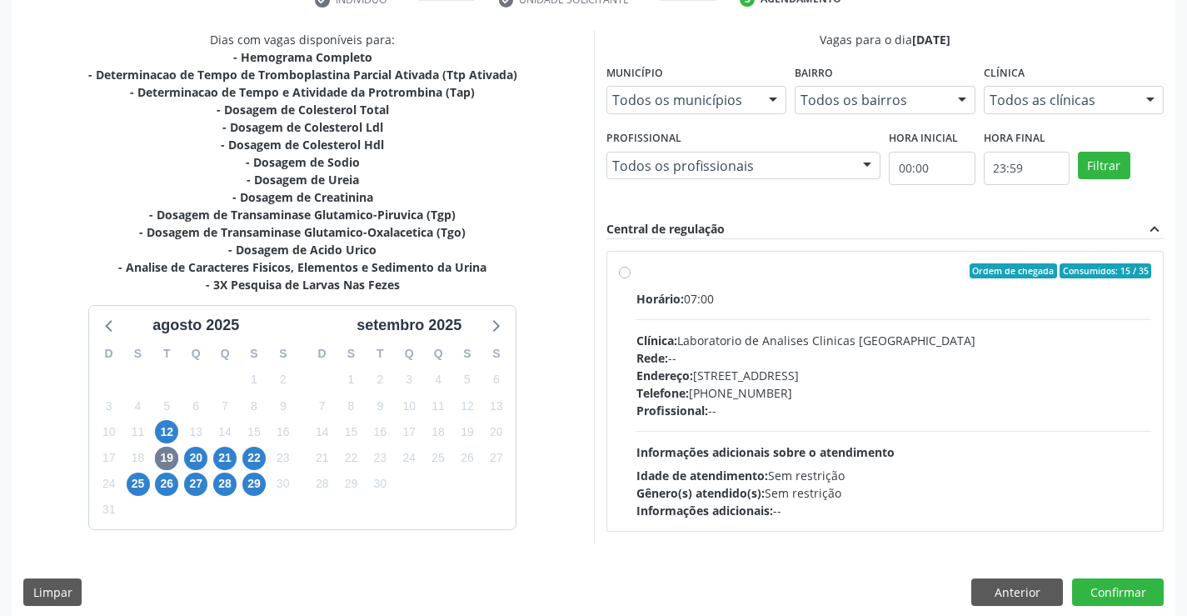
click at [637, 270] on label "Ordem de chegada Consumidos: 15 / 35 Horário: 07:00 Clínica: Laboratorio de Ana…" at bounding box center [895, 391] width 516 height 256
click at [626, 270] on input "Ordem de chegada Consumidos: 15 / 35 Horário: 07:00 Clínica: Laboratorio de Ana…" at bounding box center [625, 270] width 12 height 15
radio input "true"
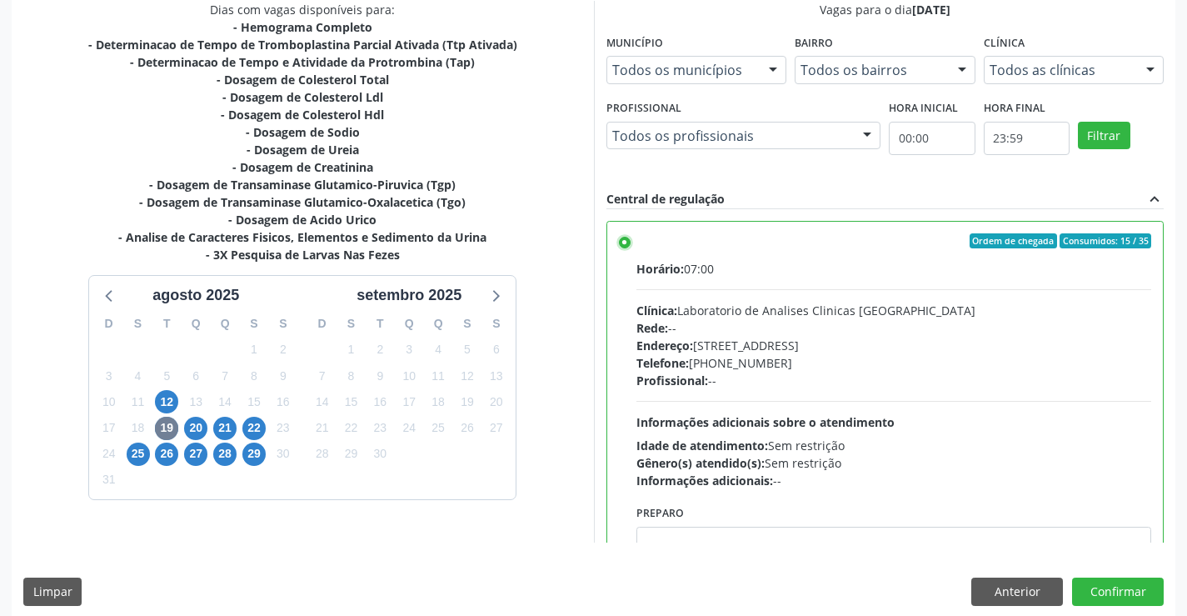
scroll to position [380, 0]
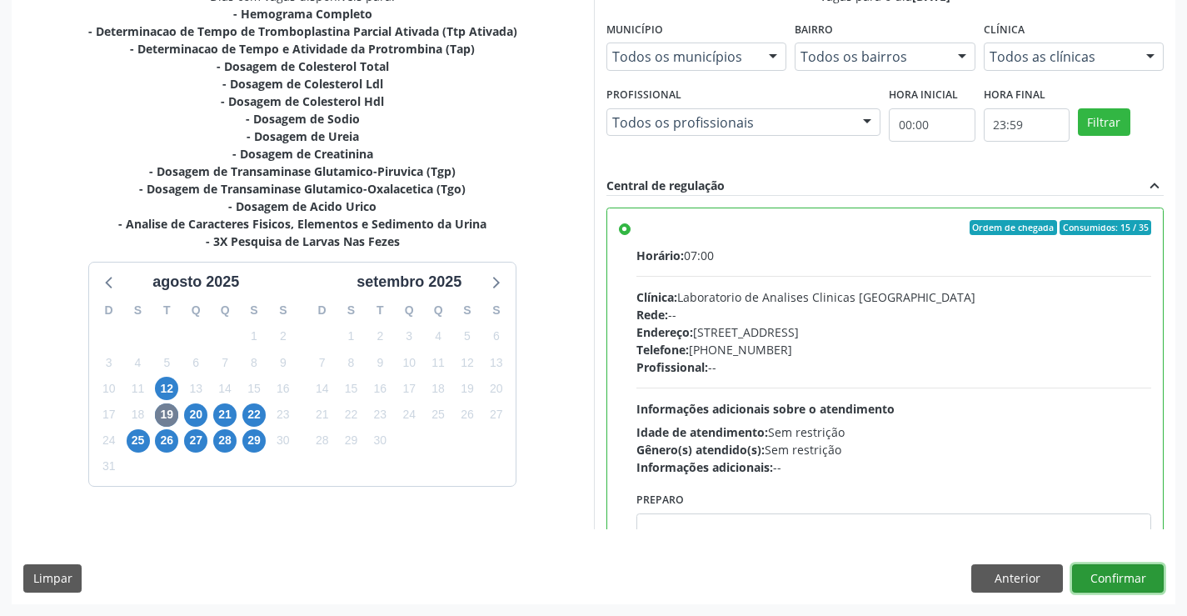
click at [1127, 587] on button "Confirmar" at bounding box center [1118, 578] width 92 height 28
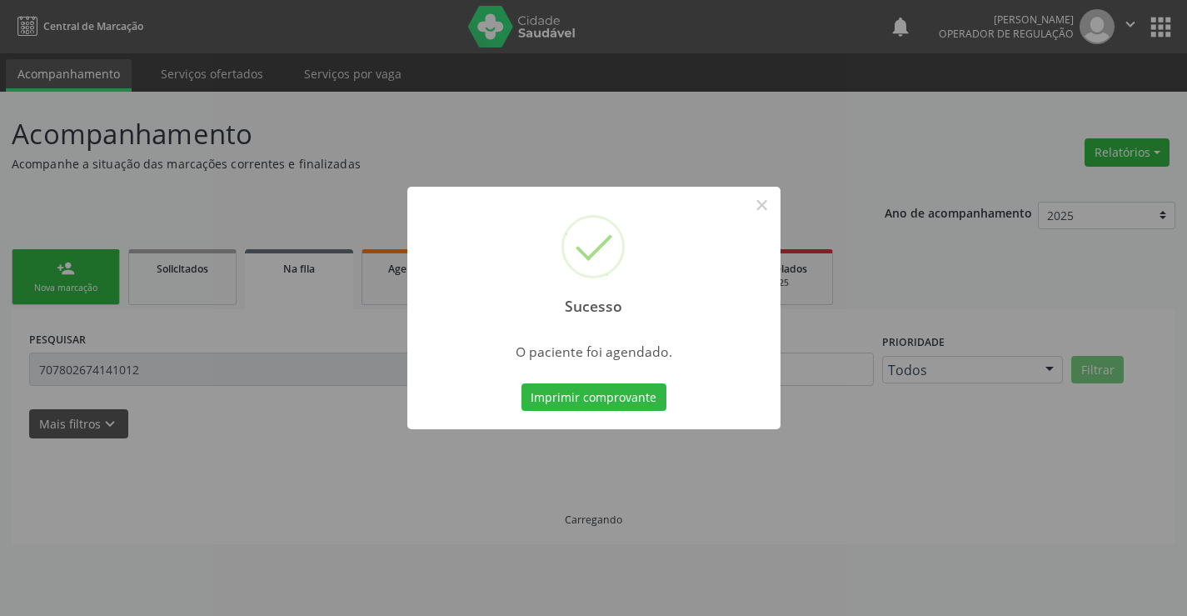
scroll to position [0, 0]
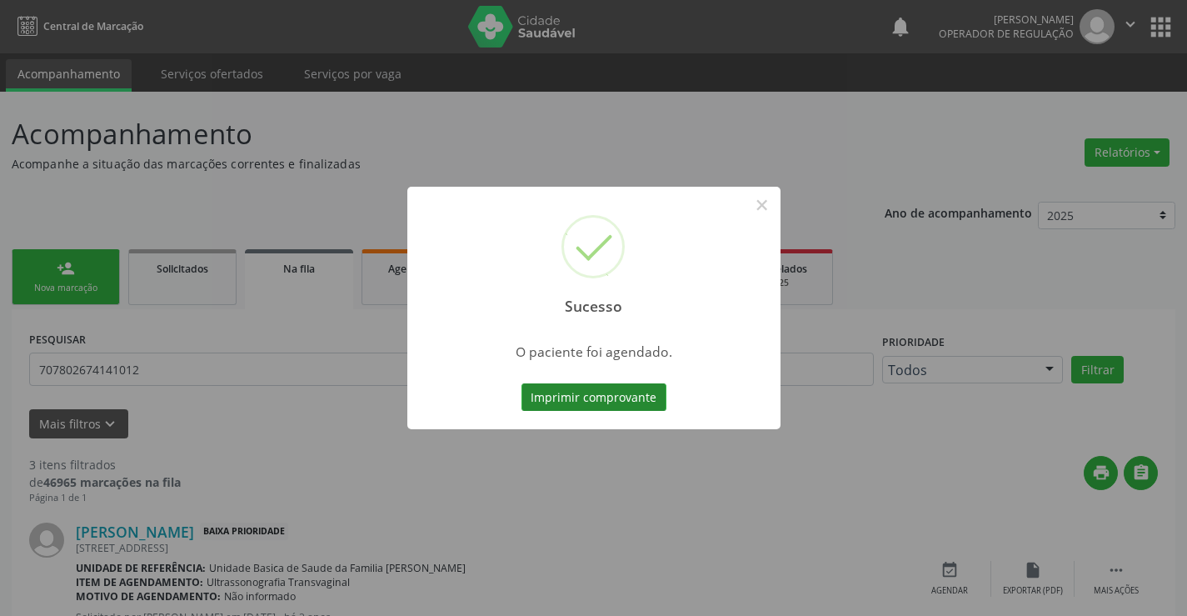
click at [615, 397] on button "Imprimir comprovante" at bounding box center [594, 397] width 145 height 28
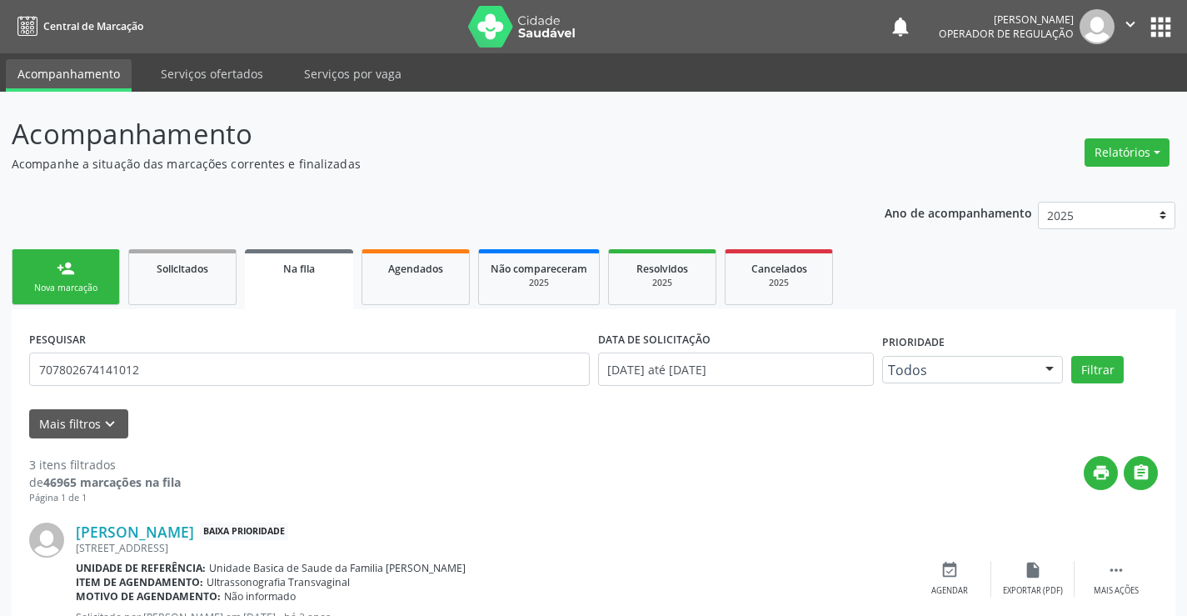
click at [81, 269] on link "person_add Nova marcação" at bounding box center [66, 277] width 108 height 56
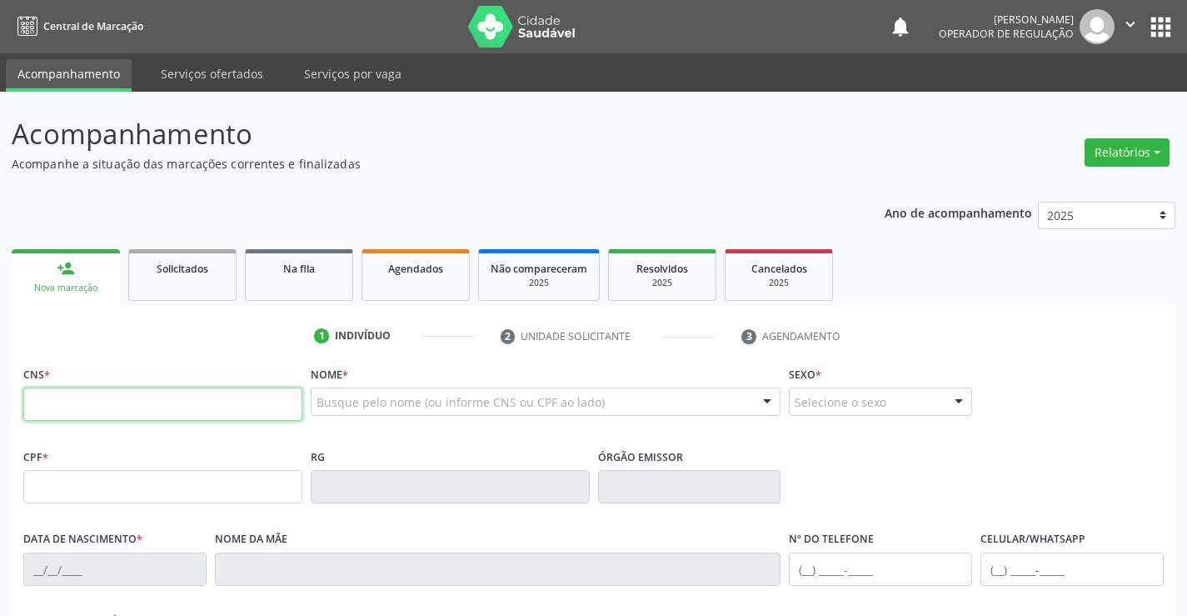
click at [95, 405] on input "text" at bounding box center [162, 403] width 279 height 33
type input "705 0098 8834 6658"
type input "04/10/2008"
type input "S/N"
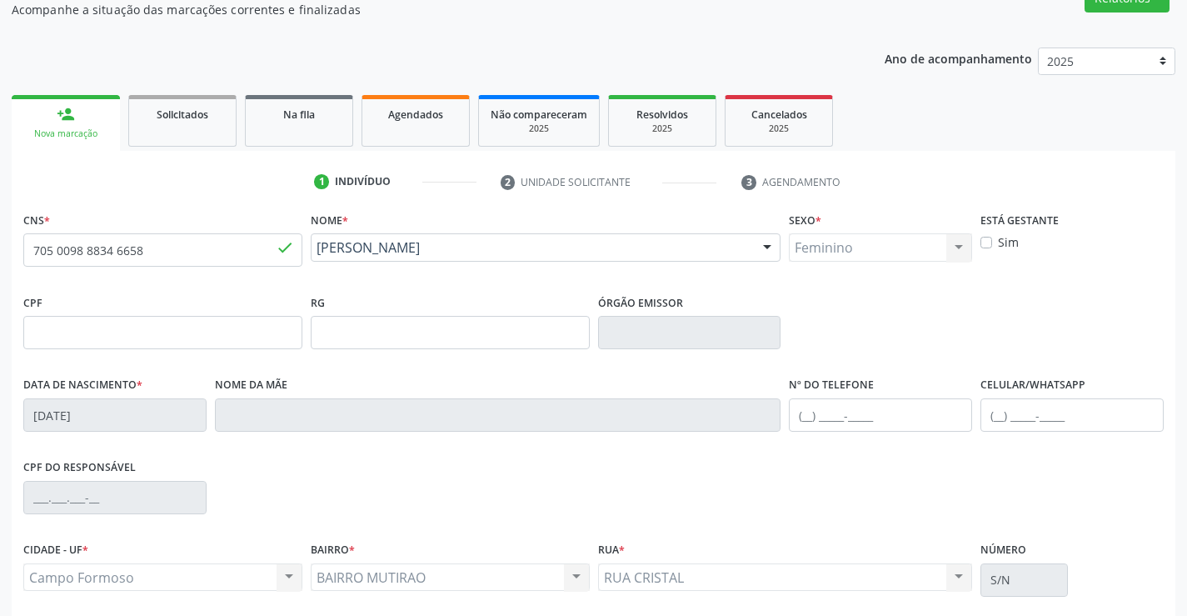
scroll to position [287, 0]
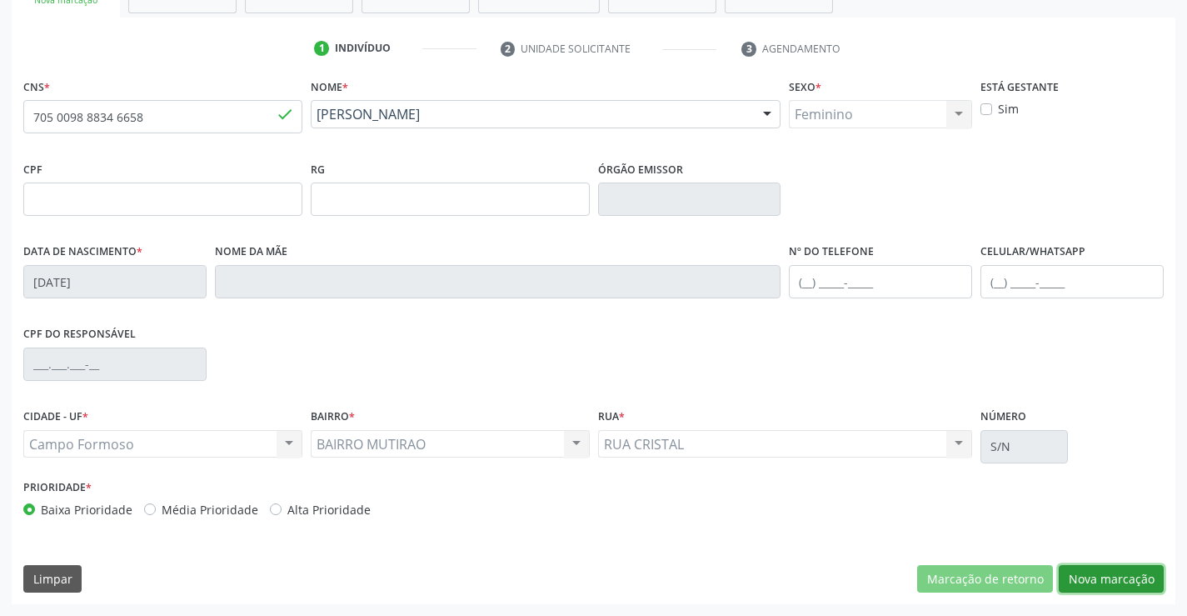
click at [1117, 568] on button "Nova marcação" at bounding box center [1111, 579] width 105 height 28
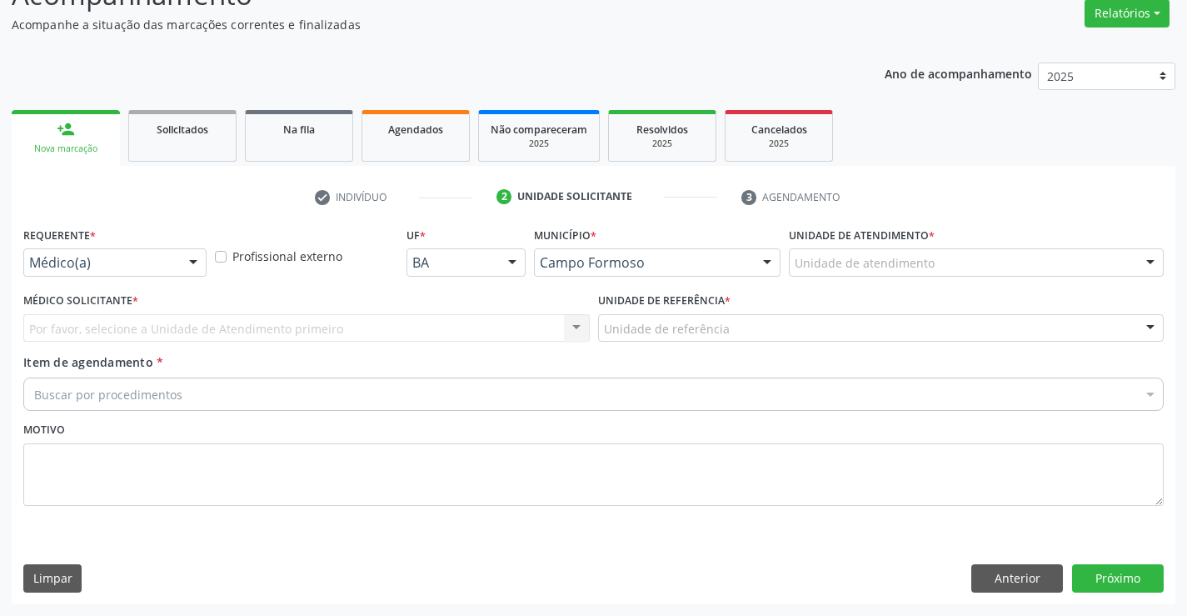
scroll to position [139, 0]
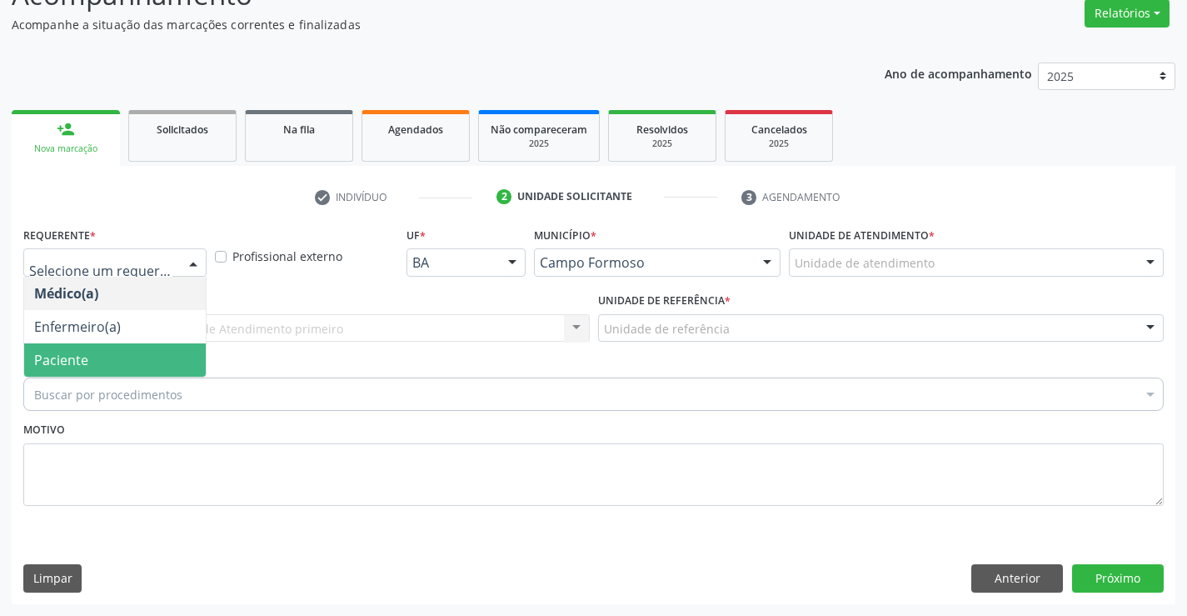
click at [86, 353] on span "Paciente" at bounding box center [61, 360] width 54 height 18
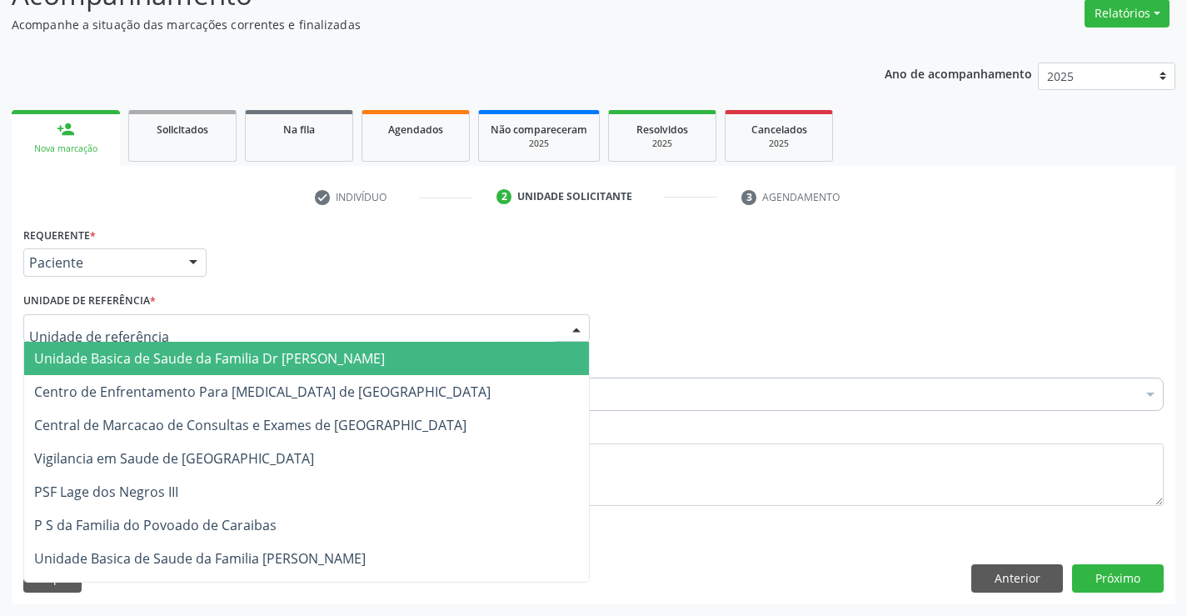
click at [142, 356] on span "Unidade Basica de Saude da Familia Dr [PERSON_NAME]" at bounding box center [209, 358] width 351 height 18
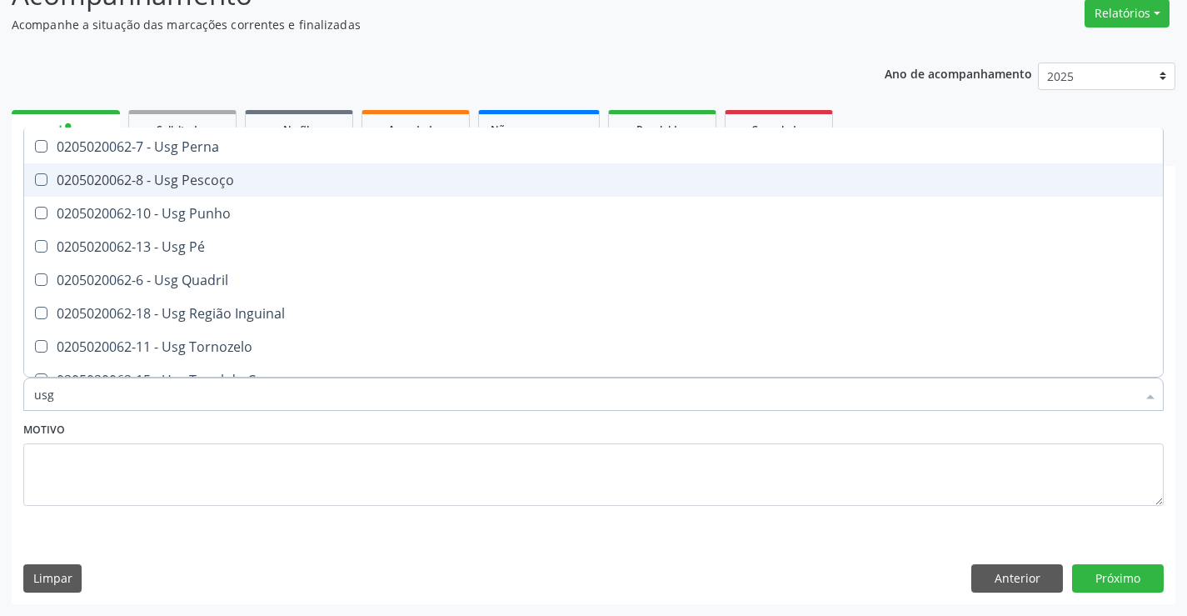
scroll to position [384, 0]
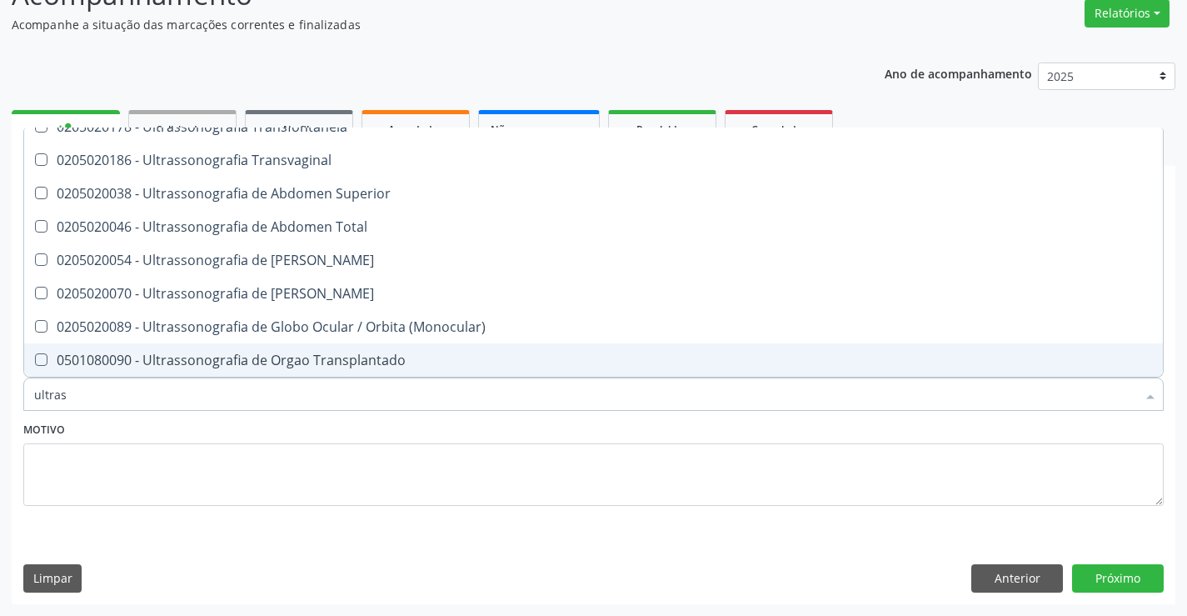
type input "ultrass"
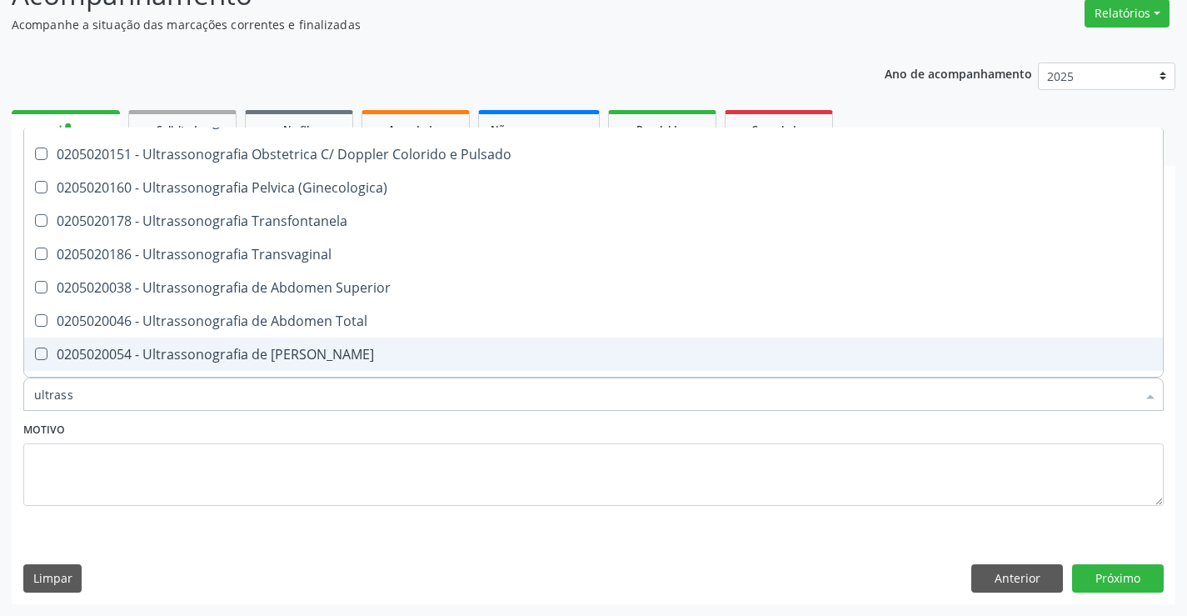
scroll to position [267, 0]
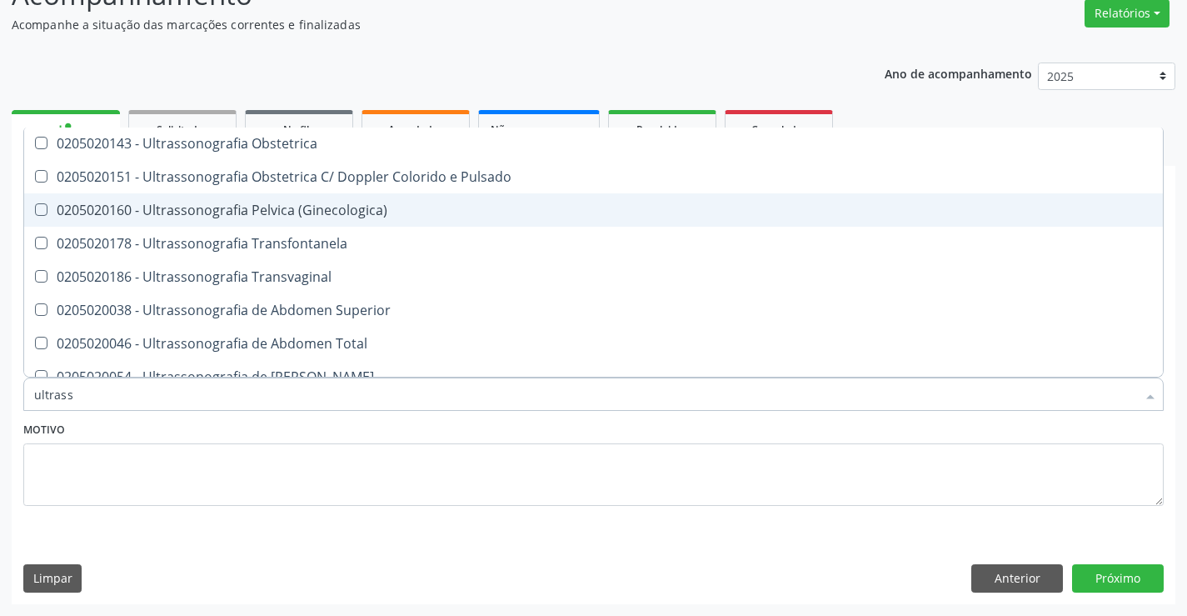
click at [394, 214] on div "0205020160 - Ultrassonografia Pelvica (Ginecologica)" at bounding box center [593, 209] width 1119 height 13
checkbox \(Ginecologica\) "true"
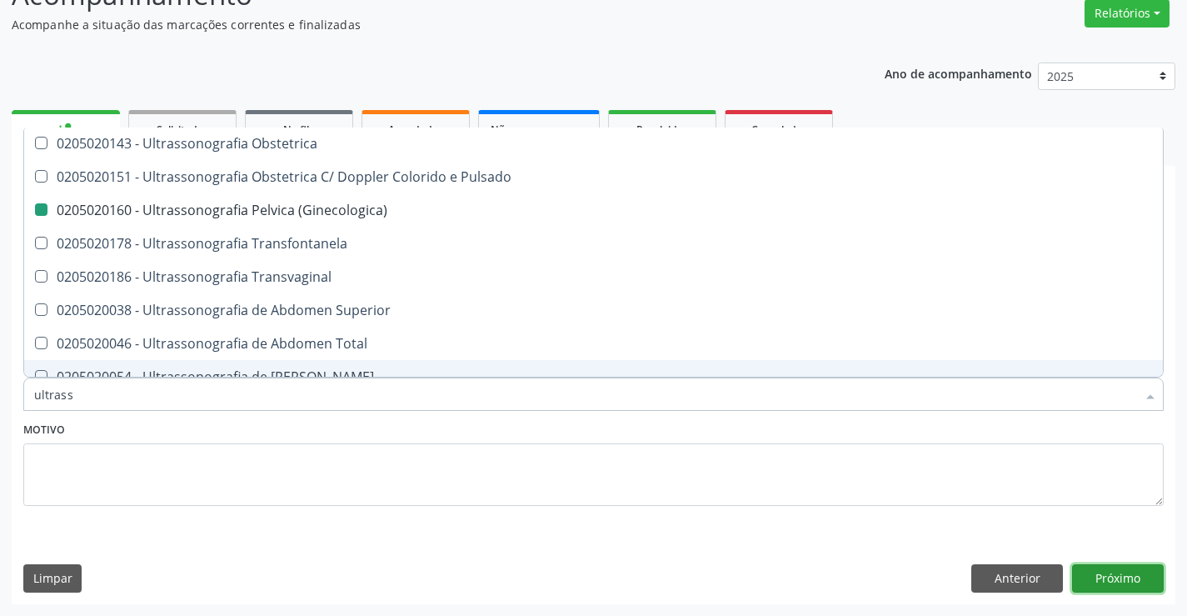
click at [1117, 579] on button "Próximo" at bounding box center [1118, 578] width 92 height 28
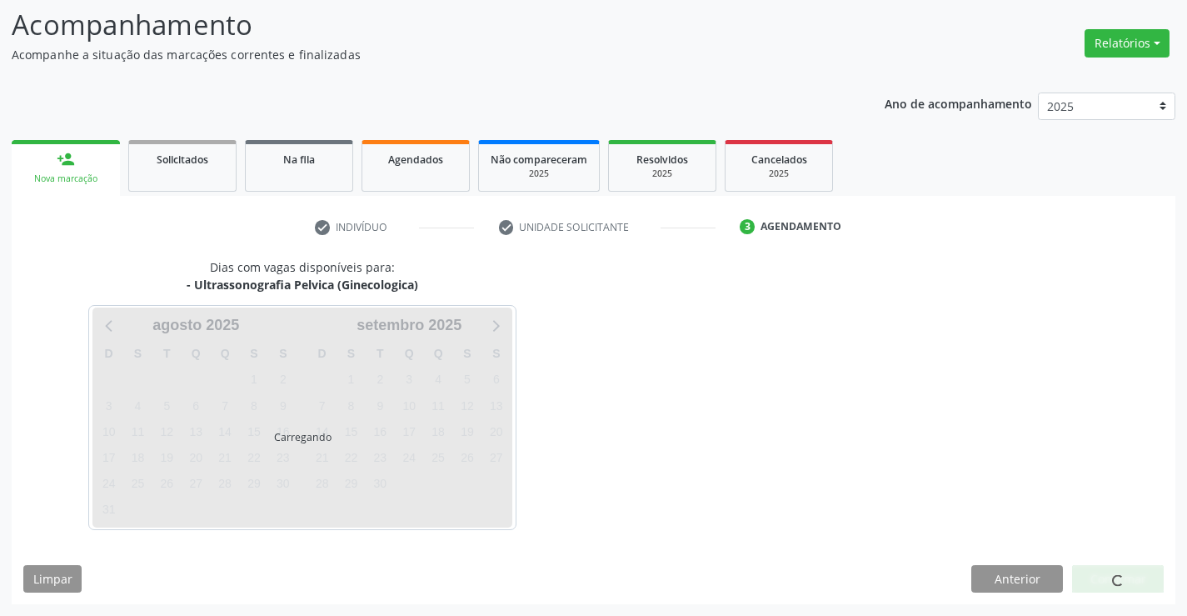
scroll to position [0, 0]
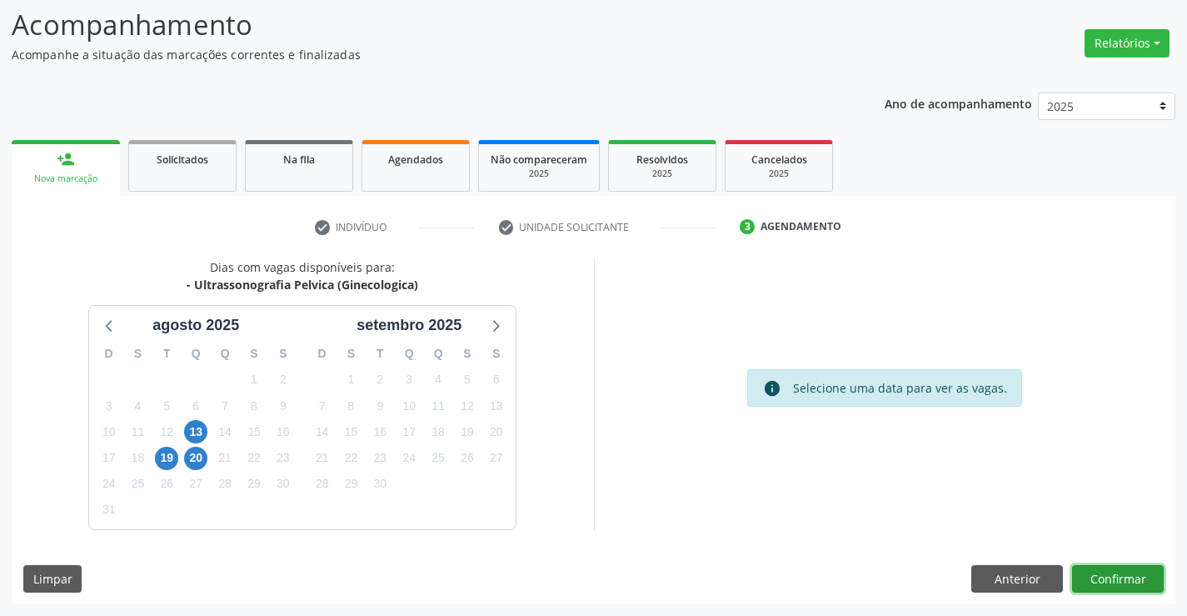
click at [1117, 577] on button "Confirmar" at bounding box center [1118, 579] width 92 height 28
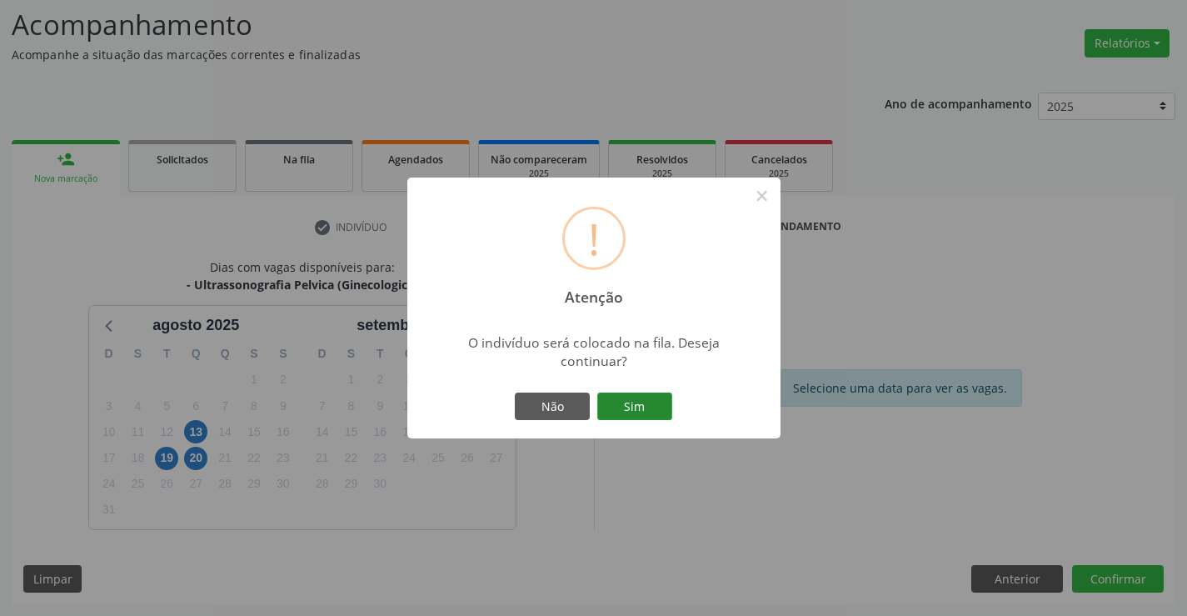
click at [640, 407] on button "Sim" at bounding box center [634, 406] width 75 height 28
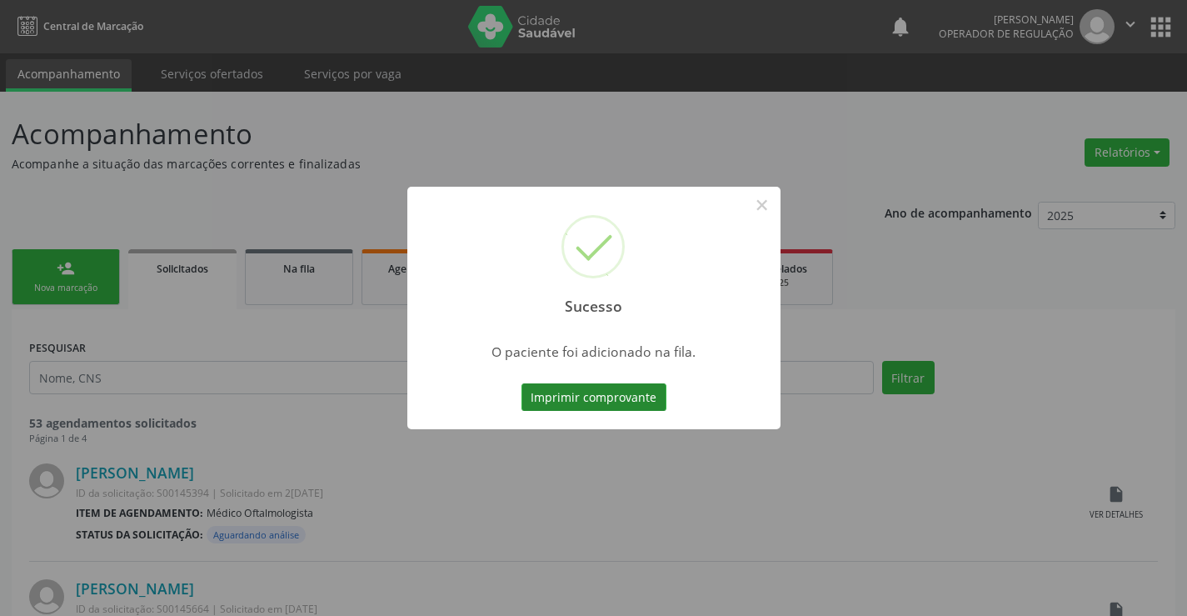
click at [594, 388] on button "Imprimir comprovante" at bounding box center [594, 397] width 145 height 28
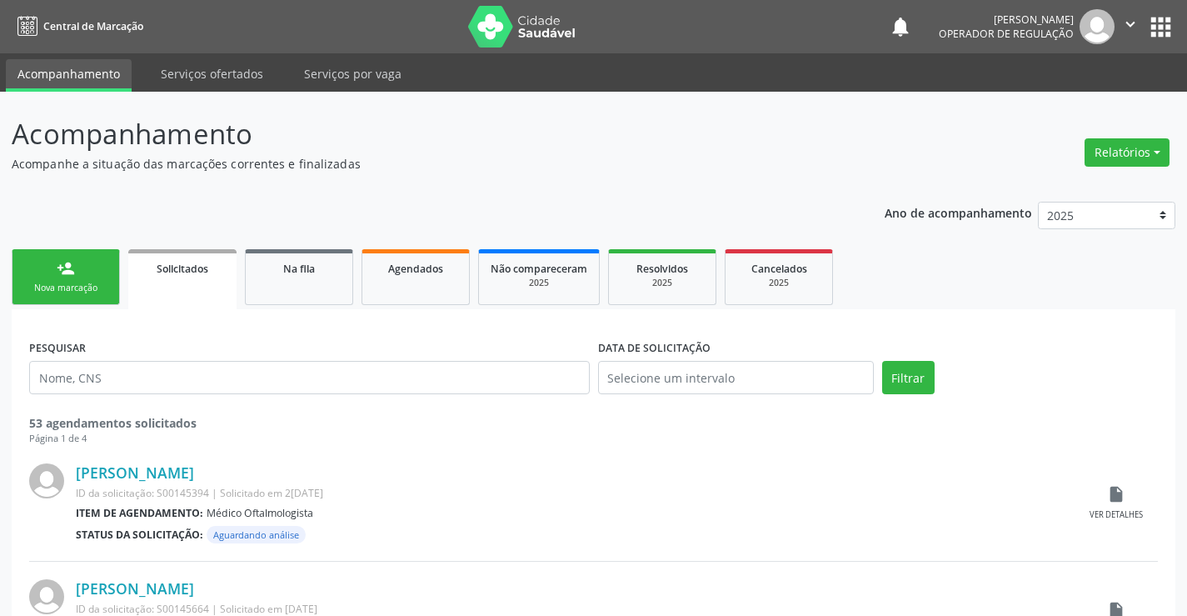
click at [97, 276] on link "person_add Nova marcação" at bounding box center [66, 277] width 108 height 56
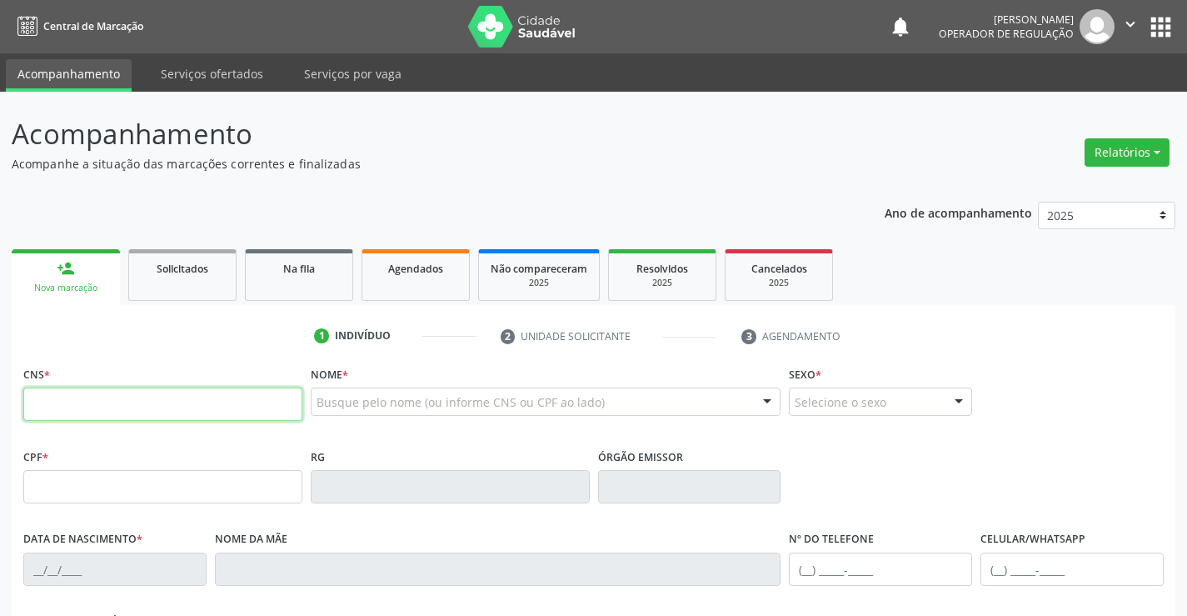
click at [119, 404] on input "text" at bounding box center [162, 403] width 279 height 33
type input "706 5093 2961 4697"
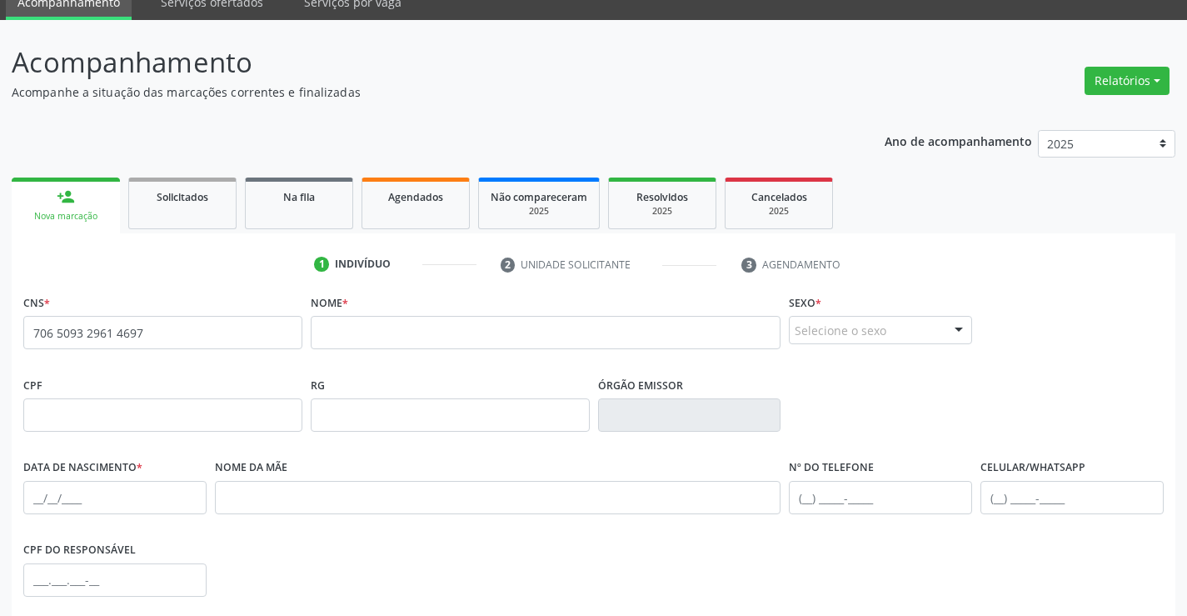
scroll to position [167, 0]
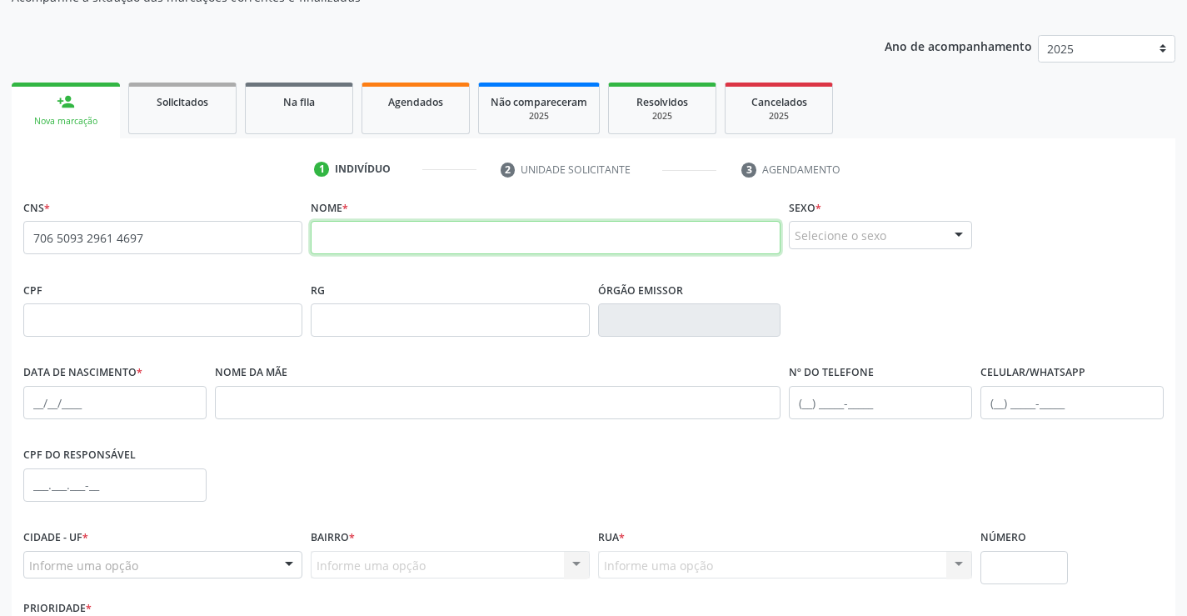
click at [381, 240] on input "text" at bounding box center [546, 237] width 471 height 33
type input "l"
type input "LUENE SANTOS CRISPIM"
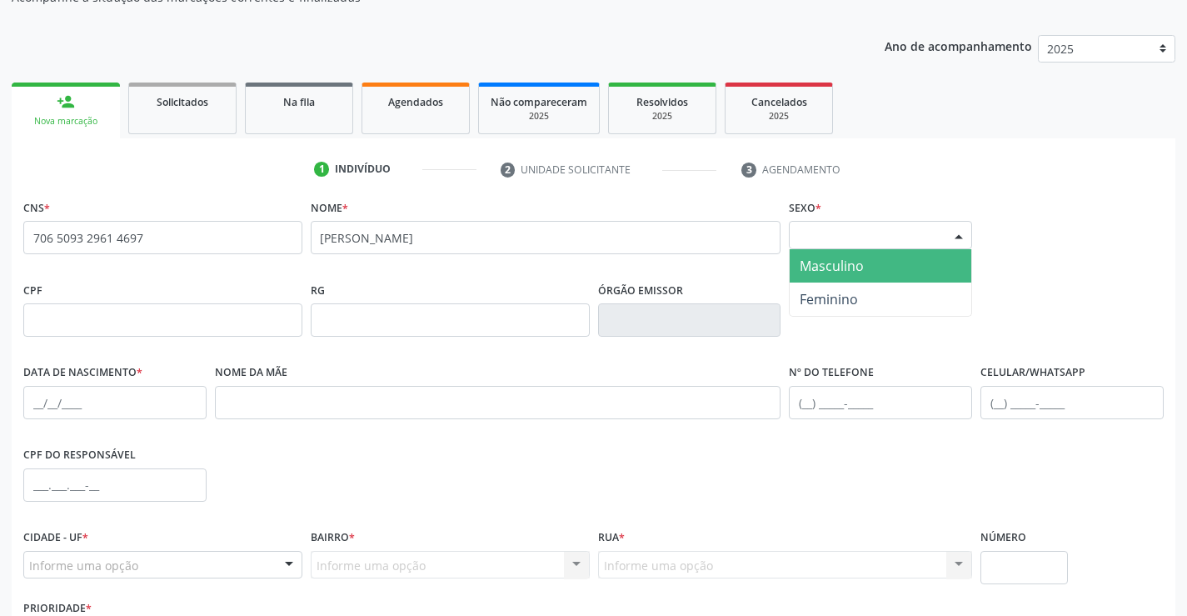
click at [920, 239] on div "Selecione o sexo" at bounding box center [880, 235] width 183 height 28
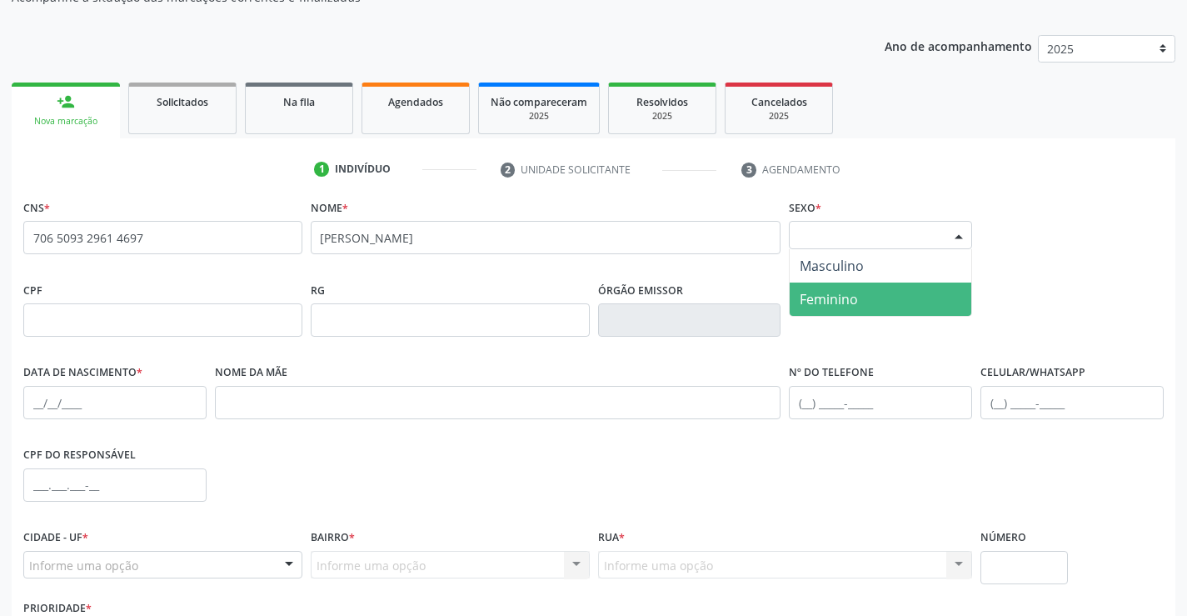
click at [871, 297] on span "Feminino" at bounding box center [881, 298] width 182 height 33
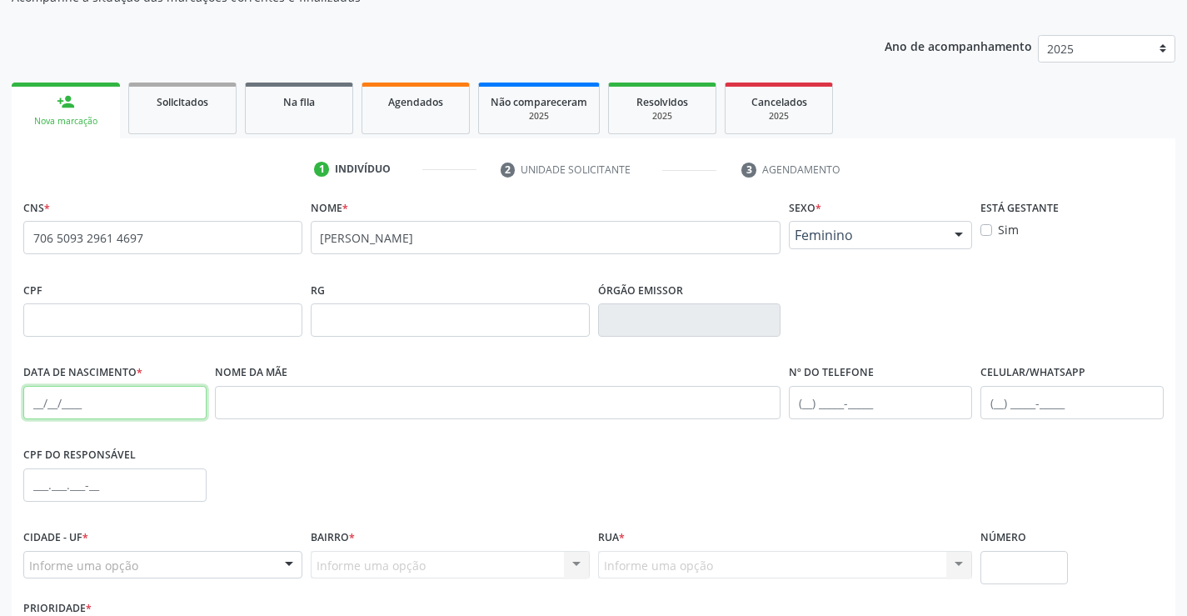
click at [127, 411] on input "text" at bounding box center [114, 402] width 183 height 33
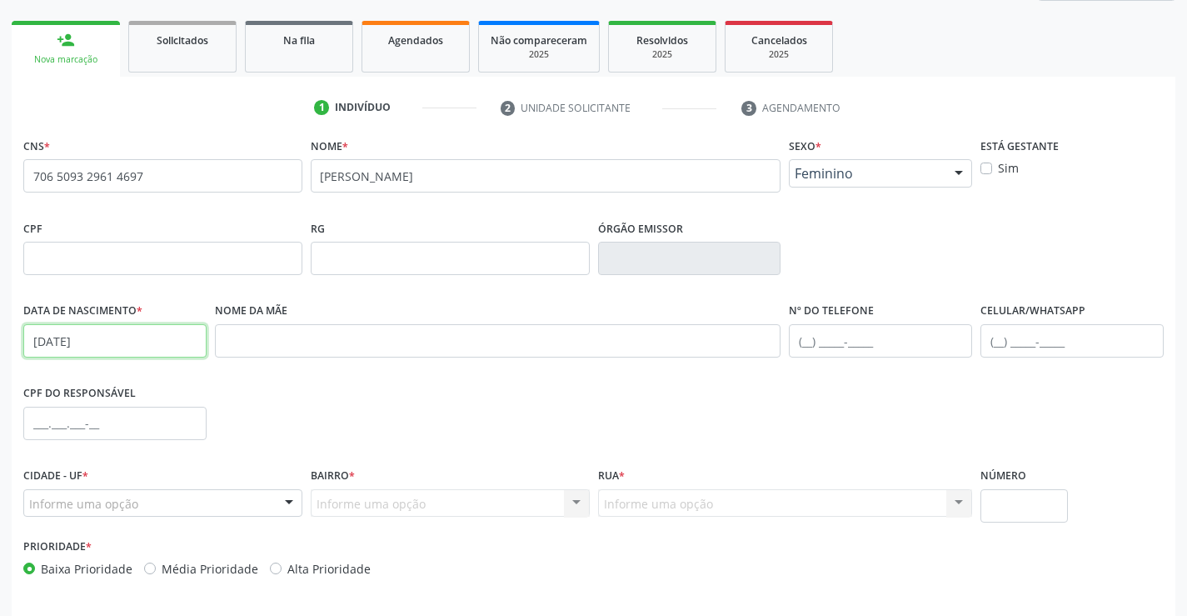
scroll to position [287, 0]
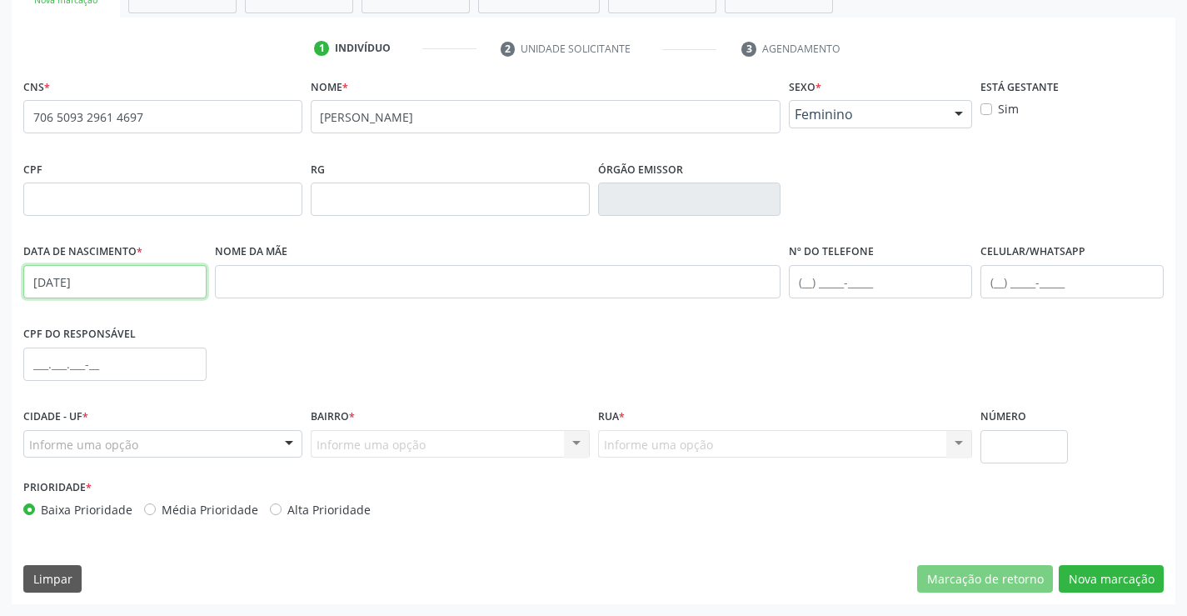
type input "17/02/2005"
click at [167, 449] on div "Informe uma opção" at bounding box center [162, 444] width 279 height 28
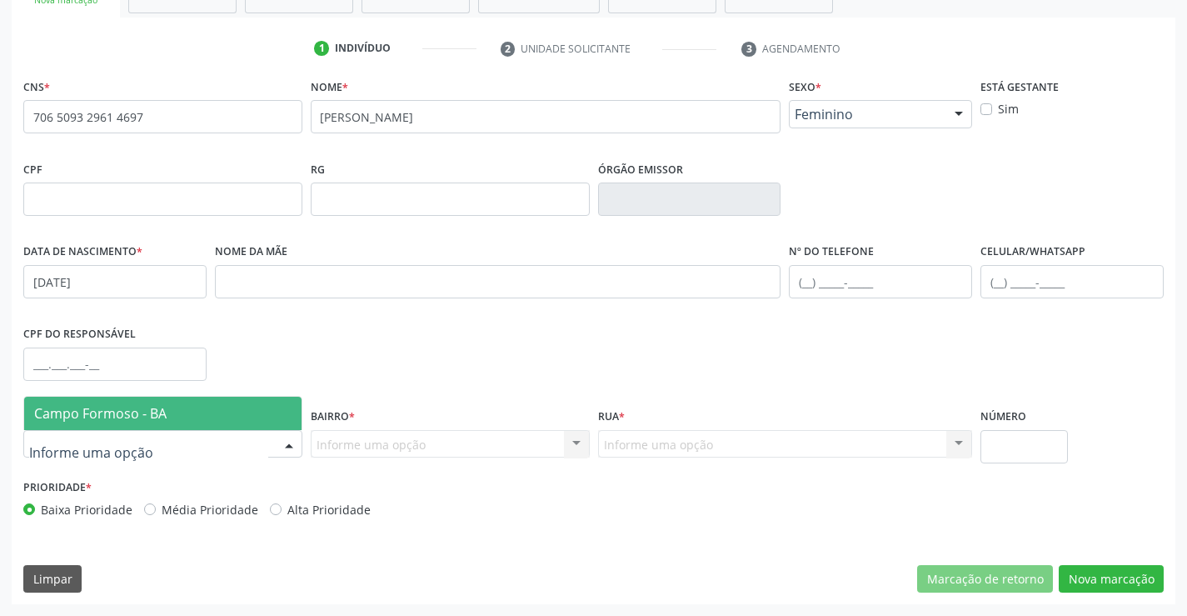
click at [194, 417] on span "Campo Formoso - BA" at bounding box center [162, 413] width 277 height 33
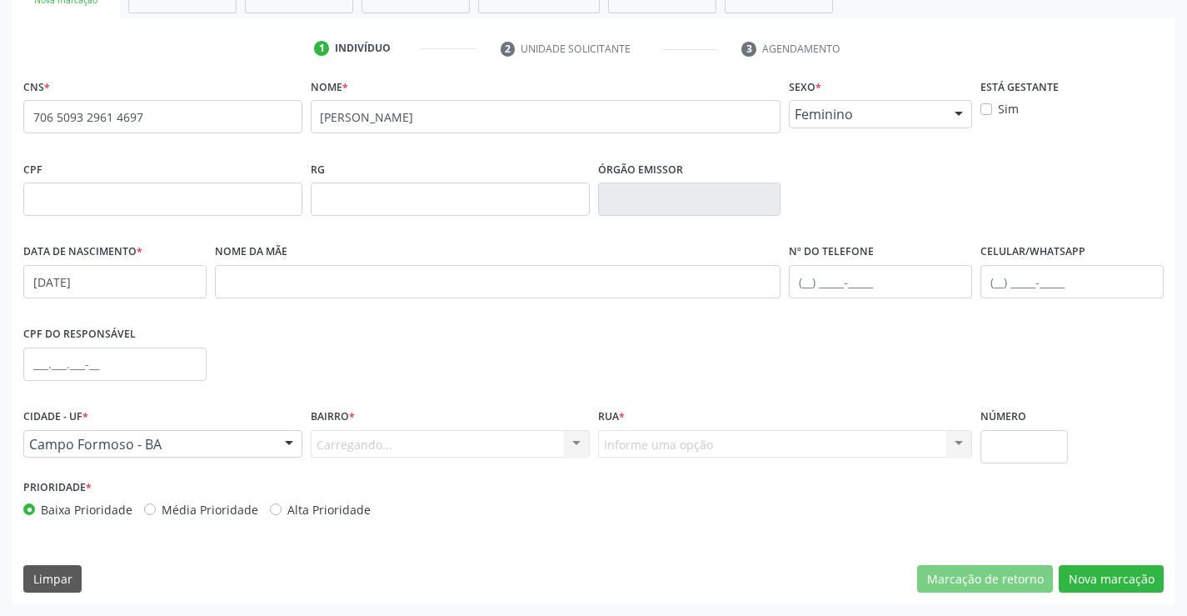
click at [405, 438] on div "Carregando... Nenhum resultado encontrado para: " " Nenhuma opção encontrada. D…" at bounding box center [450, 444] width 279 height 28
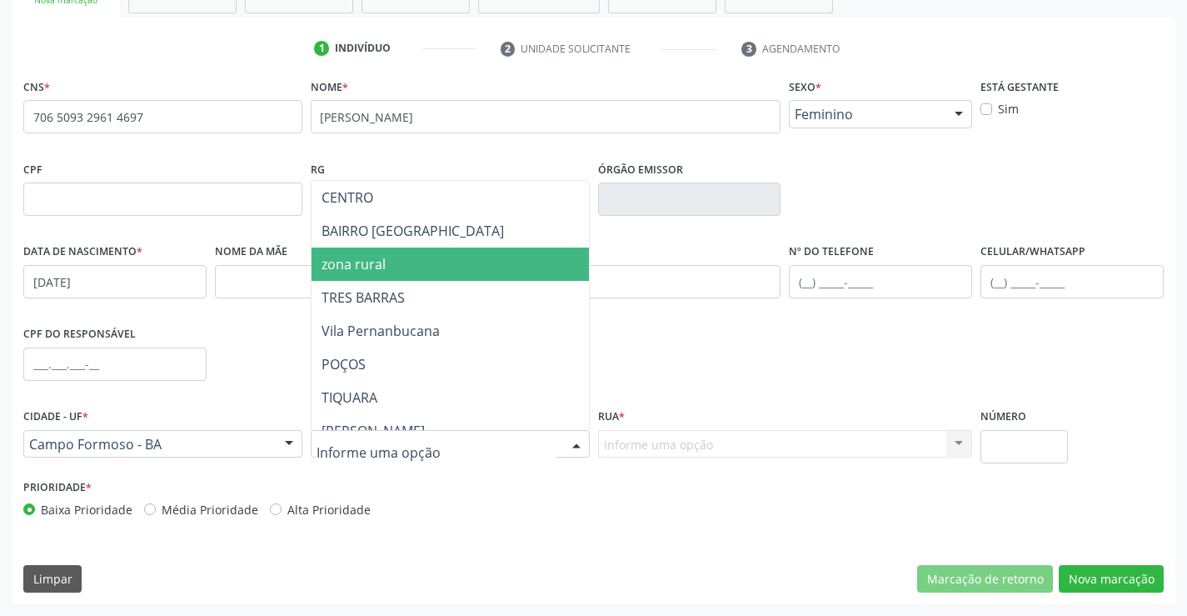
click at [437, 267] on span "zona rural" at bounding box center [492, 263] width 360 height 33
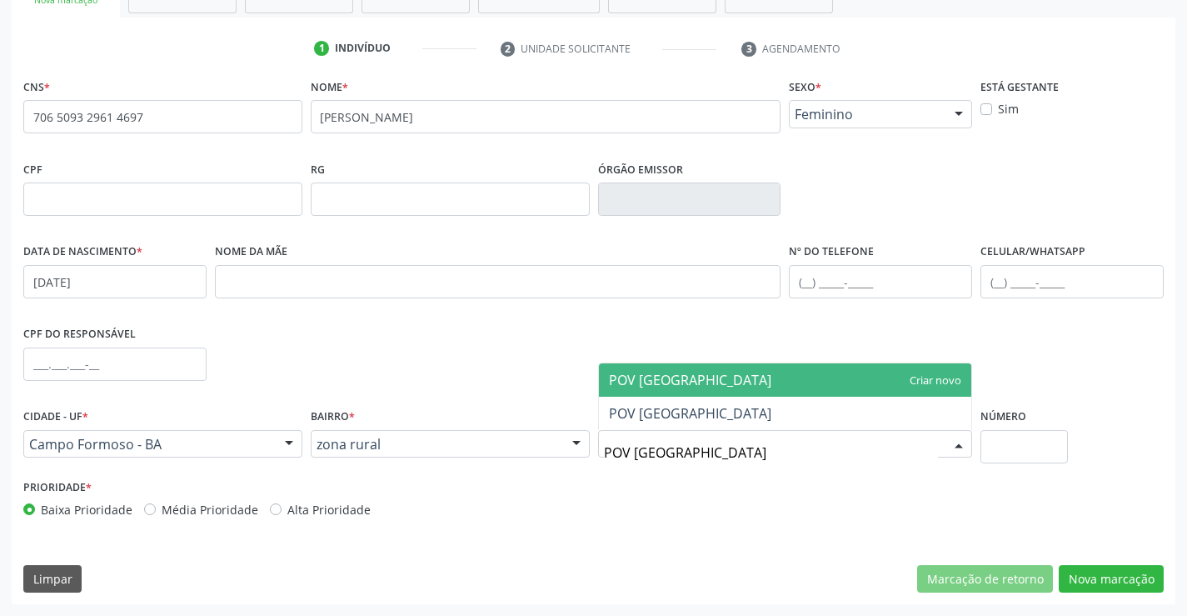
type input "POV LAGOA DA PEDR"
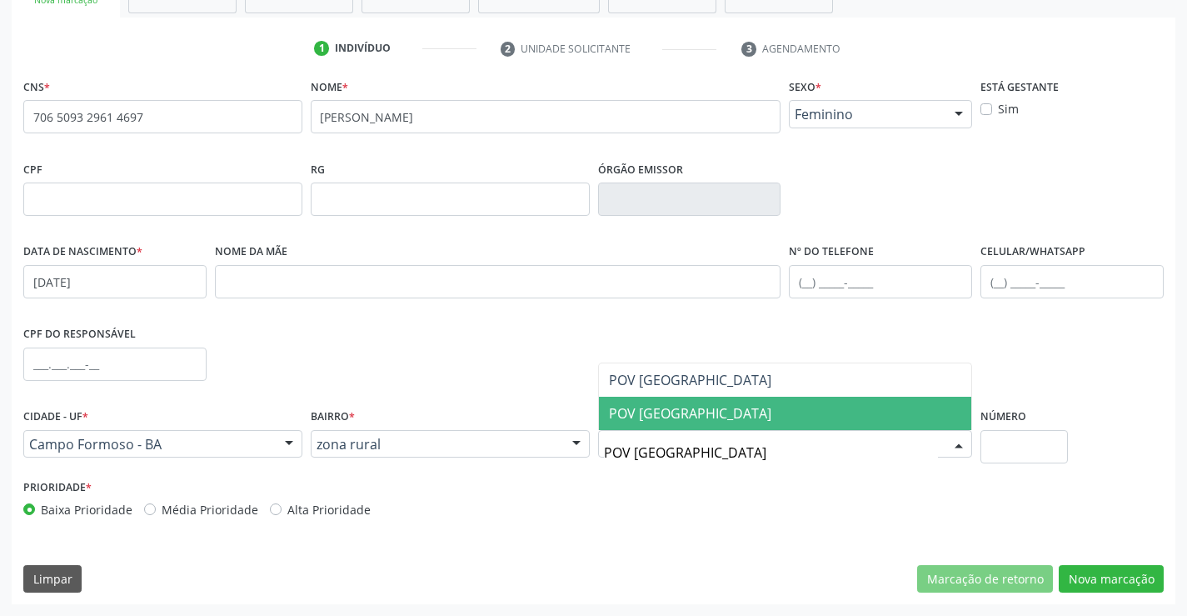
click at [702, 409] on span "POV LAGOA DA PEDRA" at bounding box center [690, 413] width 162 height 18
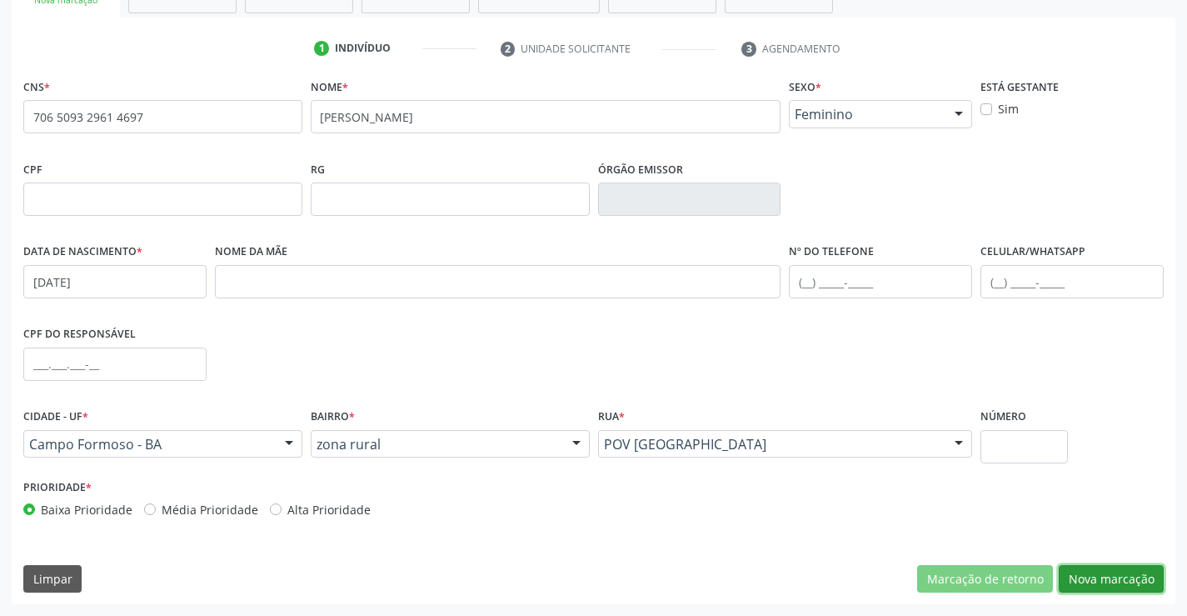
click at [1108, 577] on button "Nova marcação" at bounding box center [1111, 579] width 105 height 28
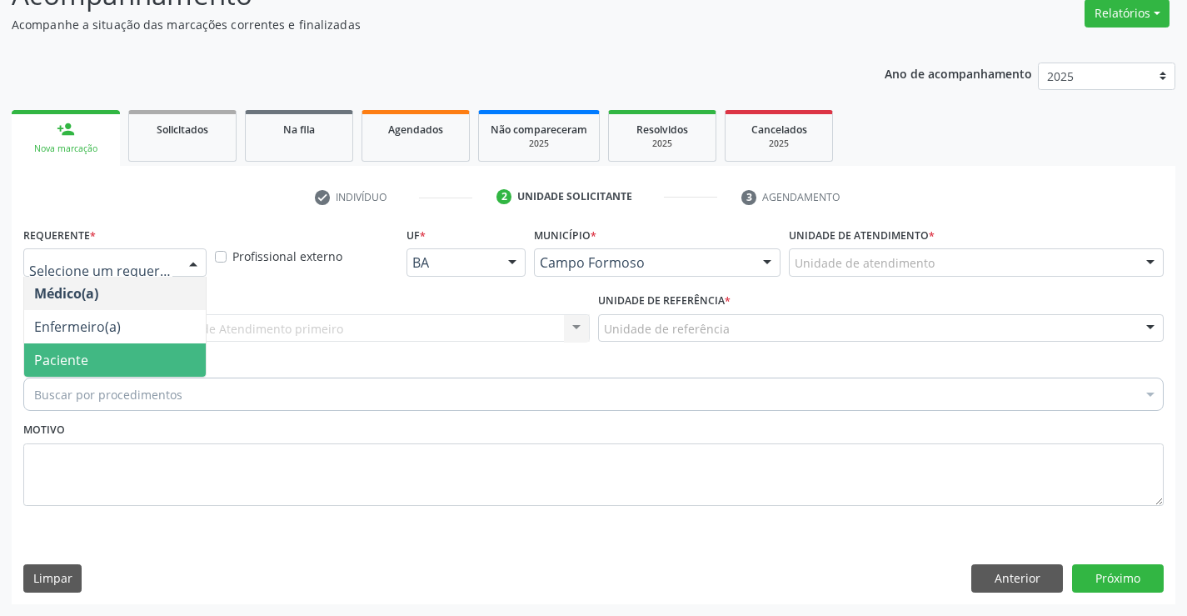
click at [92, 361] on span "Paciente" at bounding box center [115, 359] width 182 height 33
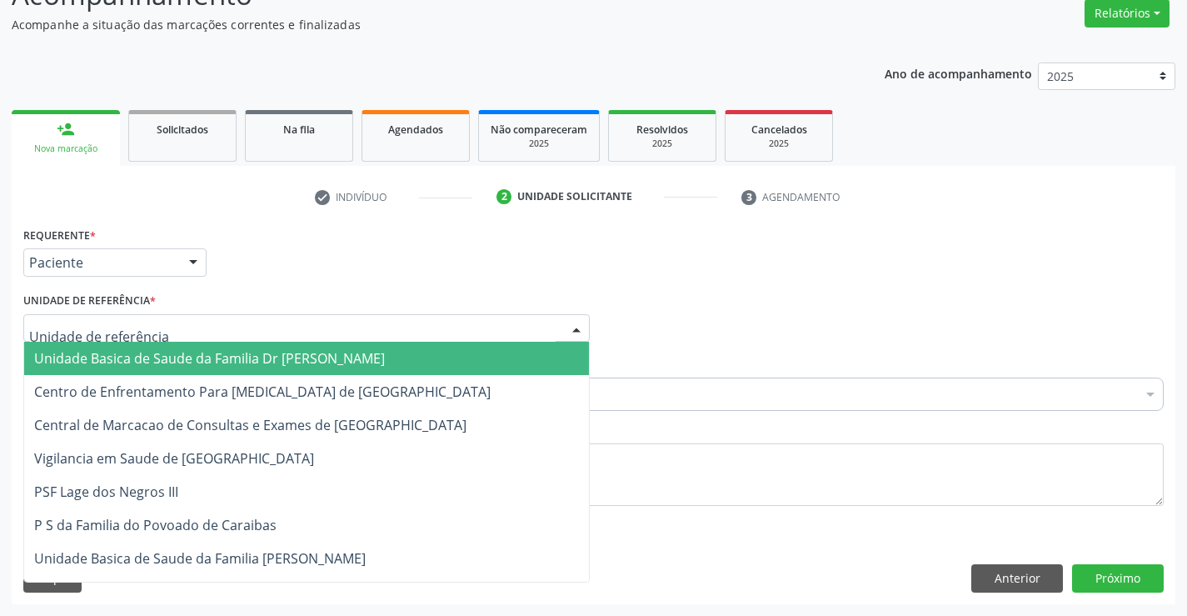
click at [115, 349] on span "Unidade Basica de Saude da Familia Dr [PERSON_NAME]" at bounding box center [209, 358] width 351 height 18
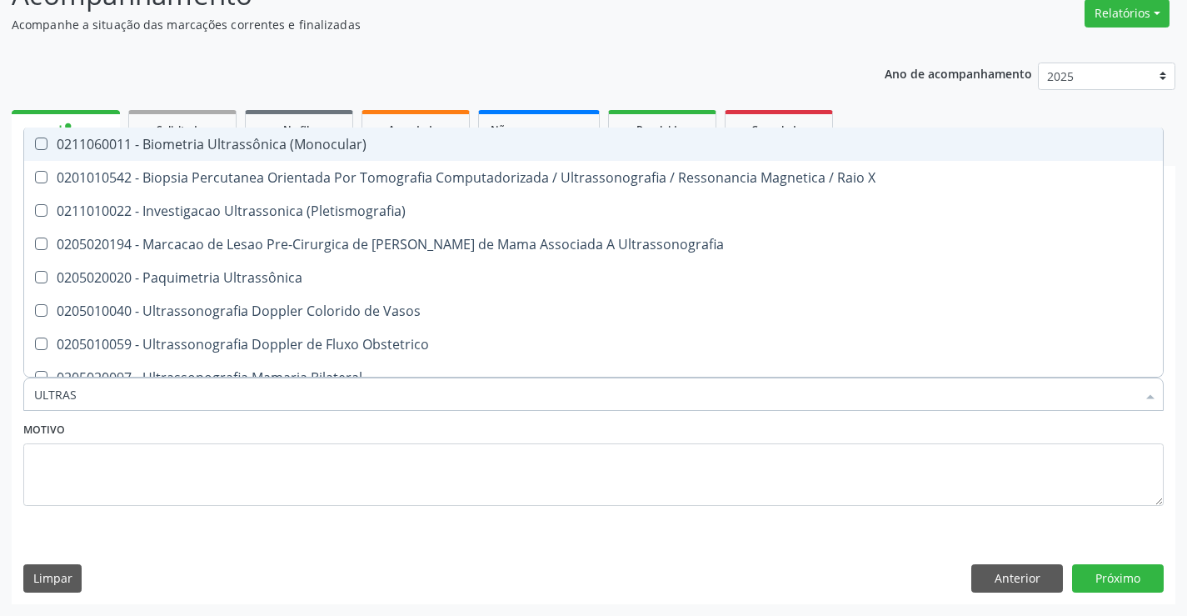
type input "ULTRASS"
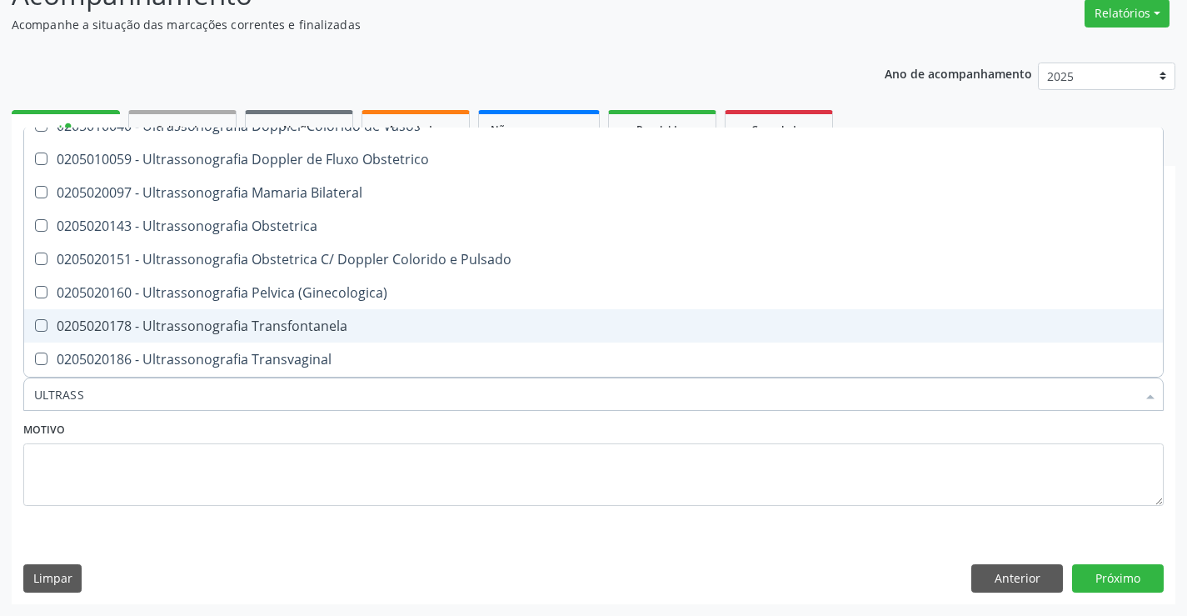
scroll to position [184, 0]
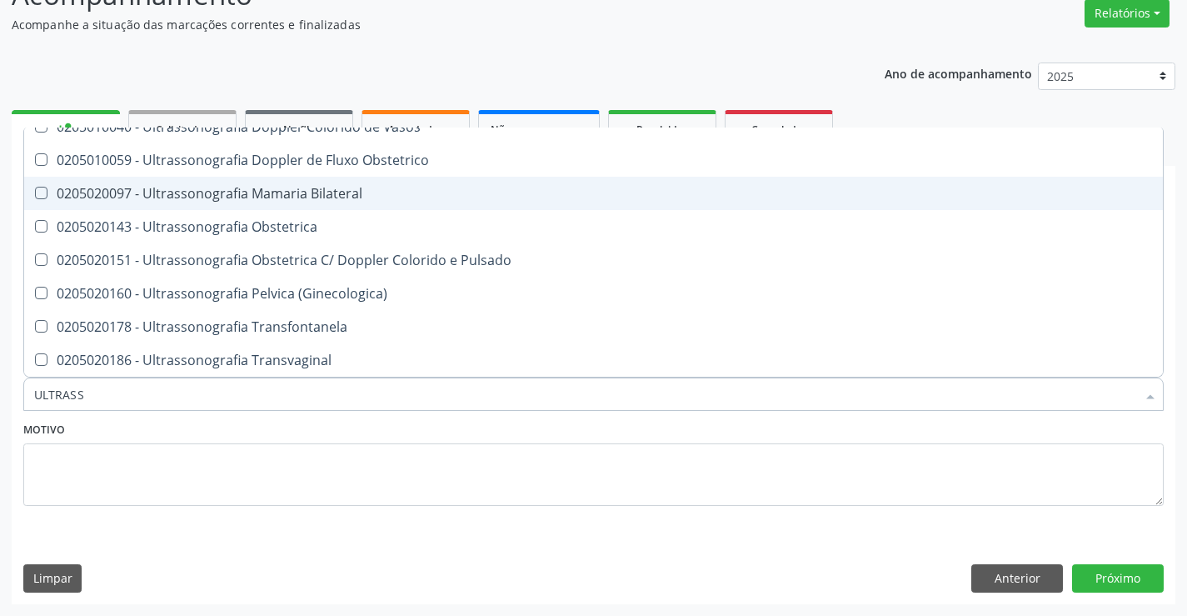
click at [379, 195] on div "0205020097 - Ultrassonografia Mamaria Bilateral" at bounding box center [593, 193] width 1119 height 13
checkbox Bilateral "true"
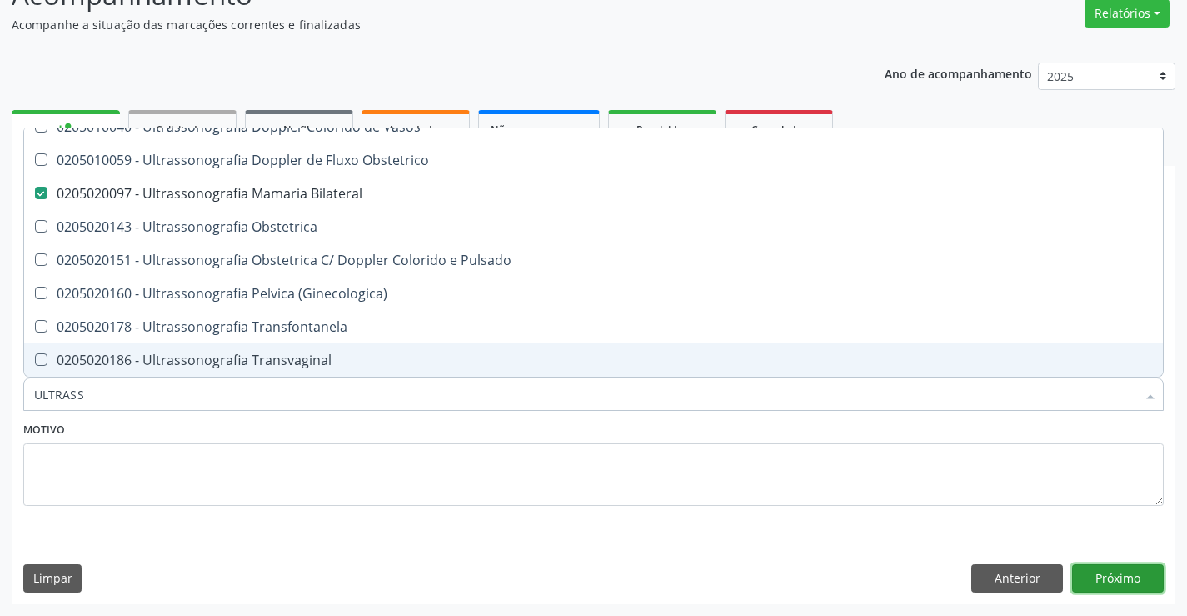
click at [1130, 582] on button "Próximo" at bounding box center [1118, 578] width 92 height 28
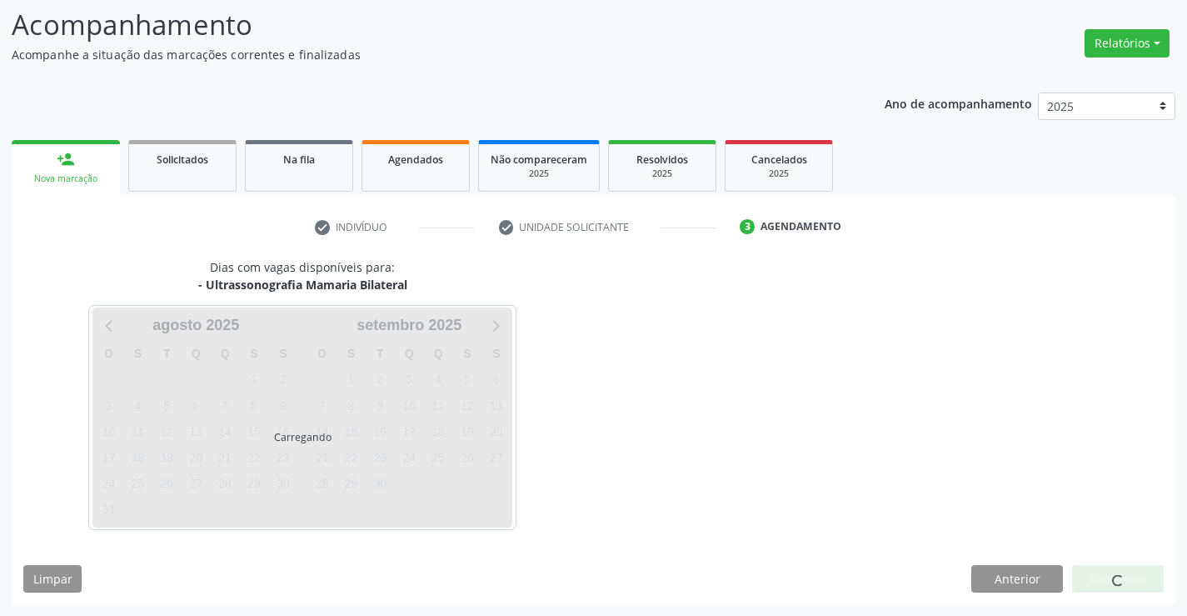
scroll to position [0, 0]
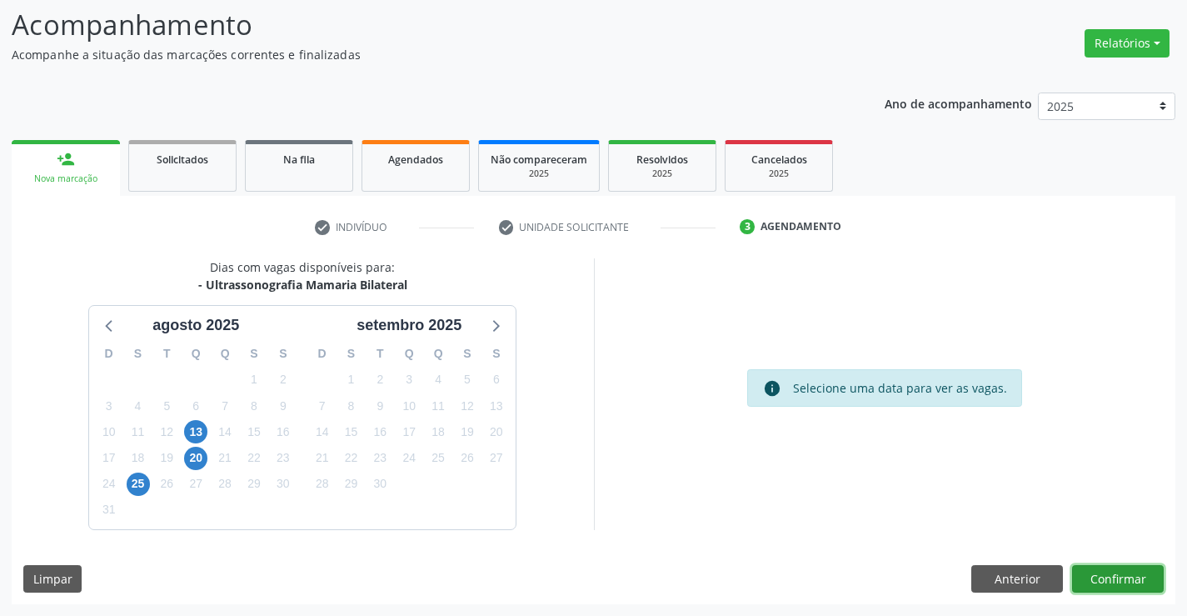
click at [1102, 578] on button "Confirmar" at bounding box center [1118, 579] width 92 height 28
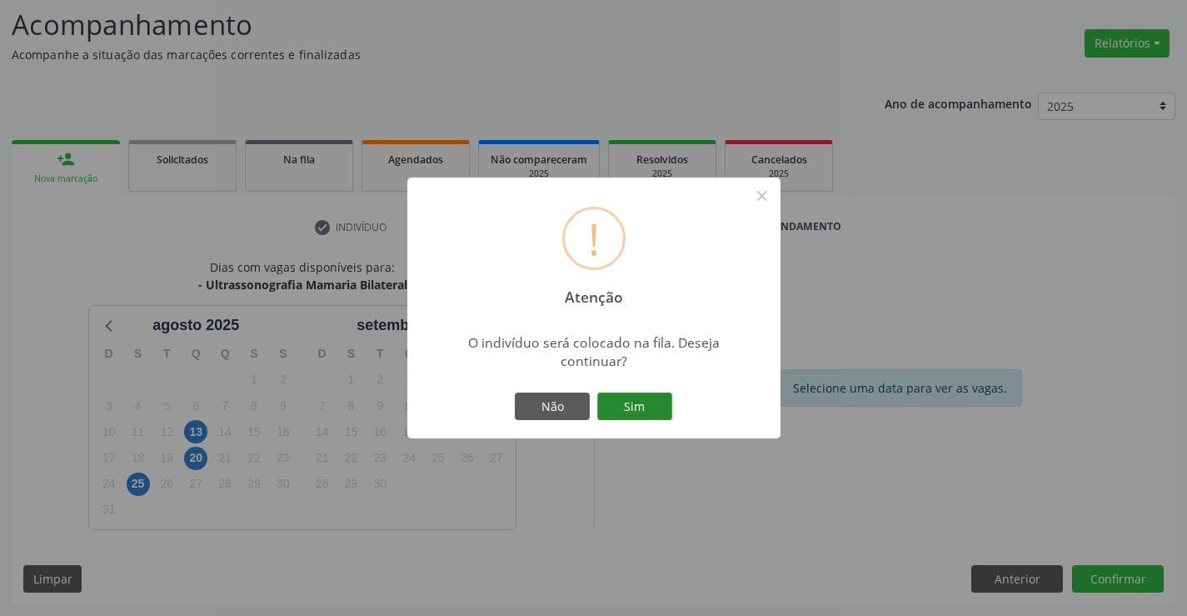
click at [630, 407] on button "Sim" at bounding box center [634, 406] width 75 height 28
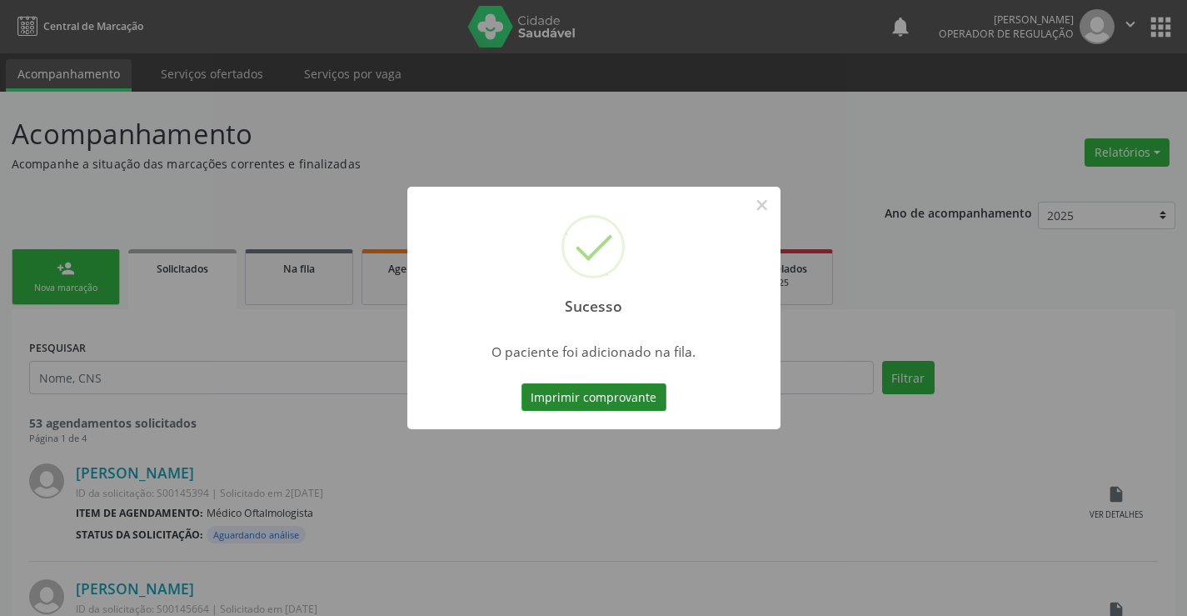
click at [586, 396] on button "Imprimir comprovante" at bounding box center [594, 397] width 145 height 28
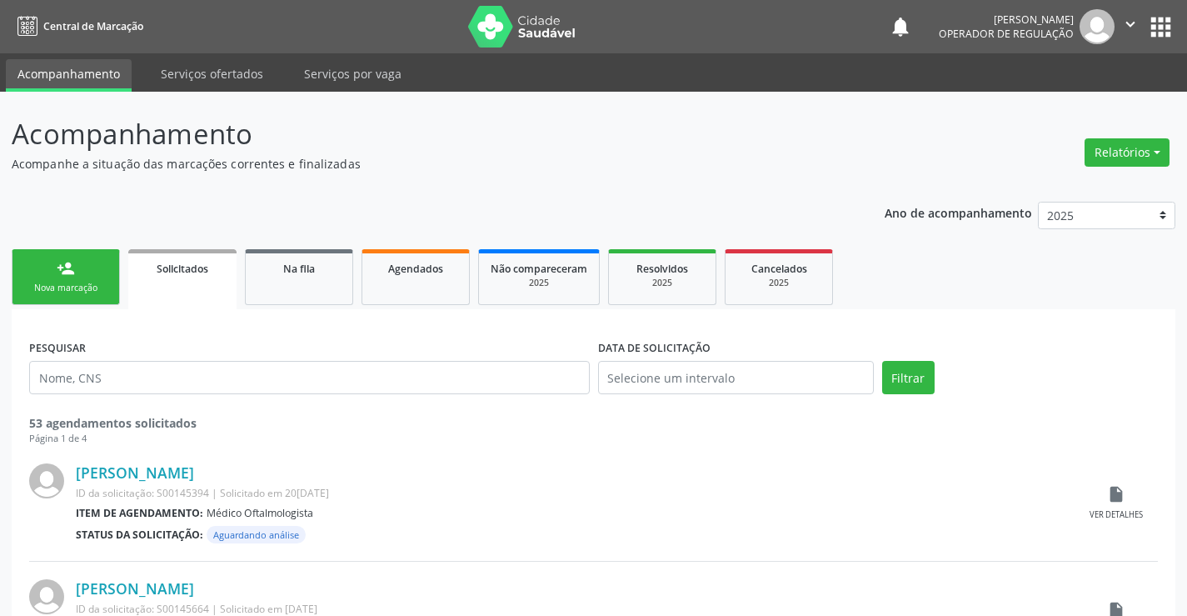
click at [84, 259] on link "person_add Nova marcação" at bounding box center [66, 277] width 108 height 56
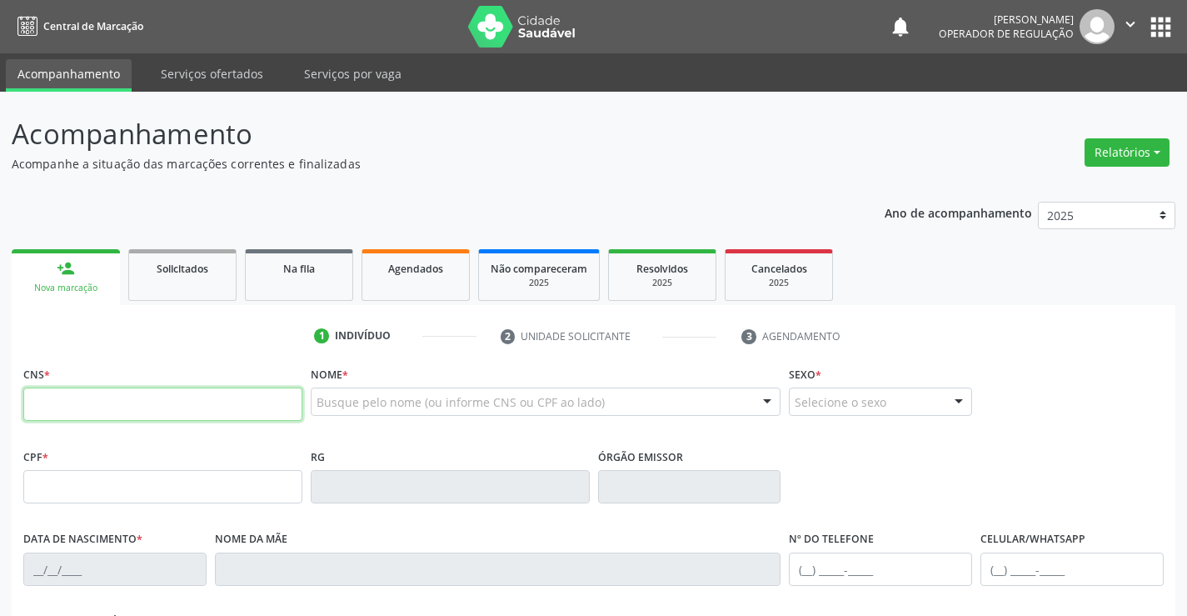
click at [153, 397] on input "text" at bounding box center [162, 403] width 279 height 33
type input "702 5073 5759 7438"
type input "1563432404"
type input "0[DATE]"
type input "[PHONE_NUMBER]"
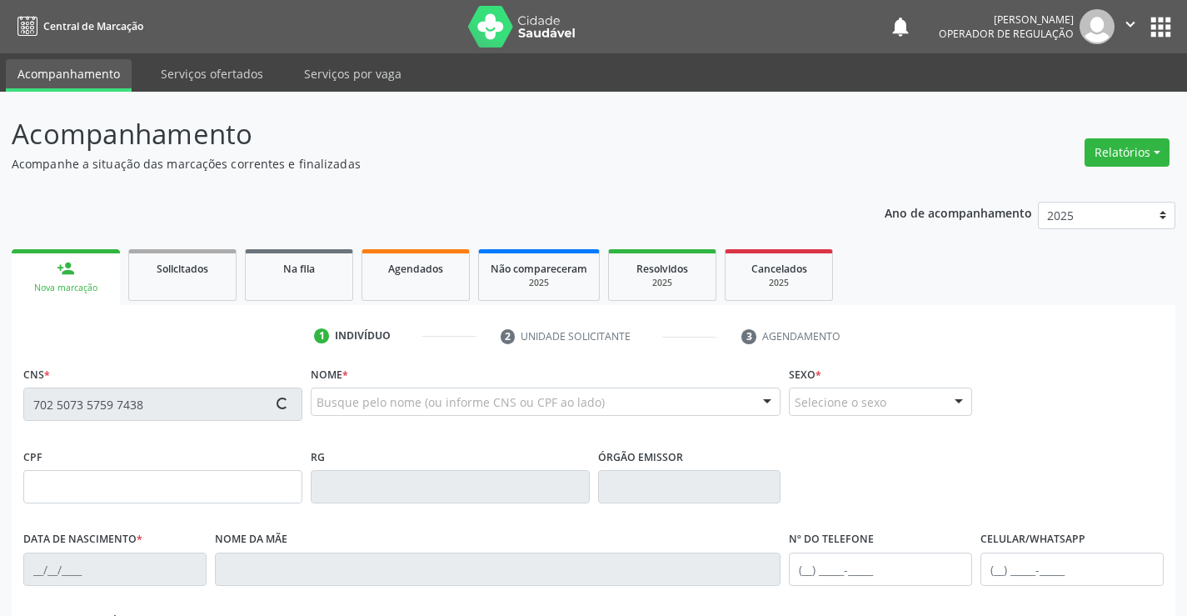
type input "S/N"
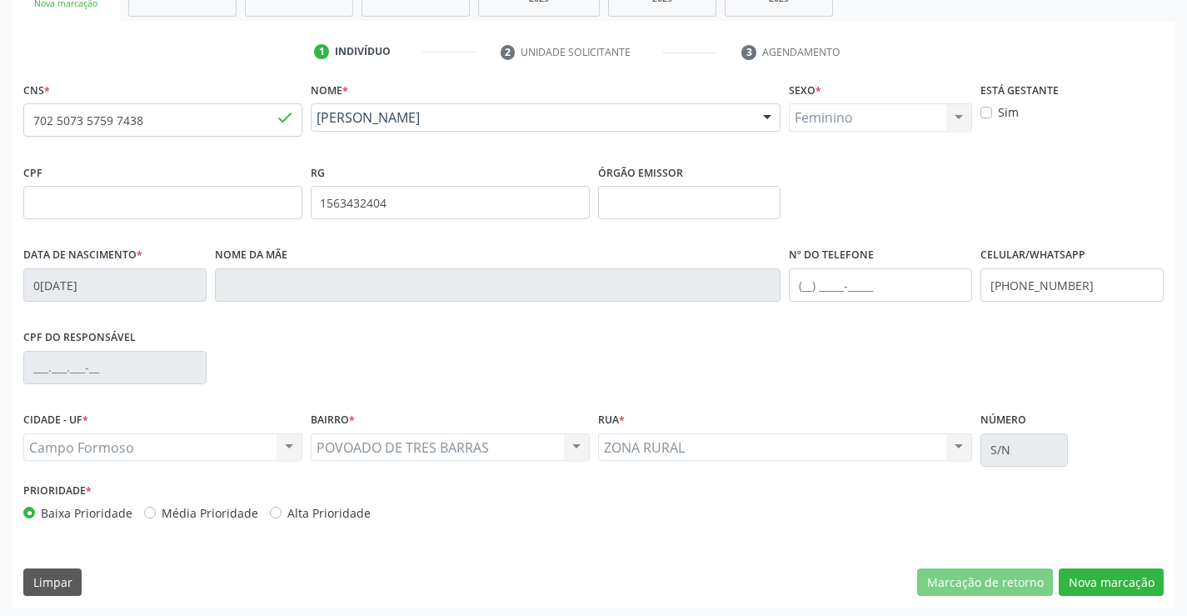
scroll to position [287, 0]
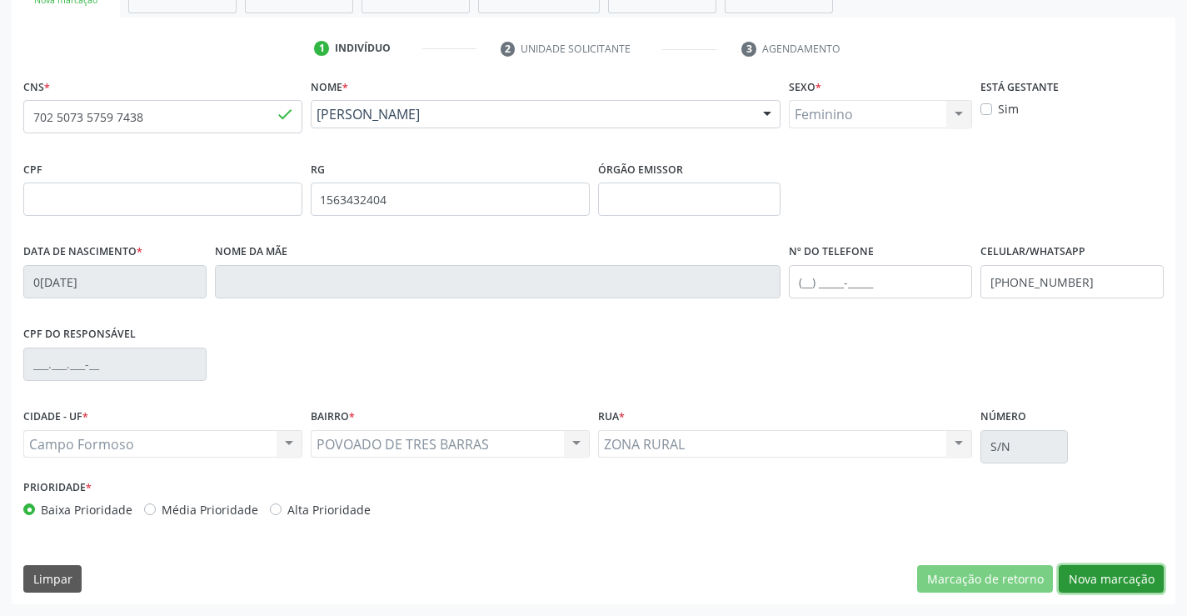
drag, startPoint x: 1092, startPoint y: 578, endPoint x: 714, endPoint y: 439, distance: 402.3
click at [1092, 577] on button "Nova marcação" at bounding box center [1111, 579] width 105 height 28
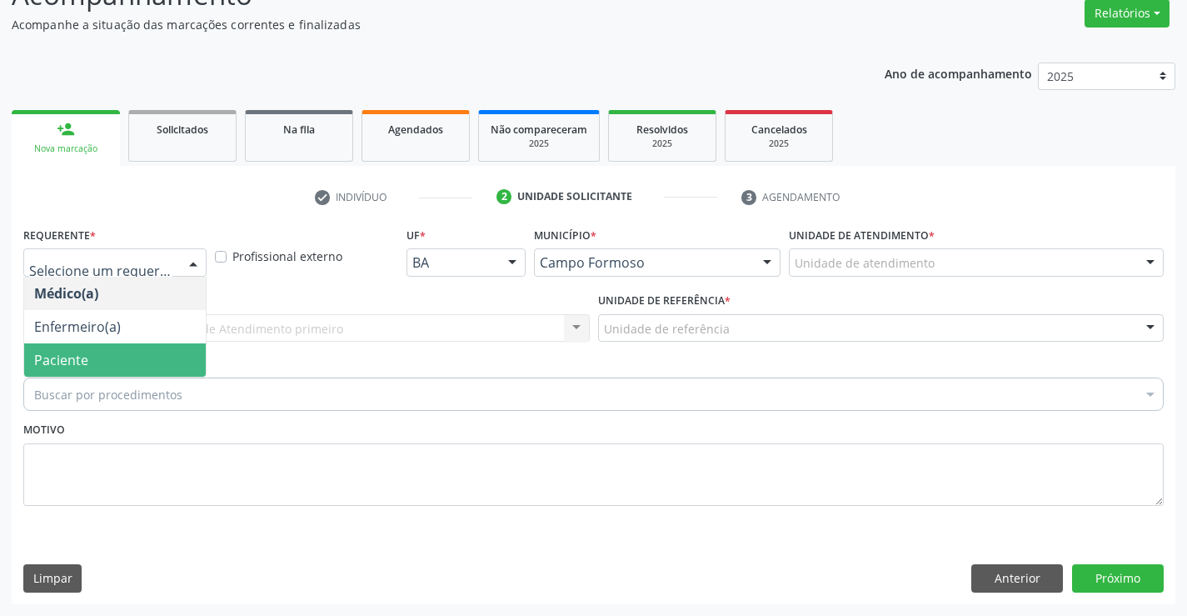
click at [82, 361] on span "Paciente" at bounding box center [61, 360] width 54 height 18
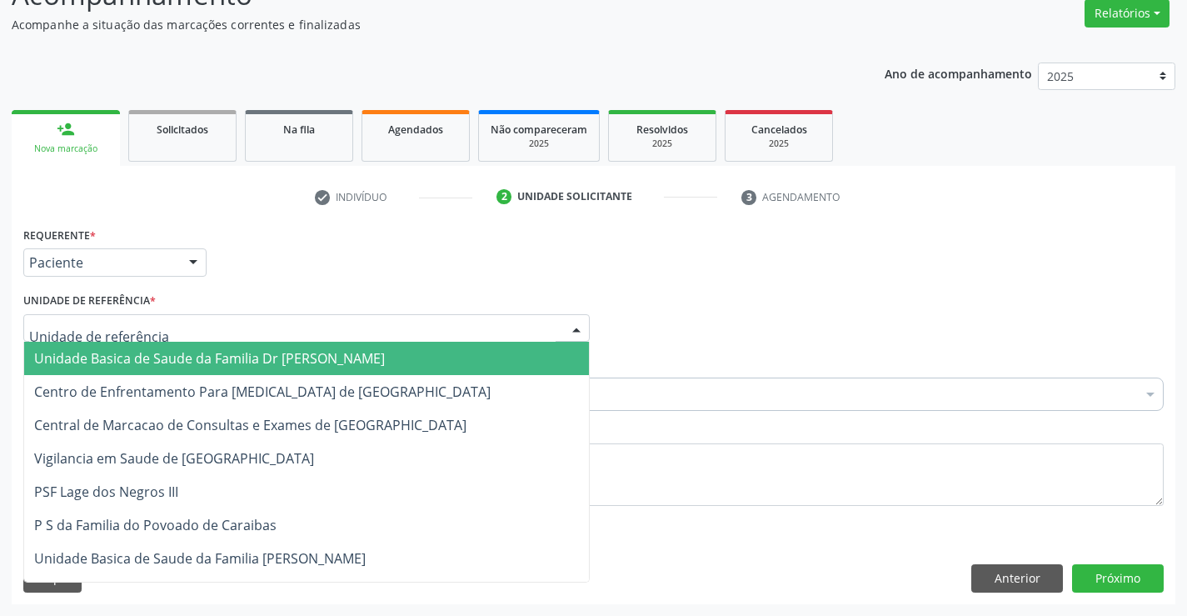
click at [92, 363] on span "Unidade Basica de Saude da Familia Dr [PERSON_NAME]" at bounding box center [209, 358] width 351 height 18
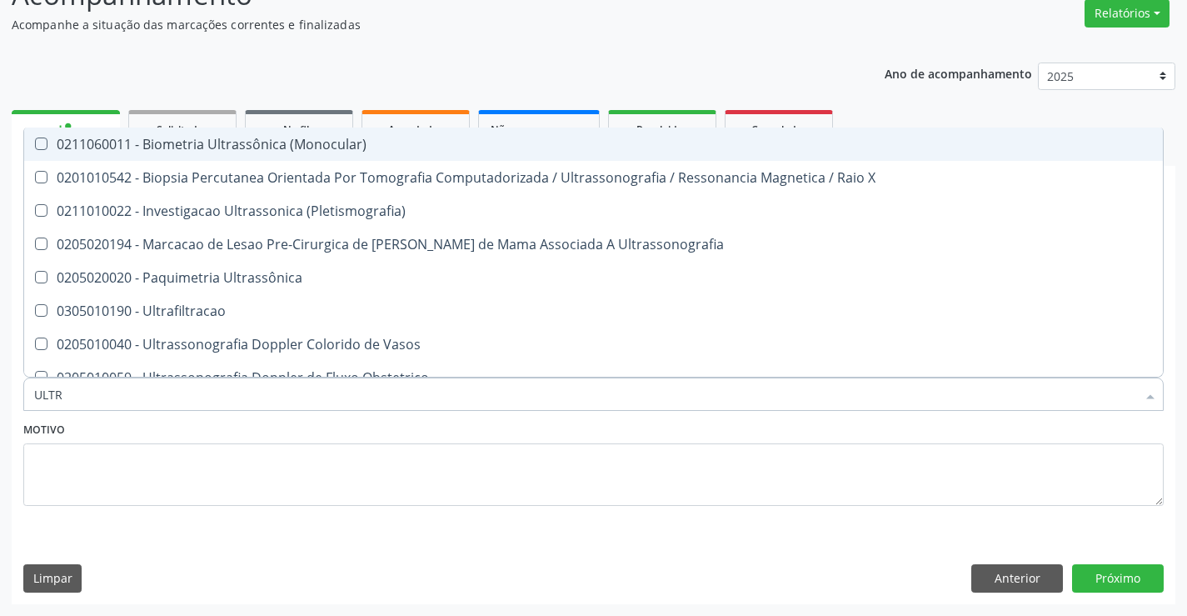
type input "ULTRA"
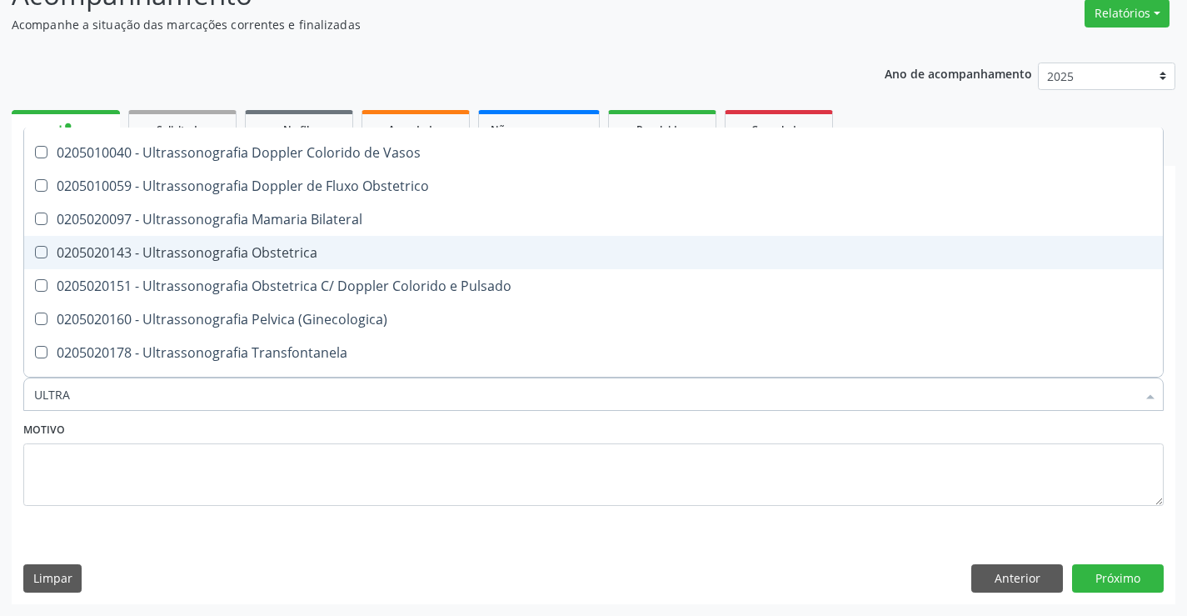
scroll to position [250, 0]
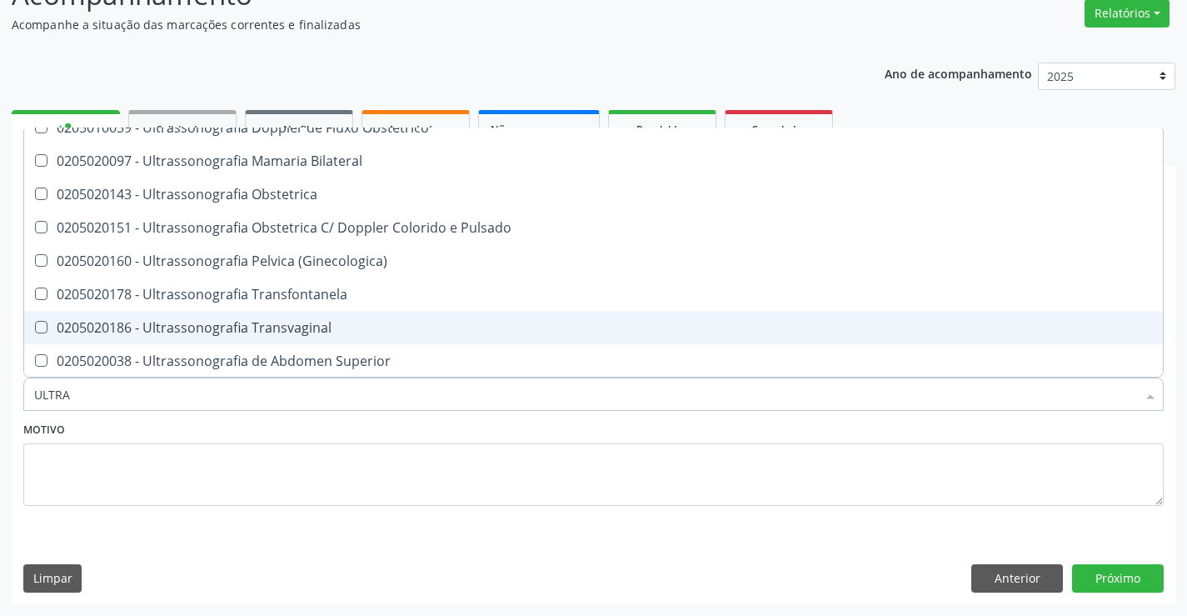
click at [331, 319] on span "0205020186 - Ultrassonografia Transvaginal" at bounding box center [593, 327] width 1139 height 33
checkbox Transvaginal "true"
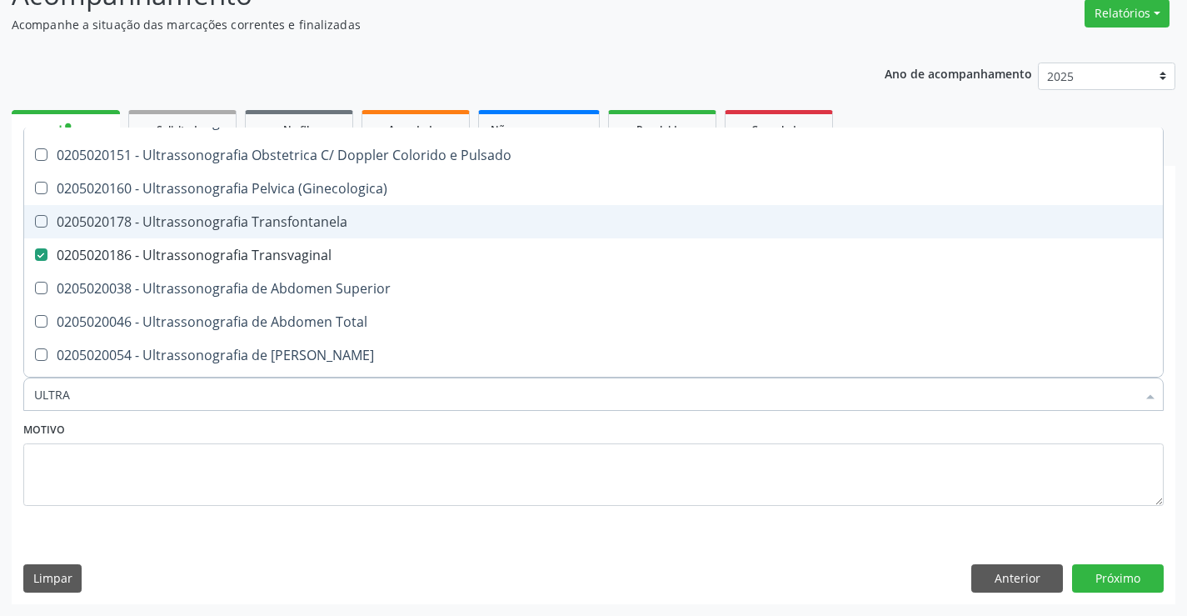
scroll to position [417, 0]
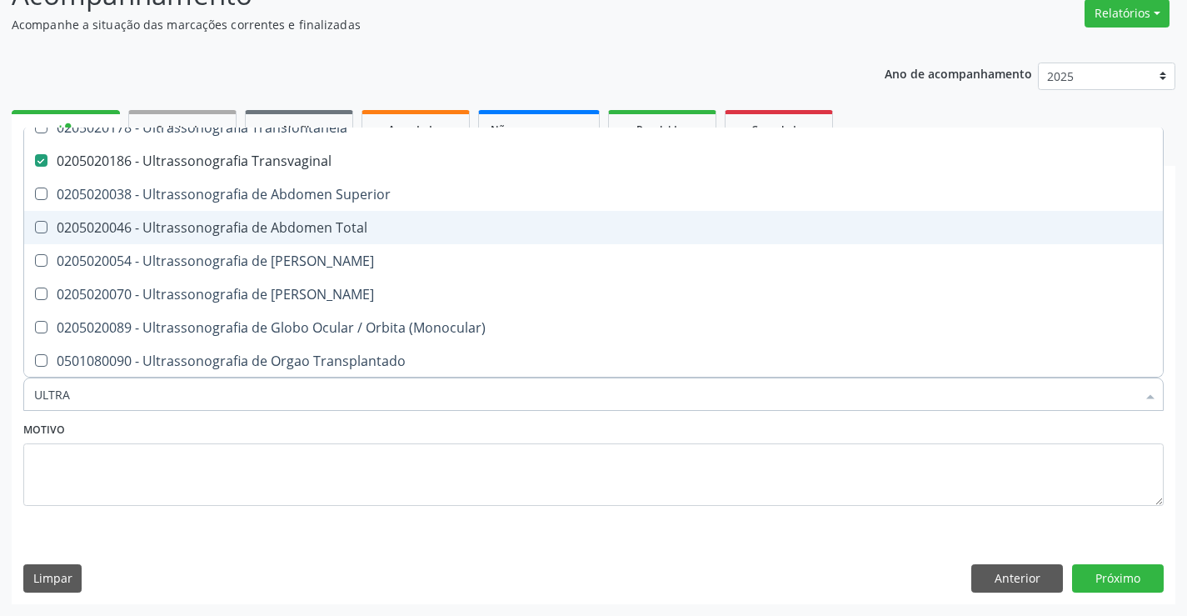
click at [362, 229] on div "0205020046 - Ultrassonografia de Abdomen Total" at bounding box center [593, 227] width 1119 height 13
checkbox Total "true"
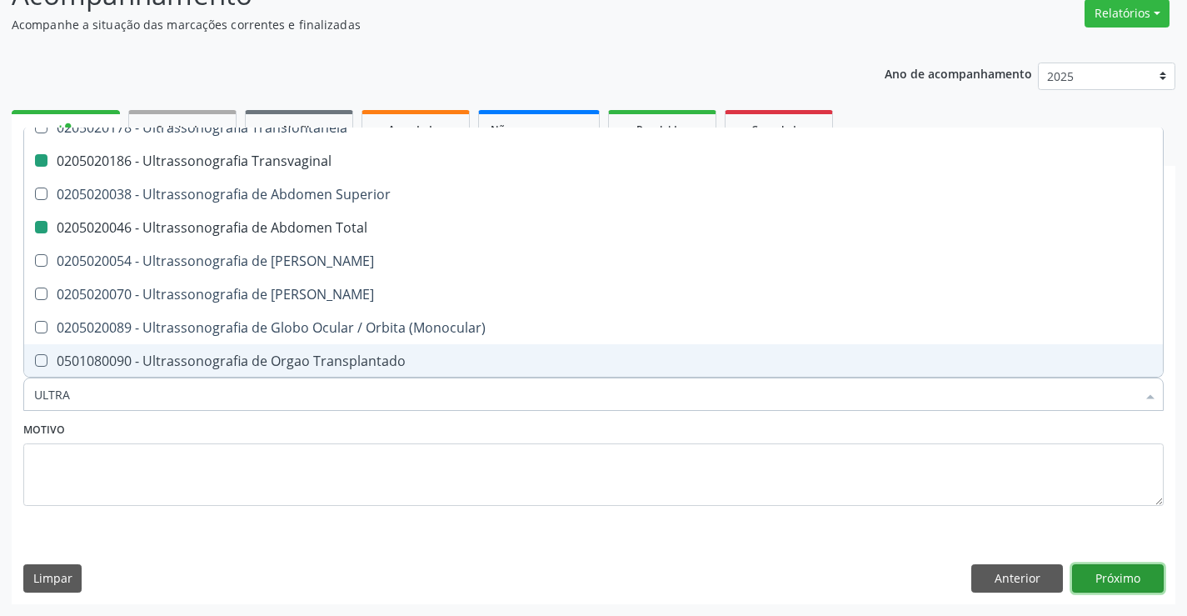
click at [1132, 577] on button "Próximo" at bounding box center [1118, 578] width 92 height 28
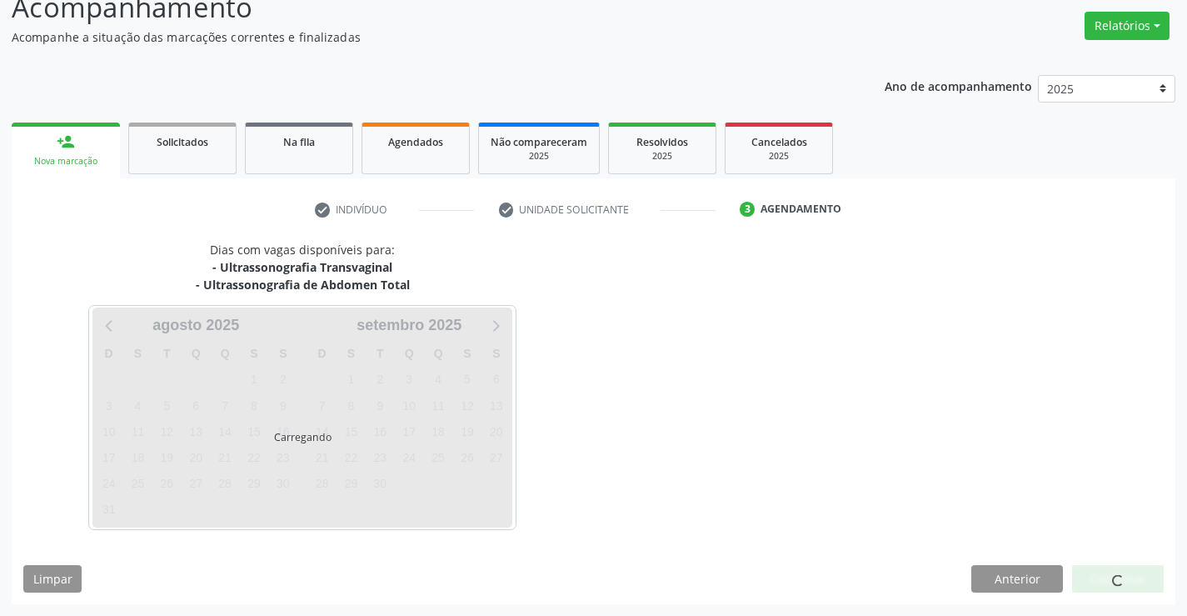
scroll to position [0, 0]
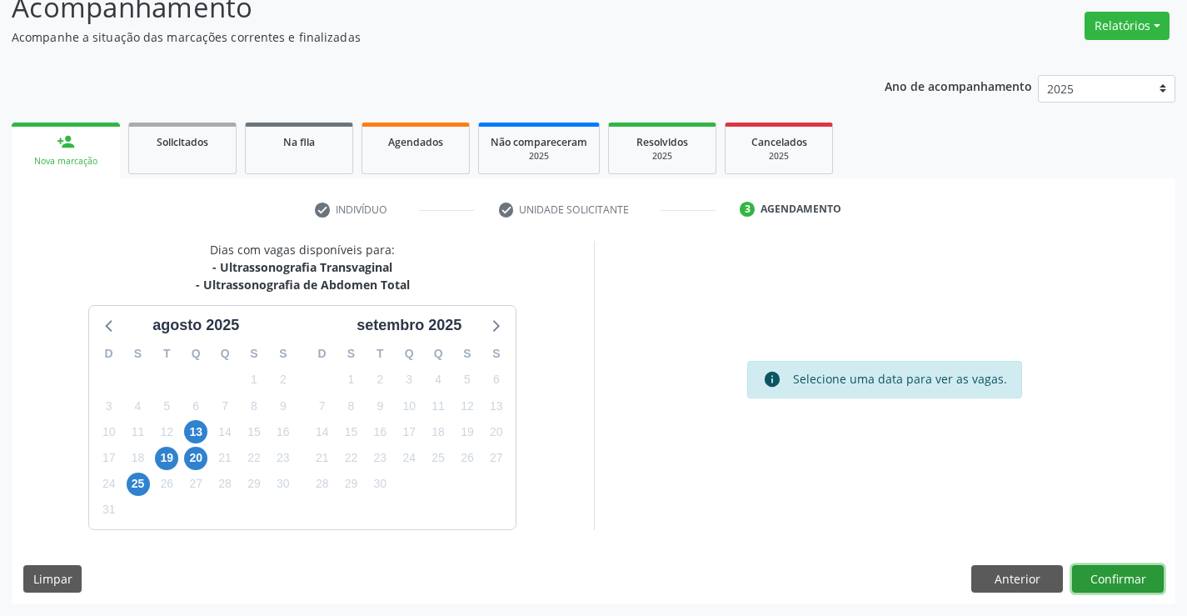
click at [1112, 577] on button "Confirmar" at bounding box center [1118, 579] width 92 height 28
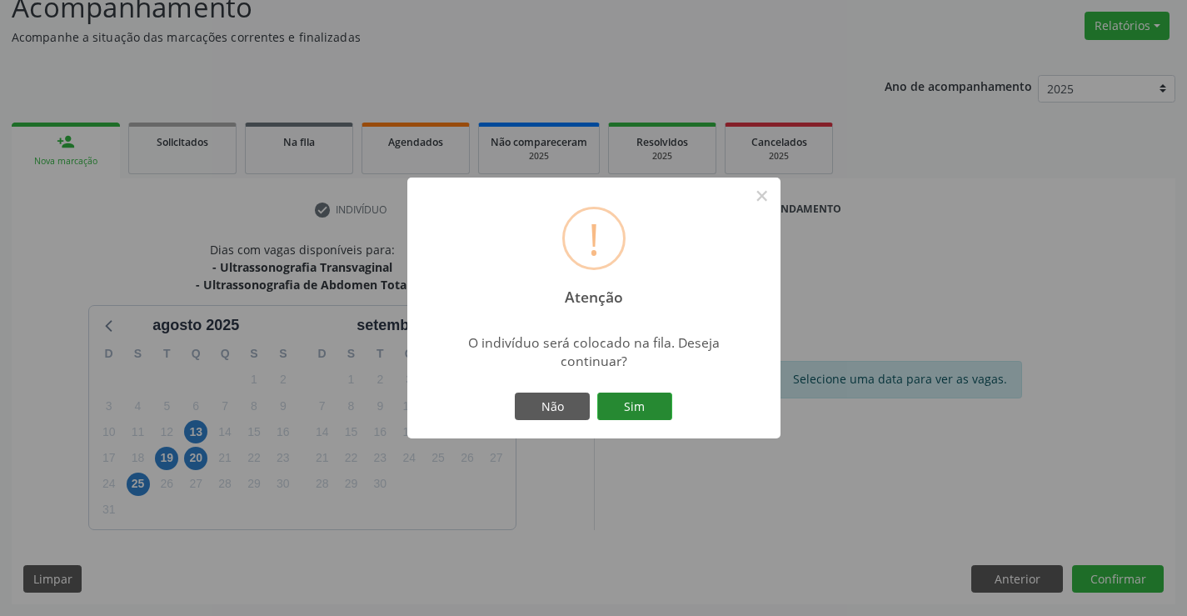
click at [622, 410] on button "Sim" at bounding box center [634, 406] width 75 height 28
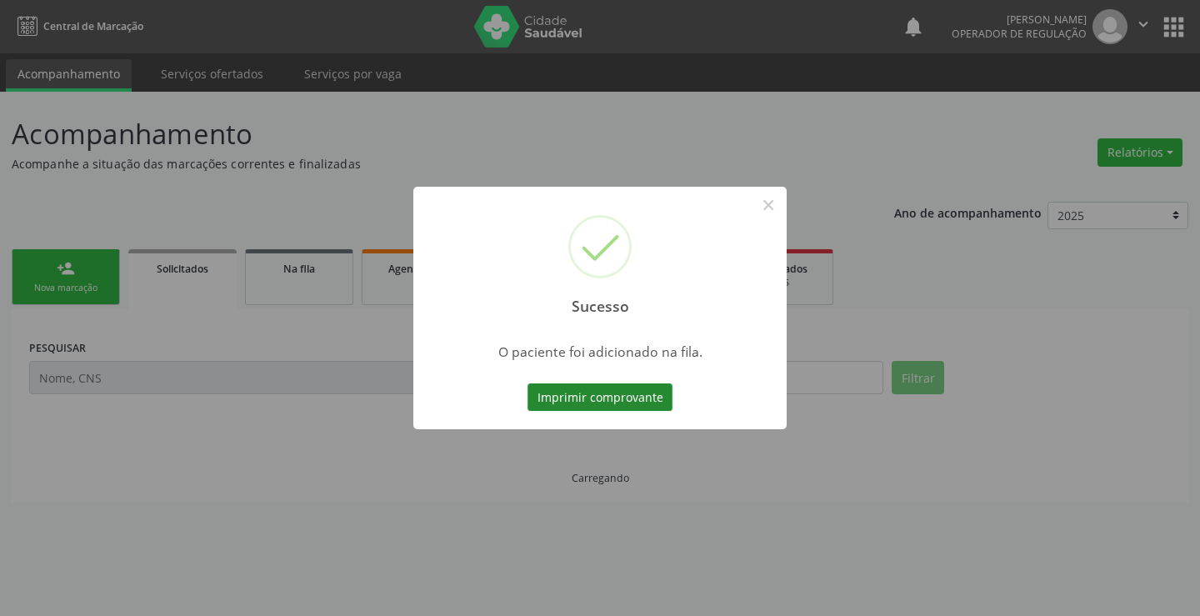
click at [624, 391] on button "Imprimir comprovante" at bounding box center [599, 397] width 145 height 28
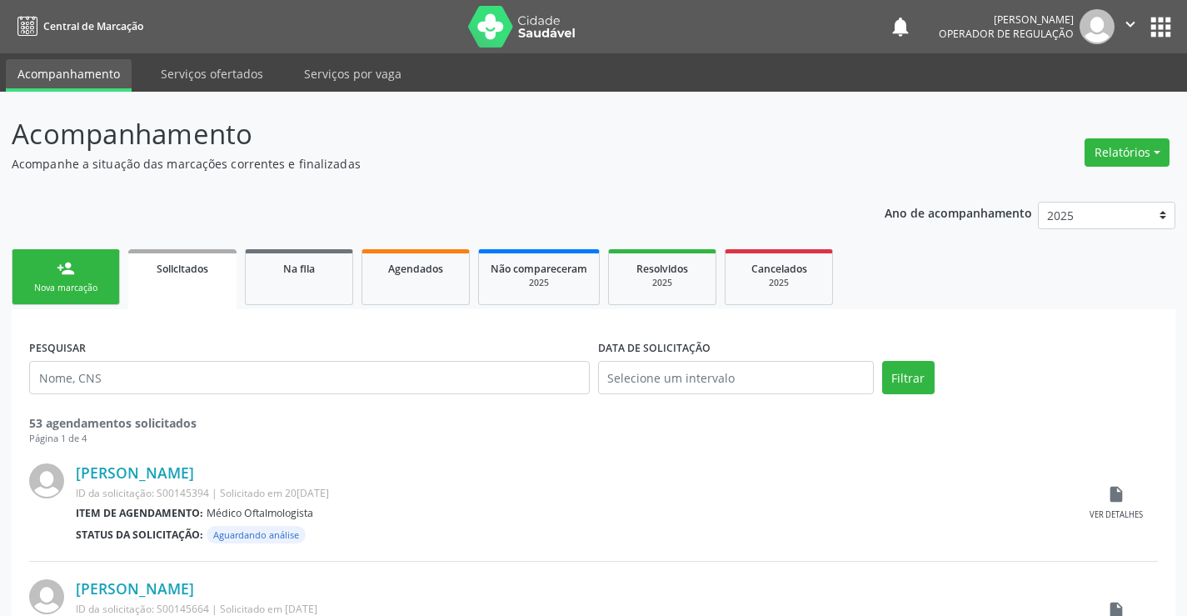
click at [75, 269] on link "person_add Nova marcação" at bounding box center [66, 277] width 108 height 56
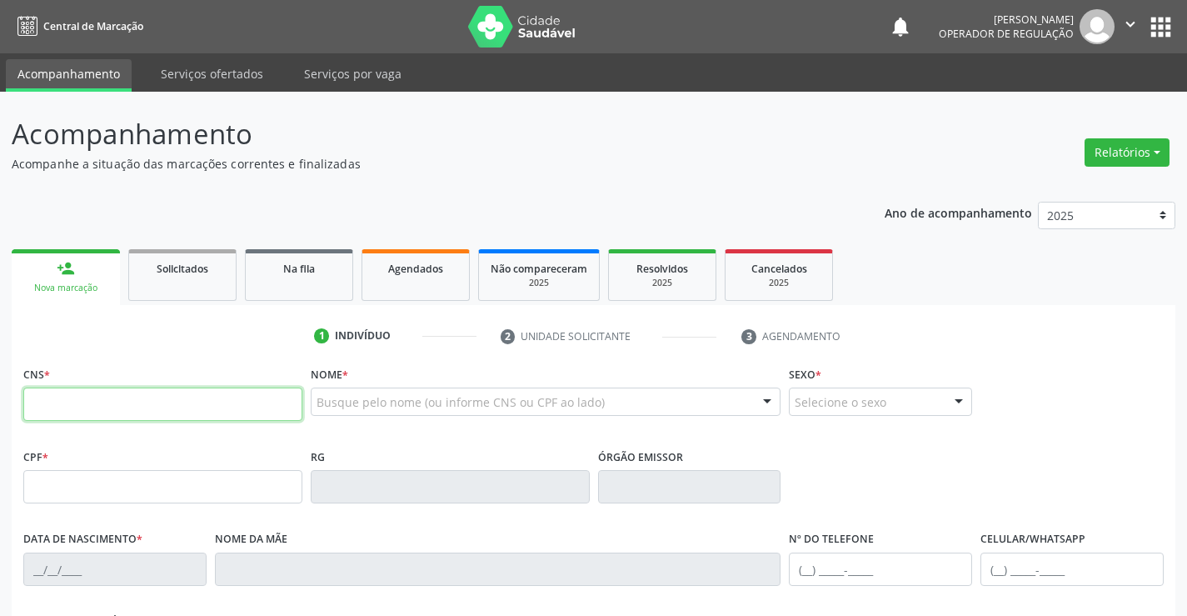
click at [69, 399] on input "text" at bounding box center [162, 403] width 279 height 33
type input "707 4030 3034 7476"
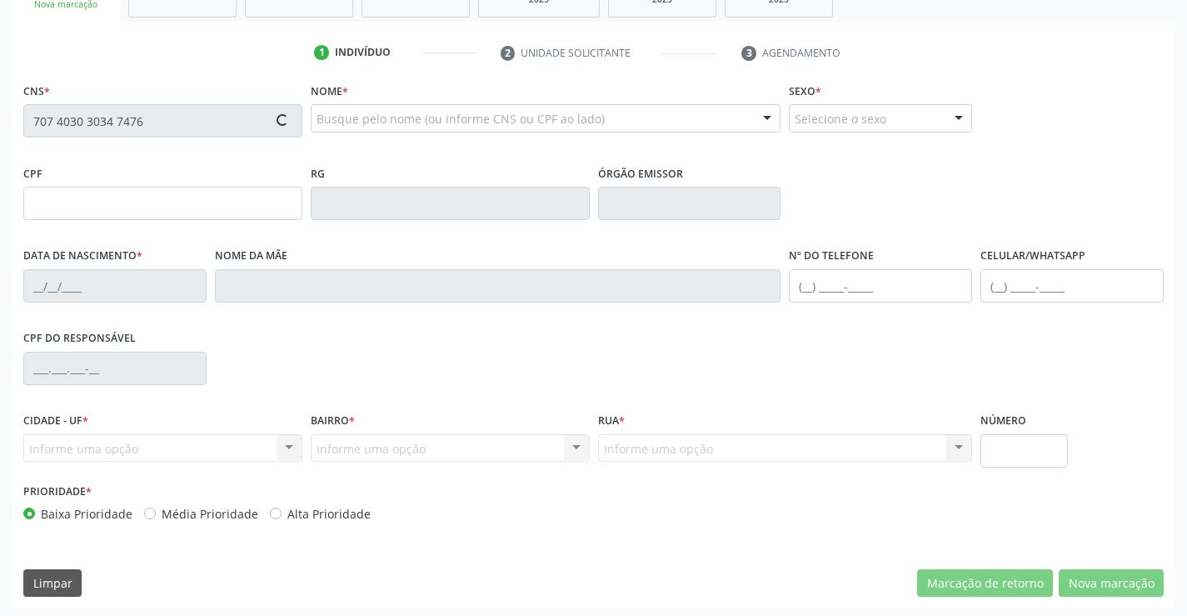
scroll to position [287, 0]
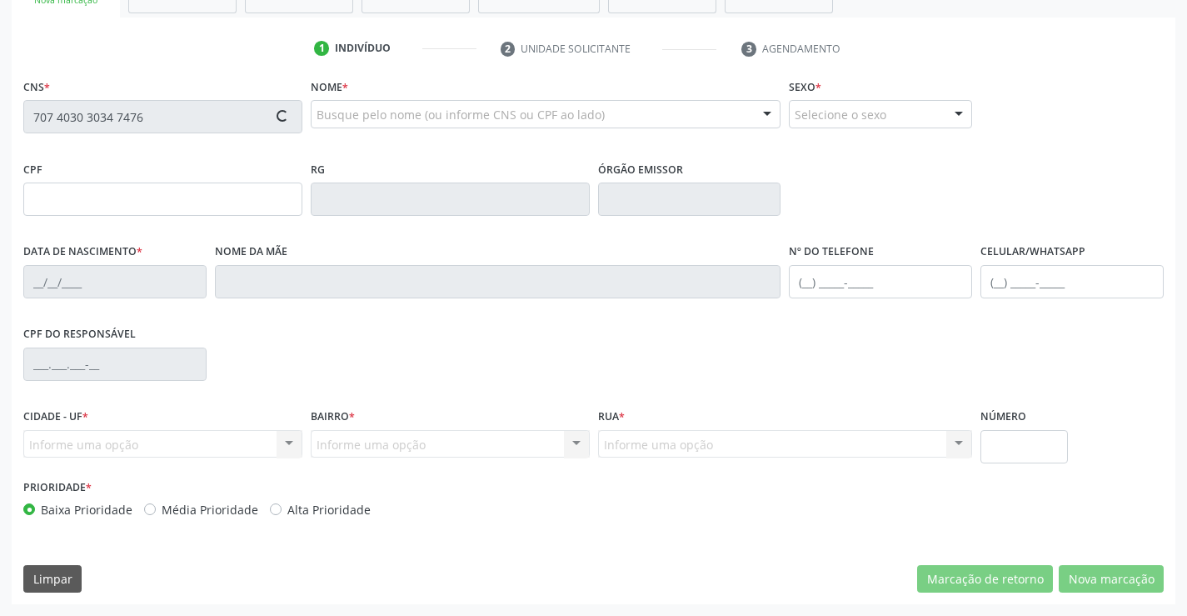
type input "0207969604"
type input "18/08/1943"
type input "(75) 99984-9800"
type input "(74) 98803-4114"
type input "046.454.725-34"
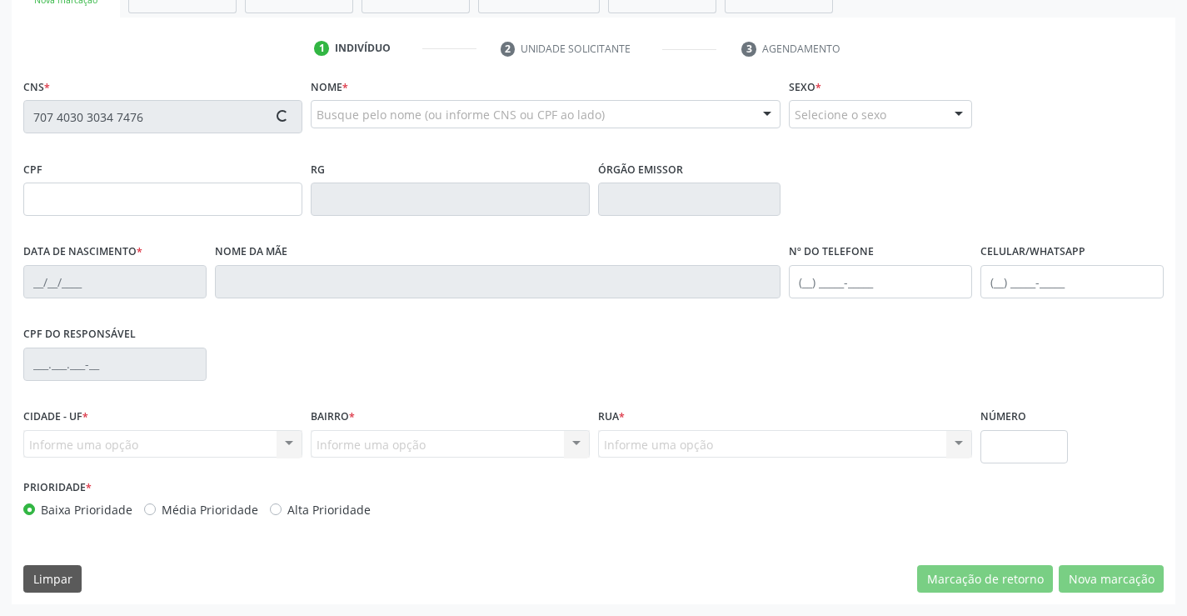
type input "S/N"
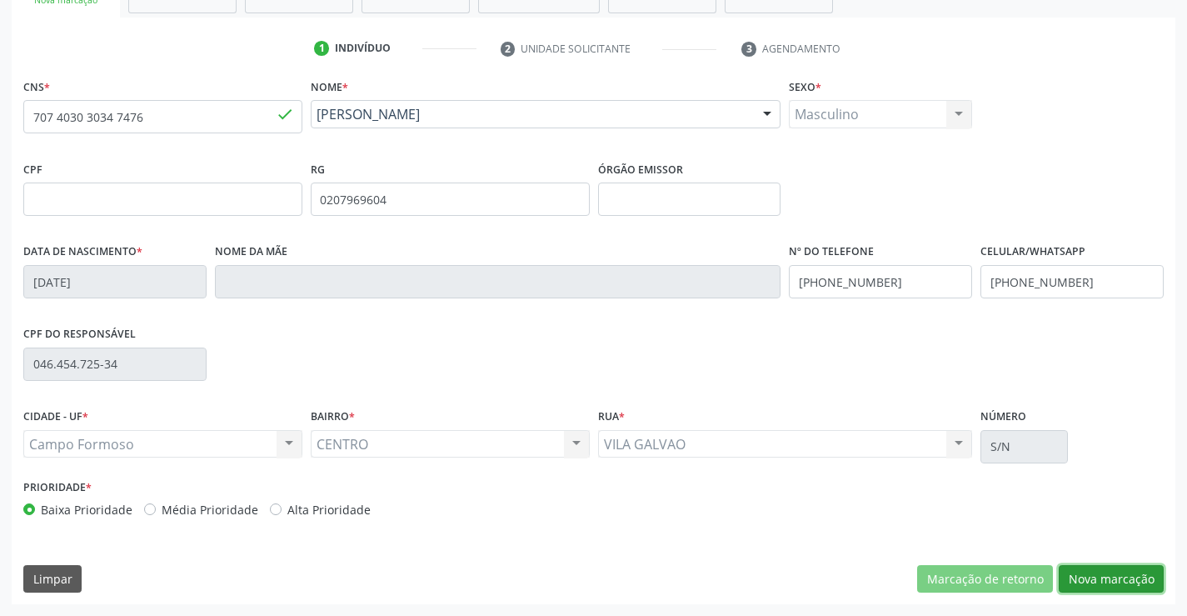
click at [1122, 581] on button "Nova marcação" at bounding box center [1111, 579] width 105 height 28
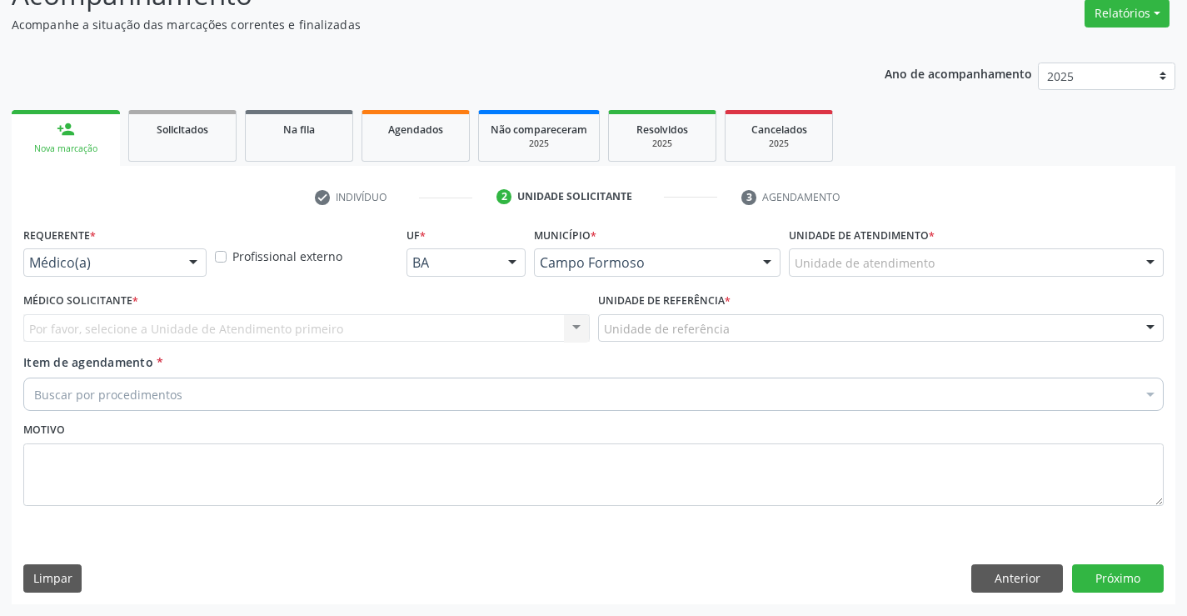
scroll to position [139, 0]
click at [134, 252] on div "Médico(a)" at bounding box center [114, 262] width 183 height 28
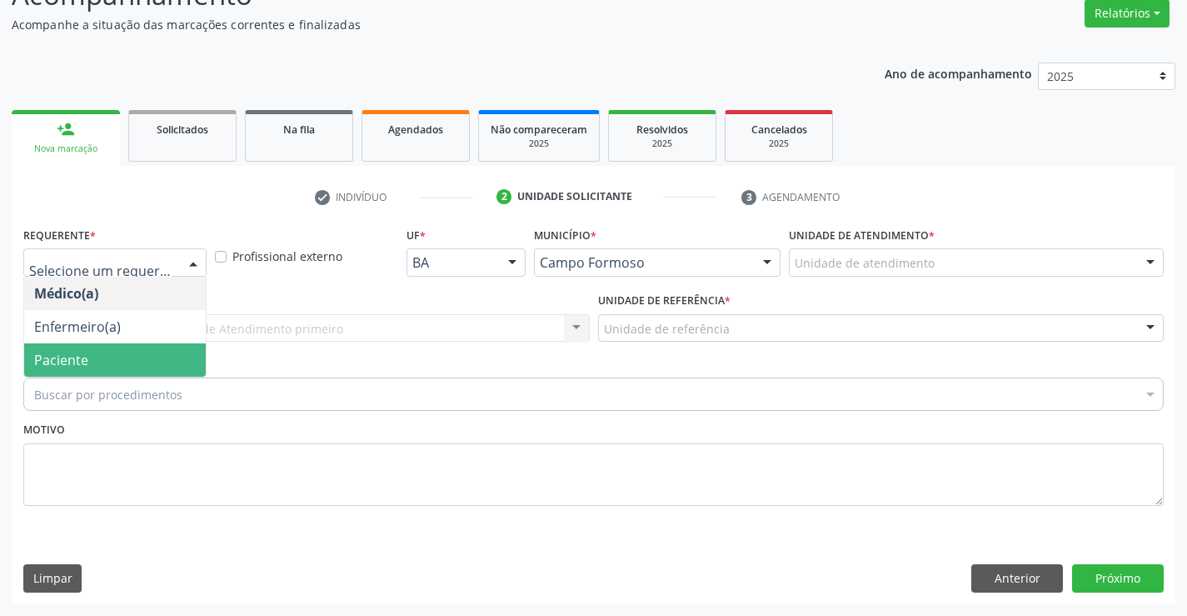
click at [119, 372] on span "Paciente" at bounding box center [115, 359] width 182 height 33
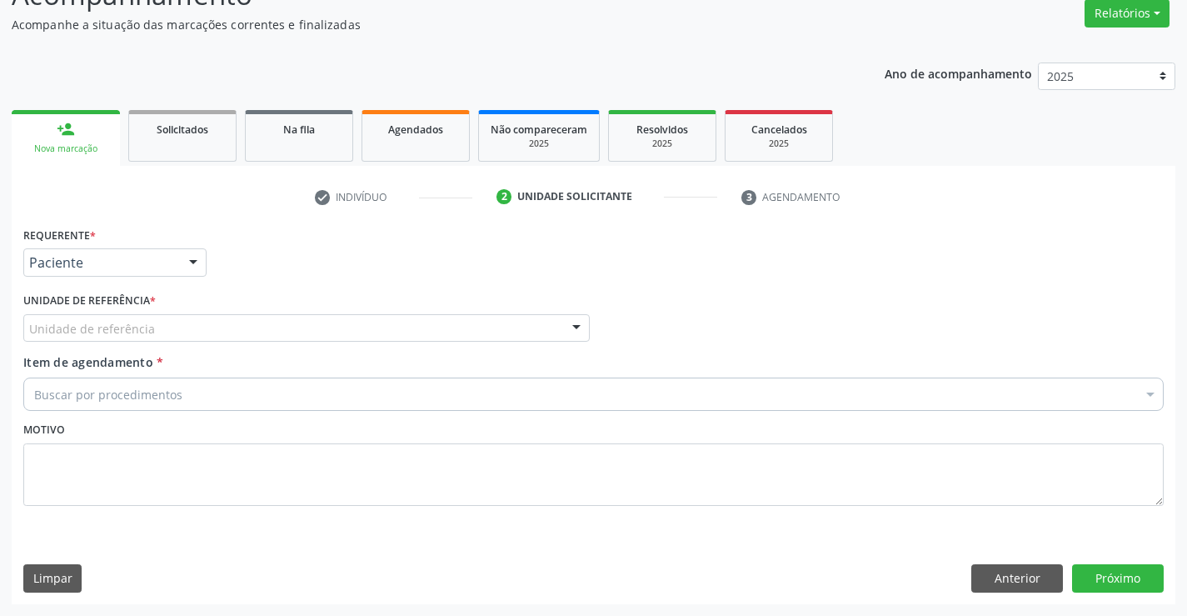
click at [182, 332] on div "Unidade de referência" at bounding box center [306, 328] width 567 height 28
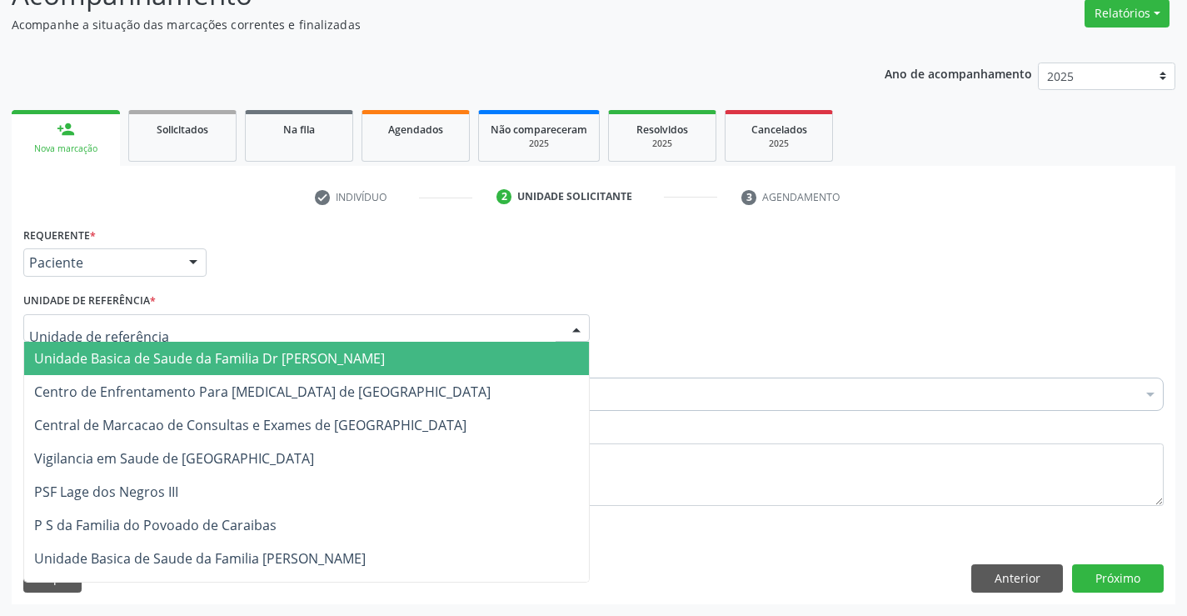
click at [182, 351] on span "Unidade Basica de Saude da Familia Dr [PERSON_NAME]" at bounding box center [209, 358] width 351 height 18
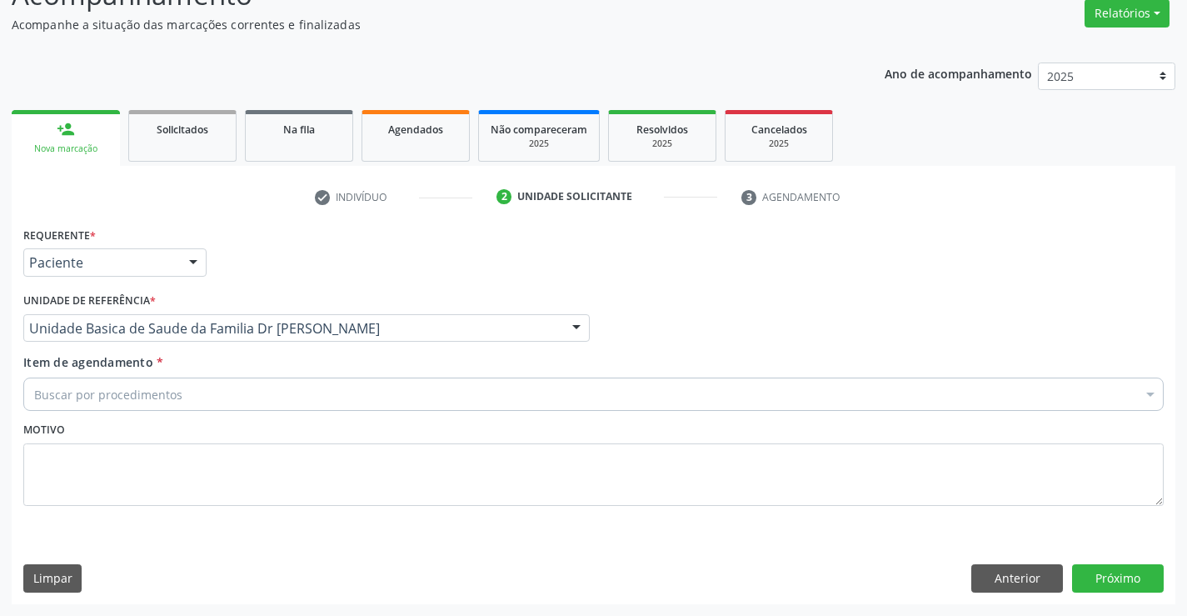
click at [34, 398] on input "Item de agendamento *" at bounding box center [34, 393] width 0 height 33
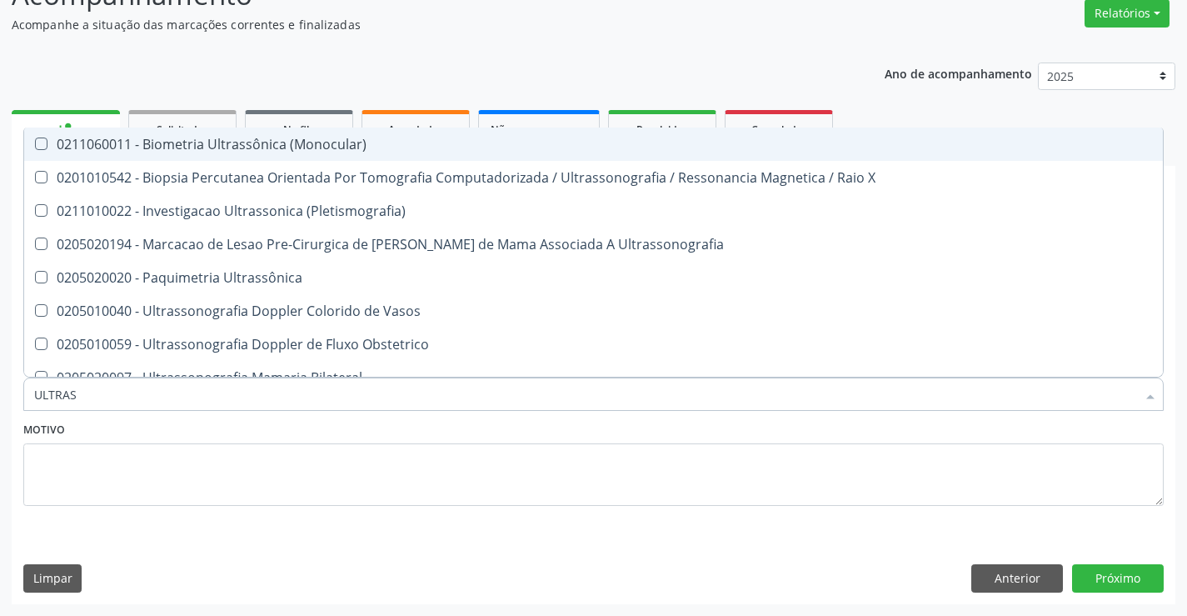
type input "ULTRASS"
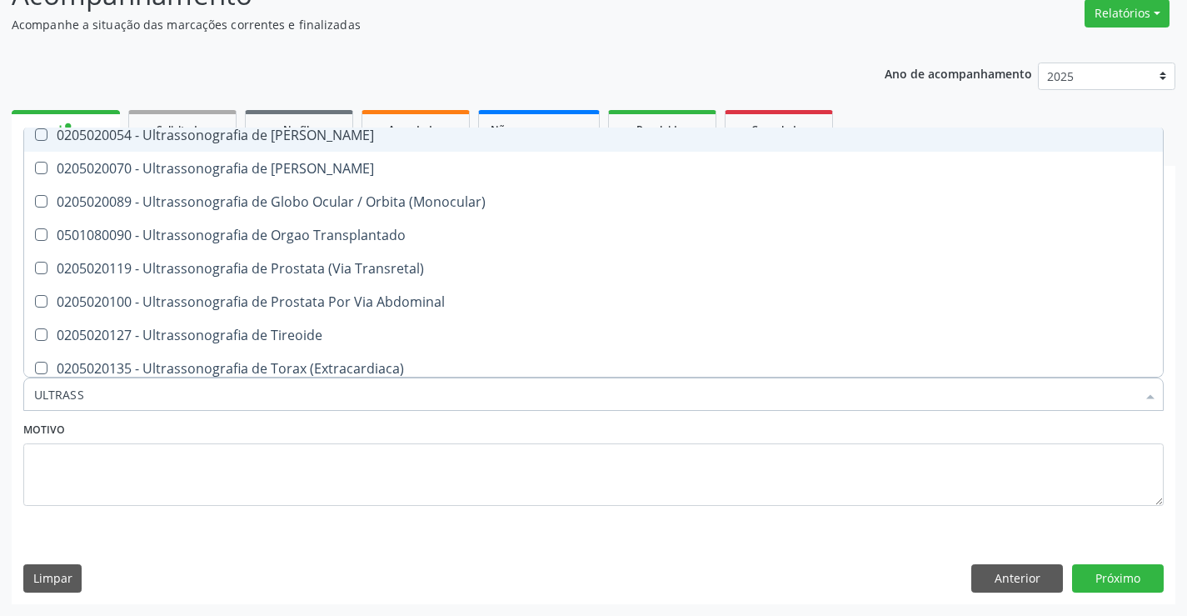
scroll to position [517, 0]
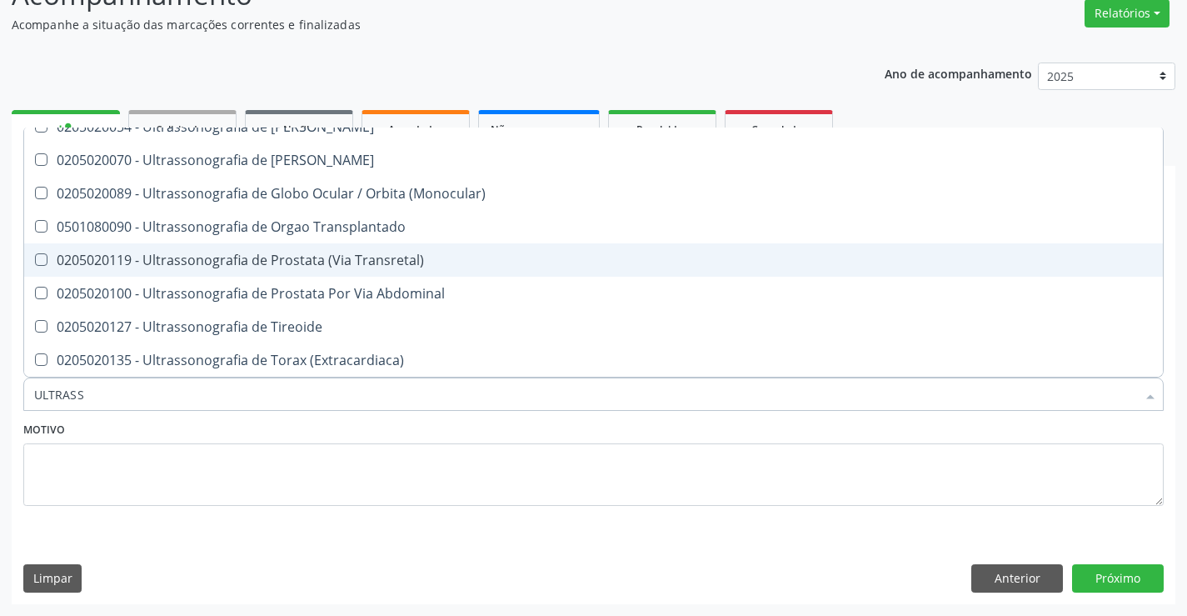
click at [391, 262] on div "0205020119 - Ultrassonografia de Prostata (Via Transretal)" at bounding box center [593, 259] width 1119 height 13
checkbox Transretal\) "true"
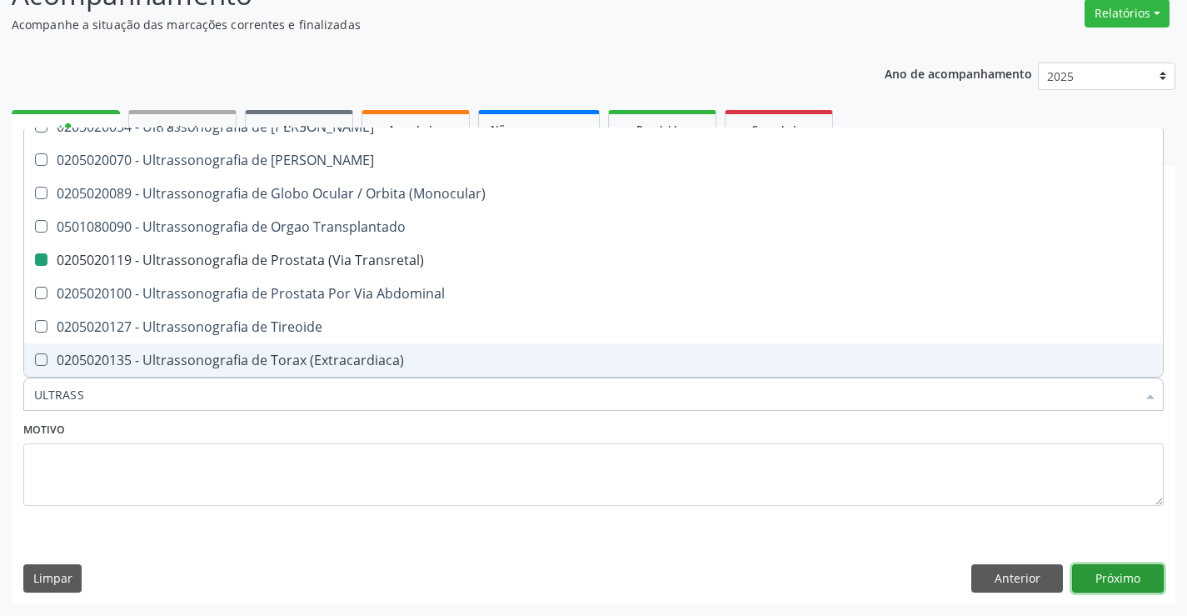
click at [1132, 584] on button "Próximo" at bounding box center [1118, 578] width 92 height 28
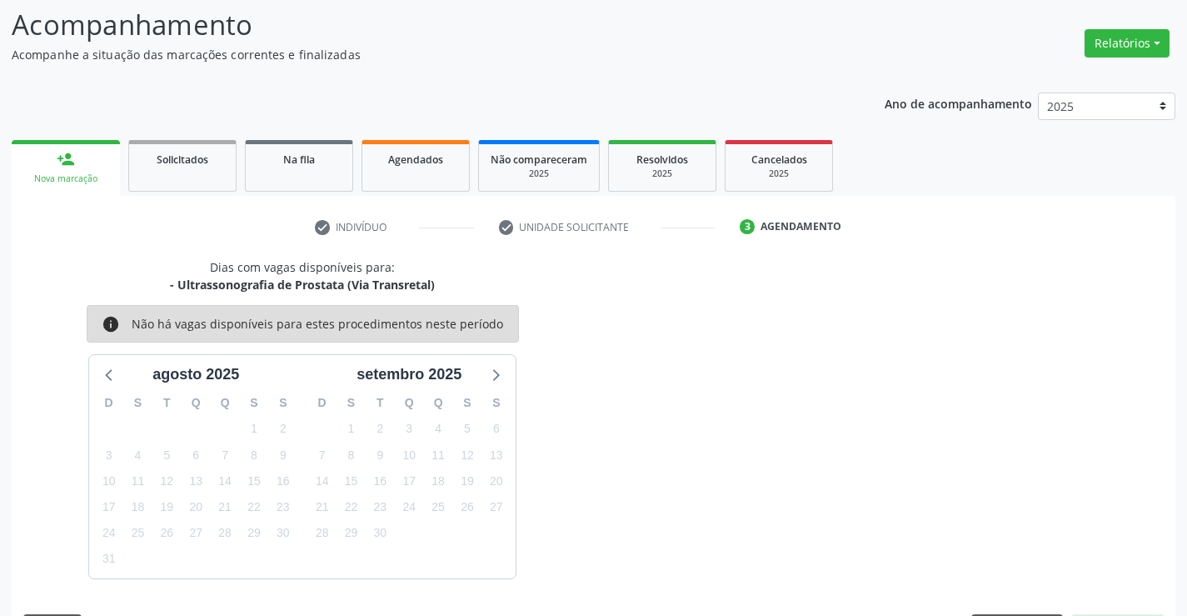
scroll to position [139, 0]
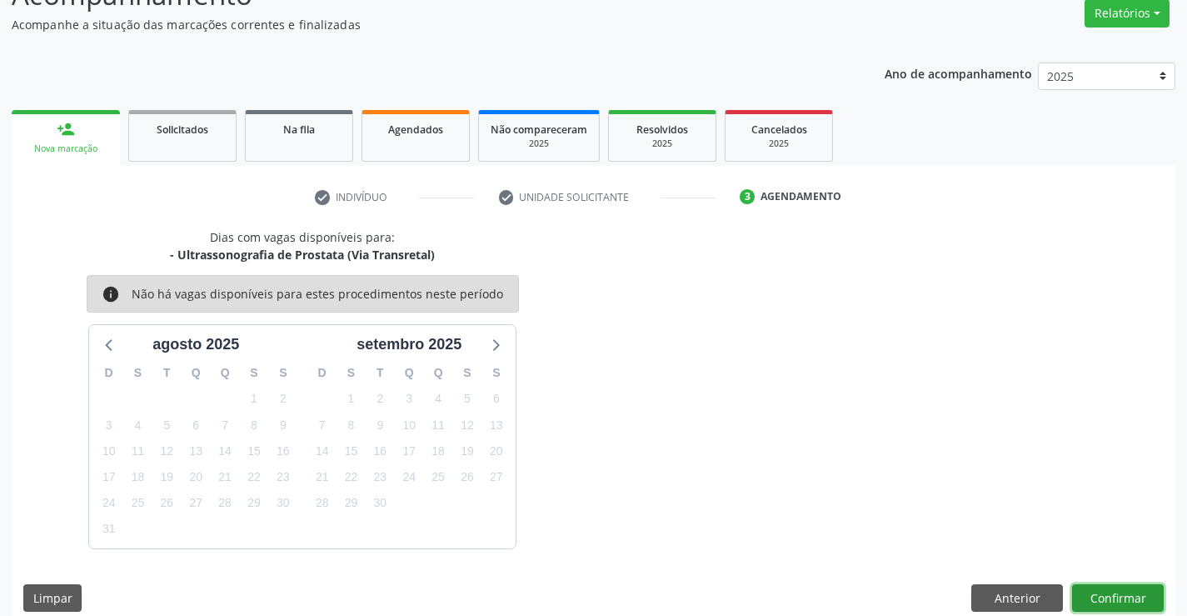
click at [1126, 591] on button "Confirmar" at bounding box center [1118, 598] width 92 height 28
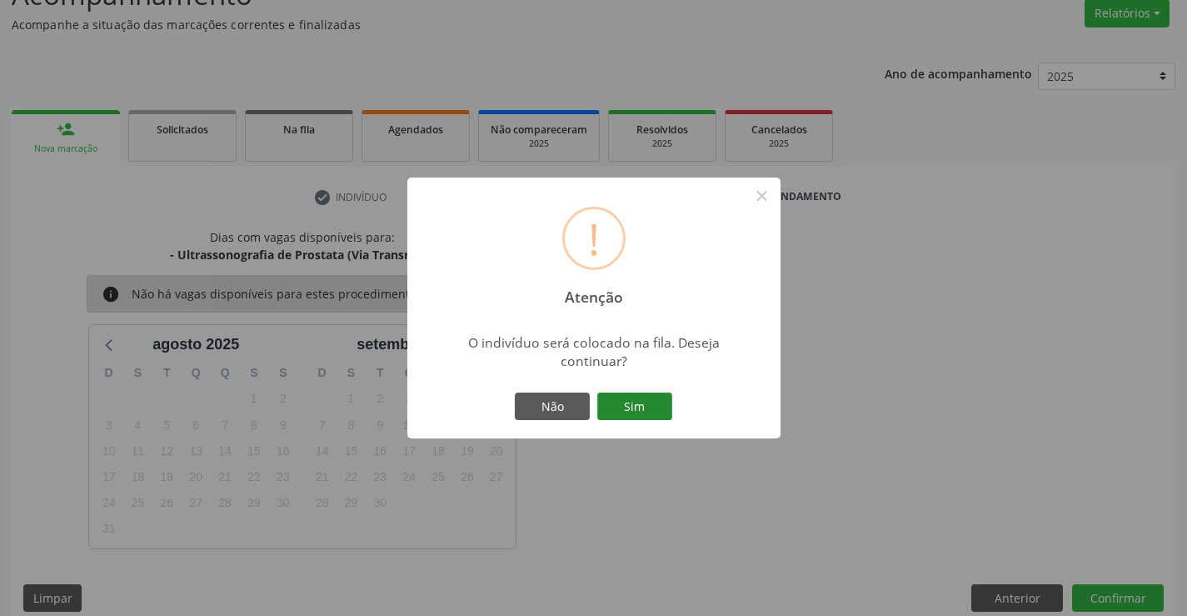
click at [651, 401] on button "Sim" at bounding box center [634, 406] width 75 height 28
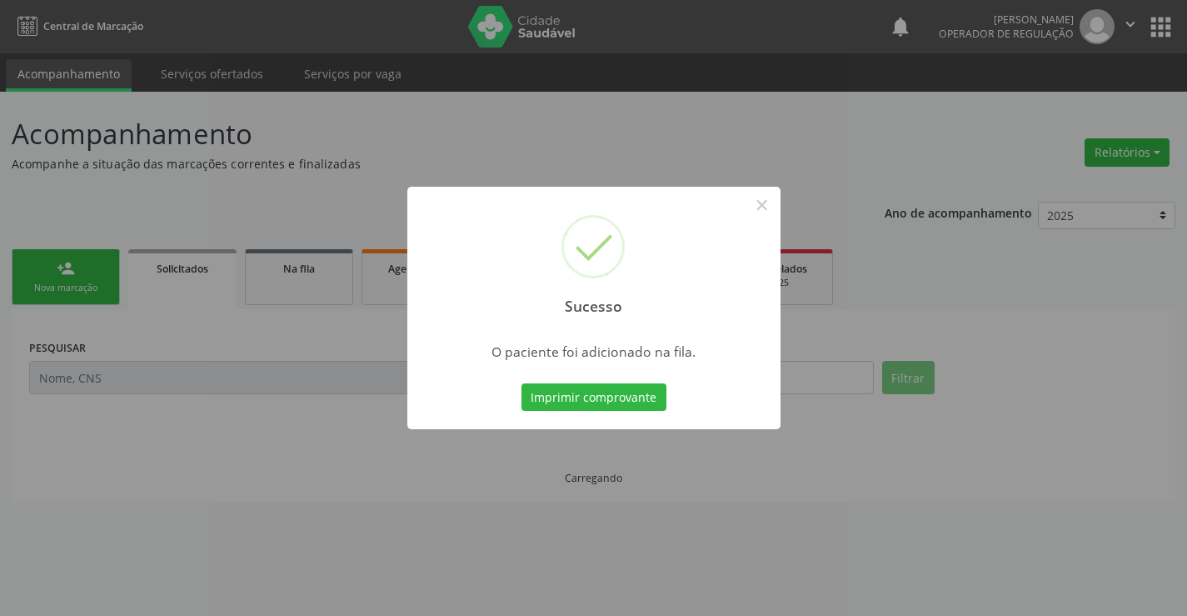
scroll to position [0, 0]
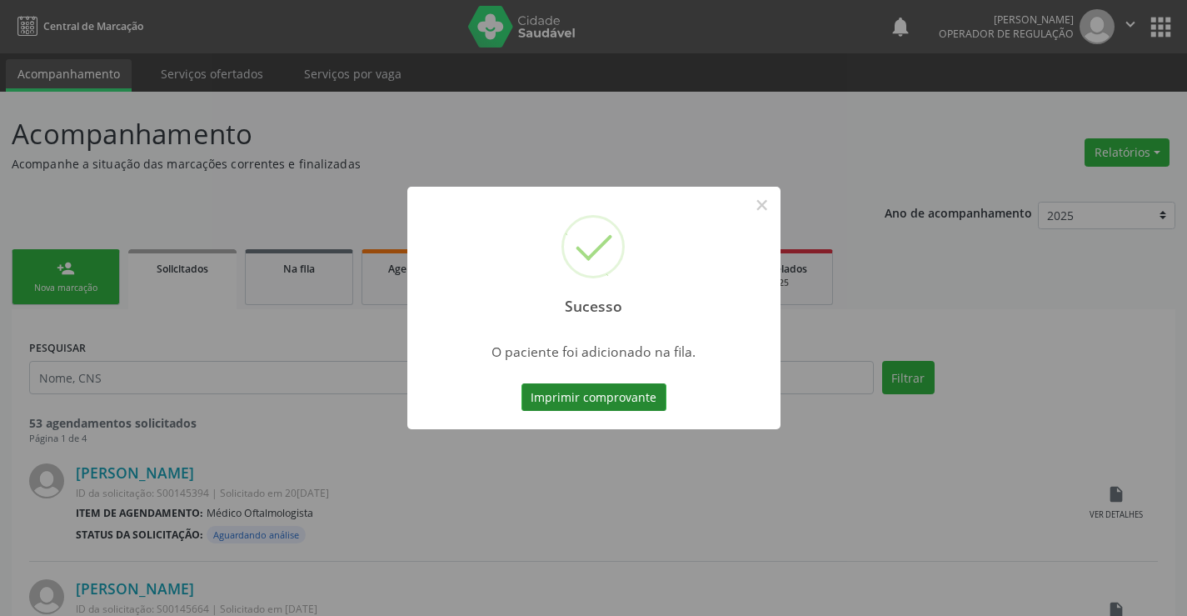
click at [649, 402] on button "Imprimir comprovante" at bounding box center [594, 397] width 145 height 28
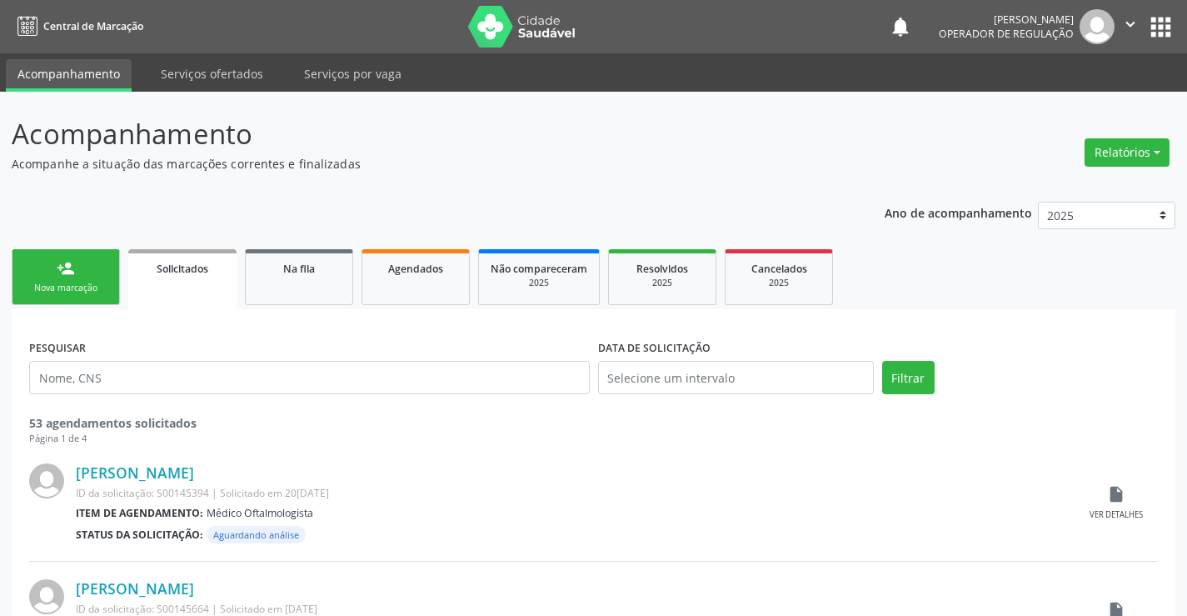
click at [87, 277] on link "person_add Nova marcação" at bounding box center [66, 277] width 108 height 56
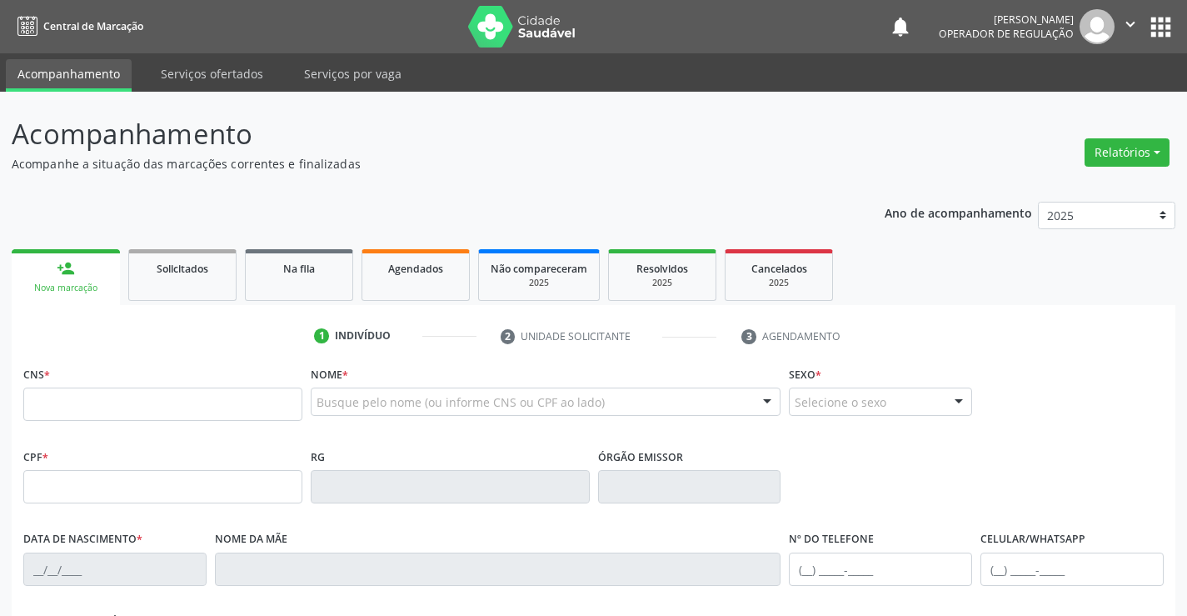
click at [84, 379] on div "CNS *" at bounding box center [162, 391] width 279 height 59
click at [90, 394] on input "text" at bounding box center [162, 403] width 279 height 33
type input "700 0026 3170 0206"
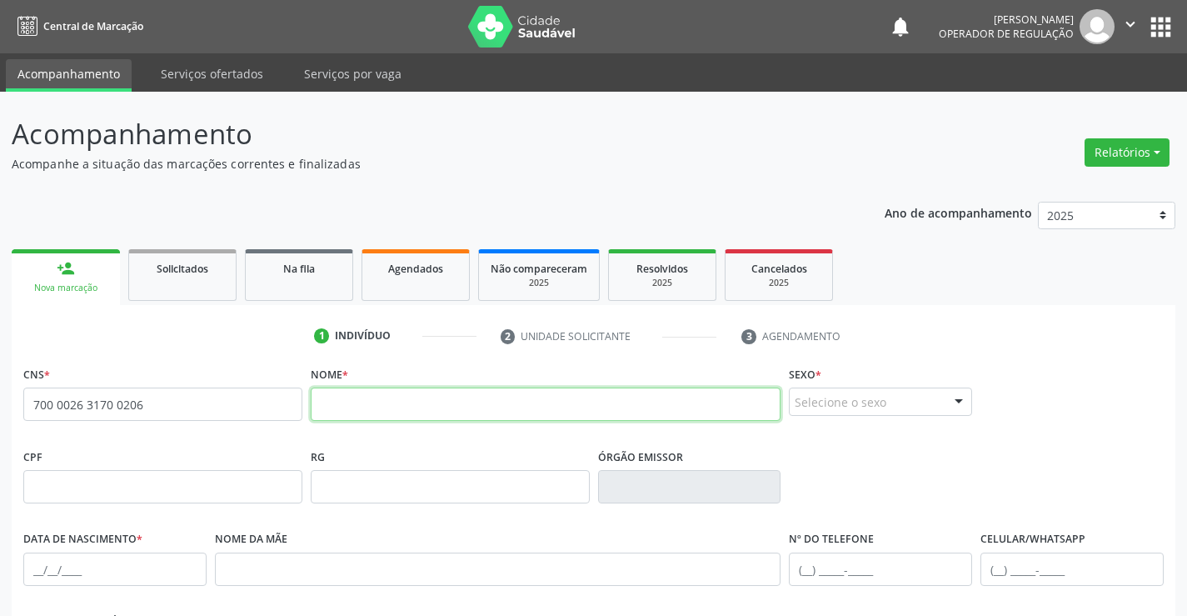
click at [405, 400] on input "text" at bounding box center [546, 403] width 471 height 33
type input "KEYARA SOFHIA MARQUES SANTOS"
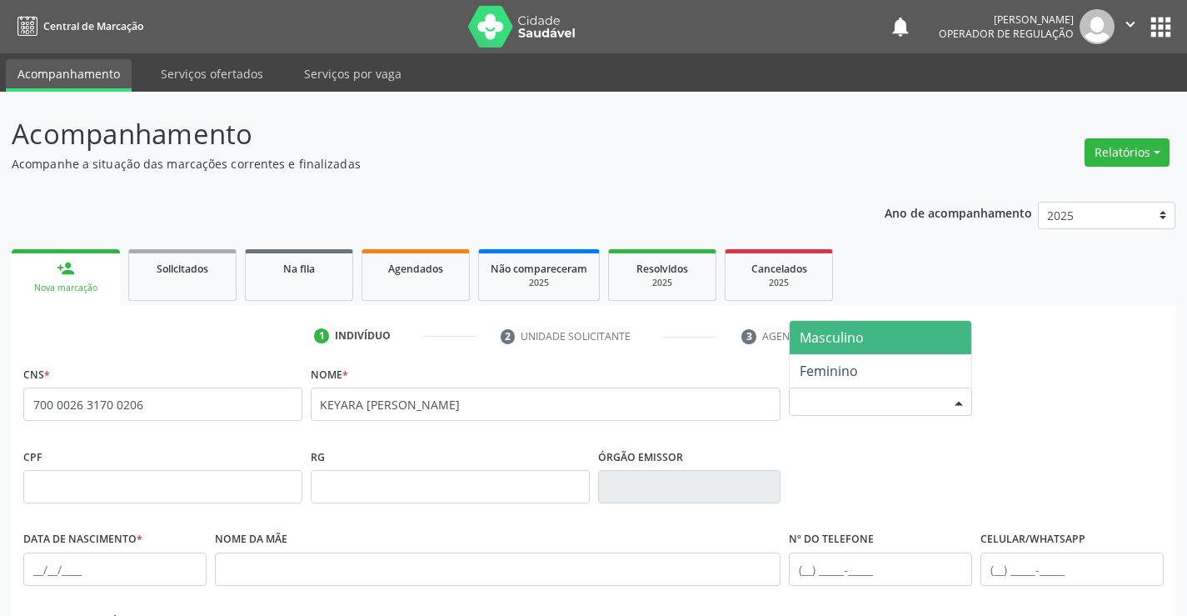
click at [898, 401] on div "Selecione o sexo" at bounding box center [880, 401] width 183 height 28
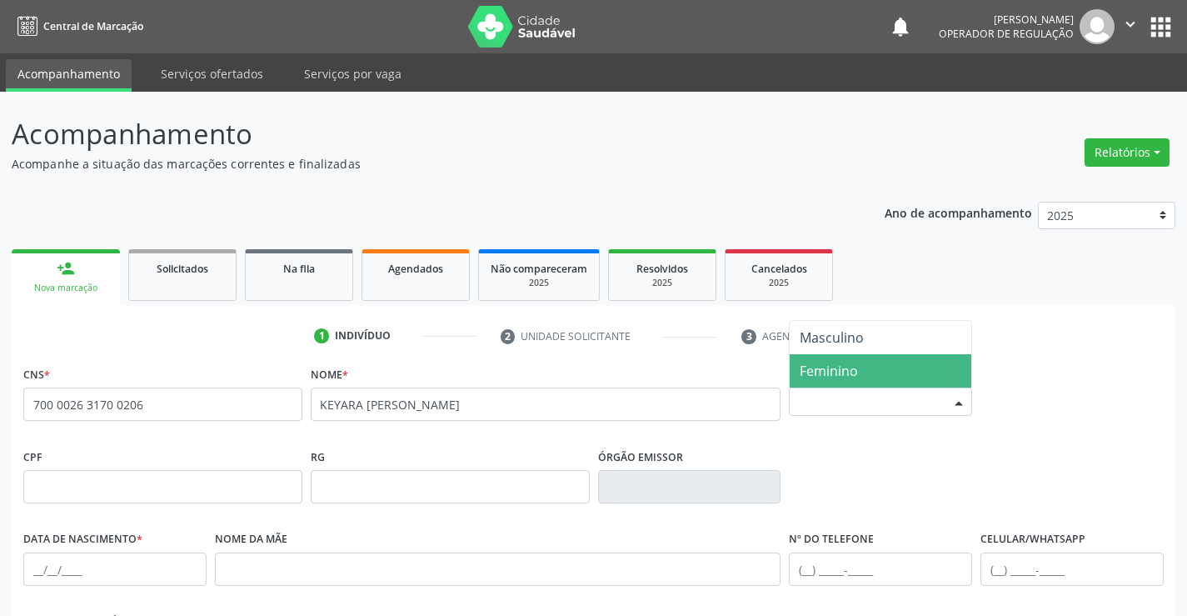
click at [882, 377] on span "Feminino" at bounding box center [881, 370] width 182 height 33
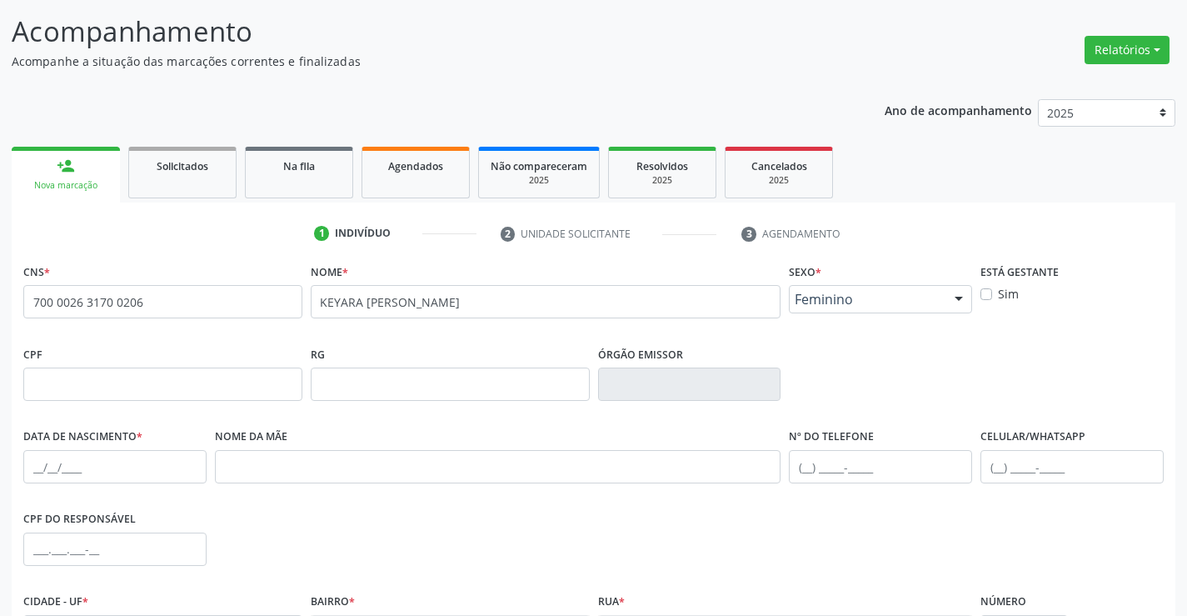
scroll to position [250, 0]
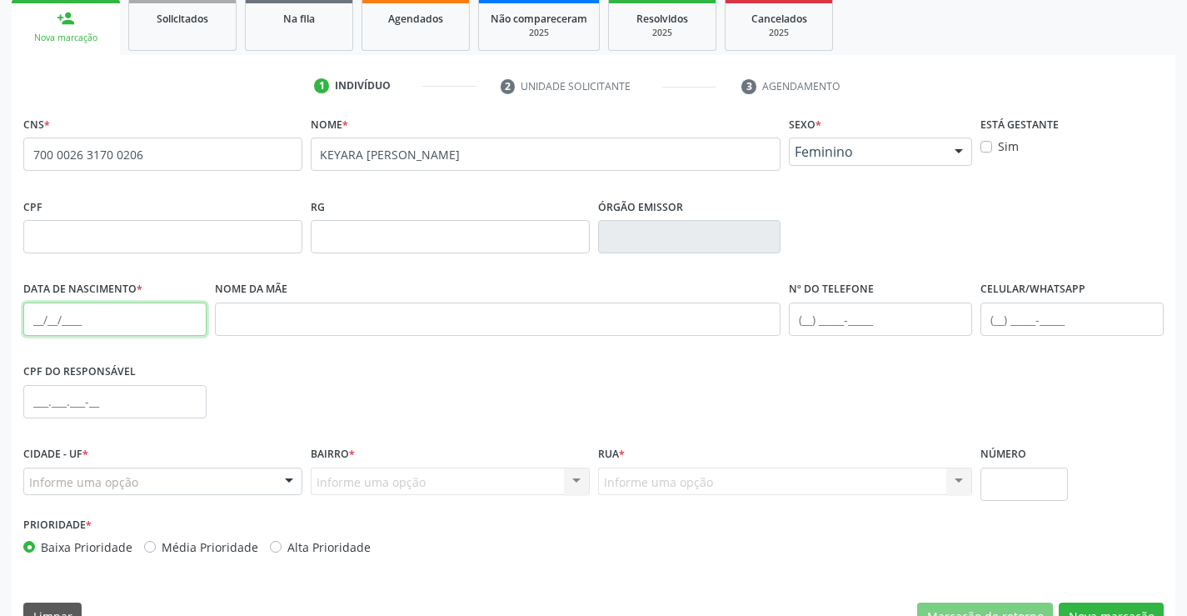
click at [135, 322] on input "text" at bounding box center [114, 318] width 183 height 33
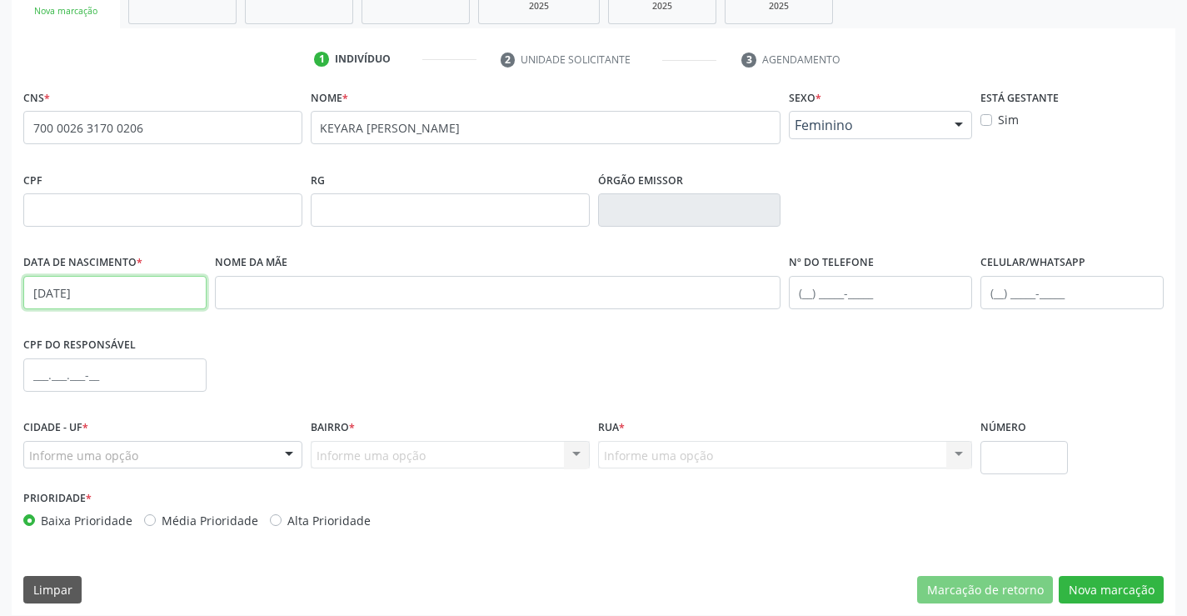
scroll to position [287, 0]
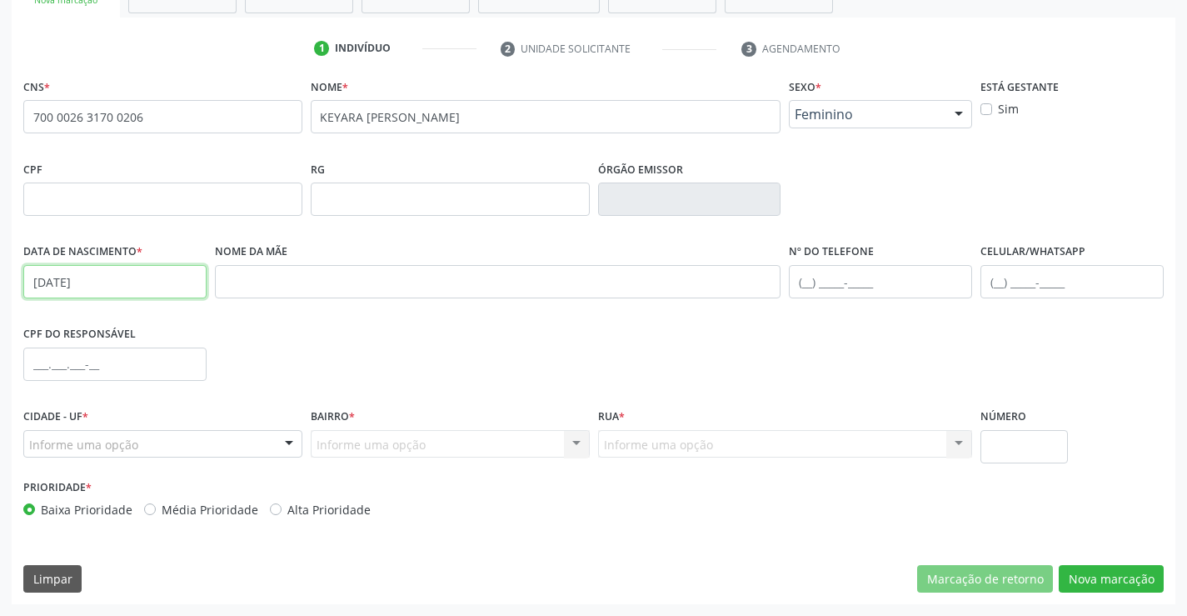
type input "09/12/2023"
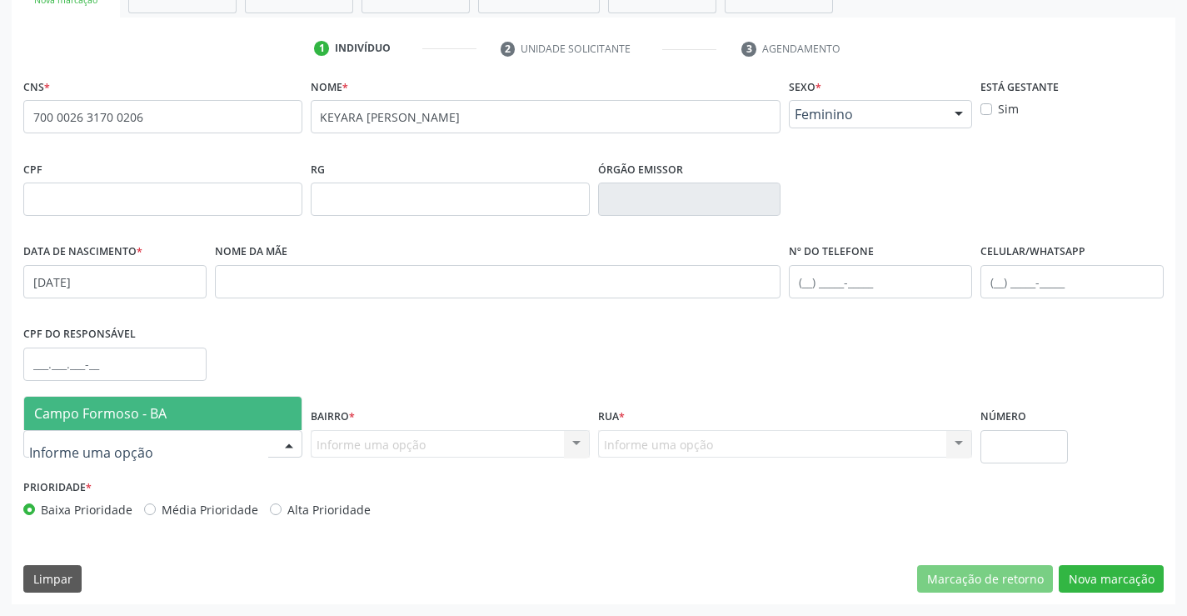
click at [172, 416] on span "Campo Formoso - BA" at bounding box center [162, 413] width 277 height 33
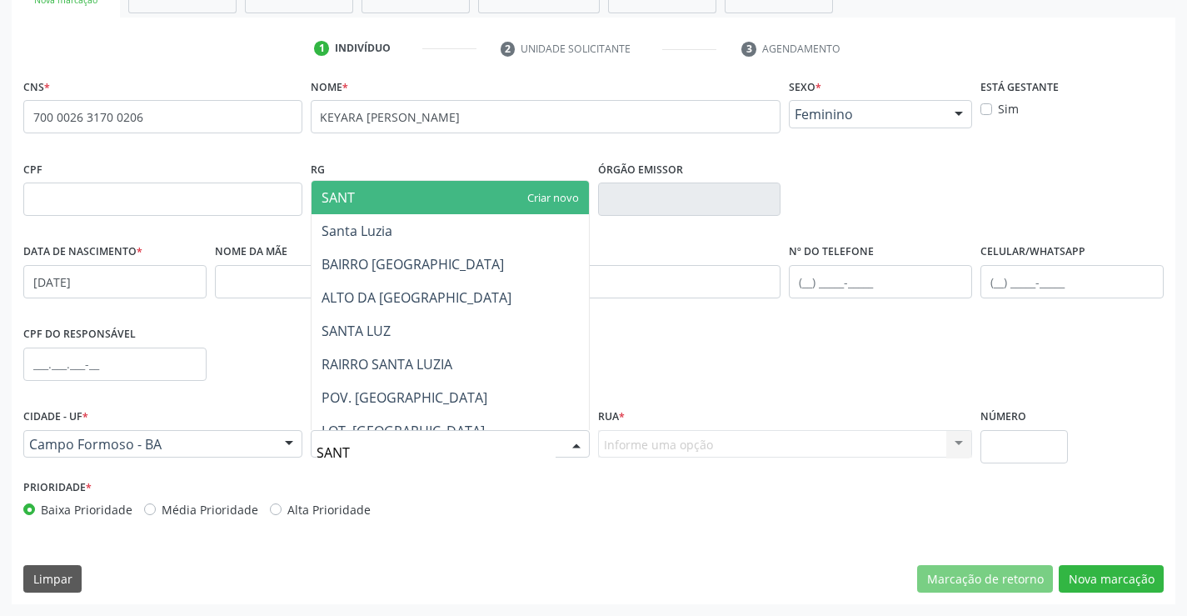
type input "SANTA"
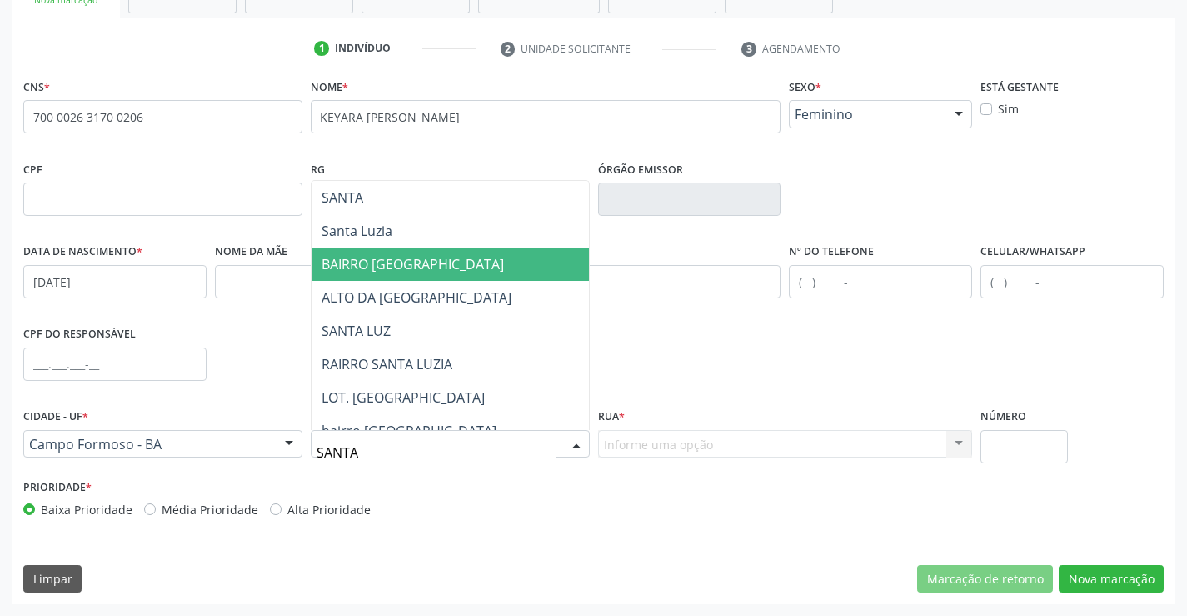
click at [434, 262] on span "BAIRRO SANTA LUZIA" at bounding box center [413, 264] width 182 height 18
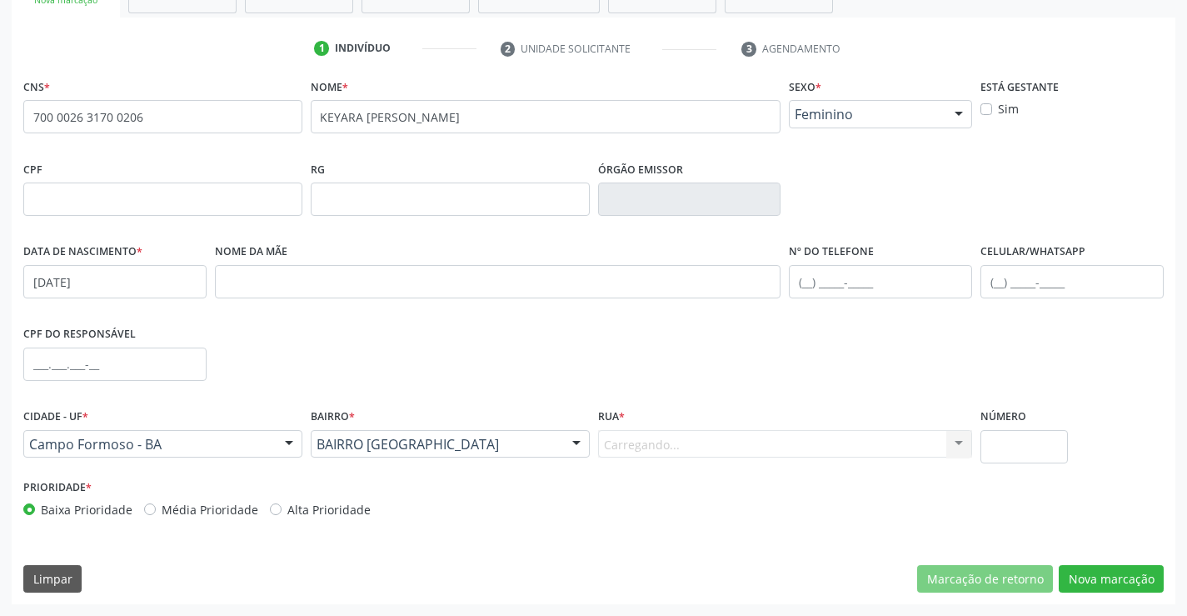
click at [695, 442] on div "Carregando... Nenhum resultado encontrado para: " " Nenhuma opção encontrada. D…" at bounding box center [785, 444] width 375 height 28
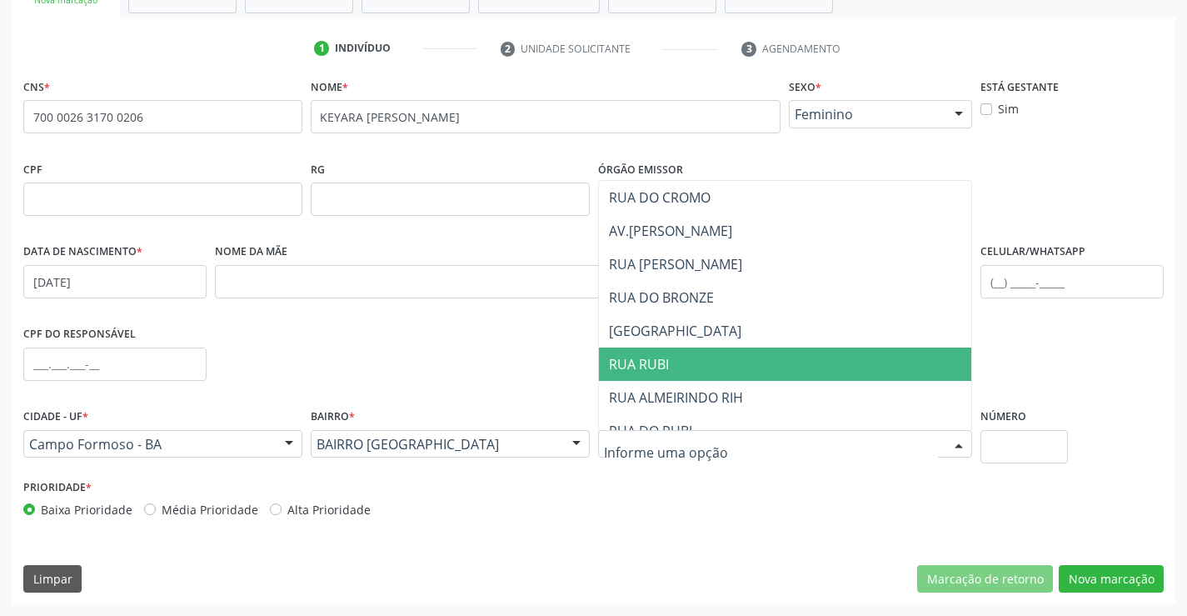
click at [712, 352] on span "RUA RUBI" at bounding box center [785, 363] width 373 height 33
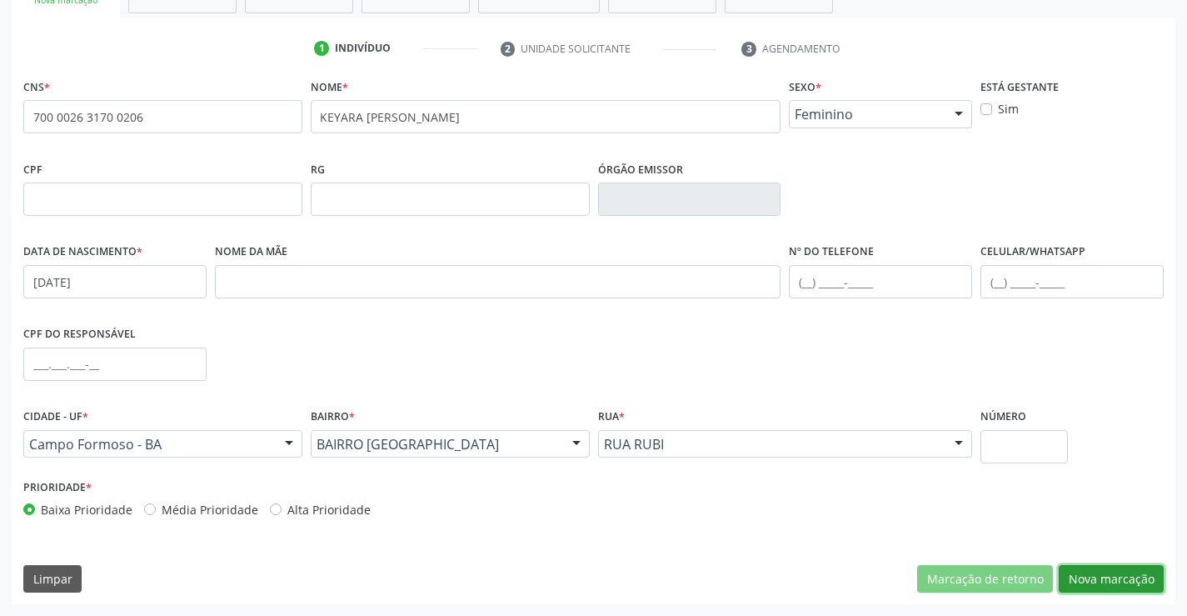
click at [1116, 576] on button "Nova marcação" at bounding box center [1111, 579] width 105 height 28
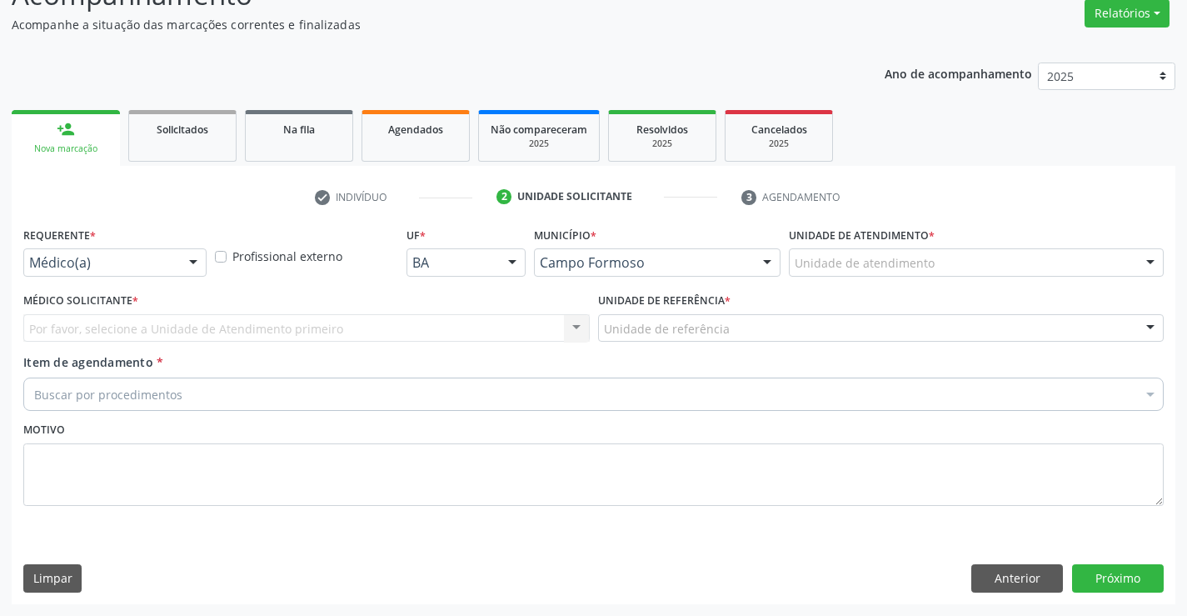
scroll to position [139, 0]
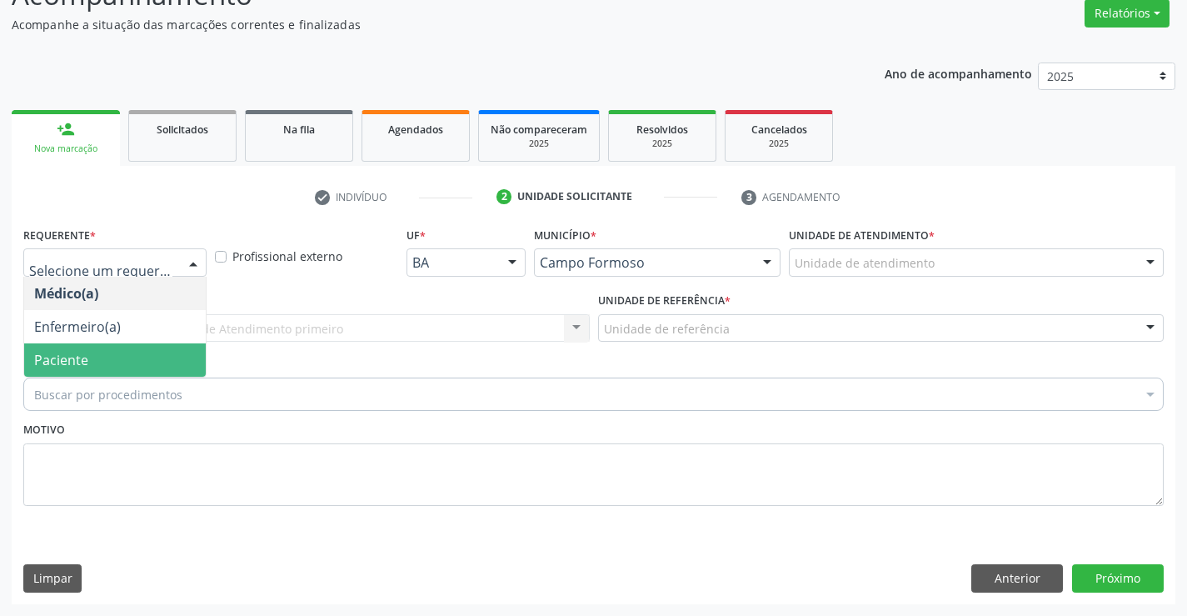
click at [72, 357] on span "Paciente" at bounding box center [61, 360] width 54 height 18
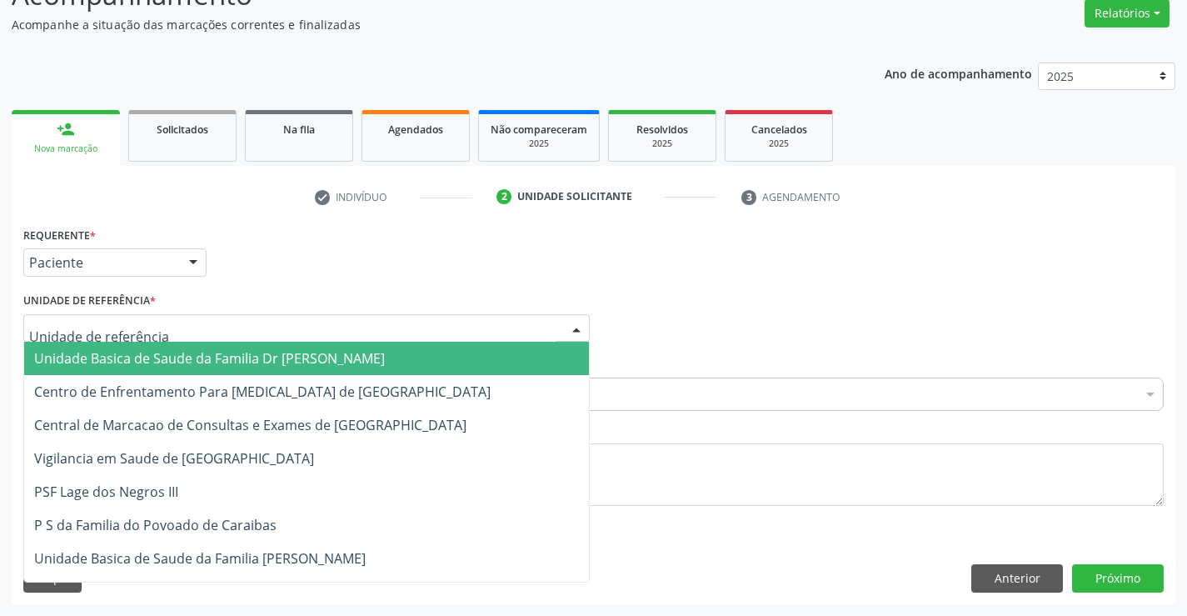
click at [123, 352] on span "Unidade Basica de Saude da Familia Dr [PERSON_NAME]" at bounding box center [209, 358] width 351 height 18
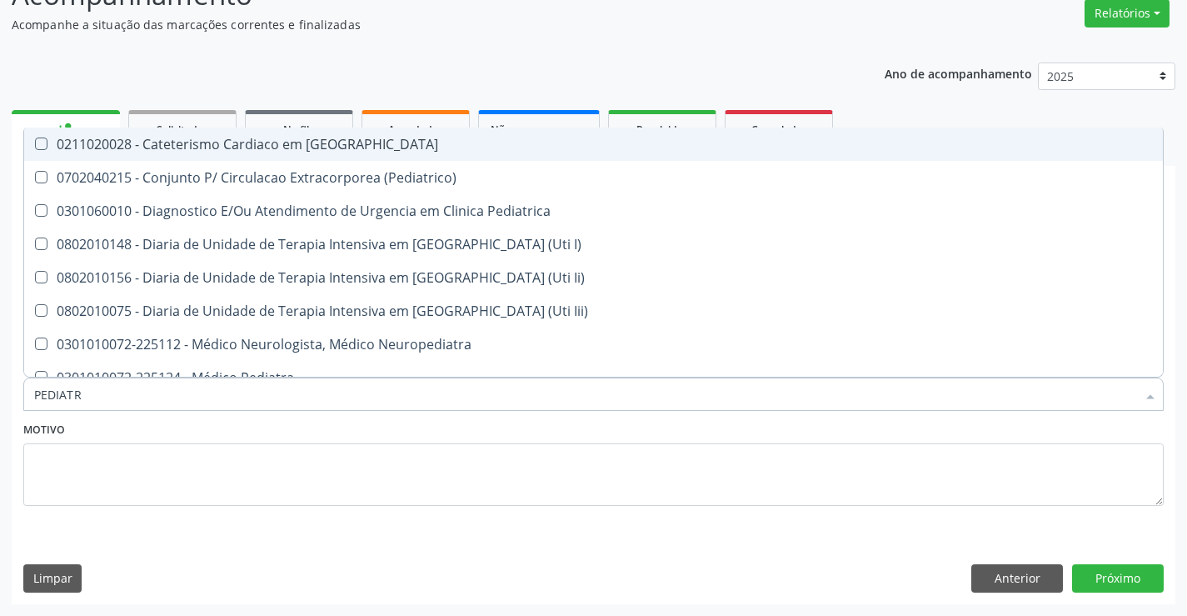
type input "PEDIATRA"
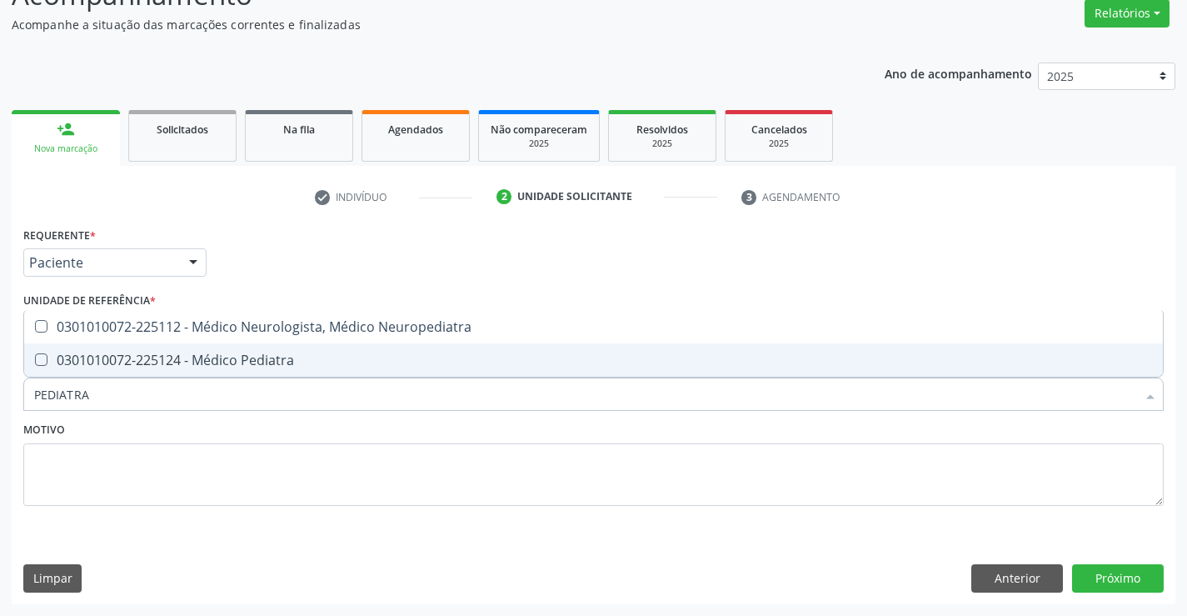
click at [191, 362] on div "0301010072-225124 - Médico Pediatra" at bounding box center [593, 359] width 1119 height 13
checkbox Pediatra "true"
click at [1128, 582] on button "Próximo" at bounding box center [1118, 578] width 92 height 28
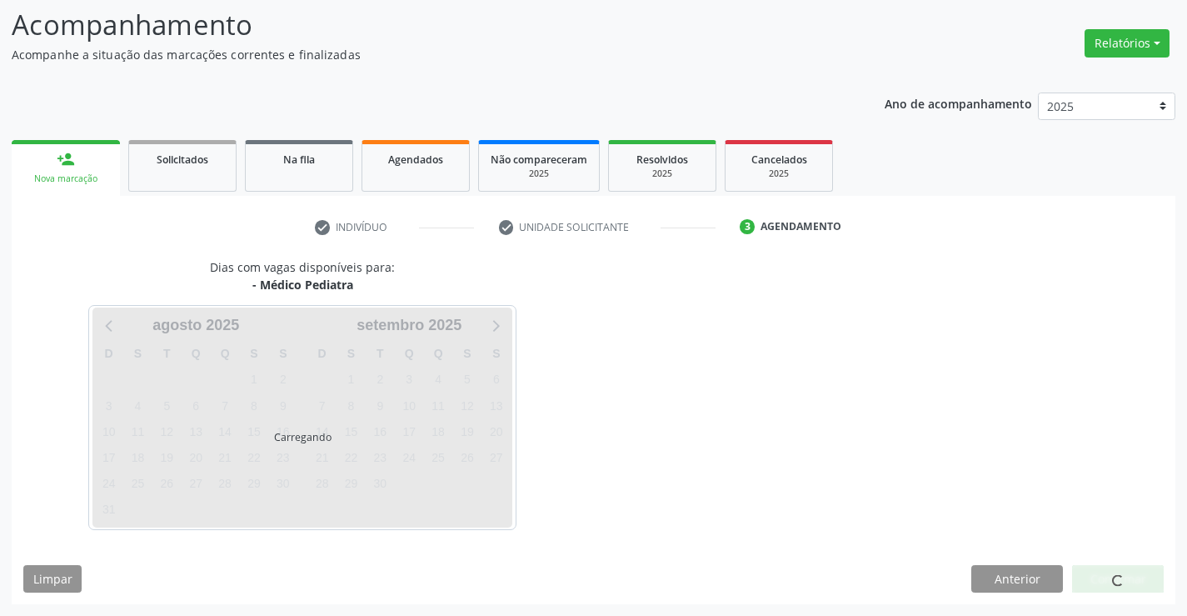
scroll to position [109, 0]
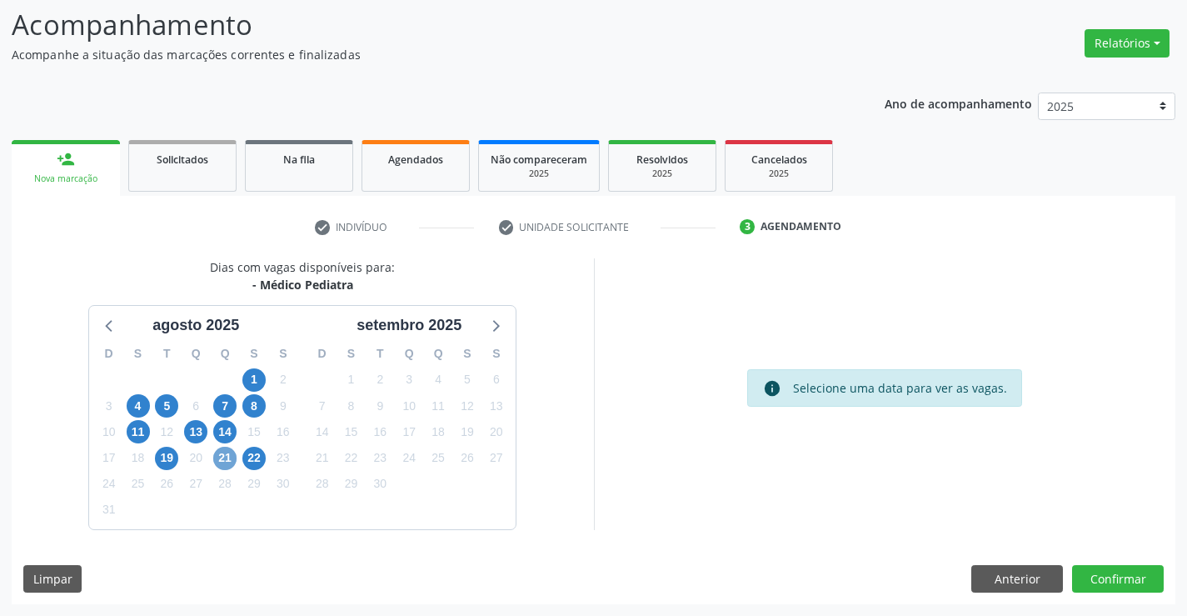
click at [220, 457] on span "21" at bounding box center [224, 458] width 23 height 23
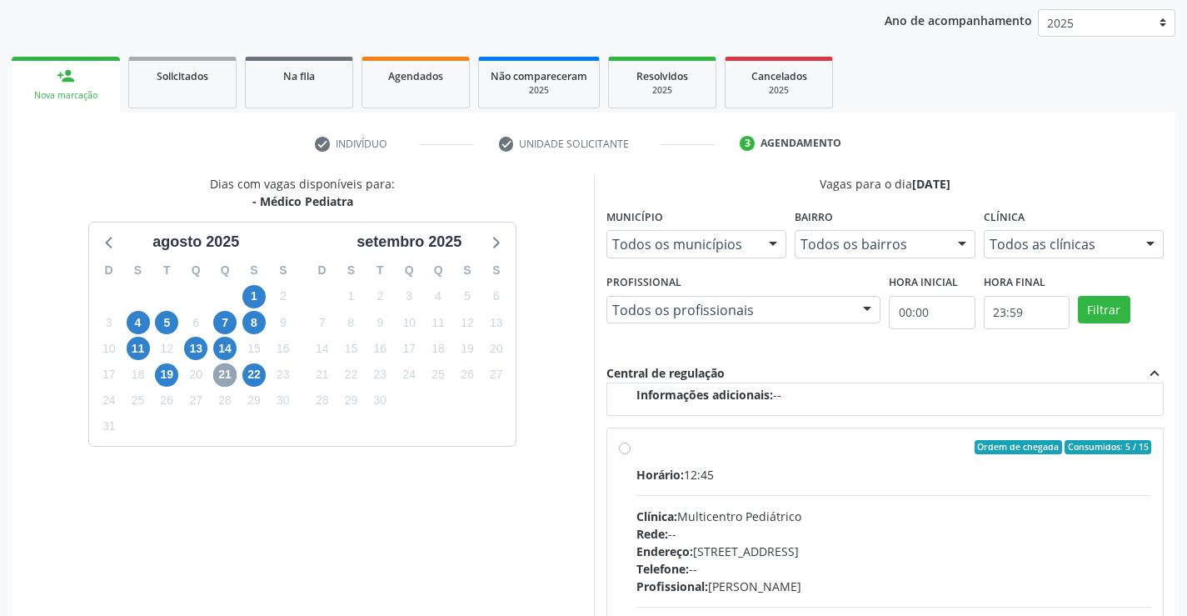
scroll to position [262, 0]
click at [637, 442] on label "Ordem de chegada Consumidos: 5 / 15 Horário: 12:45 Clínica: Multicentro Pediátr…" at bounding box center [895, 565] width 516 height 256
click at [620, 442] on input "Ordem de chegada Consumidos: 5 / 15 Horário: 12:45 Clínica: Multicentro Pediátr…" at bounding box center [625, 444] width 12 height 15
radio input "true"
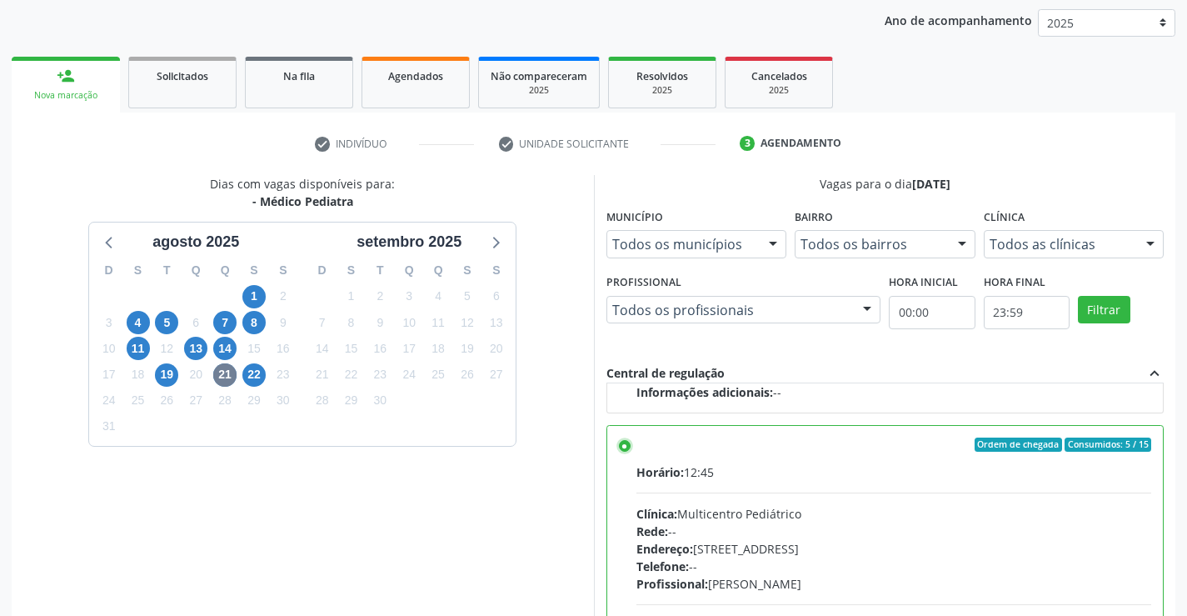
scroll to position [380, 0]
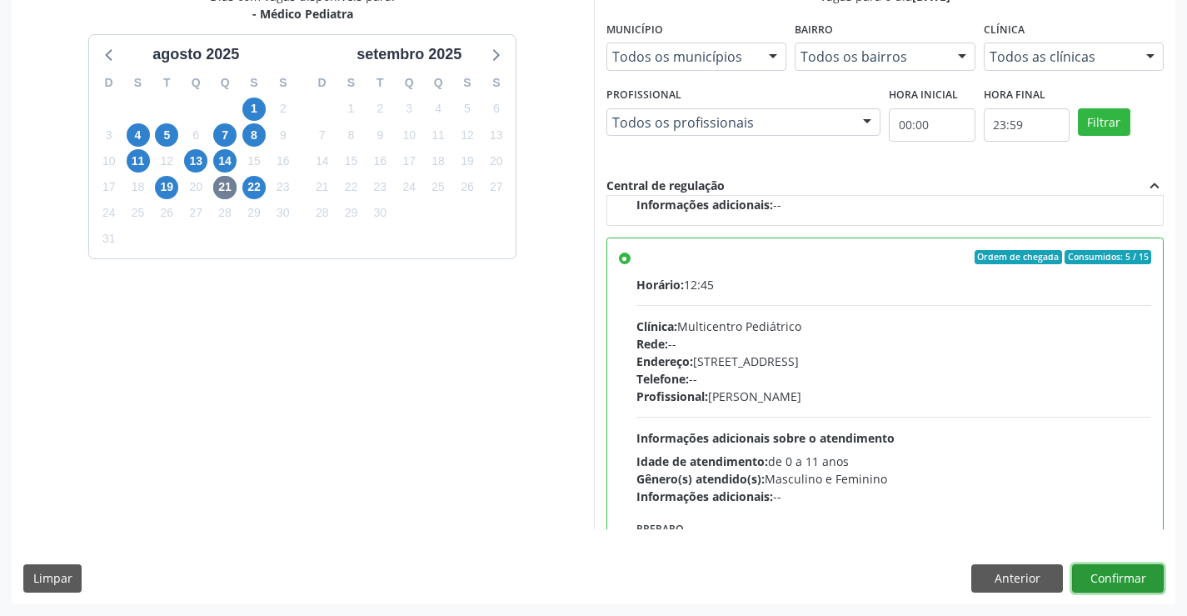
click at [1129, 572] on button "Confirmar" at bounding box center [1118, 578] width 92 height 28
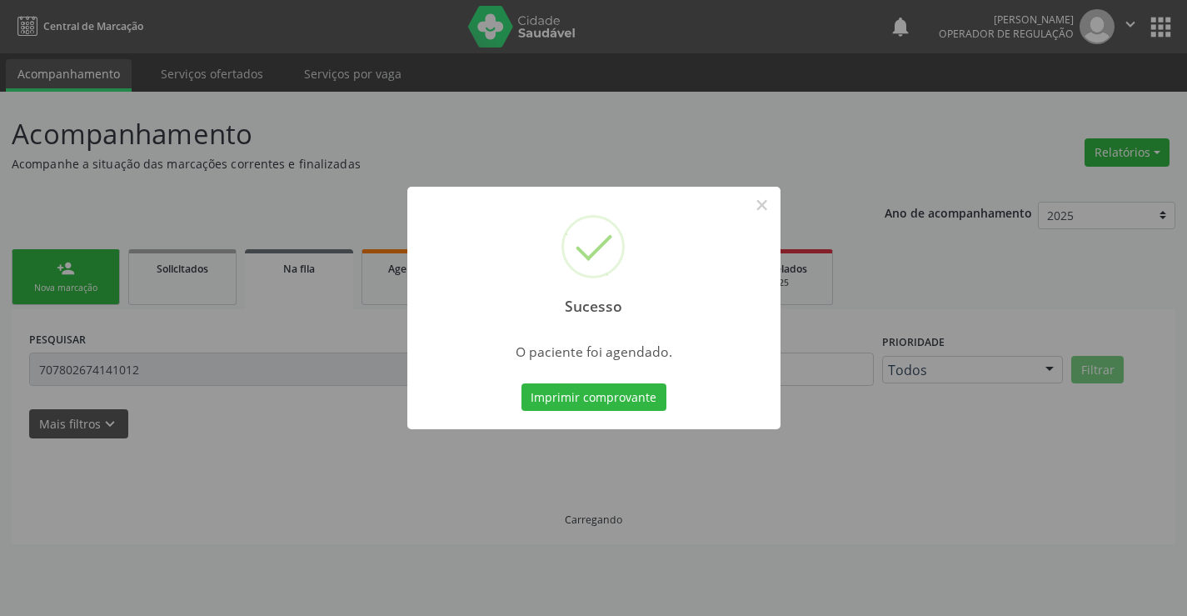
scroll to position [0, 0]
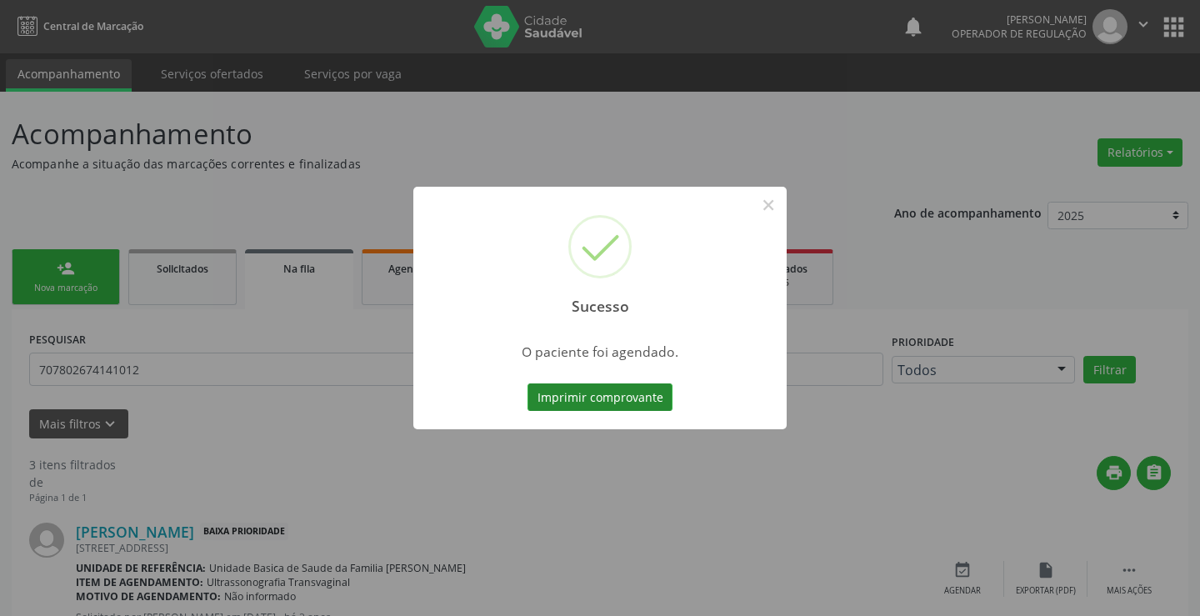
click at [602, 389] on button "Imprimir comprovante" at bounding box center [599, 397] width 145 height 28
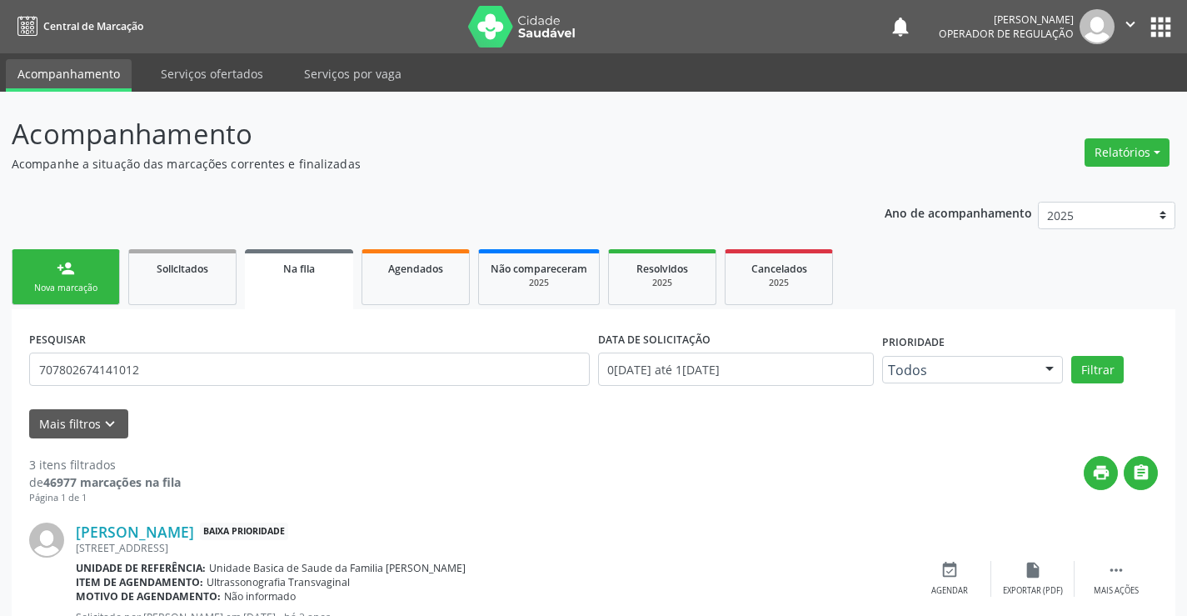
click at [92, 282] on div "Nova marcação" at bounding box center [65, 288] width 83 height 12
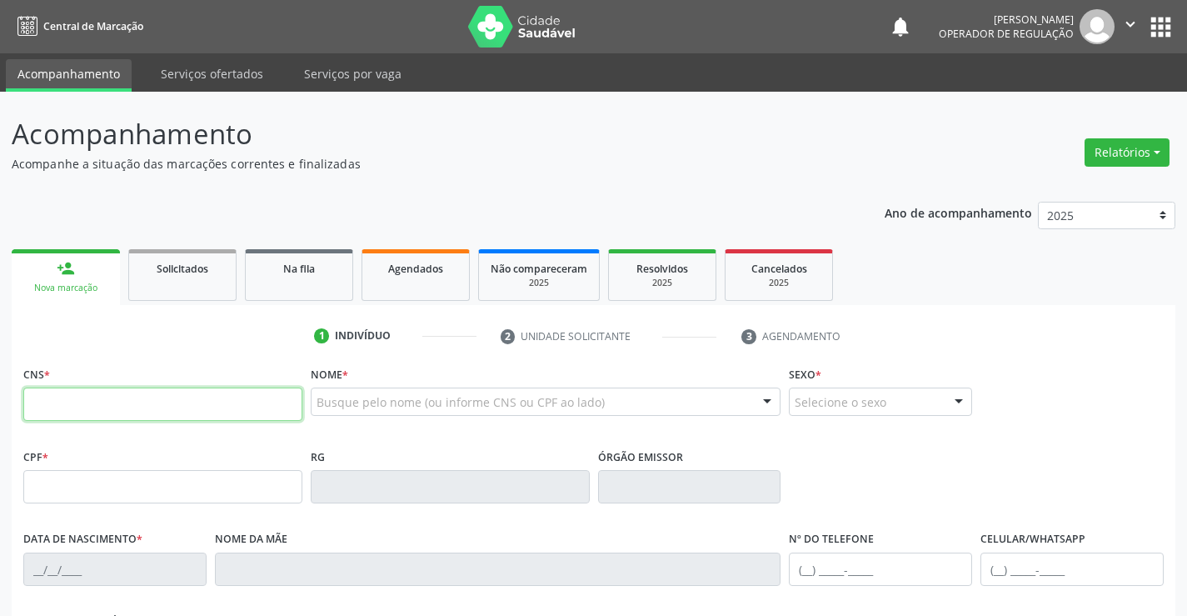
click at [112, 409] on input "text" at bounding box center [162, 403] width 279 height 33
type input "708 2001 1181 4047"
type input "1418744573"
type input "15/03/1985"
type input "(74) 99931-5956"
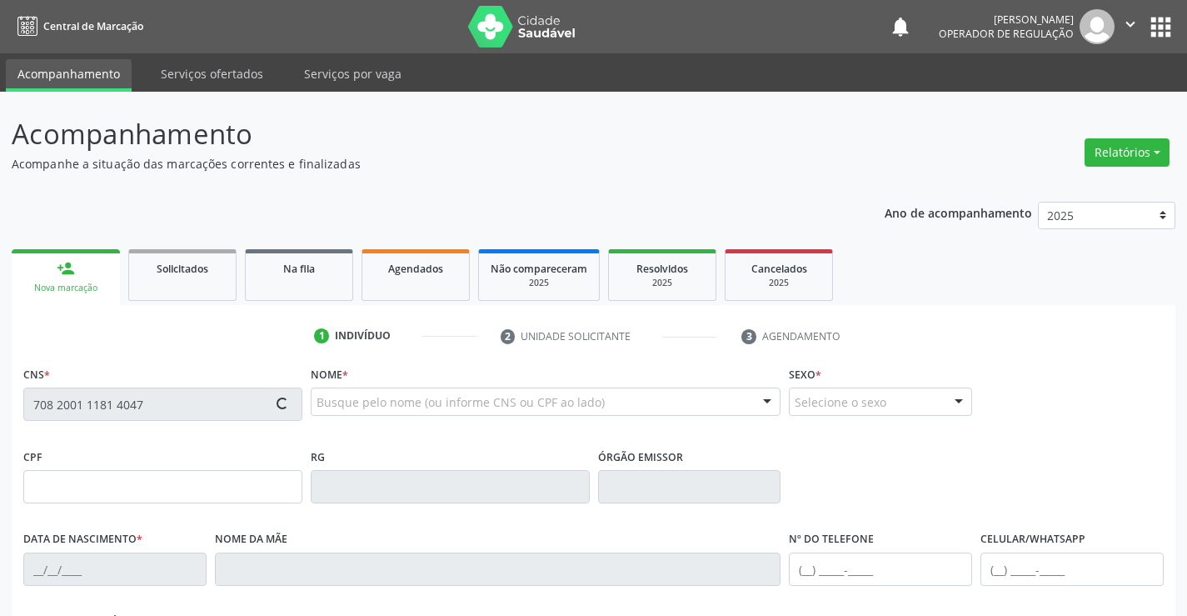
type input "S/N"
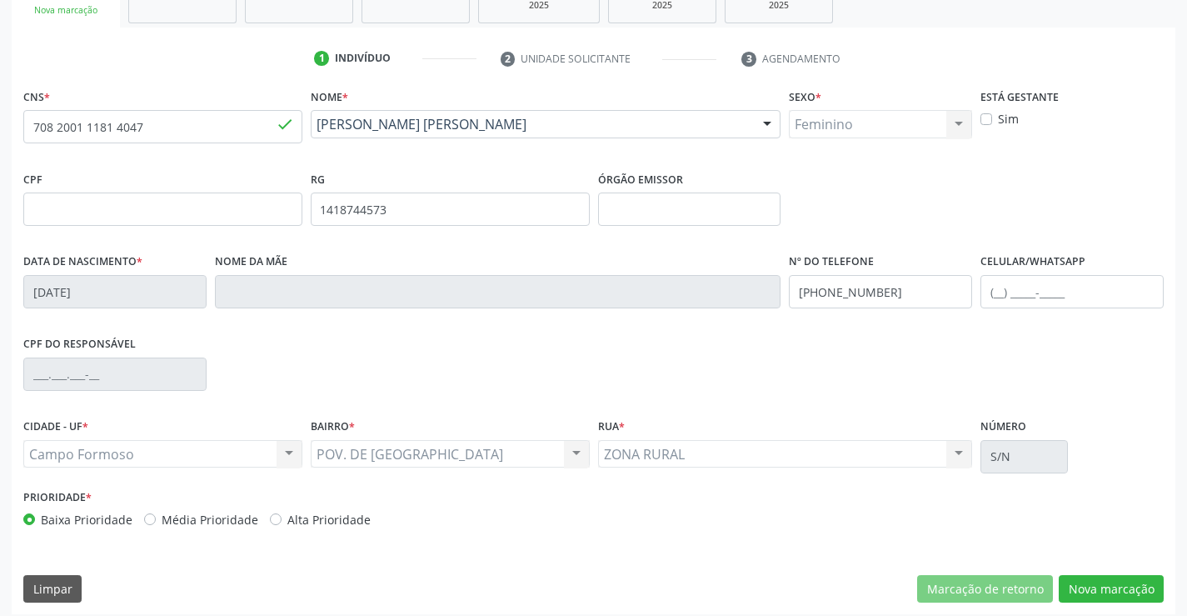
scroll to position [287, 0]
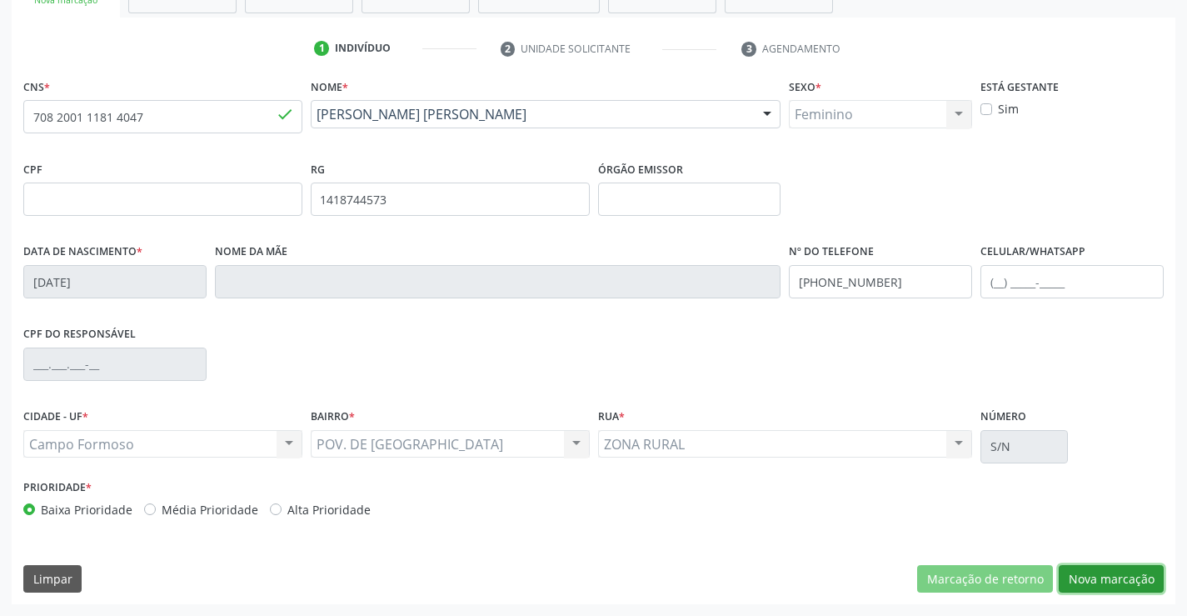
click at [1115, 578] on button "Nova marcação" at bounding box center [1111, 579] width 105 height 28
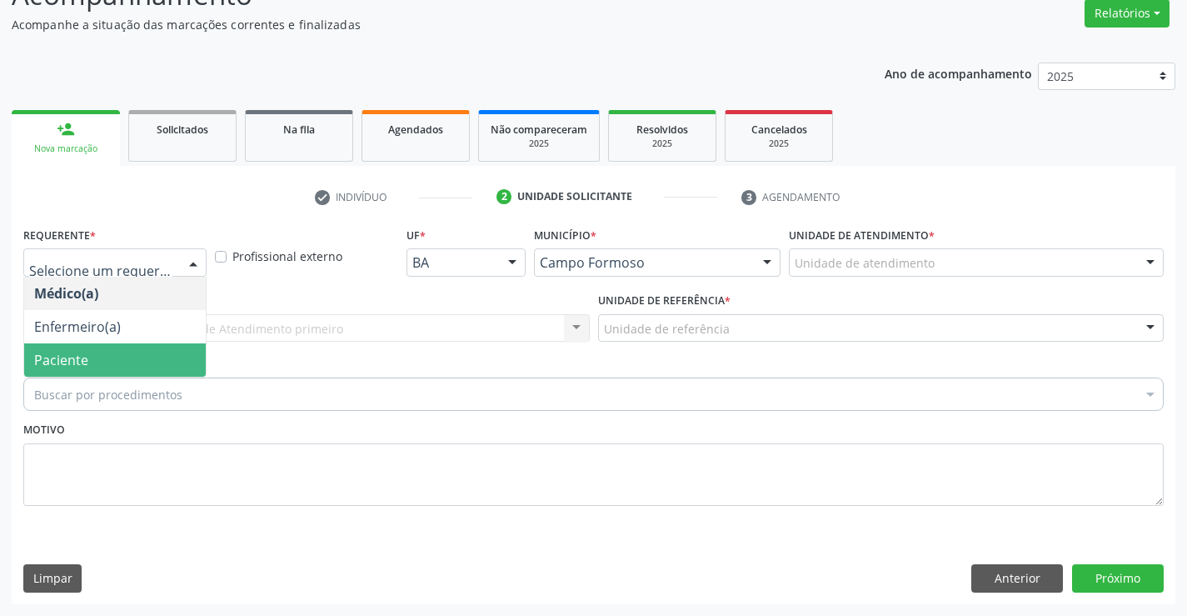
click at [146, 352] on span "Paciente" at bounding box center [115, 359] width 182 height 33
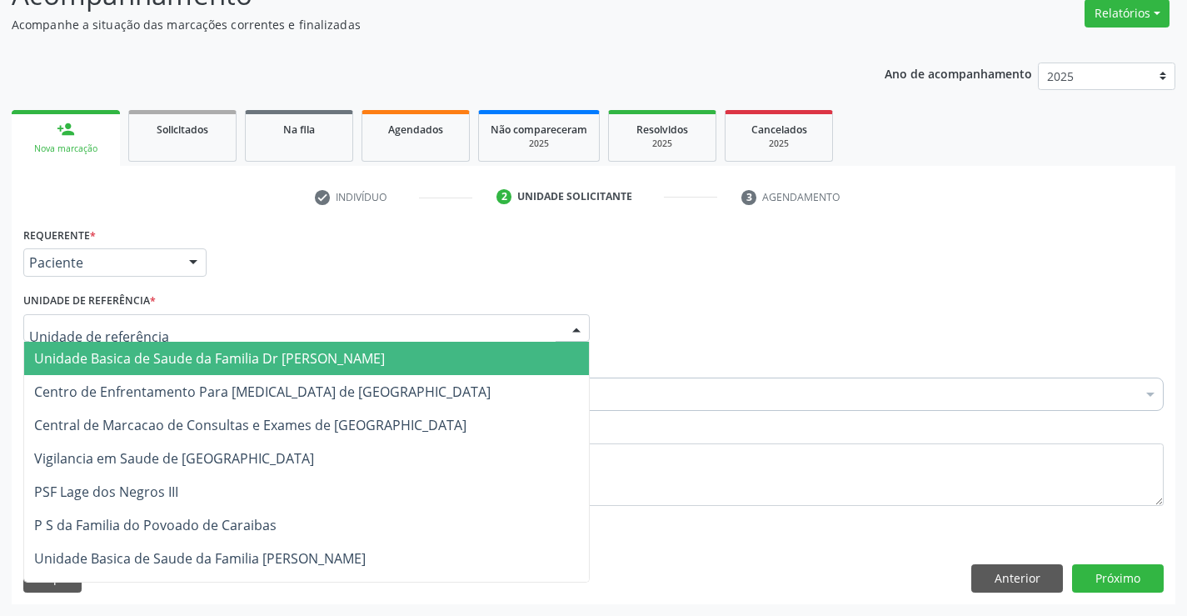
click at [172, 322] on div at bounding box center [306, 328] width 567 height 28
click at [172, 362] on span "Unidade Basica de Saude da Familia Dr [PERSON_NAME]" at bounding box center [209, 358] width 351 height 18
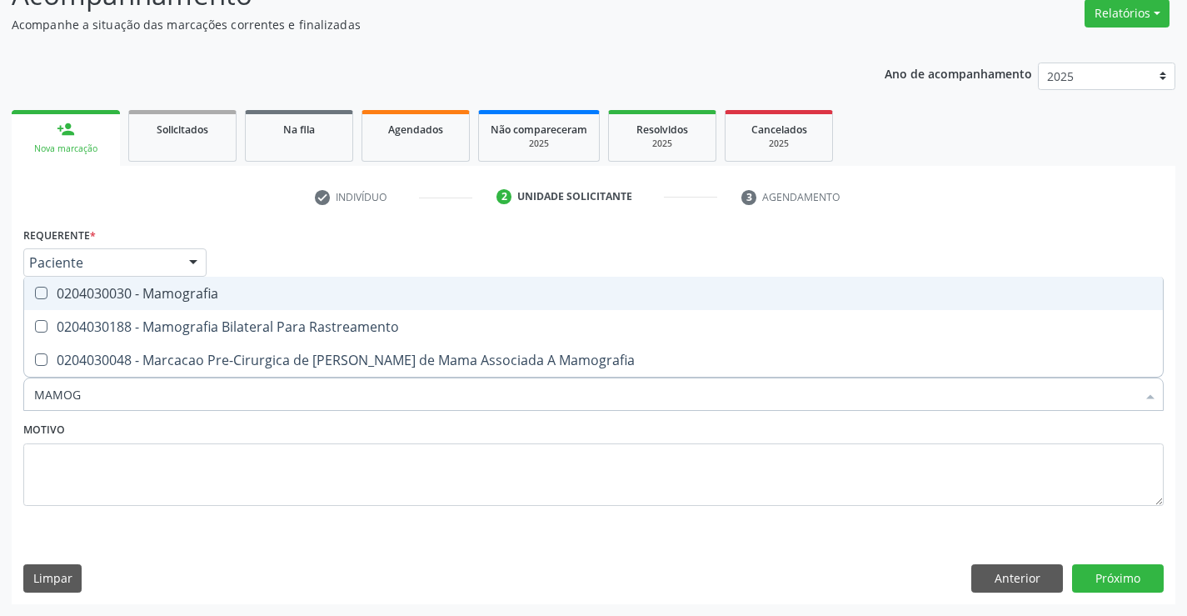
type input "MAMOGR"
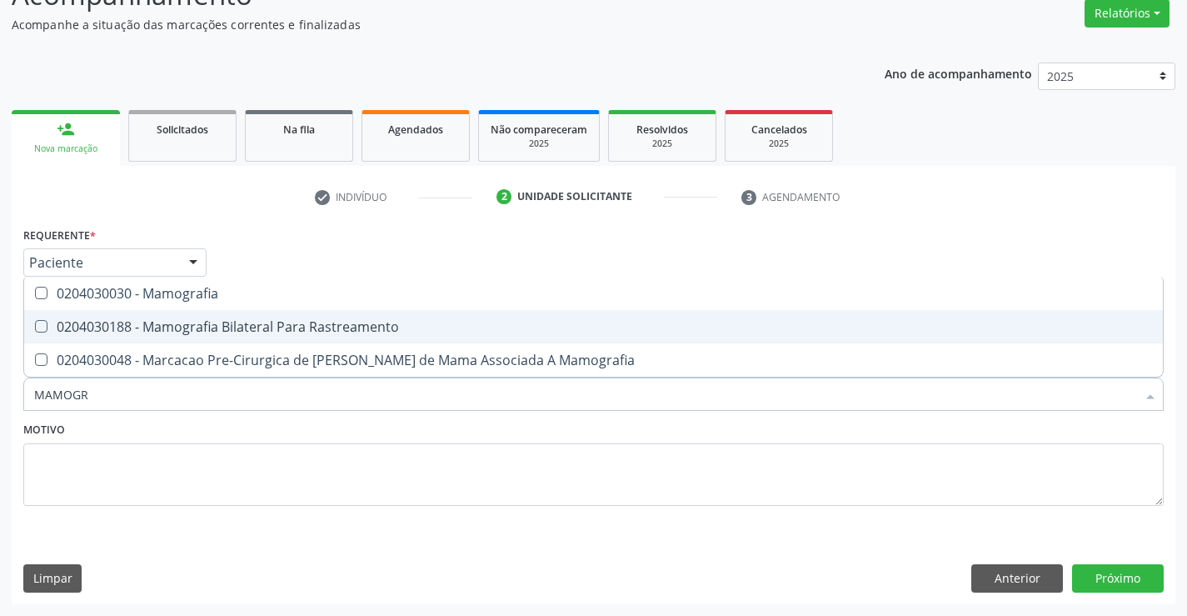
click at [208, 327] on div "0204030188 - Mamografia Bilateral Para Rastreamento" at bounding box center [593, 326] width 1119 height 13
checkbox Rastreamento "true"
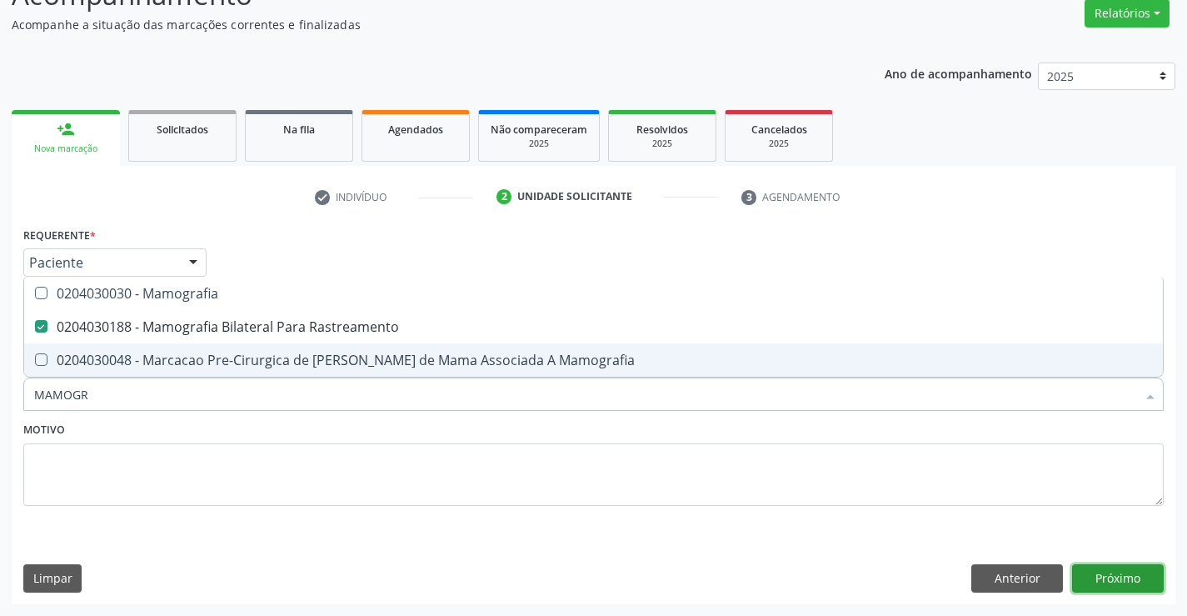
click at [1114, 570] on button "Próximo" at bounding box center [1118, 578] width 92 height 28
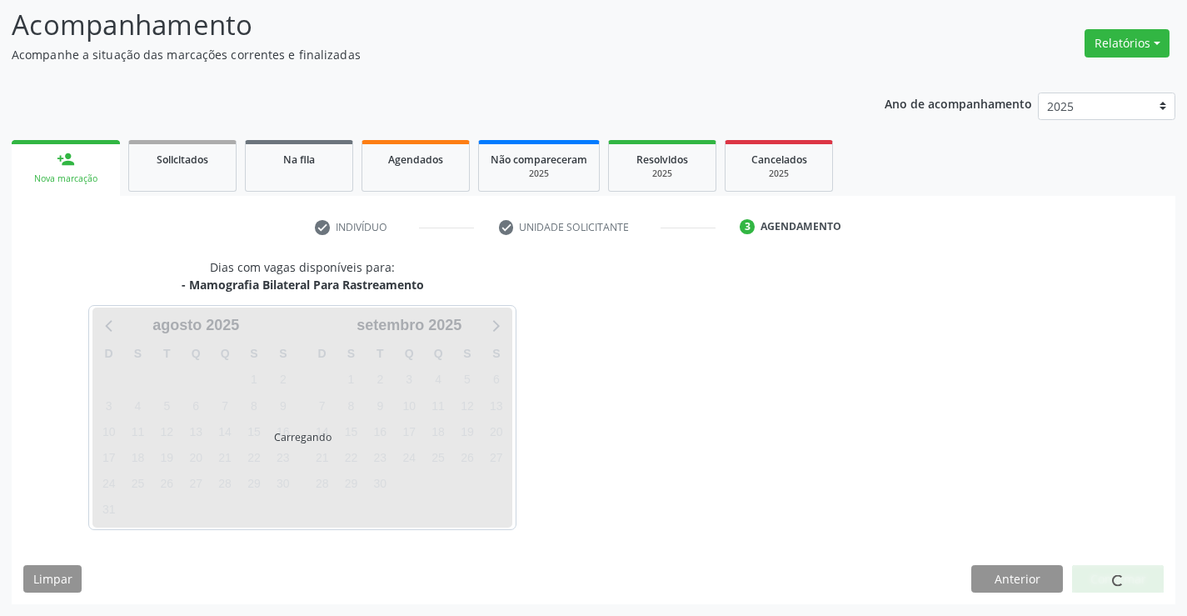
scroll to position [109, 0]
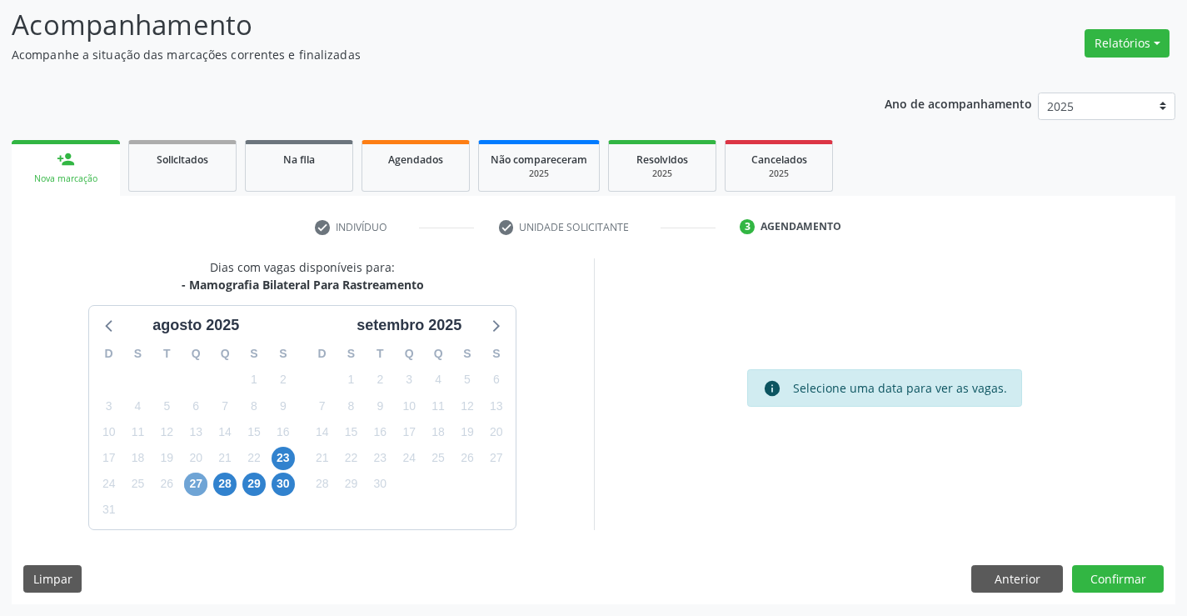
click at [193, 484] on span "27" at bounding box center [195, 483] width 23 height 23
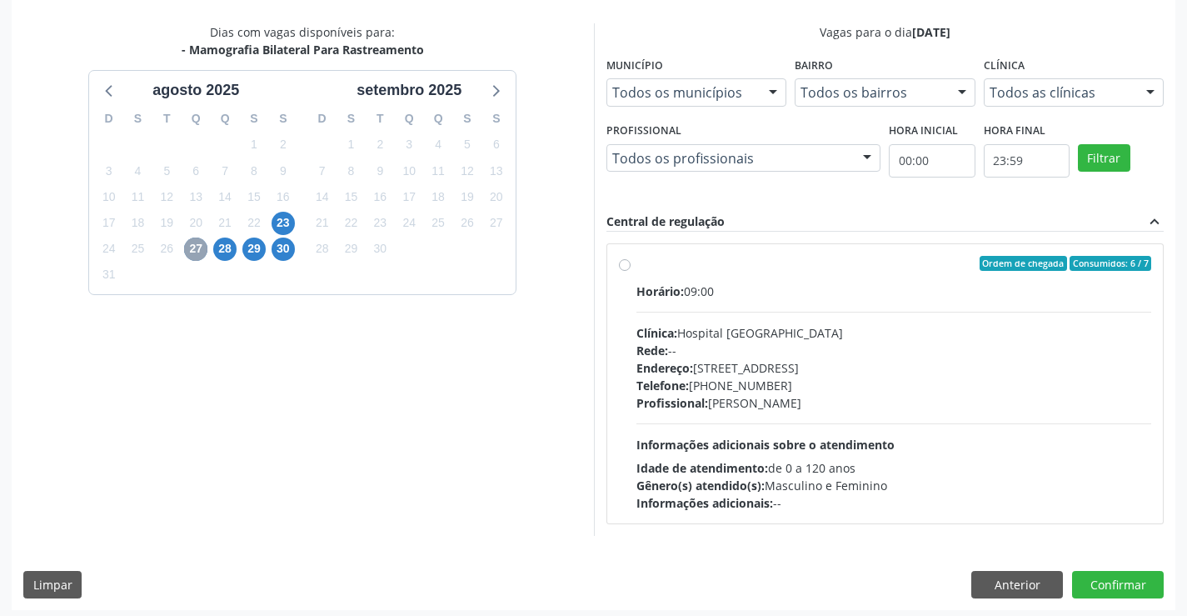
scroll to position [350, 0]
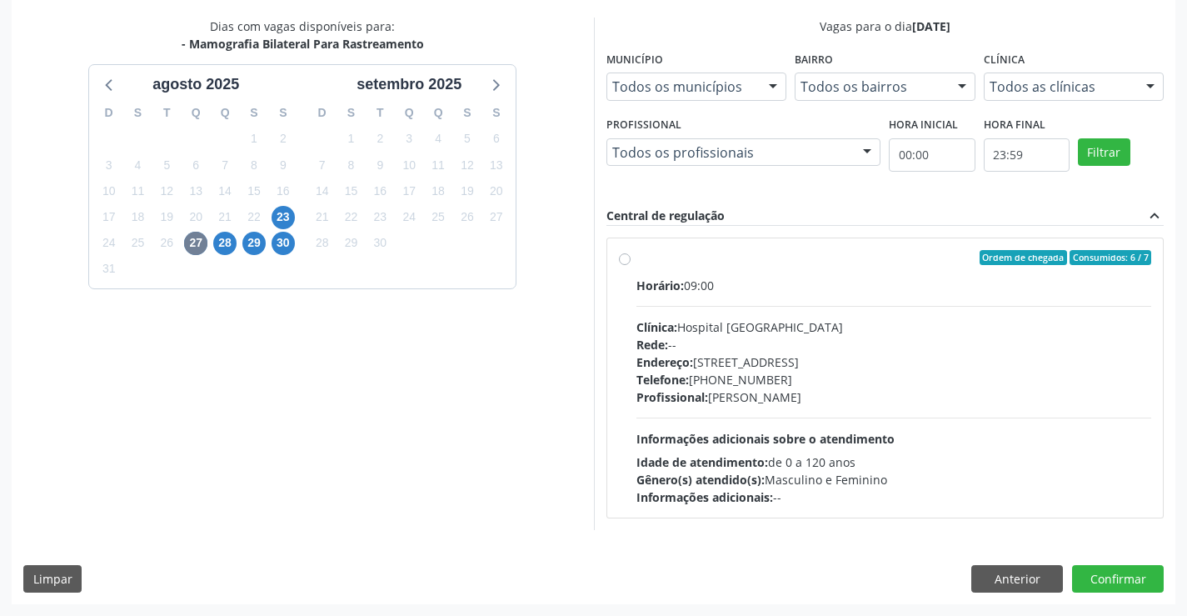
click at [637, 257] on label "Ordem de chegada Consumidos: 6 / 7 Horário: 09:00 Clínica: Hospital Sao Francis…" at bounding box center [895, 378] width 516 height 256
click at [625, 257] on input "Ordem de chegada Consumidos: 6 / 7 Horário: 09:00 Clínica: Hospital Sao Francis…" at bounding box center [625, 257] width 12 height 15
radio input "true"
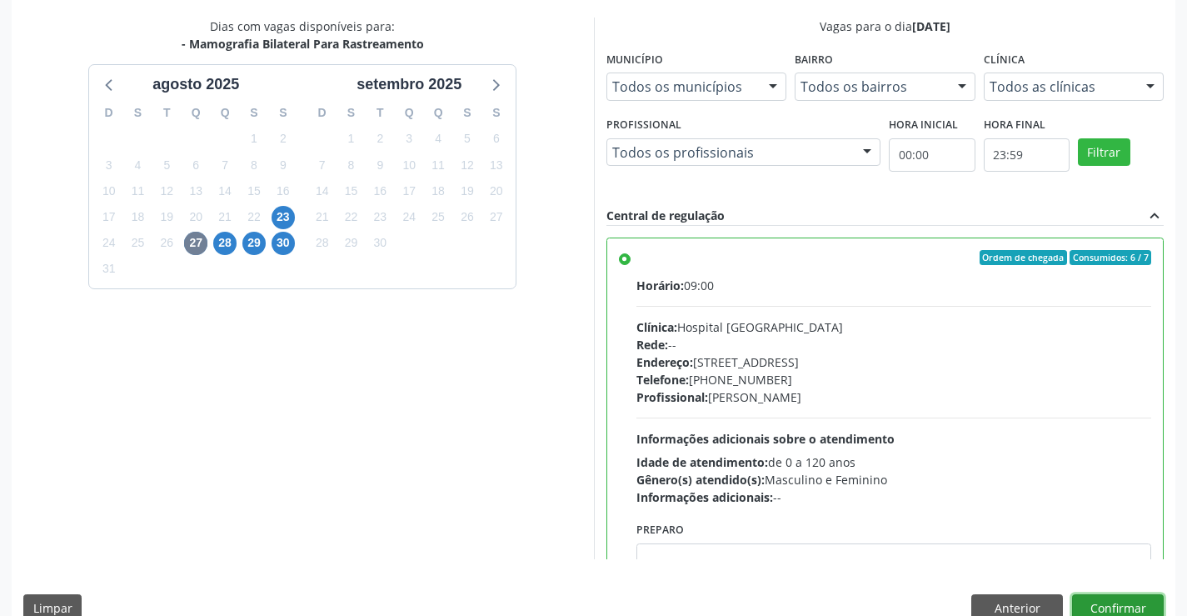
click at [1112, 604] on button "Confirmar" at bounding box center [1118, 608] width 92 height 28
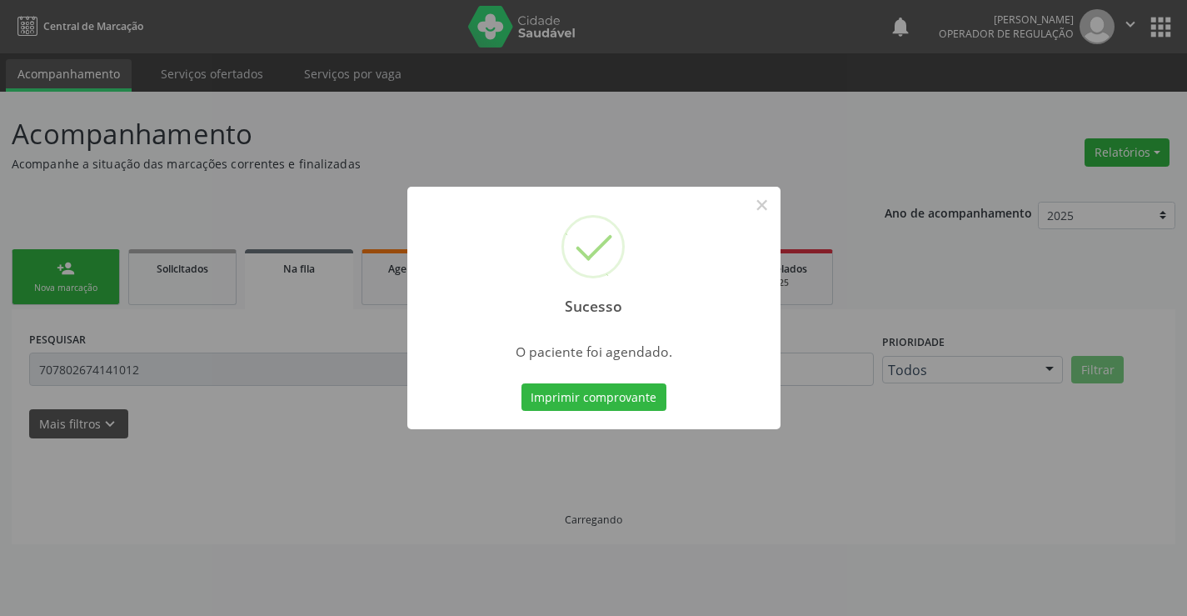
scroll to position [0, 0]
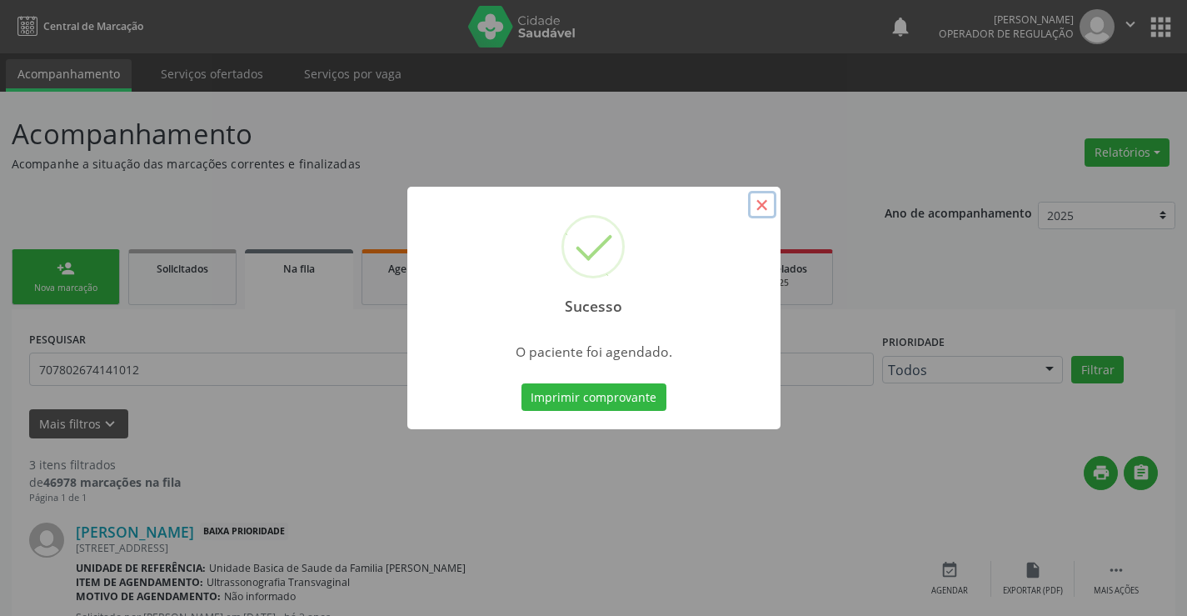
click at [764, 204] on button "×" at bounding box center [762, 205] width 28 height 28
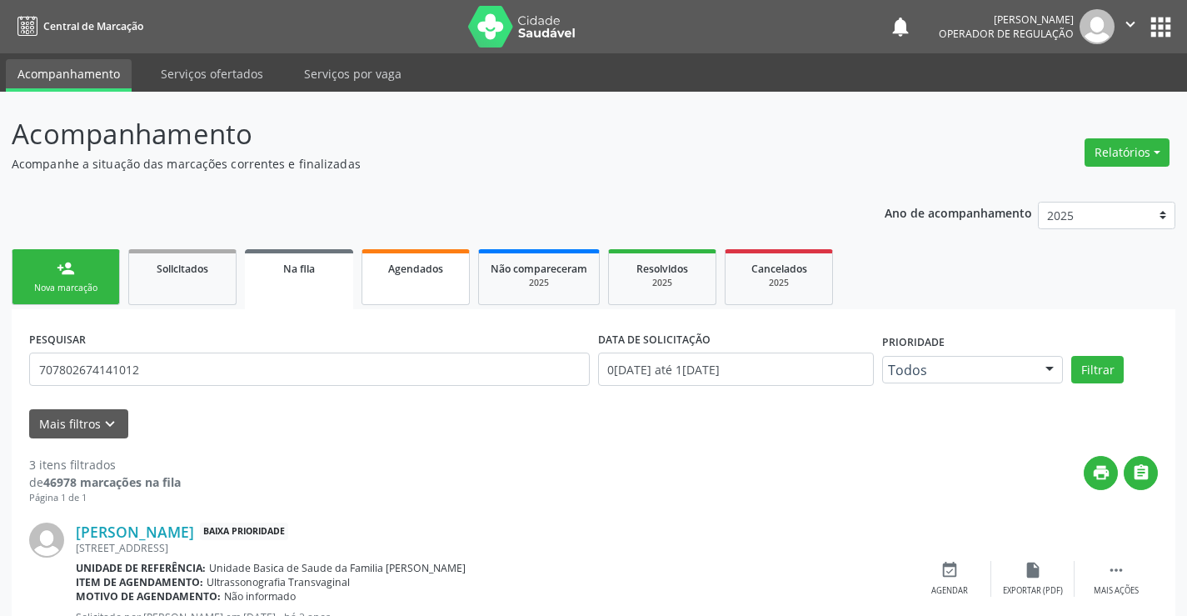
click at [429, 271] on span "Agendados" at bounding box center [415, 269] width 55 height 14
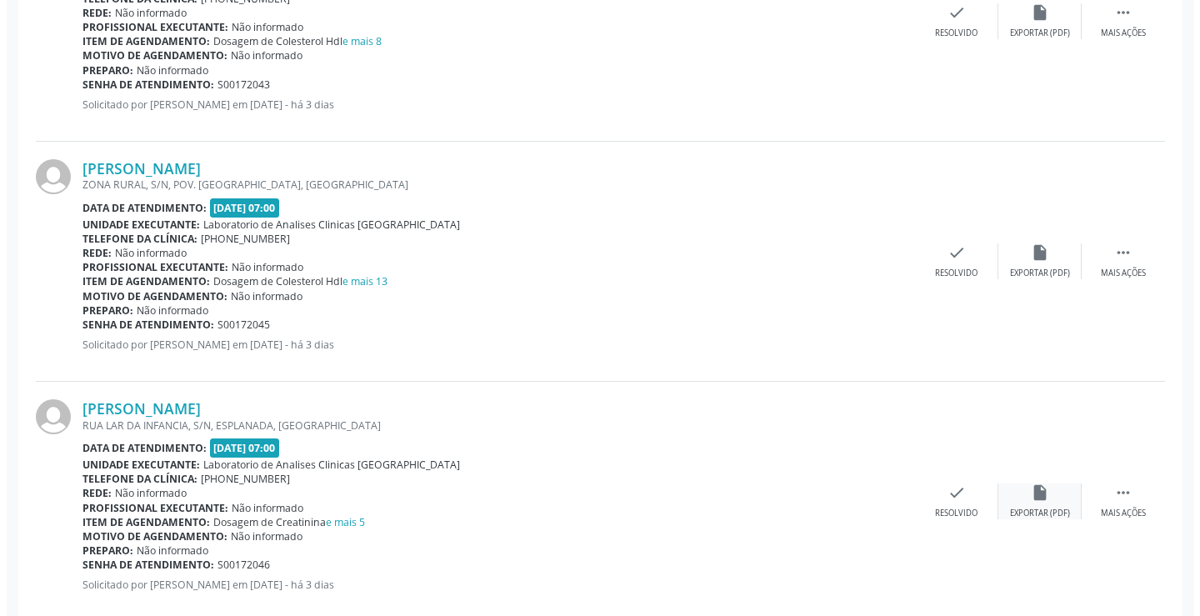
scroll to position [3582, 0]
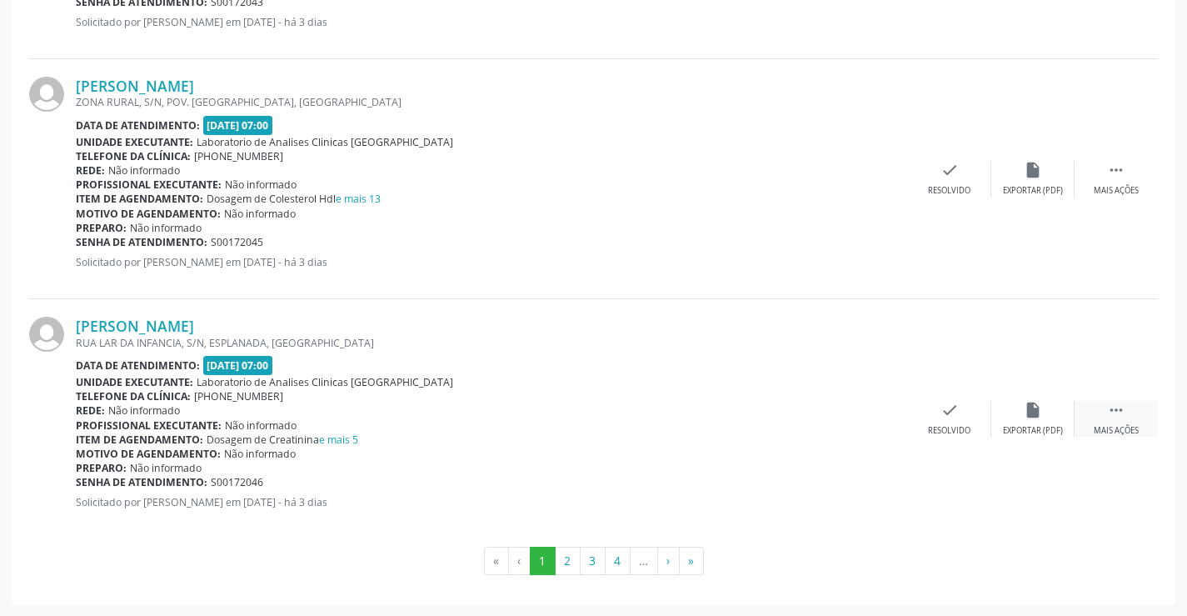
click at [1122, 406] on icon "" at bounding box center [1116, 410] width 18 height 18
click at [864, 417] on icon "cancel" at bounding box center [866, 410] width 18 height 18
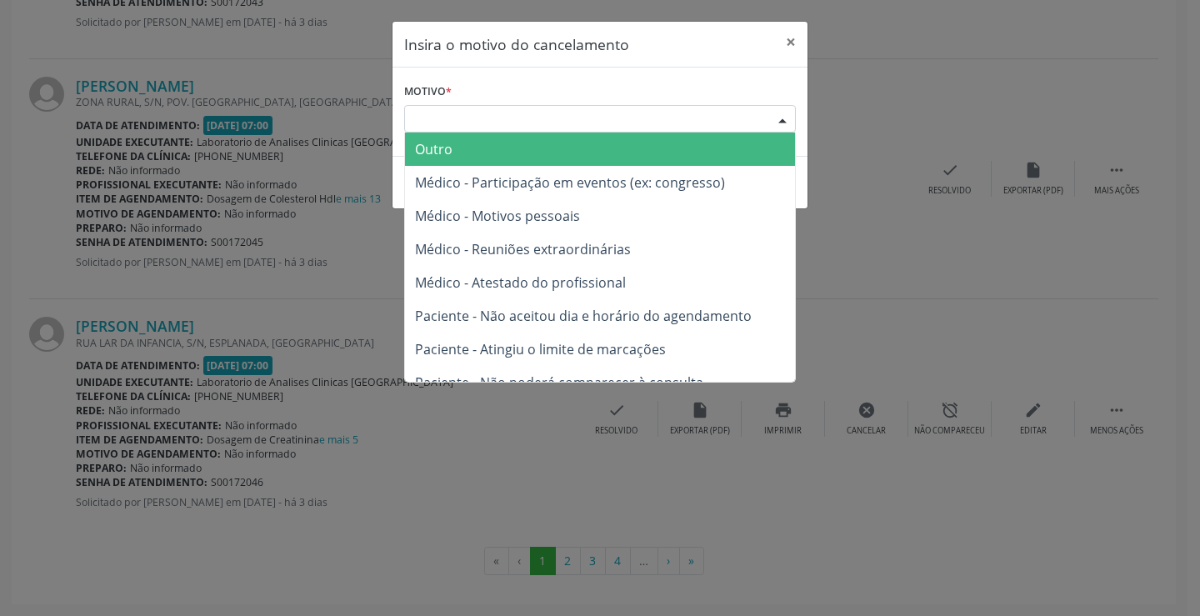
click at [515, 119] on div "Escolha o motivo" at bounding box center [600, 119] width 392 height 28
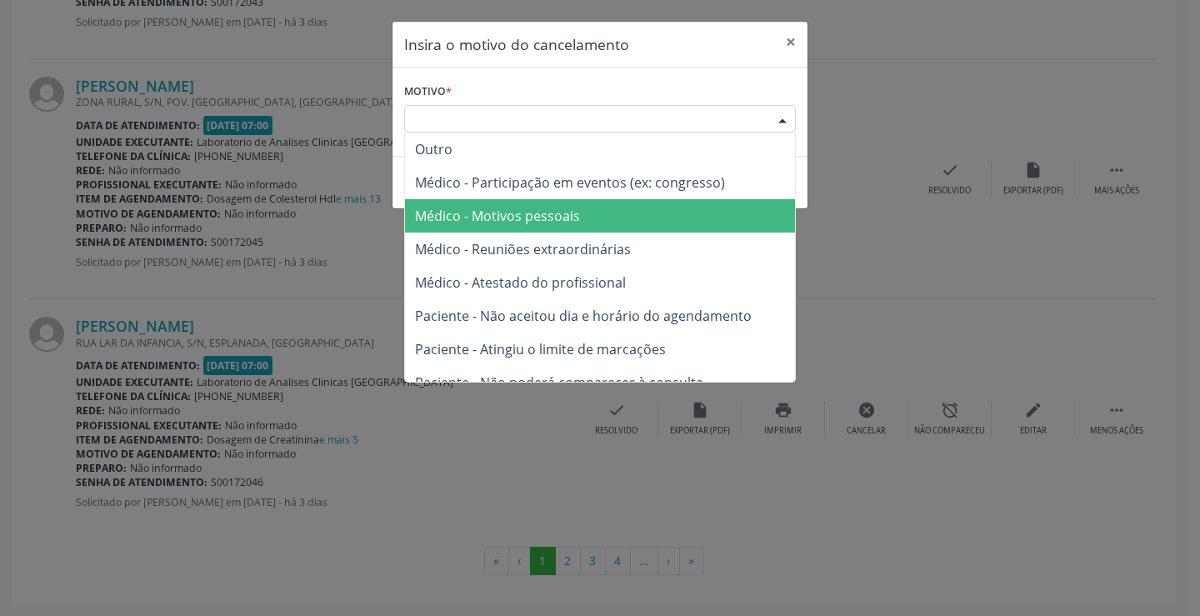
click at [521, 213] on span "Médico - Motivos pessoais" at bounding box center [497, 216] width 165 height 18
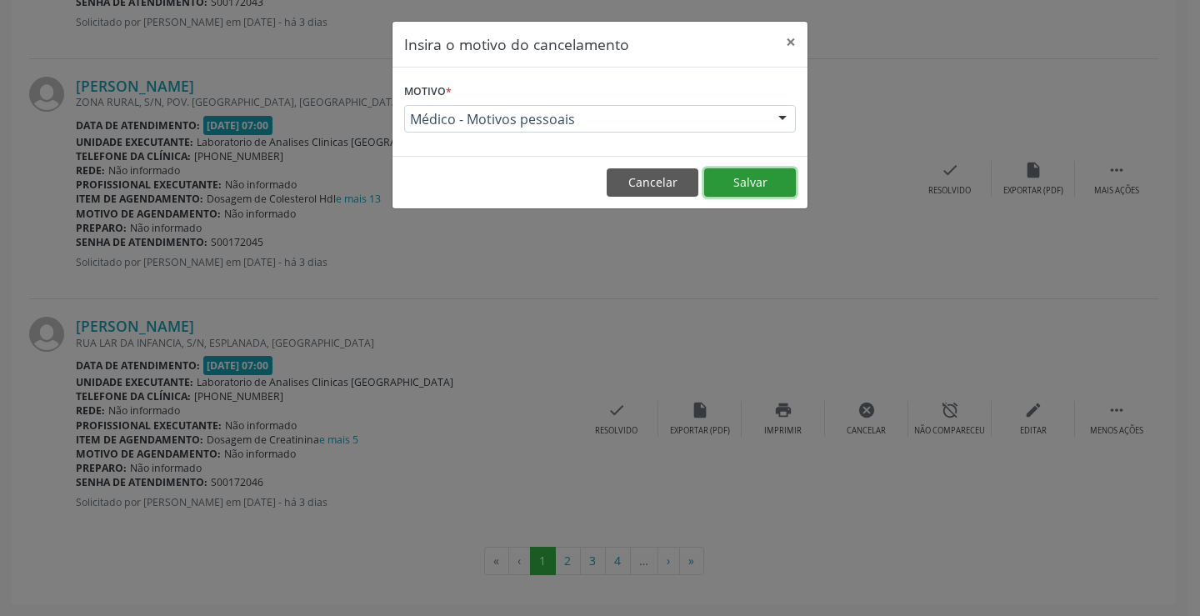
click at [762, 177] on button "Salvar" at bounding box center [750, 182] width 92 height 28
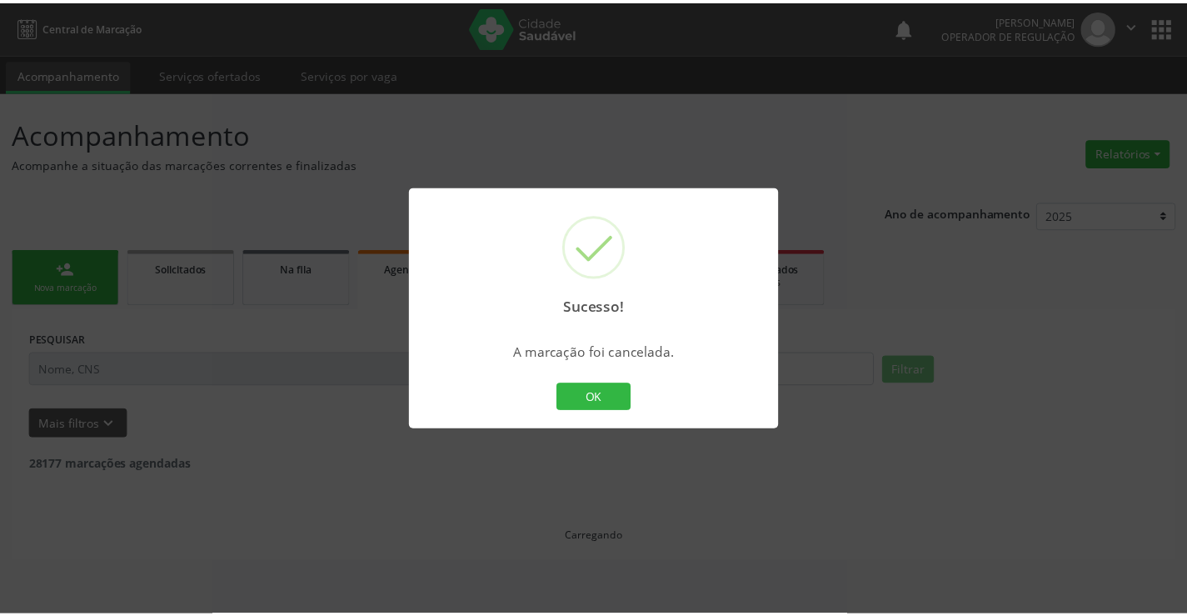
scroll to position [0, 0]
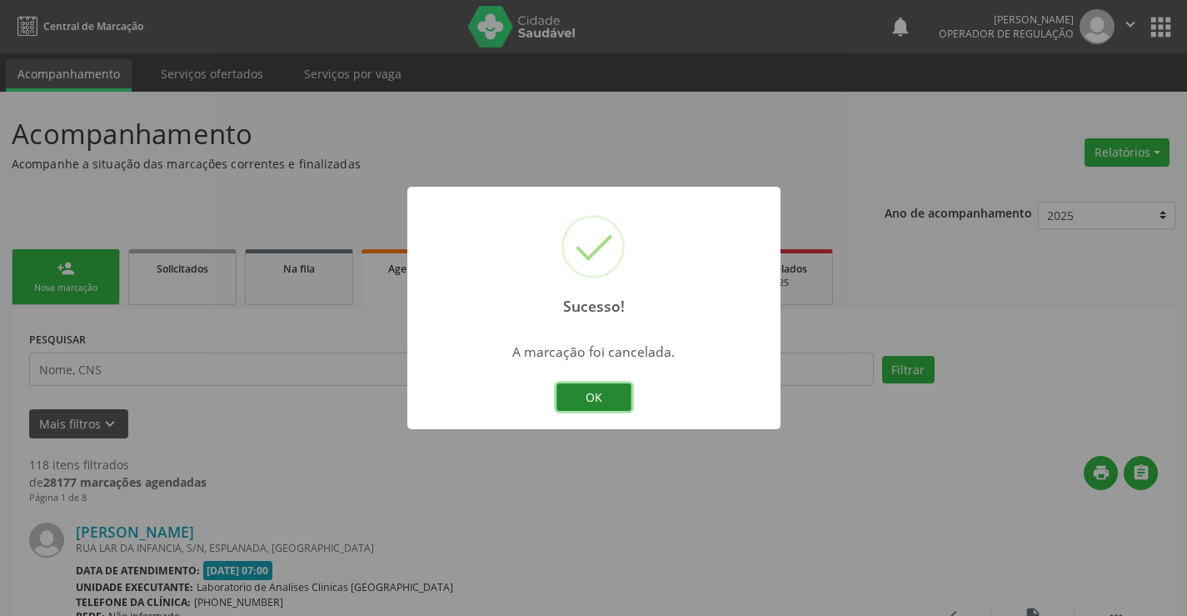
click at [599, 390] on button "OK" at bounding box center [594, 397] width 75 height 28
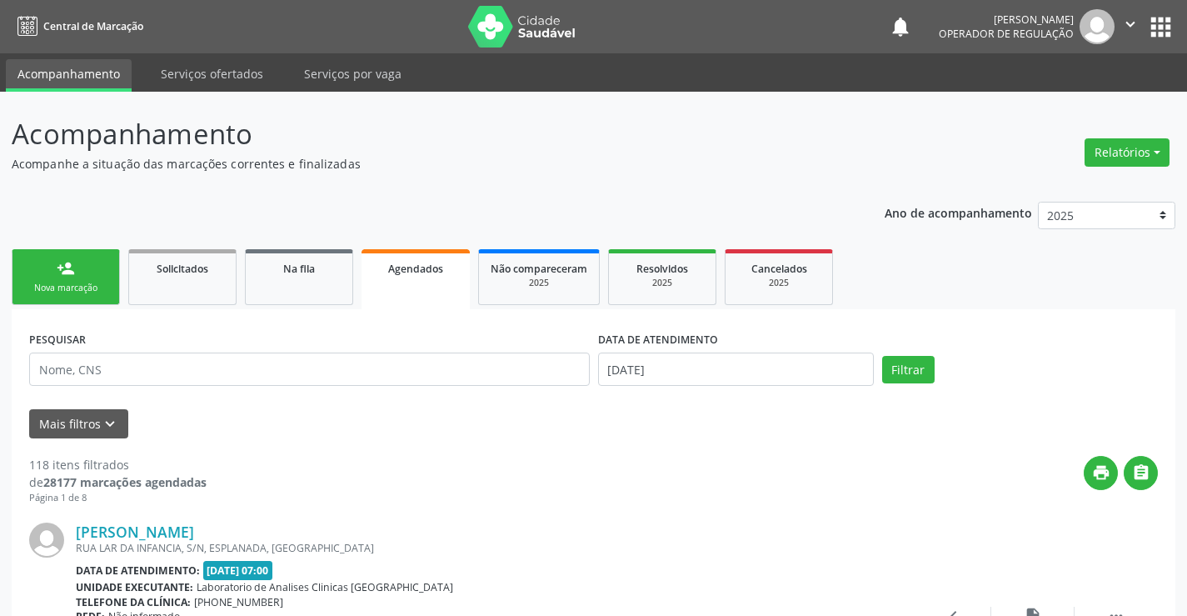
click at [82, 277] on link "person_add Nova marcação" at bounding box center [66, 277] width 108 height 56
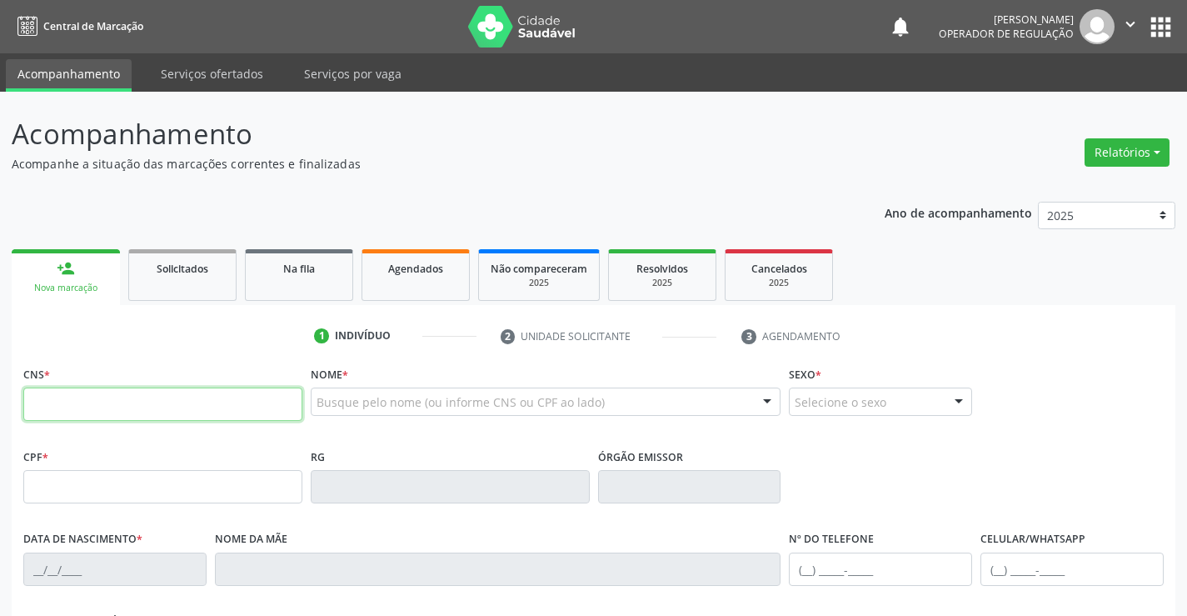
click at [117, 402] on input "text" at bounding box center [162, 403] width 279 height 33
type input "708 2001 1181 4047"
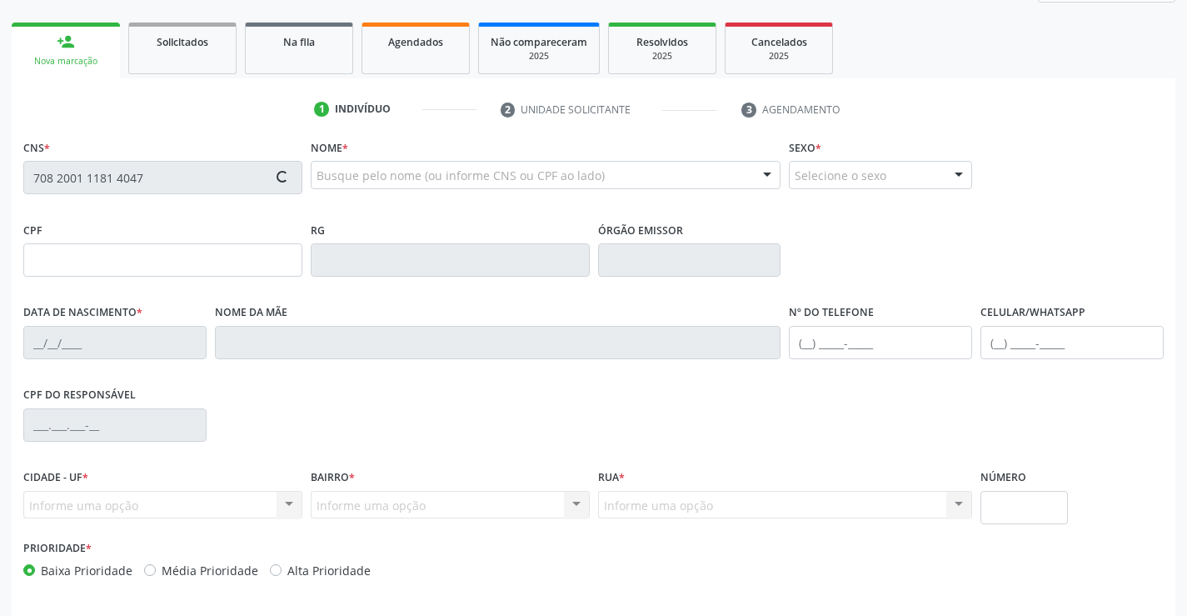
scroll to position [287, 0]
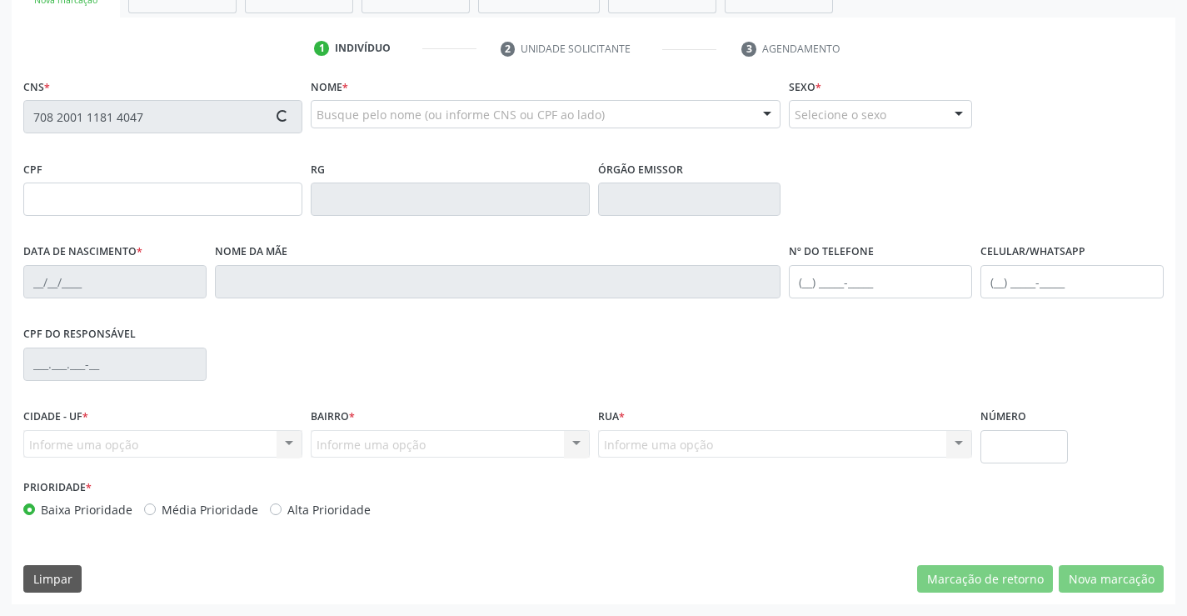
type input "1418744573"
type input "15/03/1985"
type input "(74) 99931-5956"
type input "036.276.565-04"
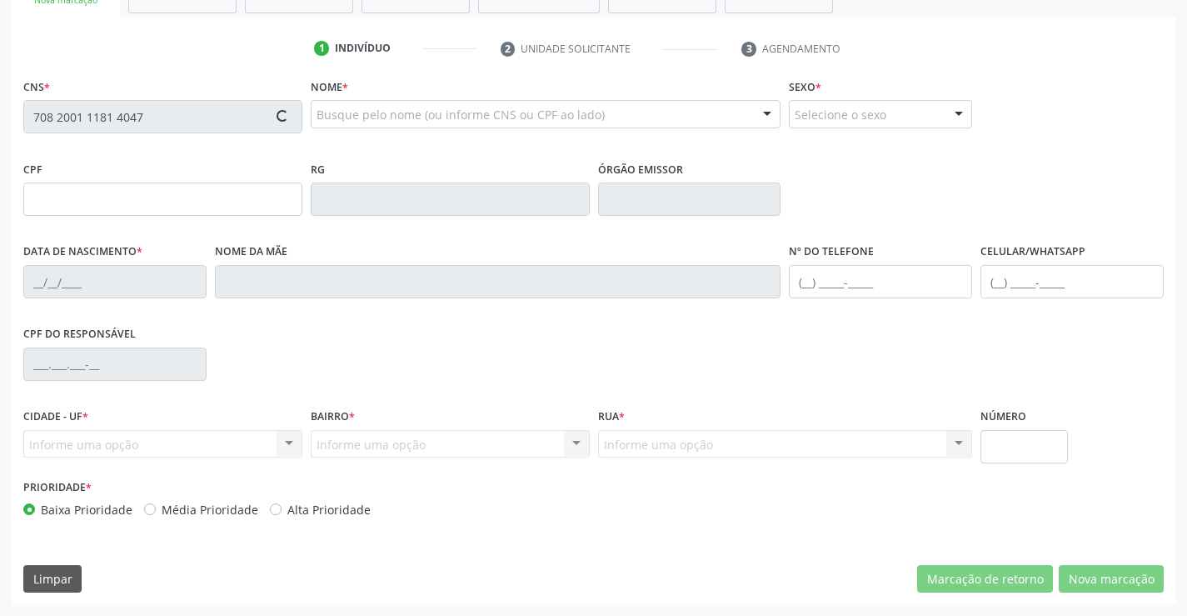
type input "S/N"
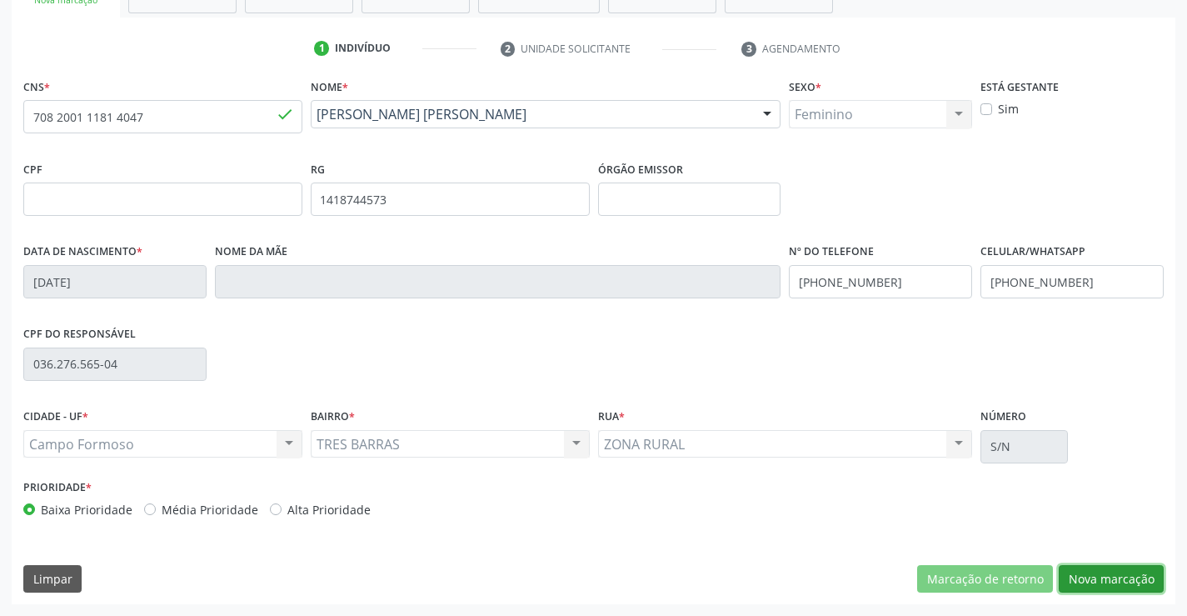
click at [1110, 578] on button "Nova marcação" at bounding box center [1111, 579] width 105 height 28
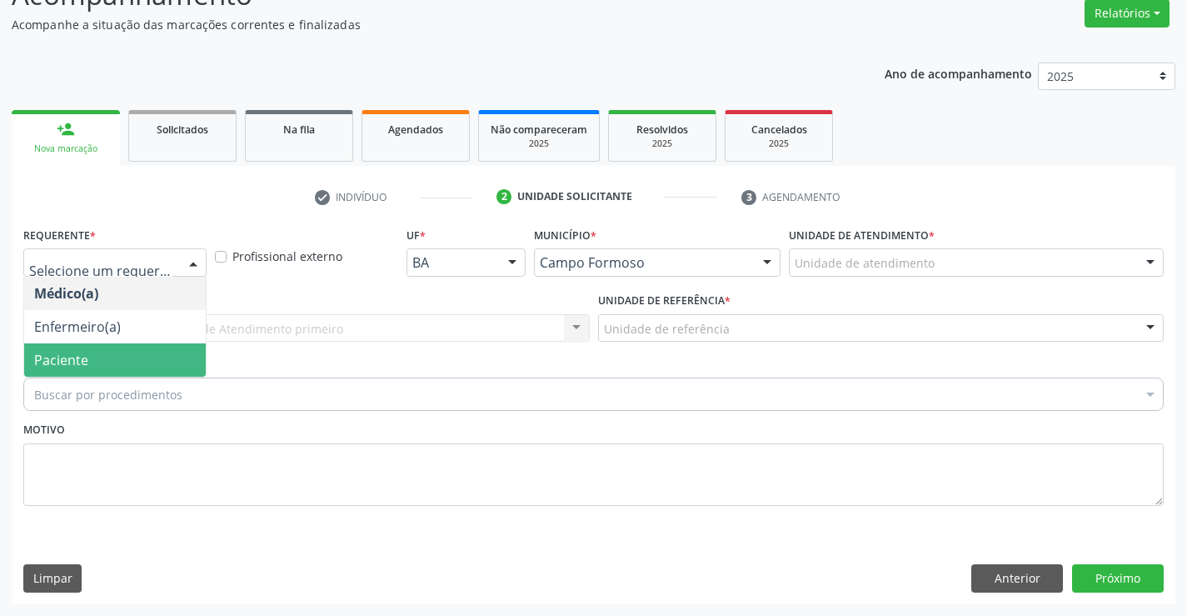
click at [89, 367] on span "Paciente" at bounding box center [115, 359] width 182 height 33
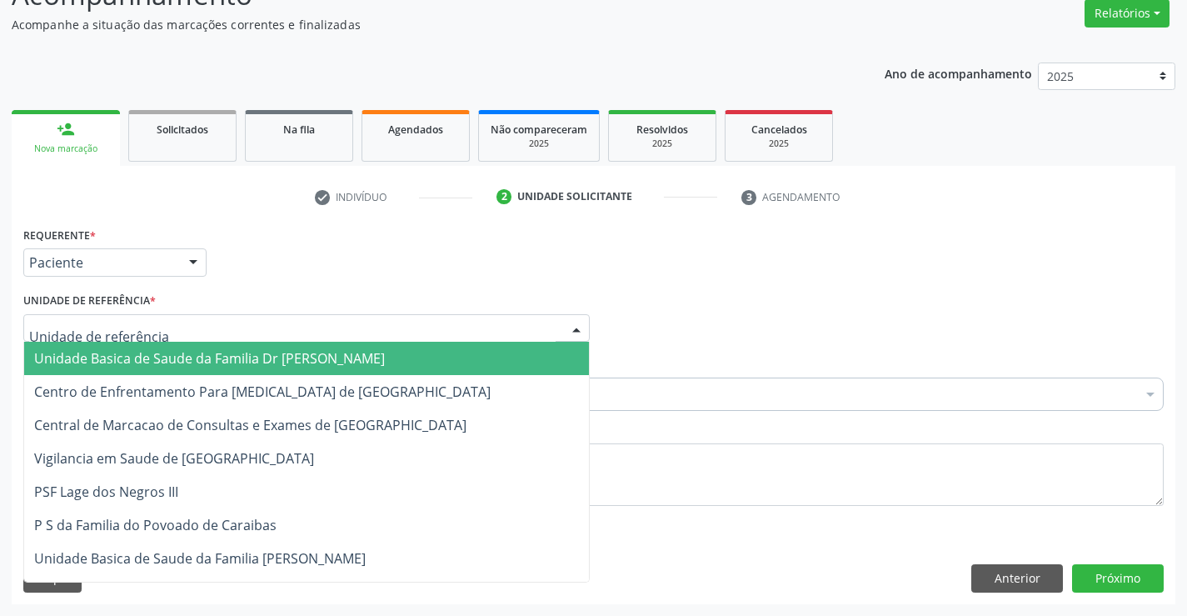
click at [149, 357] on span "Unidade Basica de Saude da Familia Dr [PERSON_NAME]" at bounding box center [209, 358] width 351 height 18
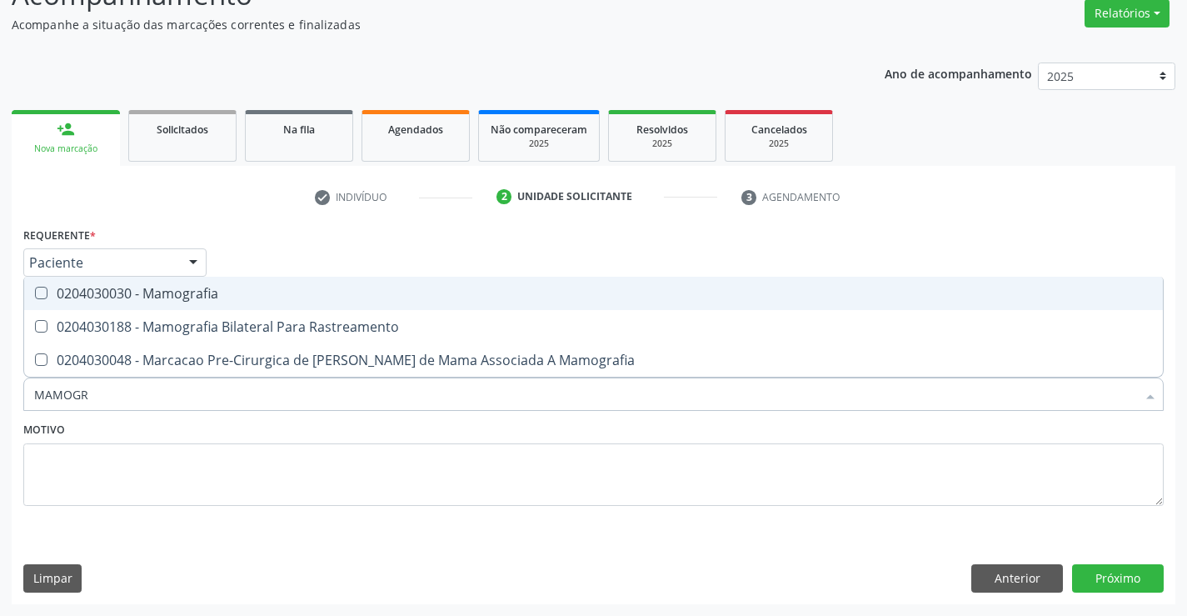
type input "MAMOGRA"
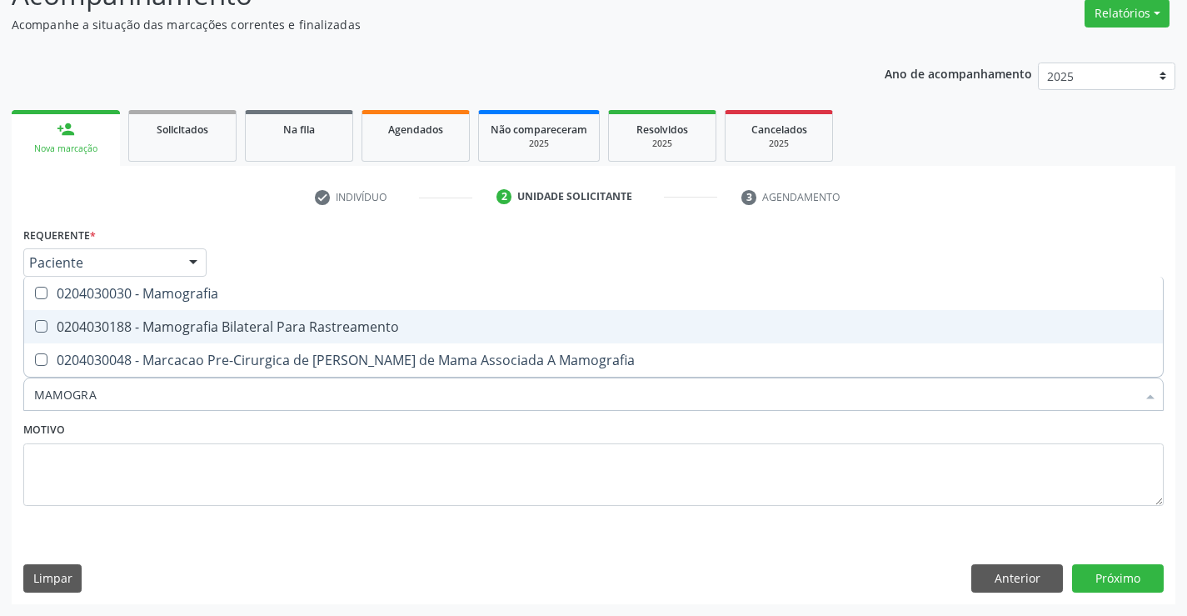
click at [179, 320] on div "0204030188 - Mamografia Bilateral Para Rastreamento" at bounding box center [593, 326] width 1119 height 13
checkbox Rastreamento "true"
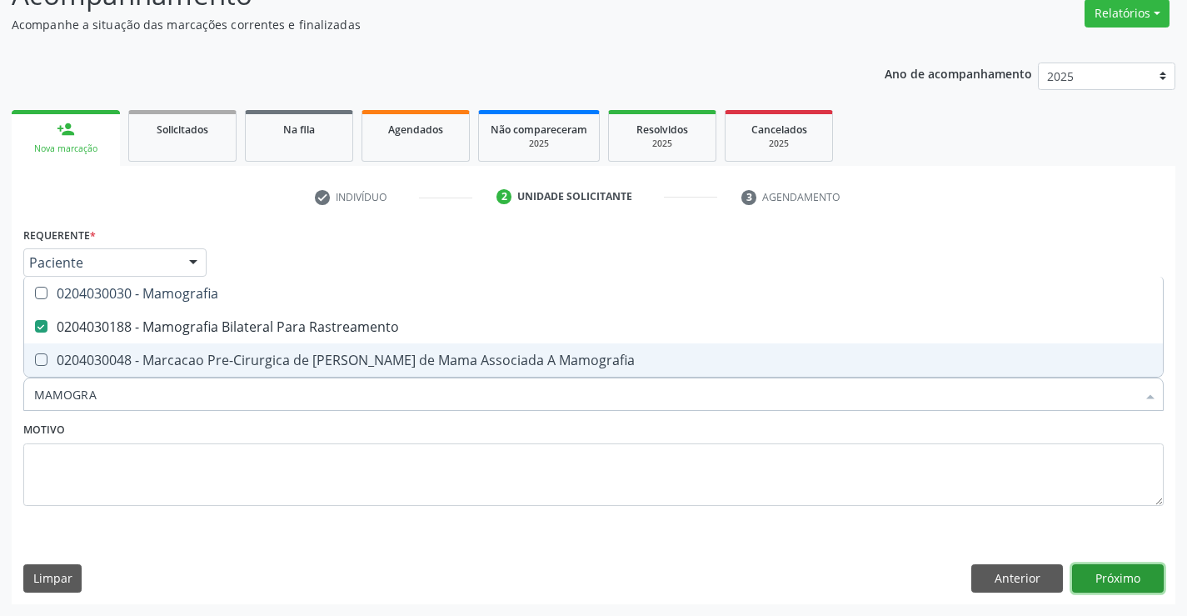
click at [1114, 583] on button "Próximo" at bounding box center [1118, 578] width 92 height 28
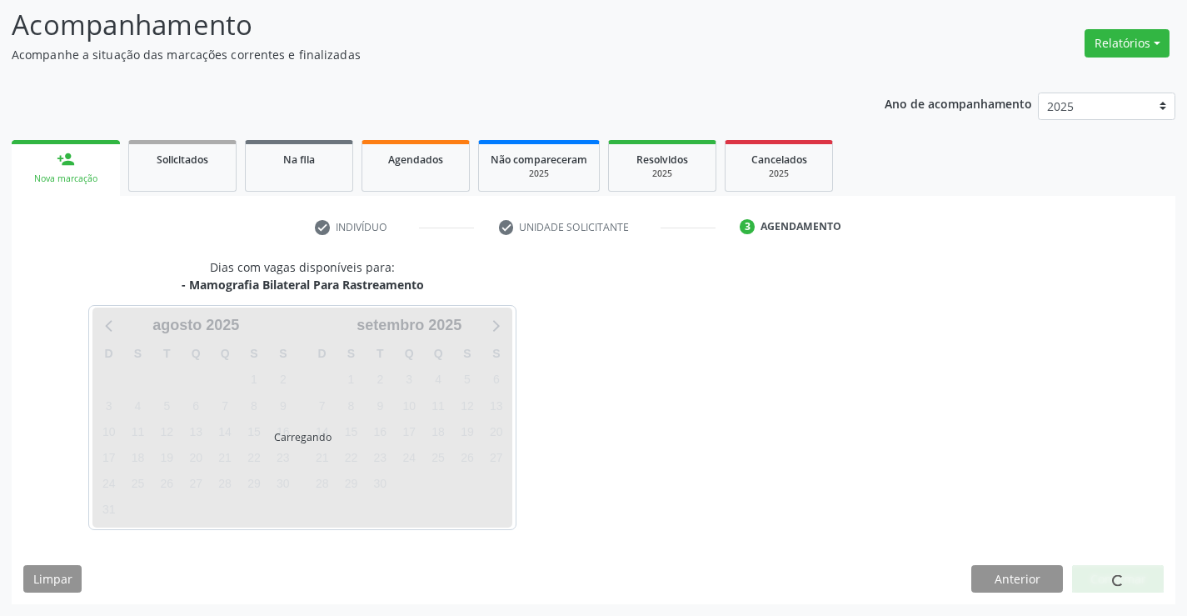
scroll to position [109, 0]
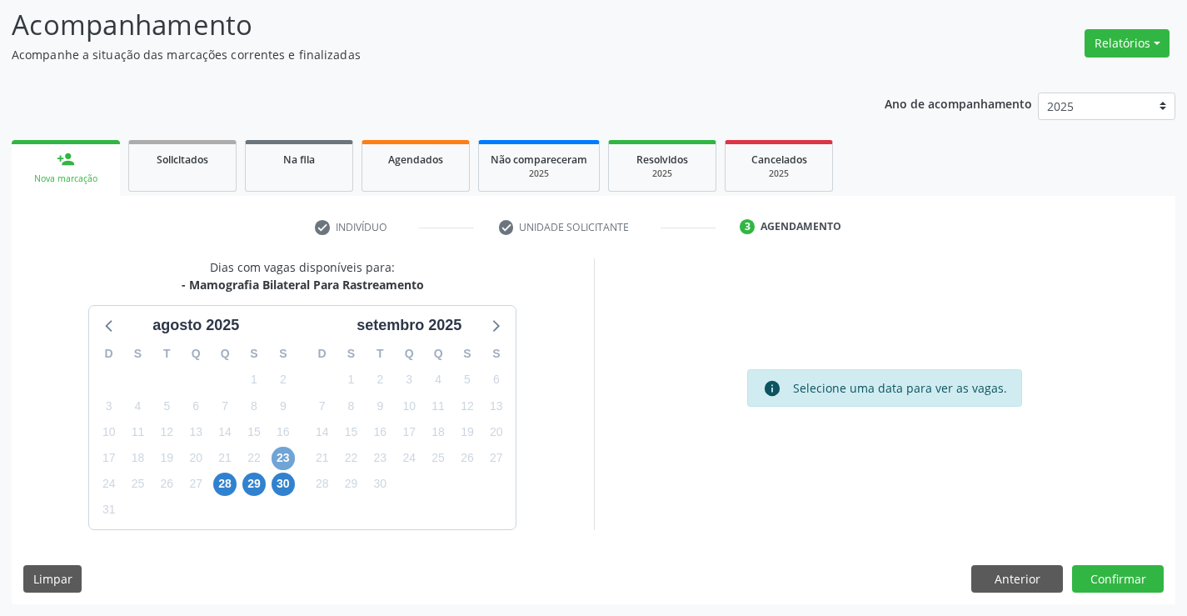
click at [282, 458] on span "23" at bounding box center [283, 458] width 23 height 23
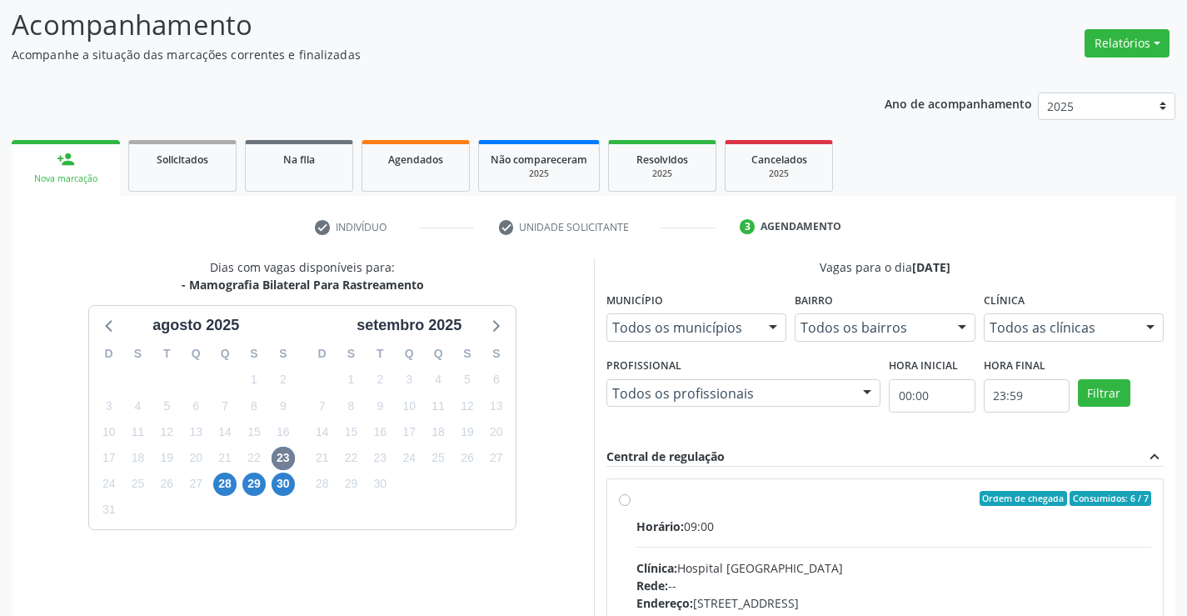
click at [637, 501] on label "Ordem de chegada Consumidos: 6 / 7 Horário: 09:00 Clínica: Hospital Sao Francis…" at bounding box center [895, 619] width 516 height 256
click at [625, 501] on input "Ordem de chegada Consumidos: 6 / 7 Horário: 09:00 Clínica: Hospital Sao Francis…" at bounding box center [625, 498] width 12 height 15
radio input "true"
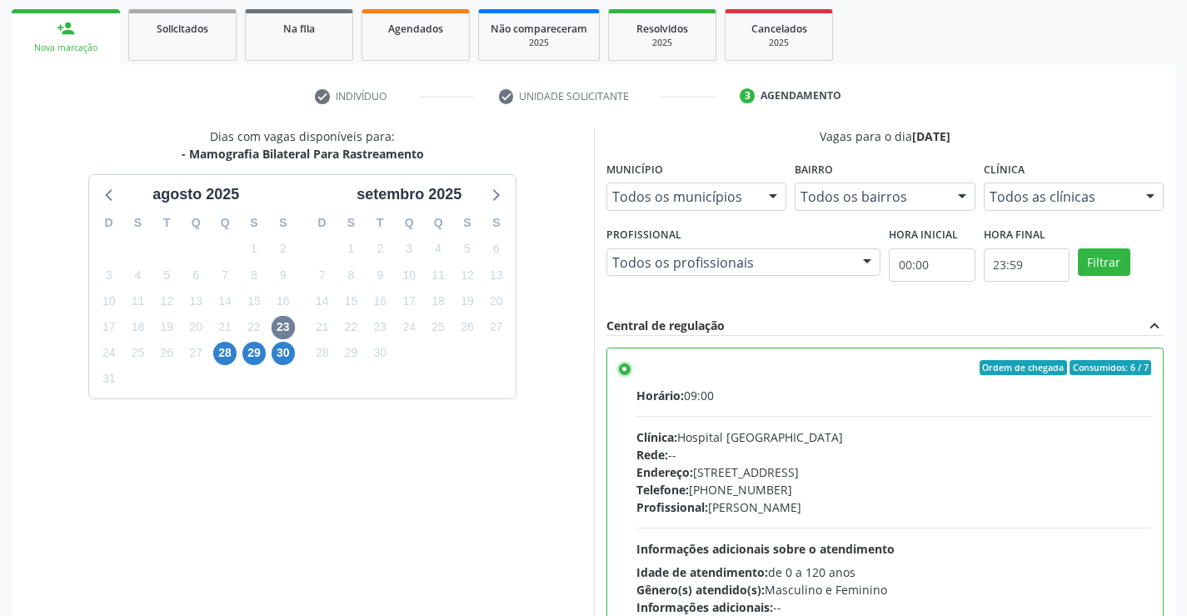
scroll to position [380, 0]
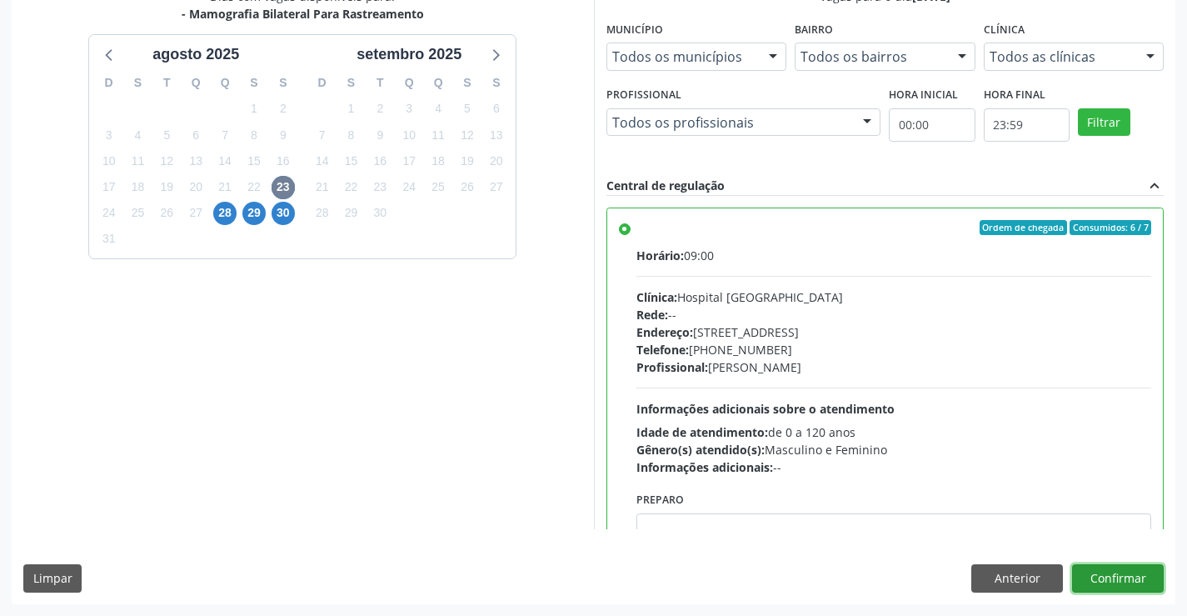
click at [1127, 576] on button "Confirmar" at bounding box center [1118, 578] width 92 height 28
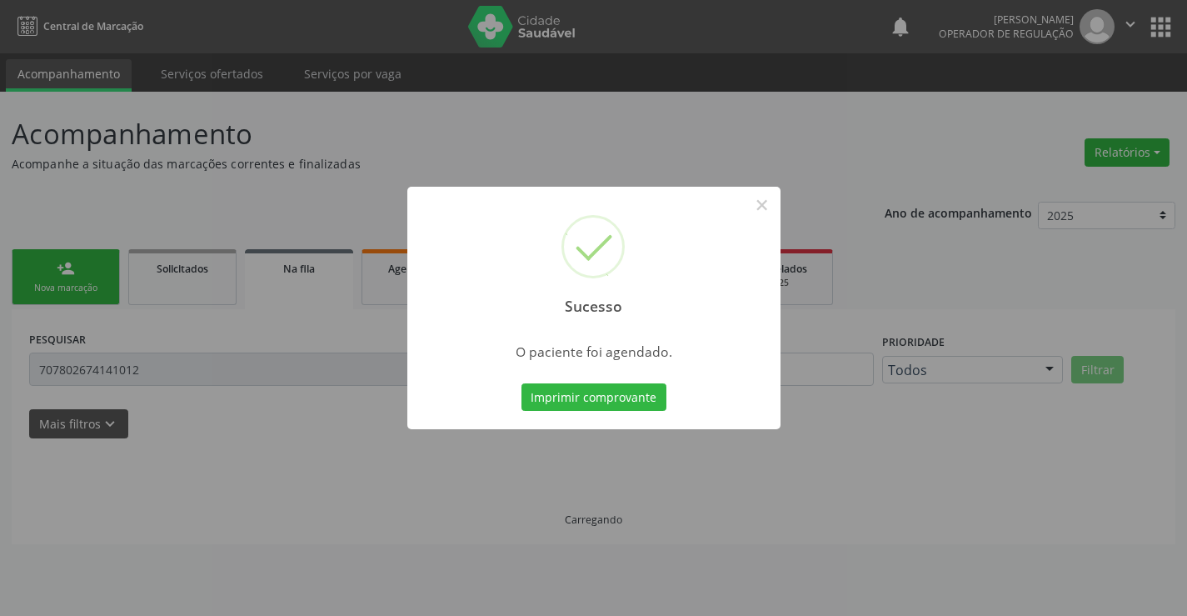
scroll to position [0, 0]
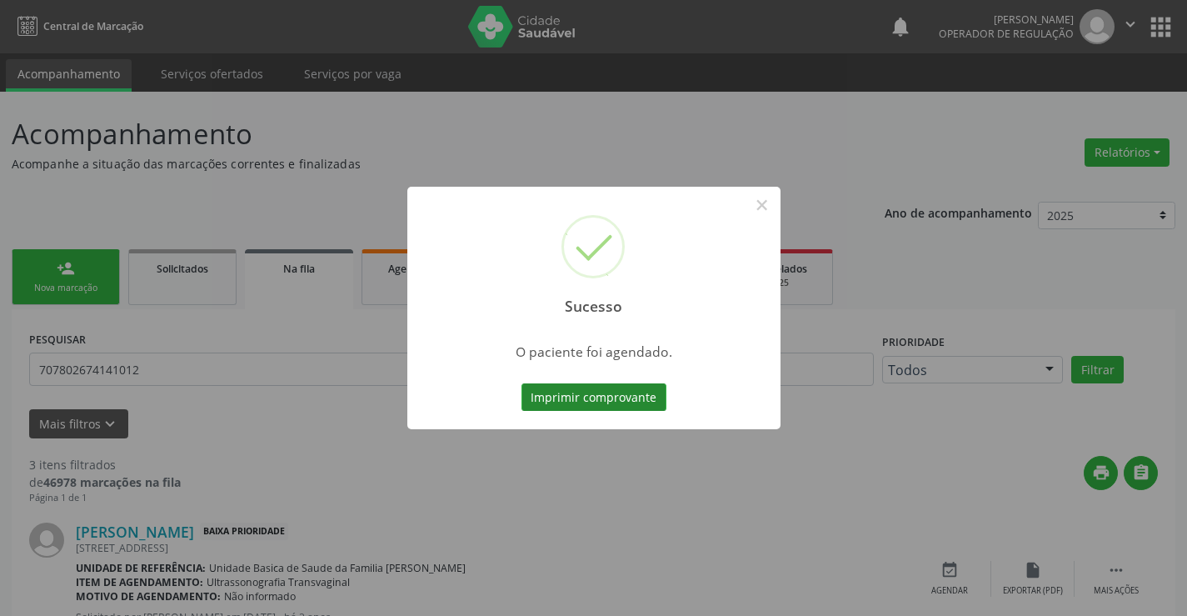
click at [628, 398] on button "Imprimir comprovante" at bounding box center [594, 397] width 145 height 28
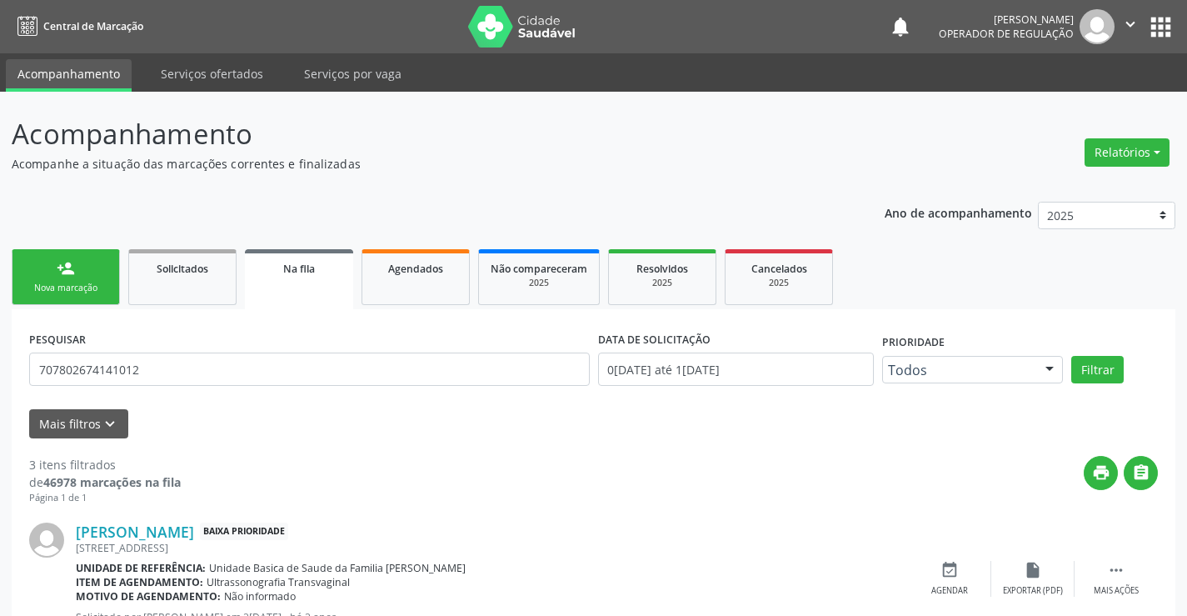
click at [89, 277] on link "person_add Nova marcação" at bounding box center [66, 277] width 108 height 56
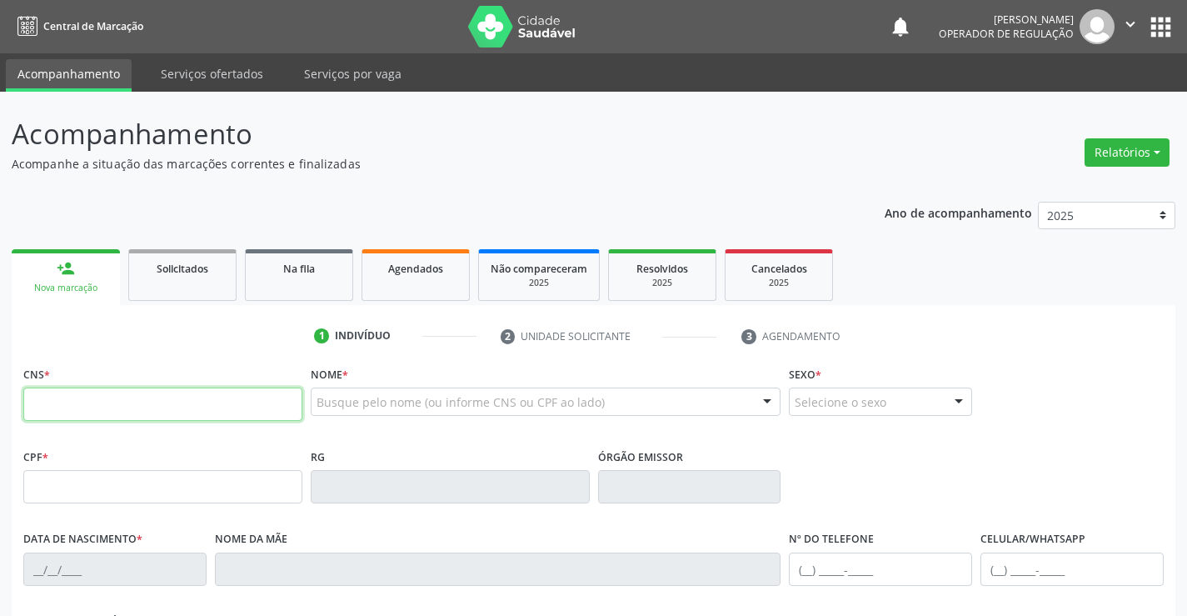
click at [95, 414] on input "text" at bounding box center [162, 403] width 279 height 33
type input "703 1048 6280 2360"
type input "0587301171"
type input "2[DATE]"
type input "[PHONE_NUMBER]"
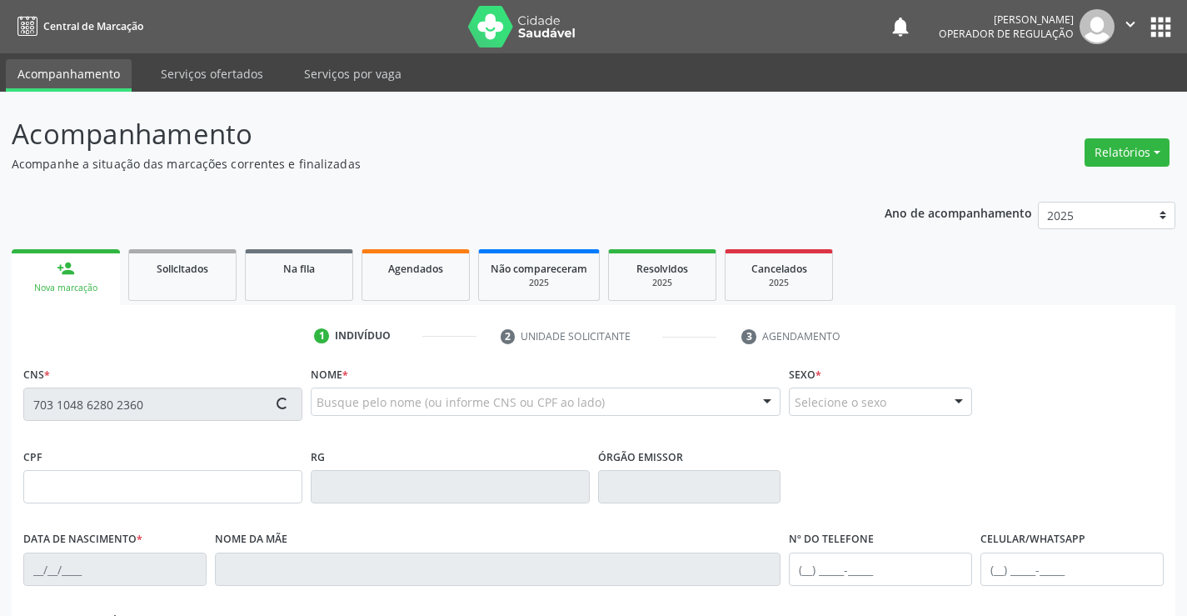
type input "S/N"
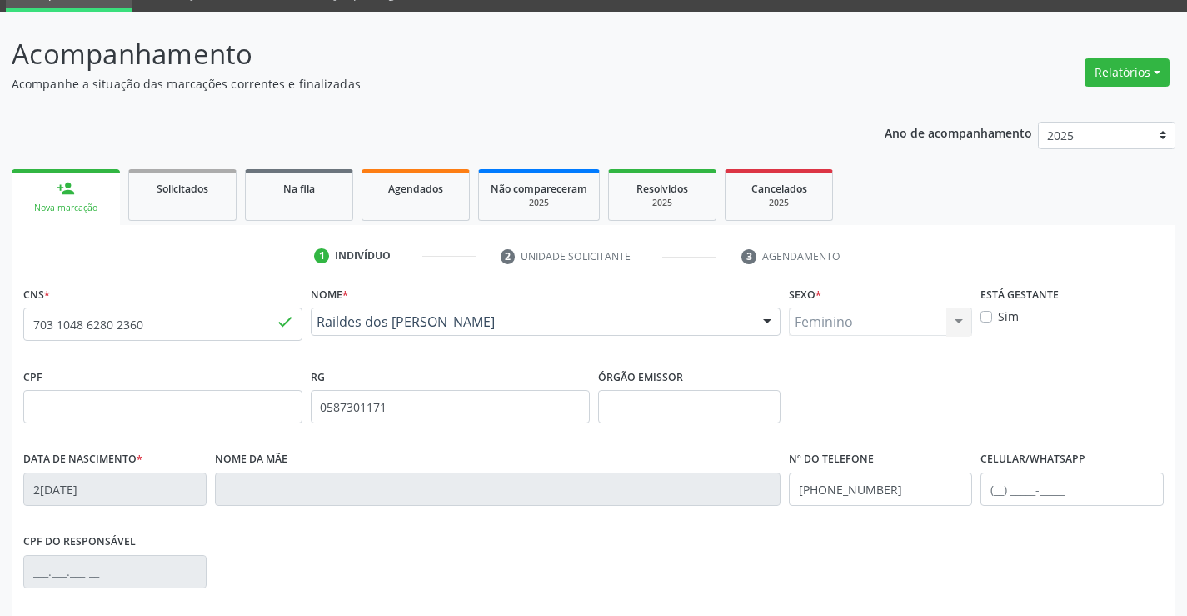
scroll to position [287, 0]
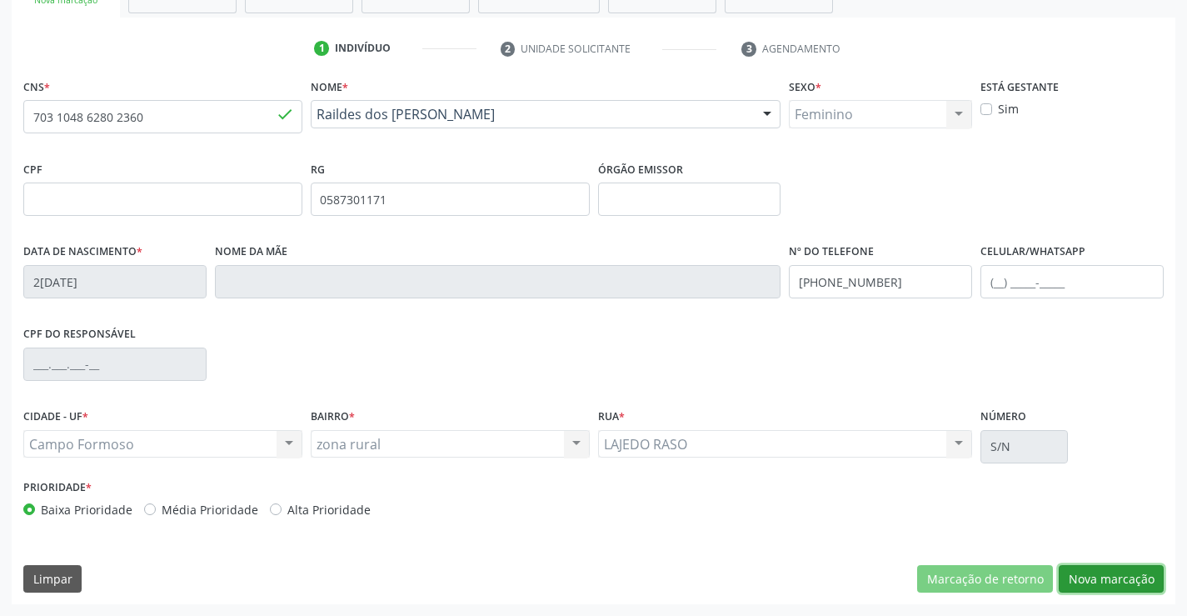
click at [1140, 581] on button "Nova marcação" at bounding box center [1111, 579] width 105 height 28
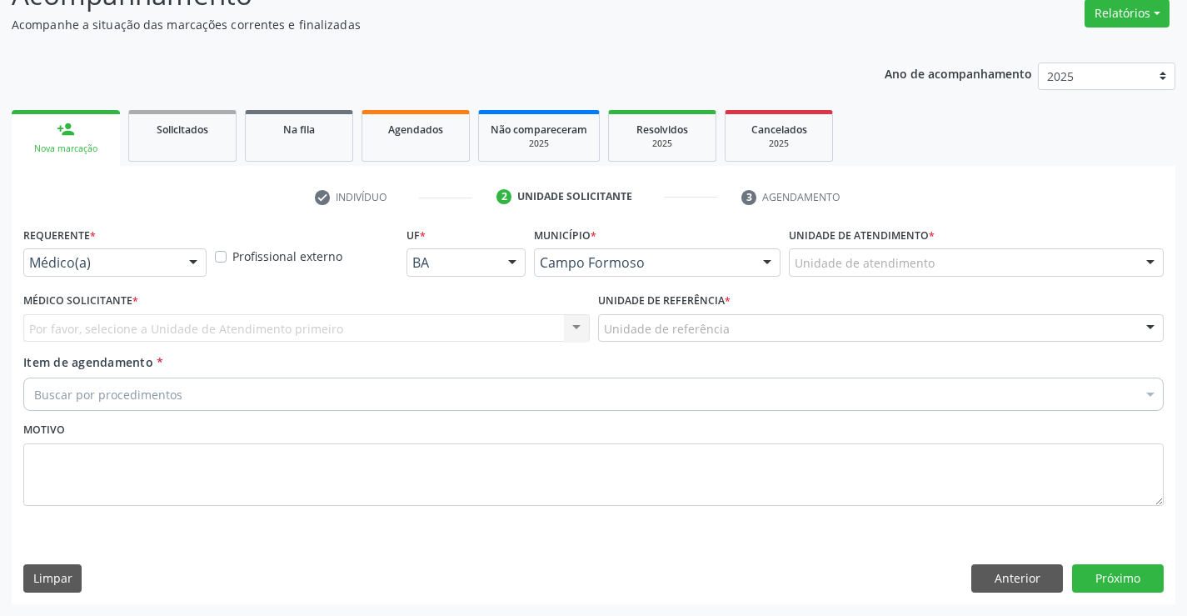
scroll to position [139, 0]
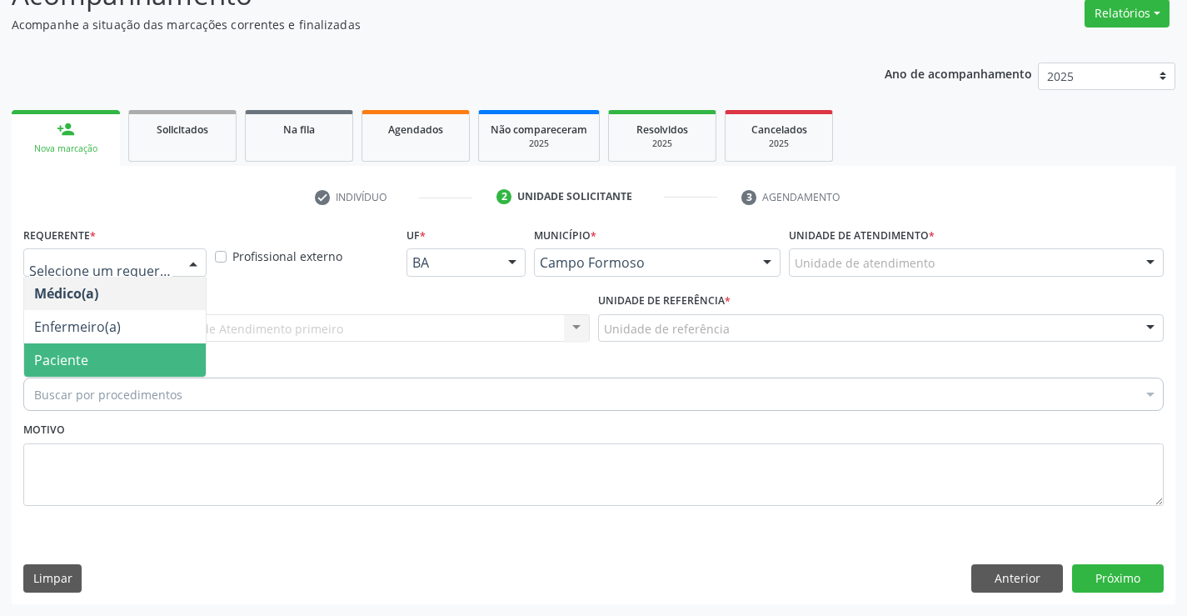
click at [92, 360] on span "Paciente" at bounding box center [115, 359] width 182 height 33
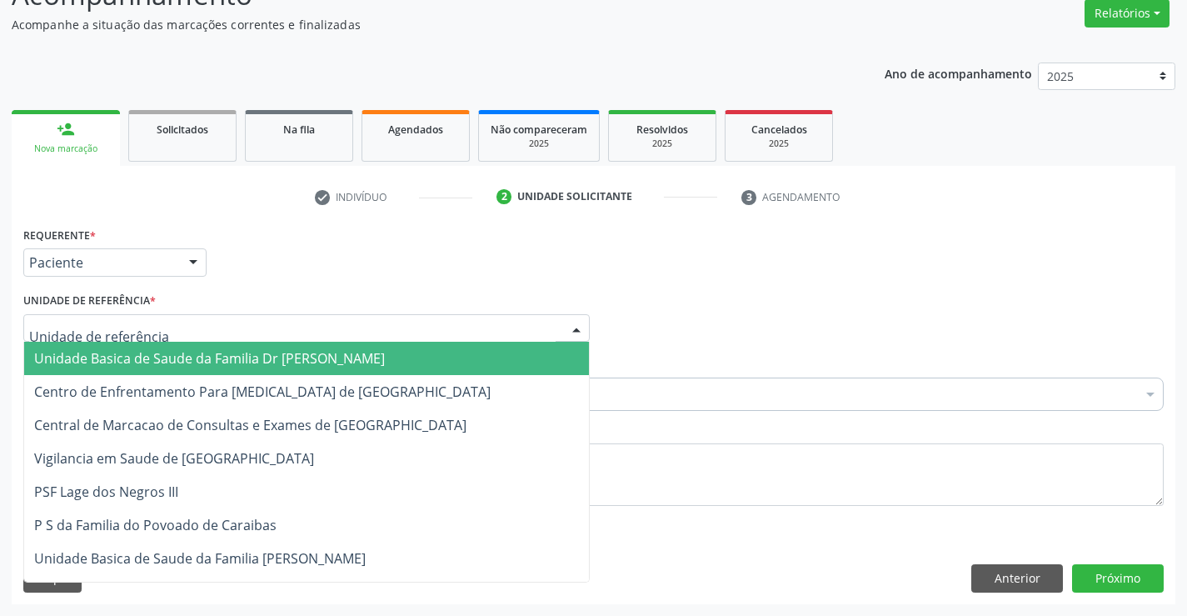
click at [142, 351] on span "Unidade Basica de Saude da Familia Dr [PERSON_NAME]" at bounding box center [209, 358] width 351 height 18
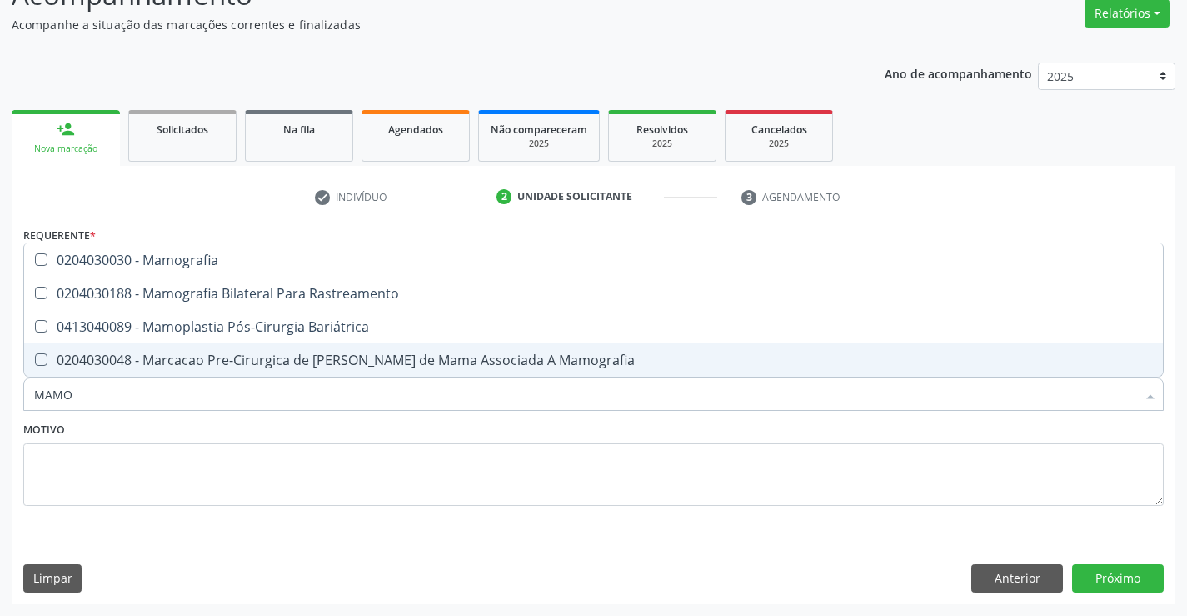
type input "MAMOG"
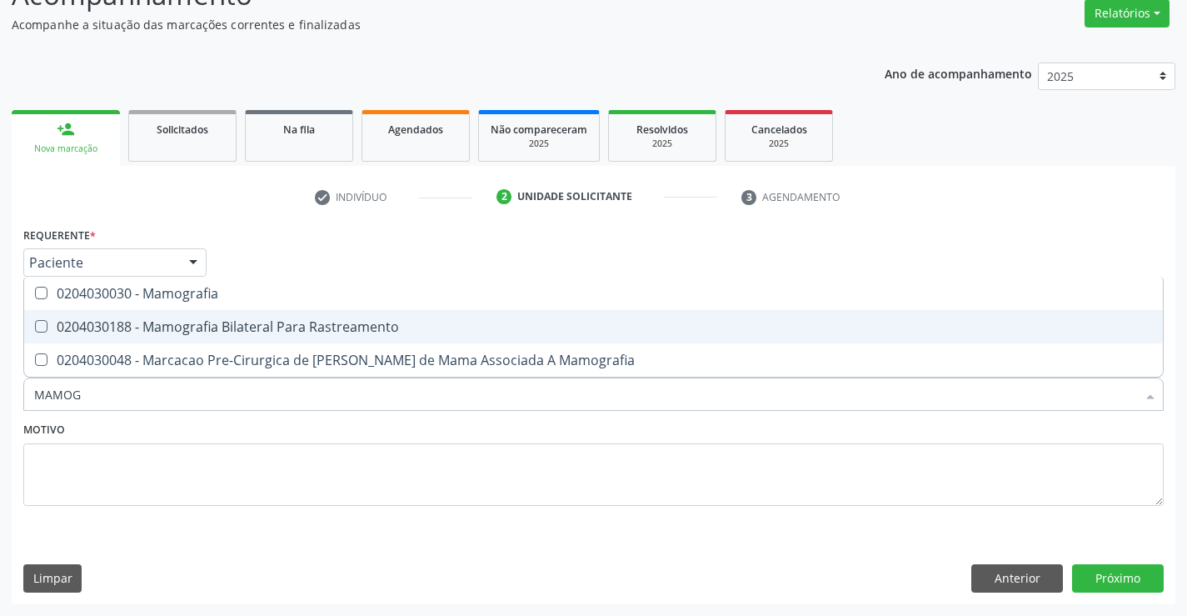
click at [207, 320] on div "0204030188 - Mamografia Bilateral Para Rastreamento" at bounding box center [593, 326] width 1119 height 13
checkbox Rastreamento "true"
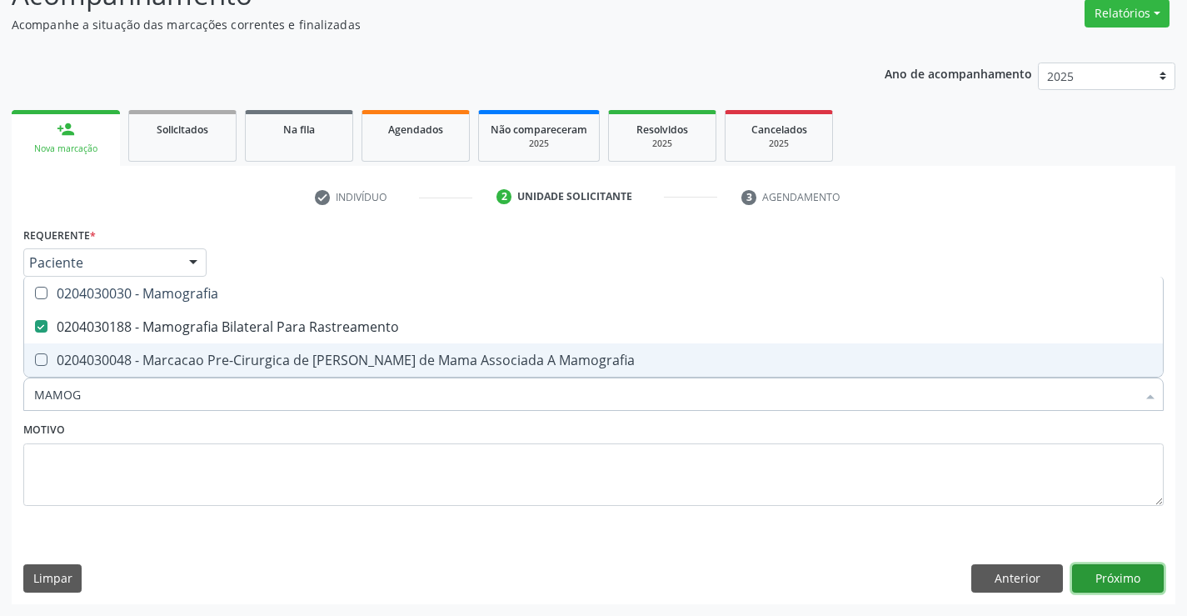
click at [1108, 575] on button "Próximo" at bounding box center [1118, 578] width 92 height 28
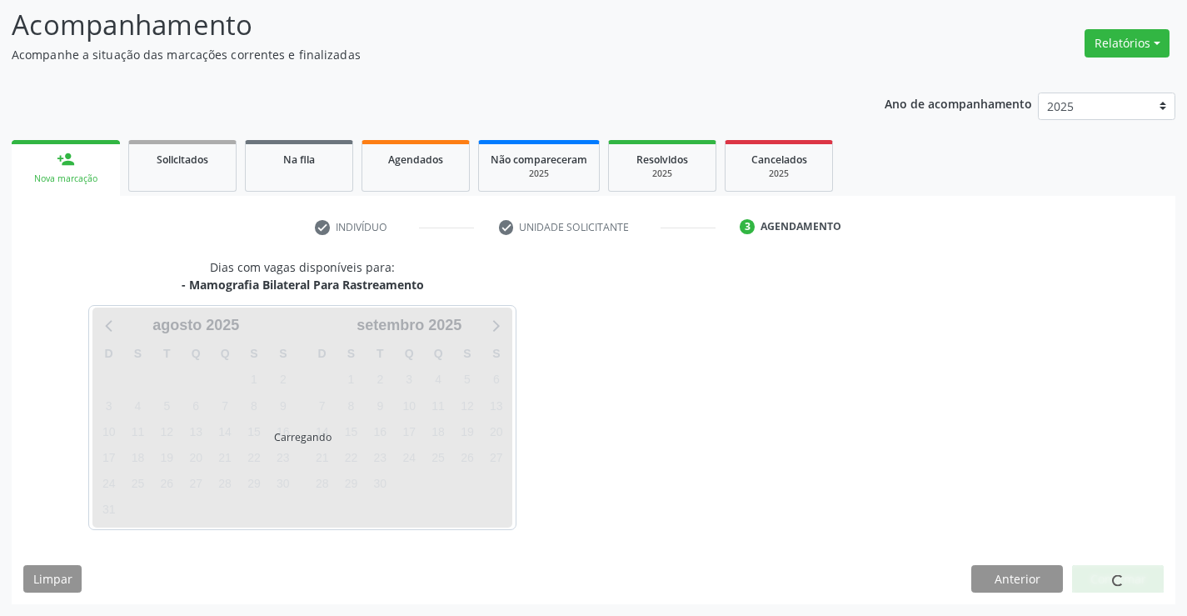
scroll to position [109, 0]
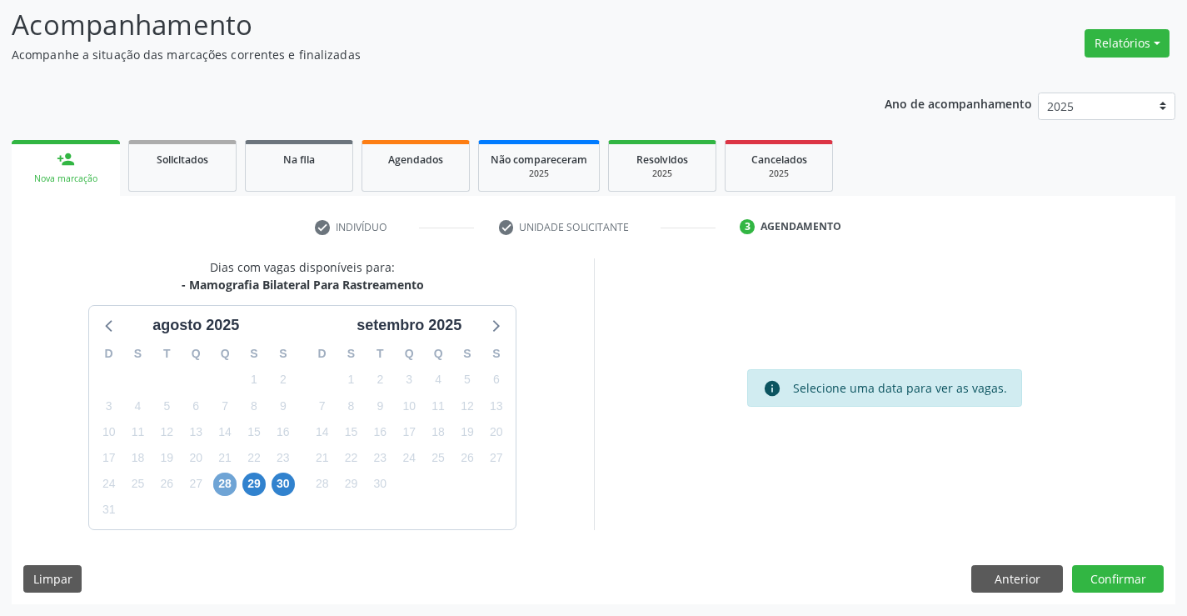
click at [224, 486] on span "28" at bounding box center [224, 483] width 23 height 23
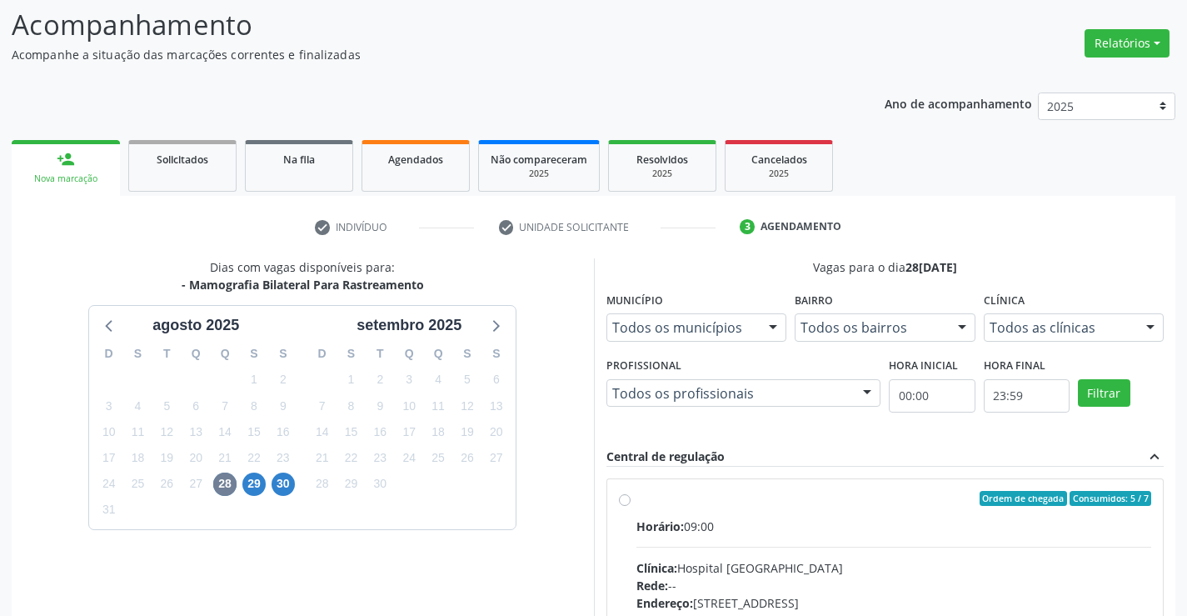
click at [637, 499] on label "Ordem de chegada Consumidos: 5 / 7 Horário: 09:00 Clínica: Hospital [GEOGRAPHIC…" at bounding box center [895, 619] width 516 height 256
click at [628, 499] on input "Ordem de chegada Consumidos: 5 / 7 Horário: 09:00 Clínica: Hospital [GEOGRAPHIC…" at bounding box center [625, 498] width 12 height 15
radio input "true"
click at [637, 499] on label "Ordem de chegada Consumidos: 5 / 7 Horário: 09:00 Clínica: Hospital [GEOGRAPHIC…" at bounding box center [895, 619] width 516 height 256
click at [628, 499] on input "Ordem de chegada Consumidos: 5 / 7 Horário: 09:00 Clínica: Hospital [GEOGRAPHIC…" at bounding box center [625, 498] width 12 height 15
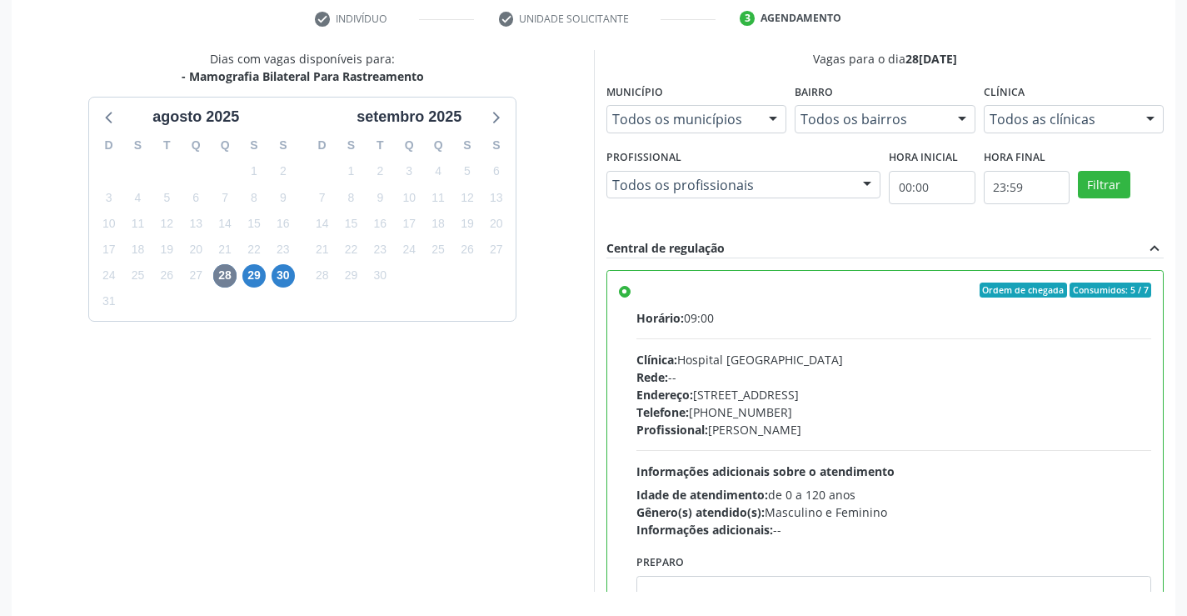
scroll to position [380, 0]
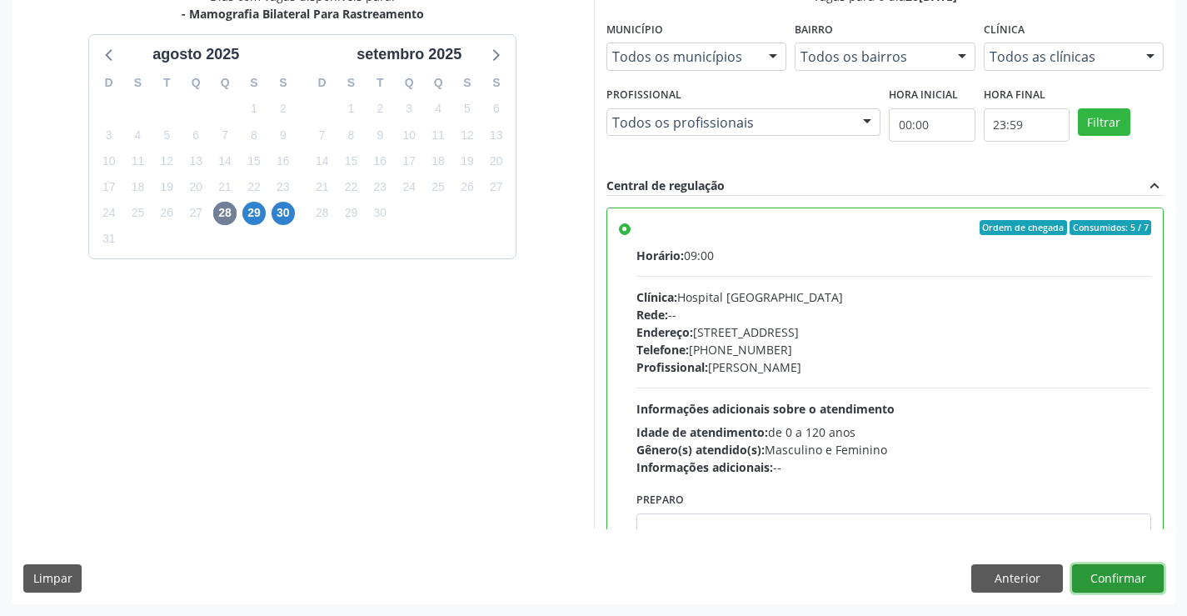
click at [1118, 577] on button "Confirmar" at bounding box center [1118, 578] width 92 height 28
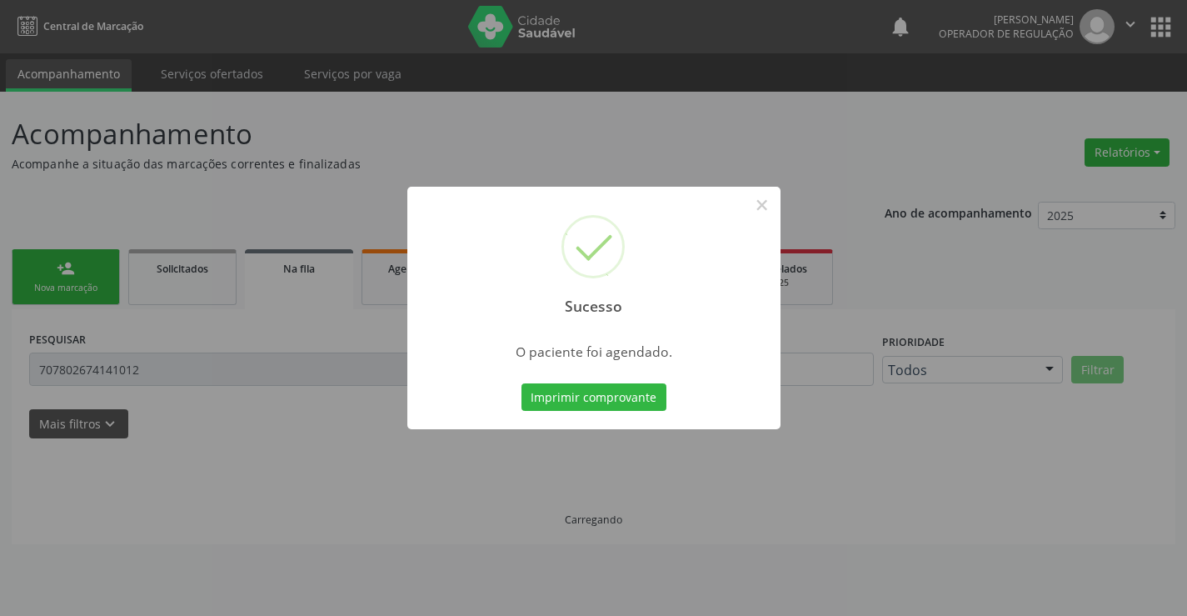
scroll to position [0, 0]
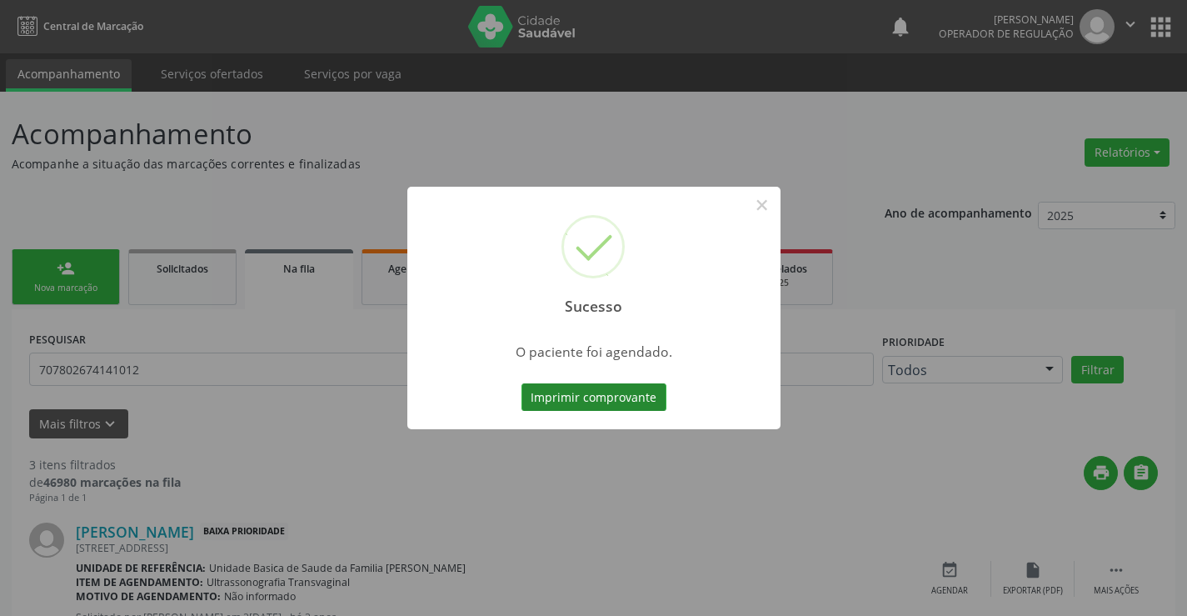
click at [582, 399] on button "Imprimir comprovante" at bounding box center [594, 397] width 145 height 28
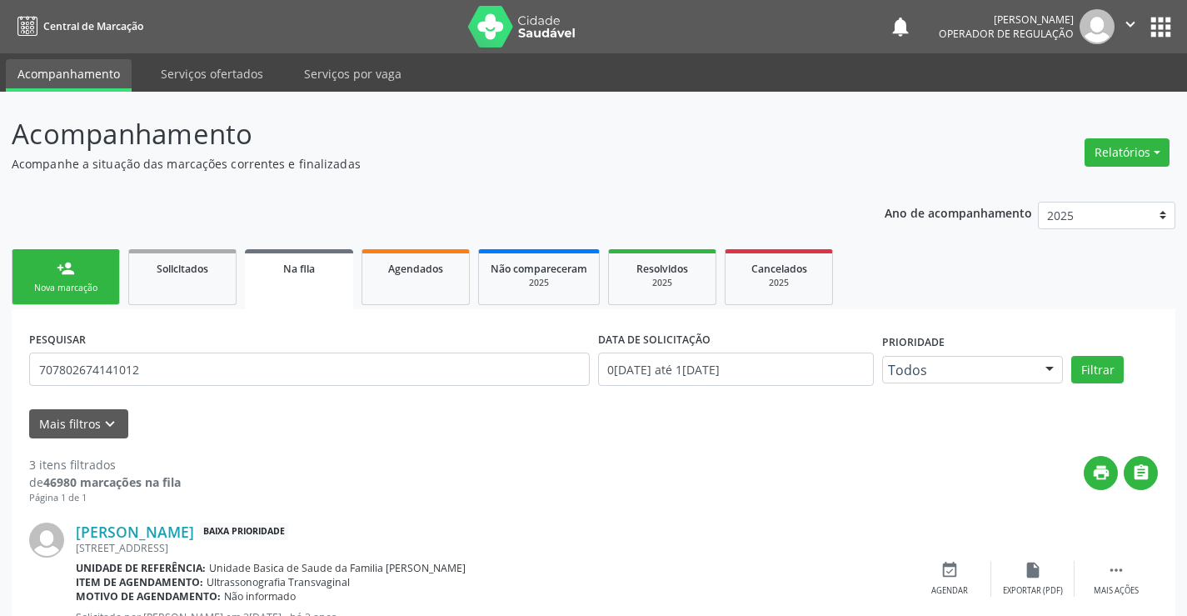
click at [62, 276] on div "person_add" at bounding box center [66, 268] width 18 height 18
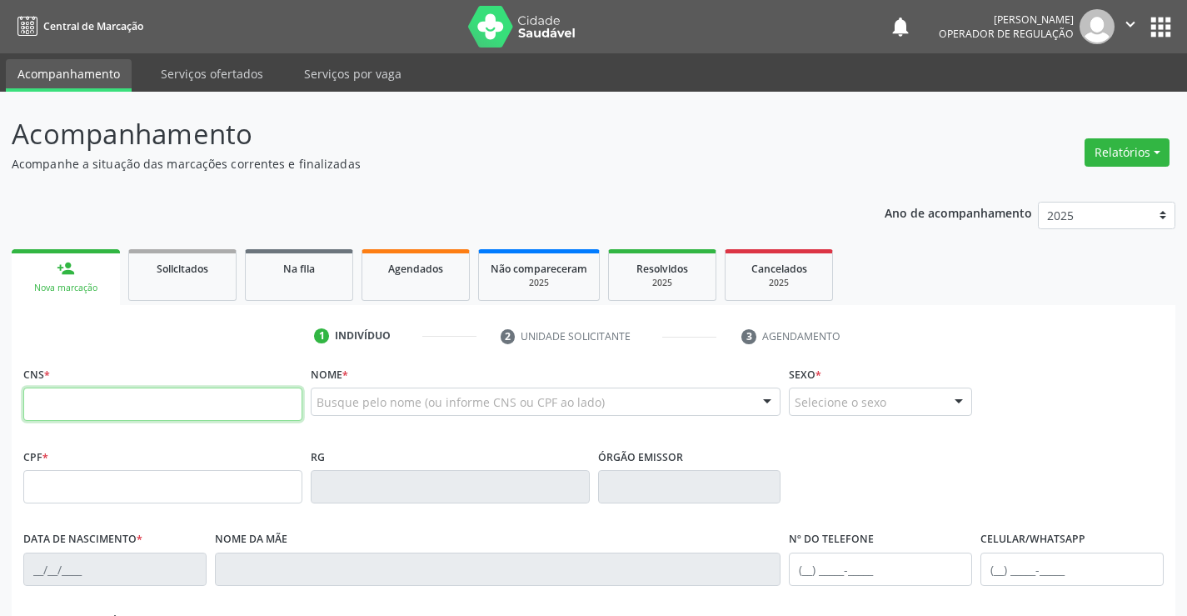
click at [109, 403] on input "text" at bounding box center [162, 403] width 279 height 33
click at [86, 391] on input "text" at bounding box center [162, 403] width 279 height 33
type input "708 2056 9988 7448"
type input "12/[DATE]"
type input "Valdiria Pajeú de [DEMOGRAPHIC_DATA]"
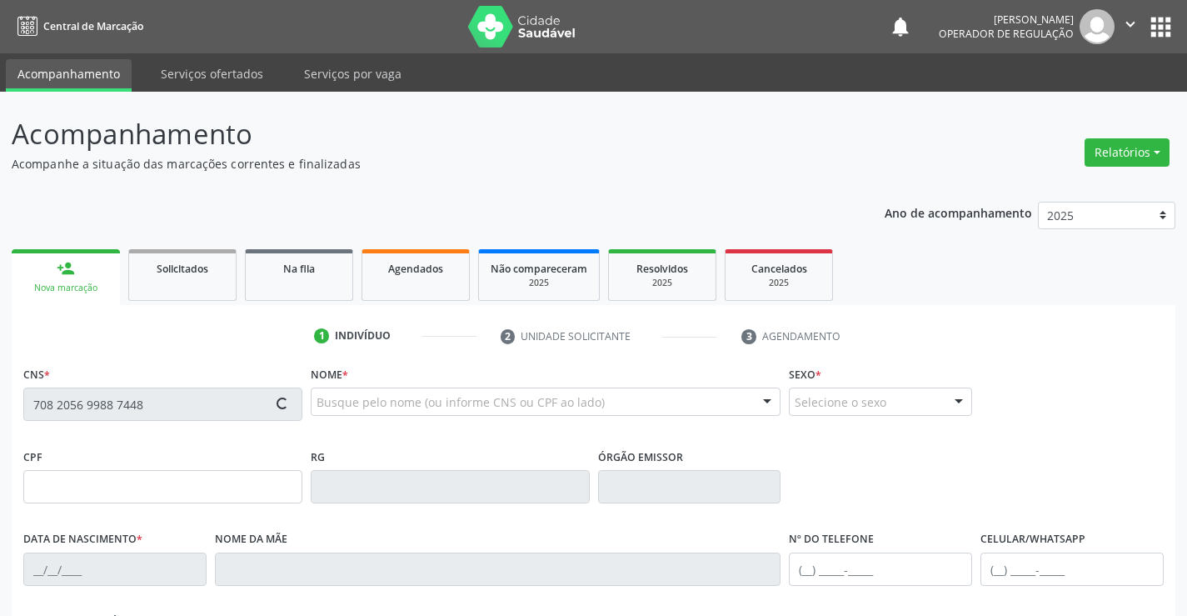
type input "[PHONE_NUMBER]"
type input "112"
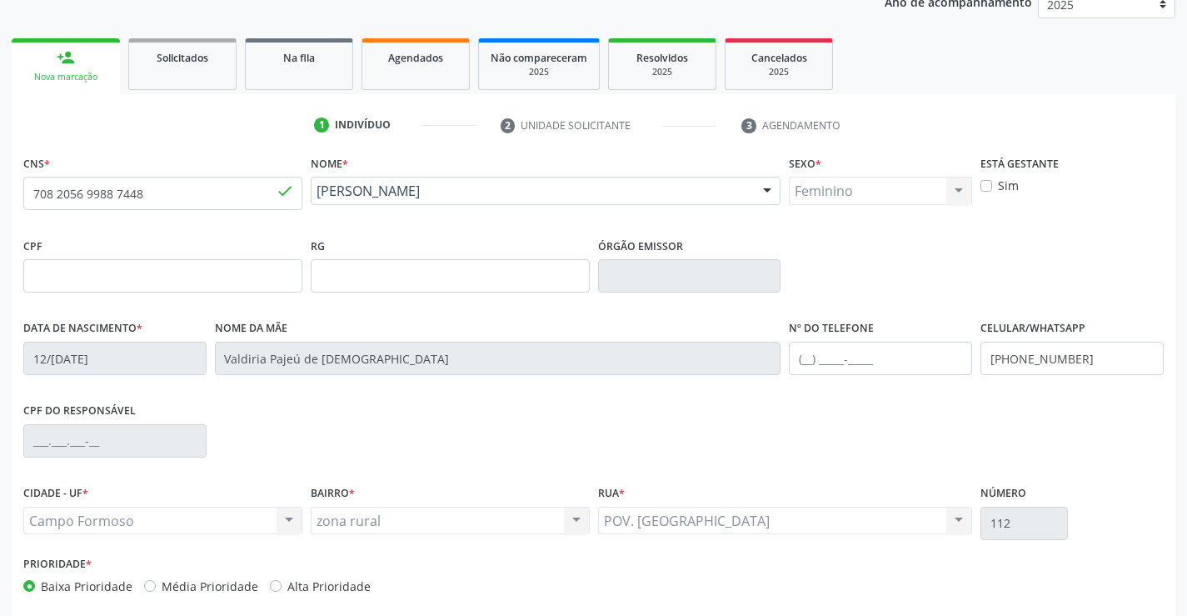
scroll to position [287, 0]
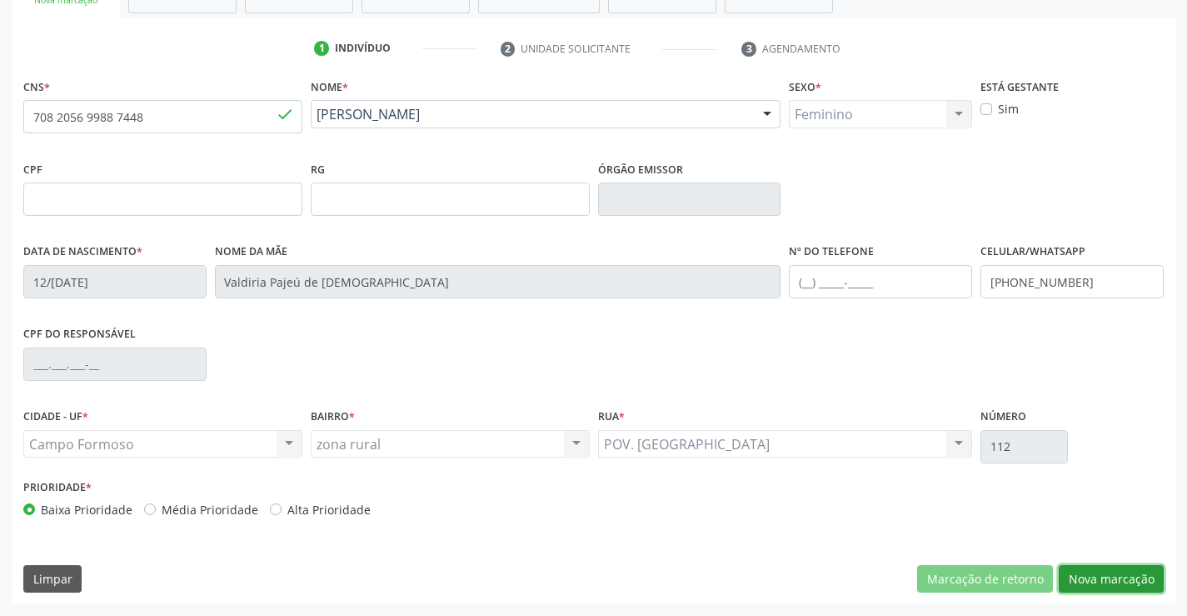
click at [1114, 580] on button "Nova marcação" at bounding box center [1111, 579] width 105 height 28
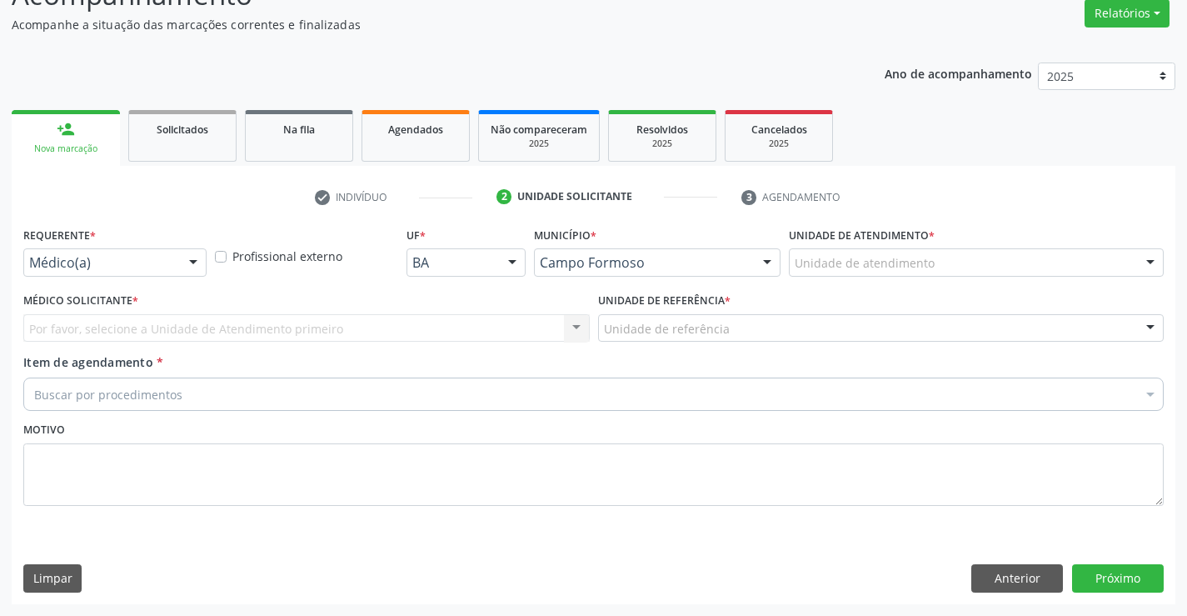
scroll to position [139, 0]
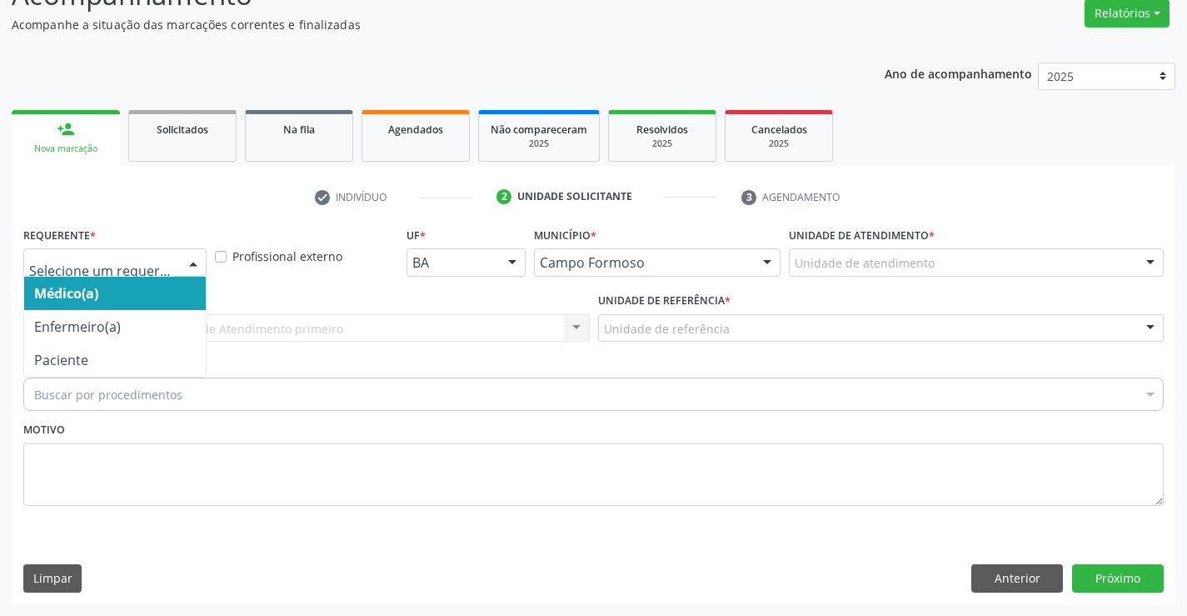
click at [143, 251] on div at bounding box center [114, 262] width 183 height 28
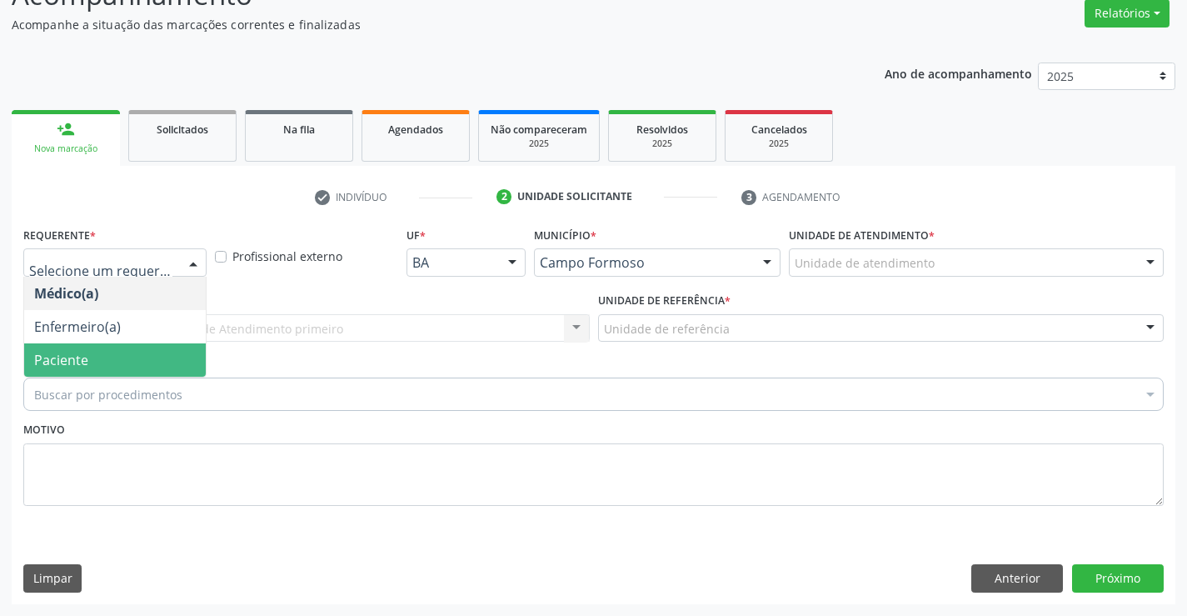
click at [134, 361] on span "Paciente" at bounding box center [115, 359] width 182 height 33
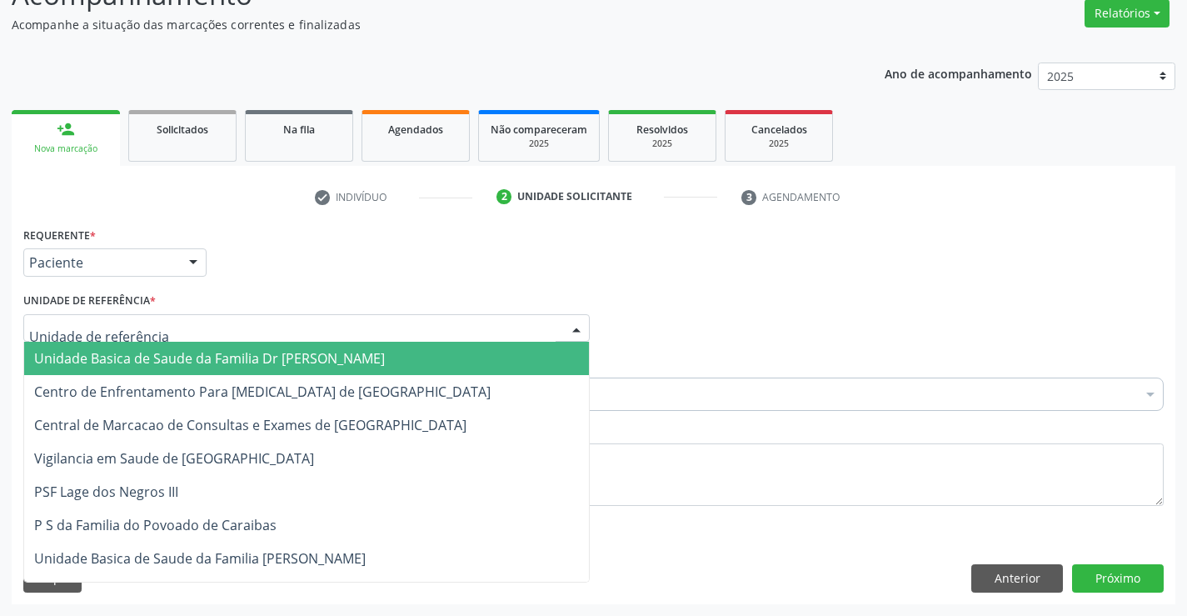
click at [132, 360] on span "Unidade Basica de Saude da Familia Dr [PERSON_NAME]" at bounding box center [209, 358] width 351 height 18
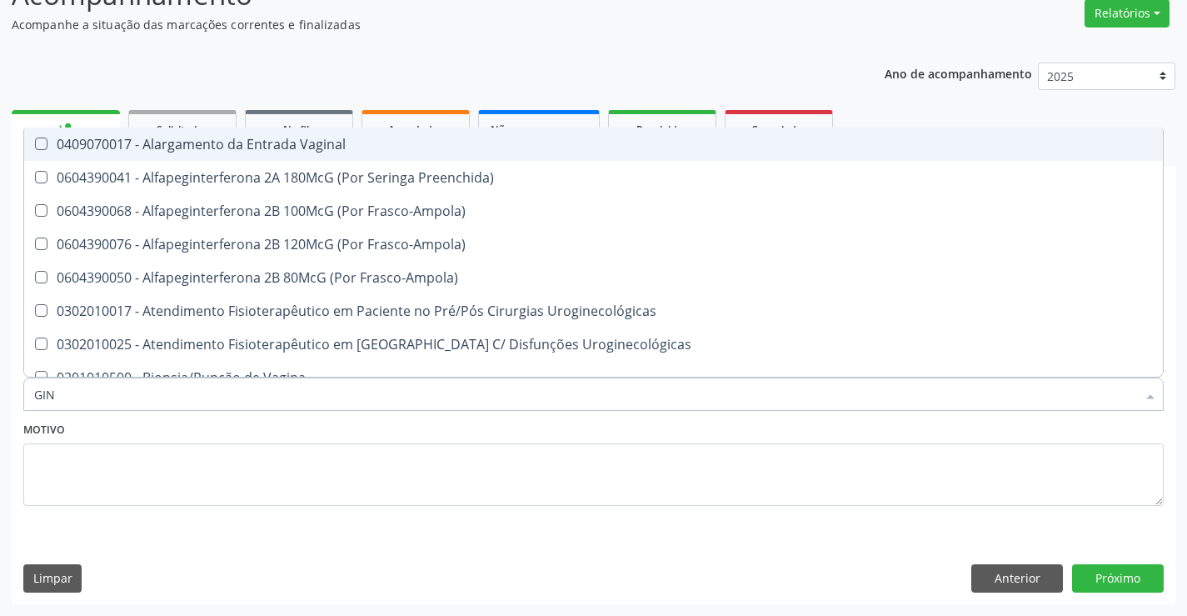
type input "GINE"
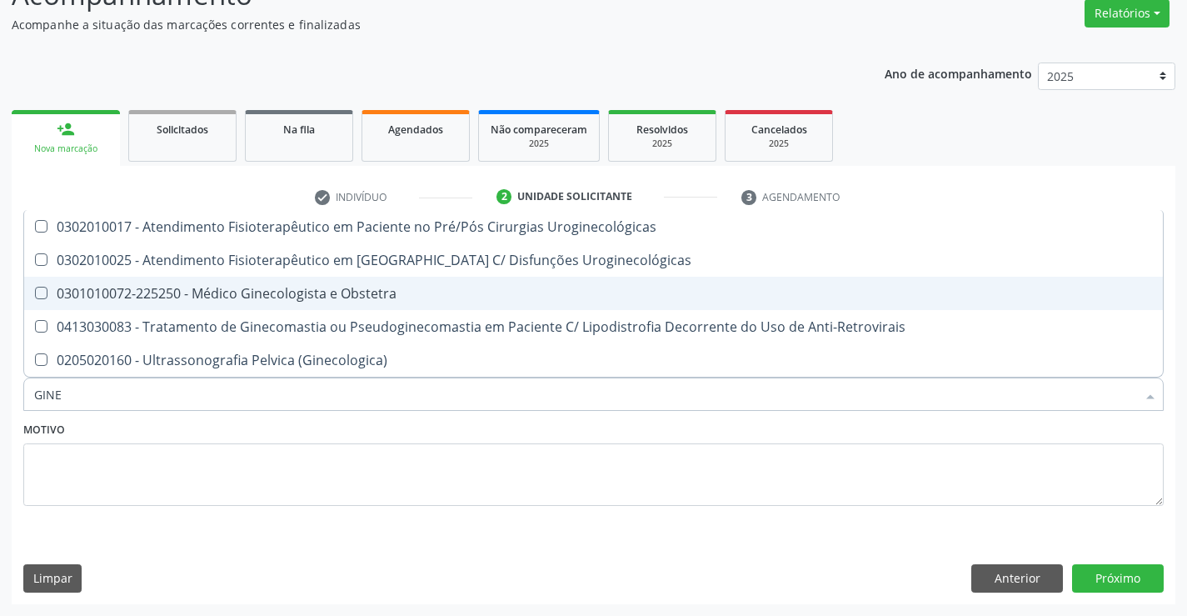
click at [187, 287] on div "0301010072-225250 - Médico Ginecologista e Obstetra" at bounding box center [593, 293] width 1119 height 13
checkbox Obstetra "true"
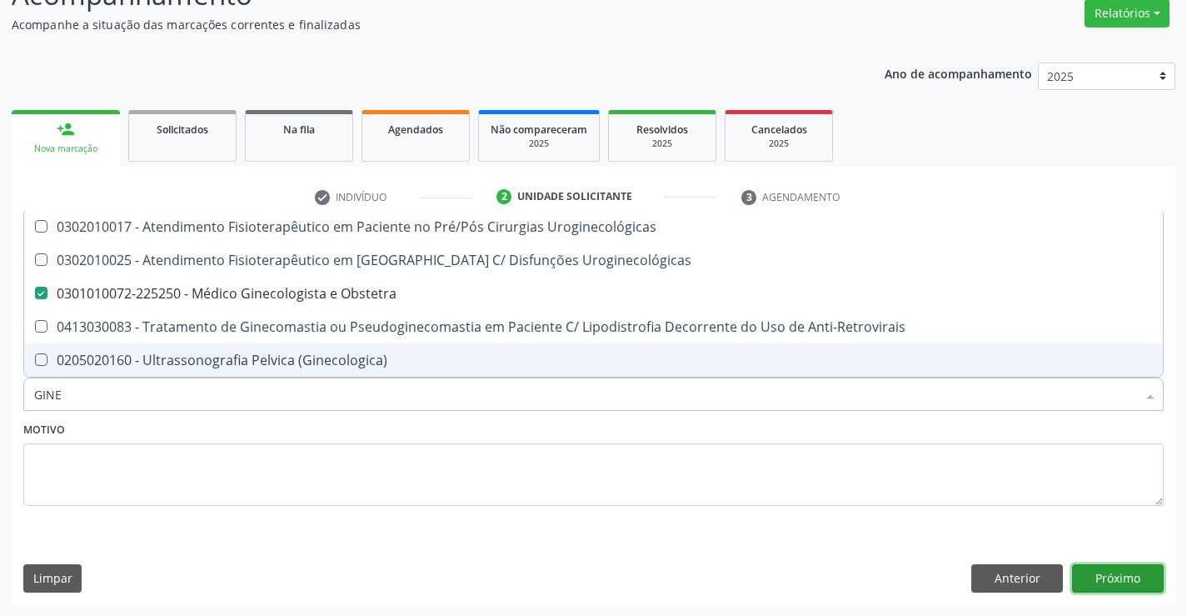
click at [1122, 579] on button "Próximo" at bounding box center [1118, 578] width 92 height 28
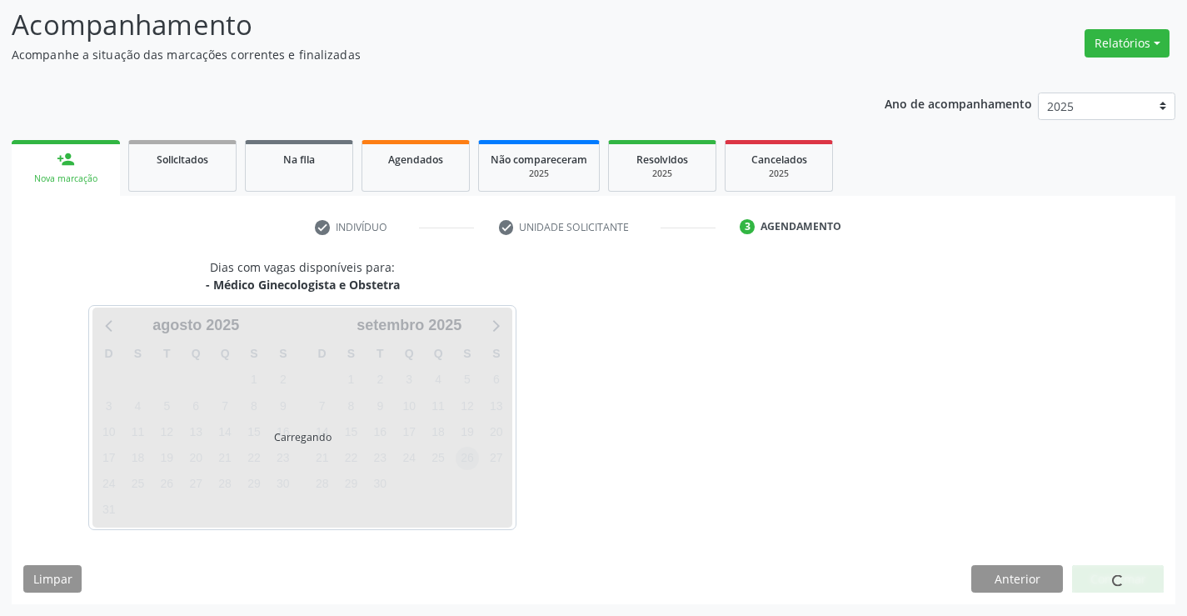
scroll to position [109, 0]
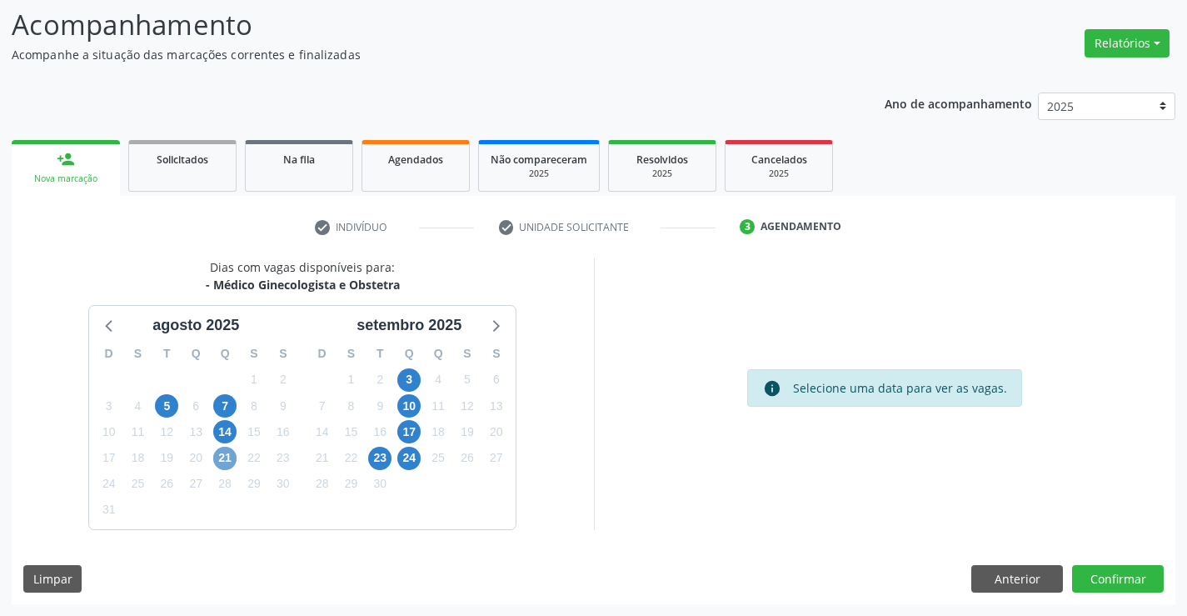
click at [227, 456] on span "21" at bounding box center [224, 458] width 23 height 23
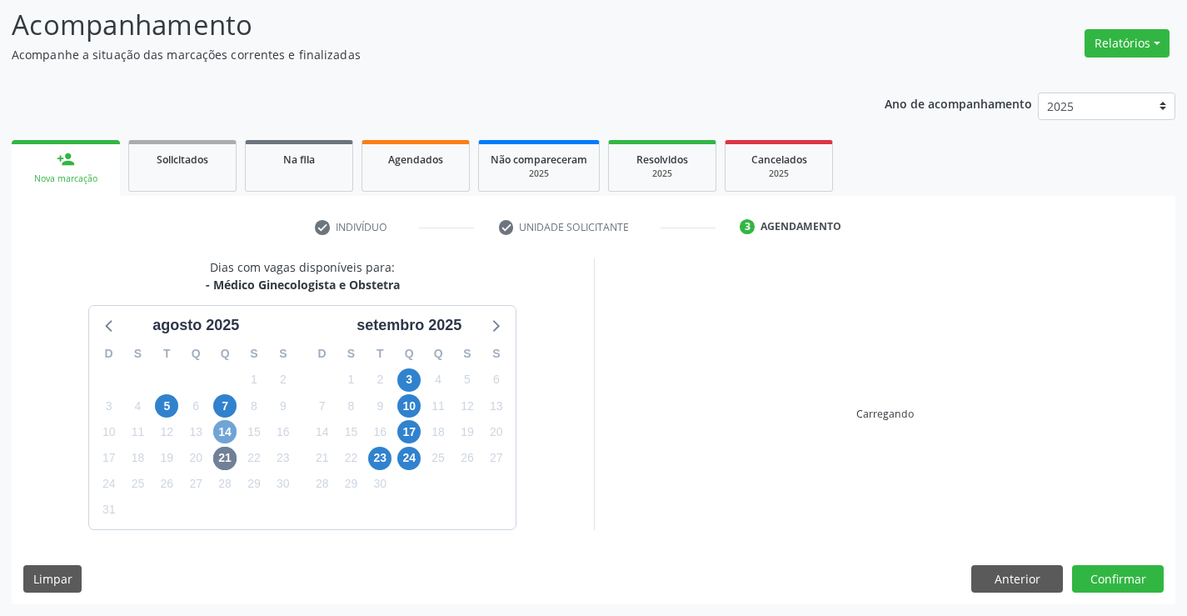
click at [226, 433] on span "14" at bounding box center [224, 431] width 23 height 23
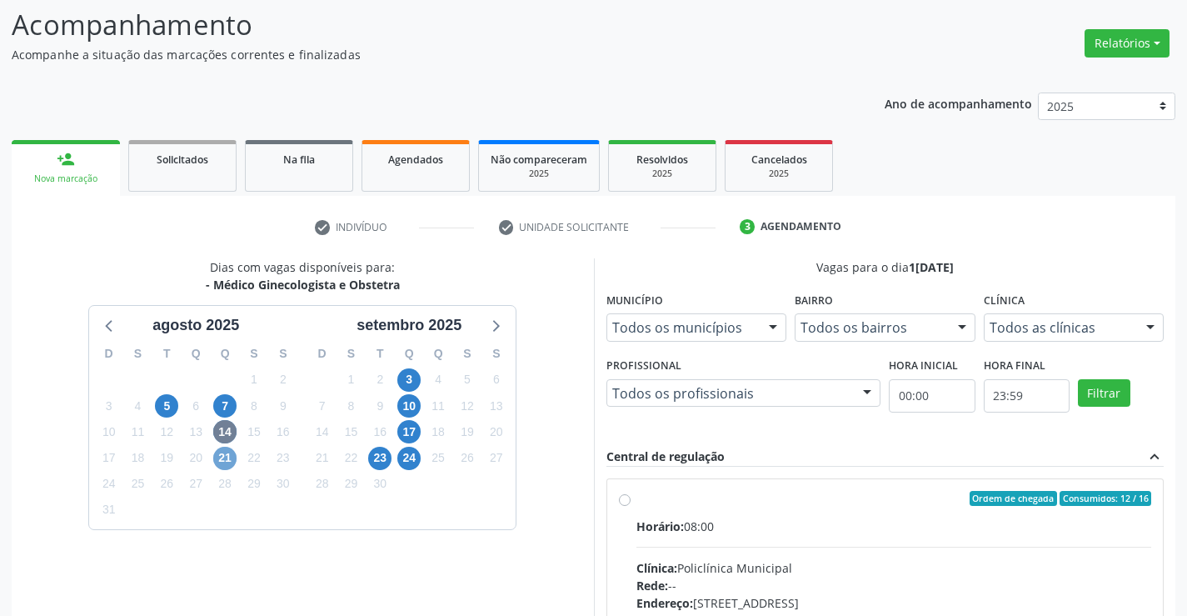
click at [226, 458] on span "21" at bounding box center [224, 458] width 23 height 23
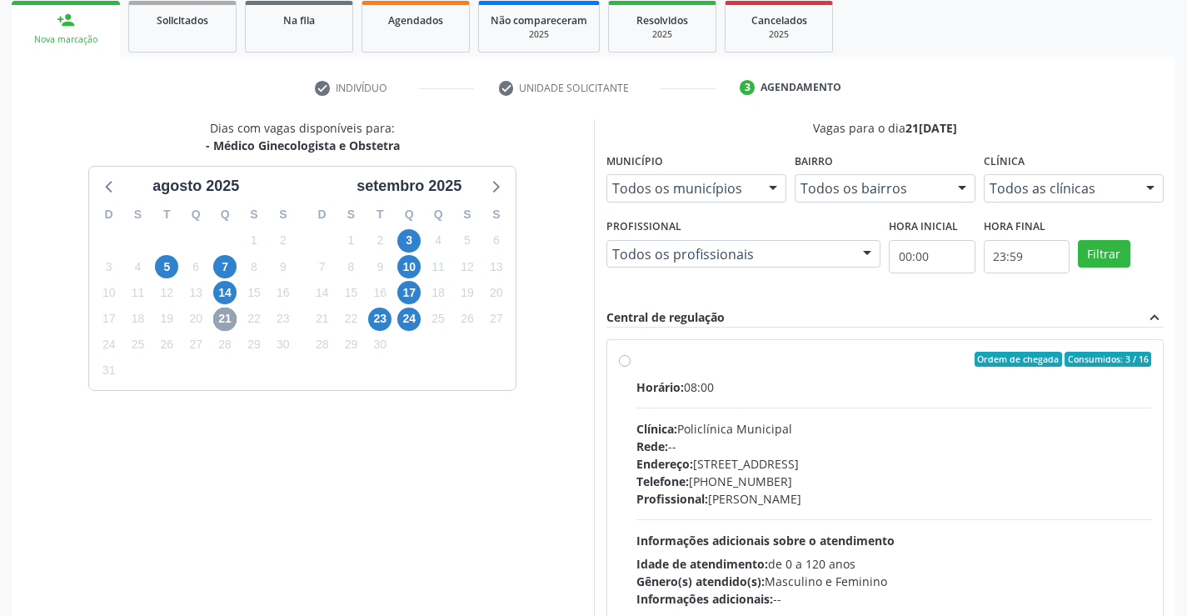
scroll to position [276, 0]
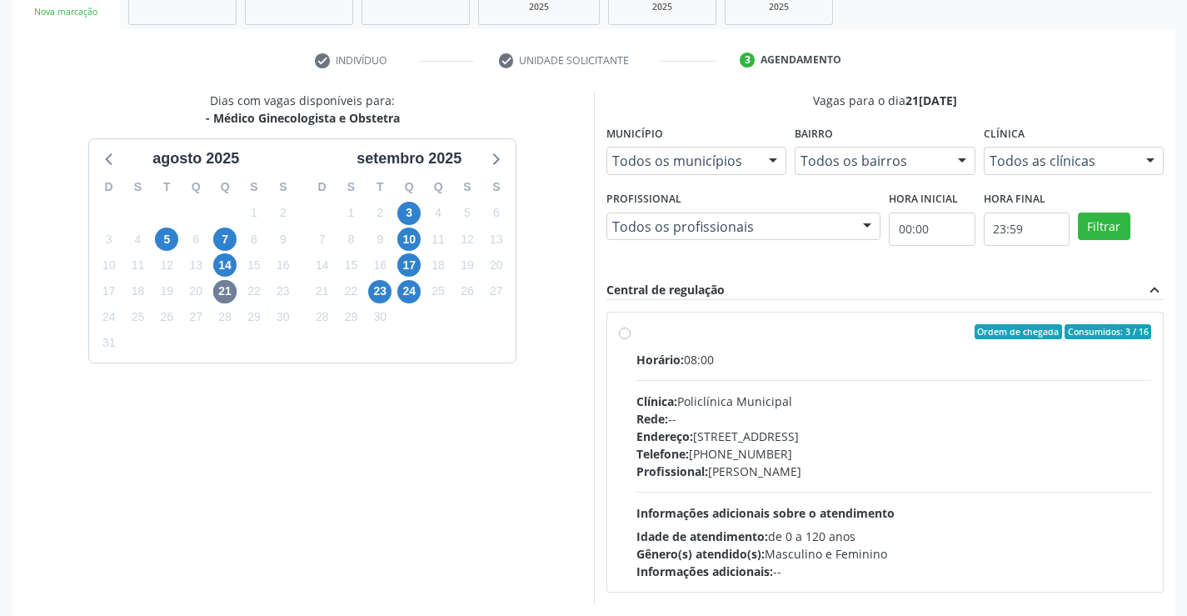
click at [637, 333] on label "Ordem de chegada Consumidos: 3 / 16 Horário: 08:00 Clínica: Policlínica Municip…" at bounding box center [895, 452] width 516 height 256
click at [627, 333] on input "Ordem de chegada Consumidos: 3 / 16 Horário: 08:00 Clínica: Policlínica Municip…" at bounding box center [625, 331] width 12 height 15
radio input "true"
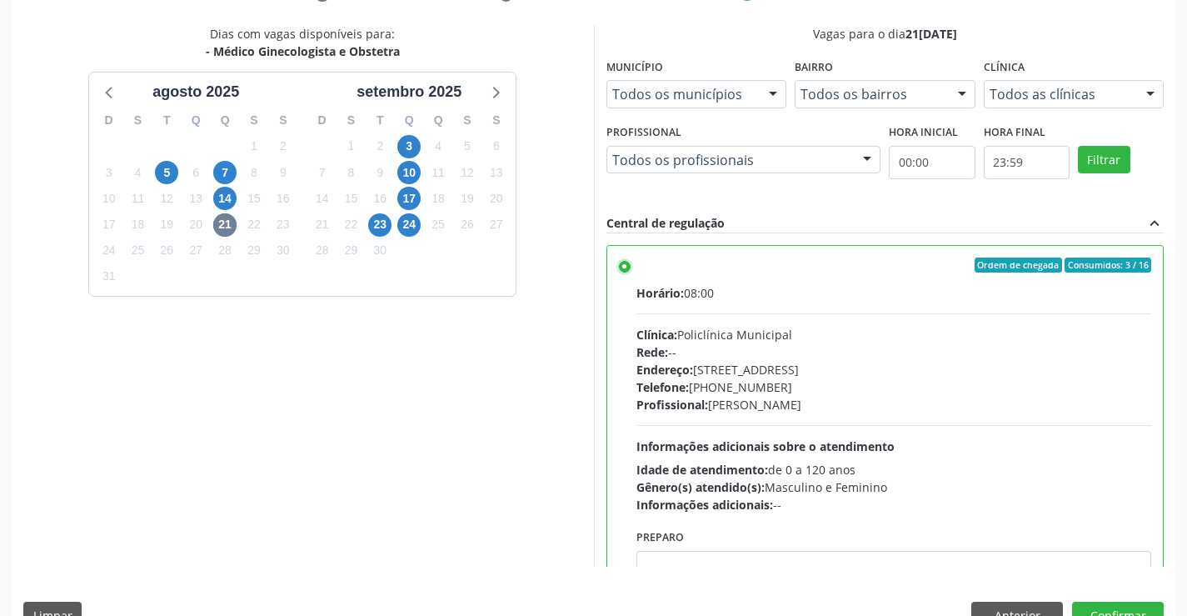
scroll to position [380, 0]
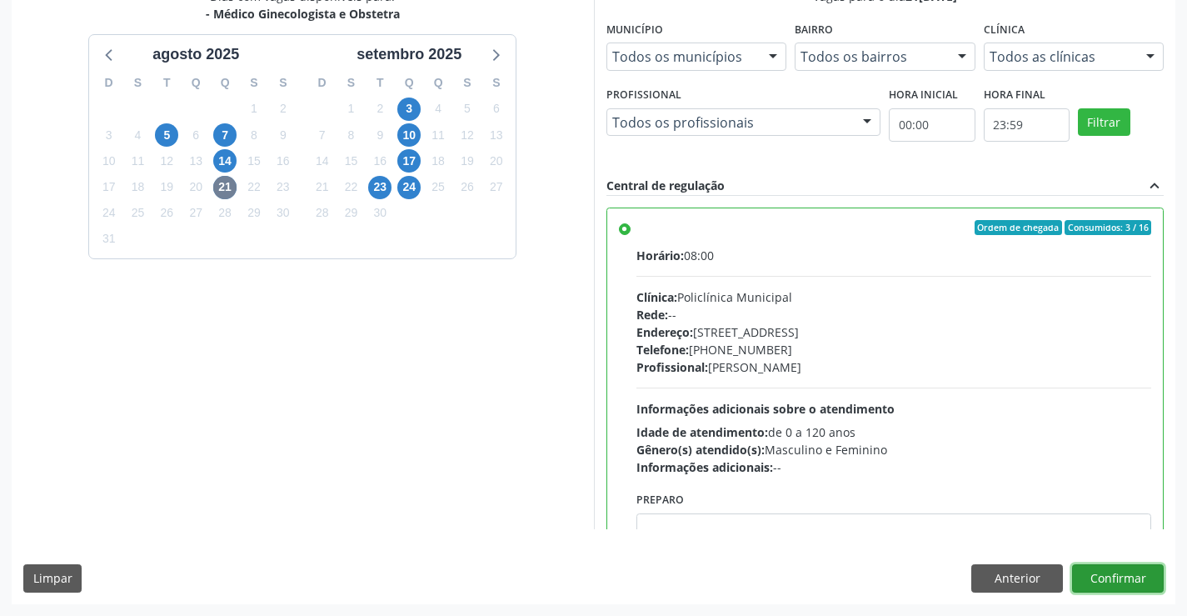
click at [1125, 578] on button "Confirmar" at bounding box center [1118, 578] width 92 height 28
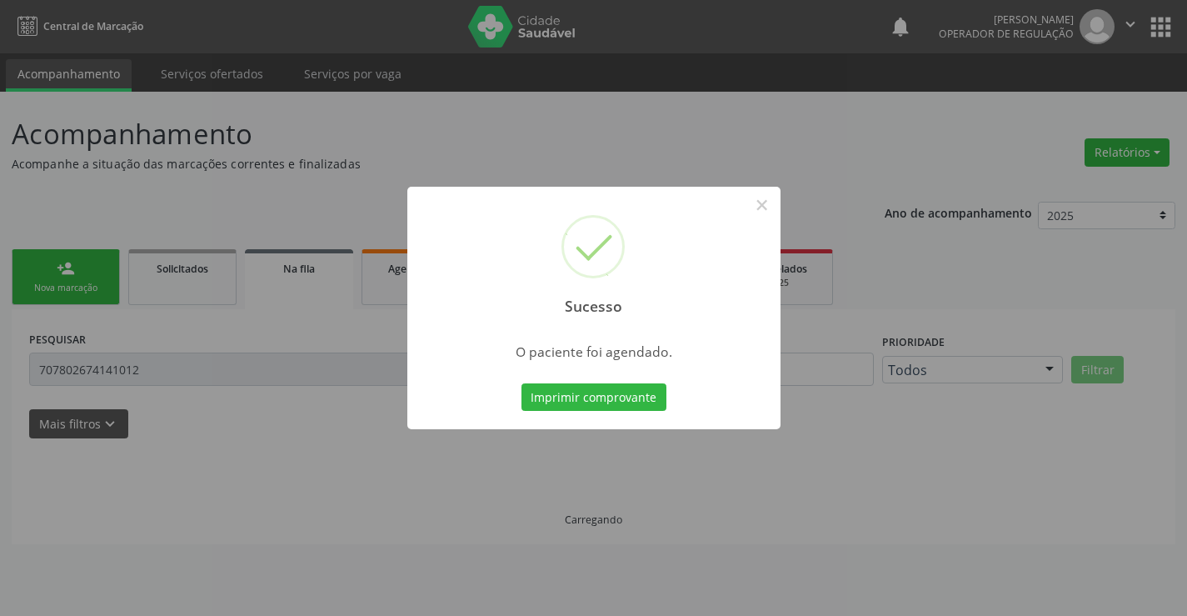
scroll to position [0, 0]
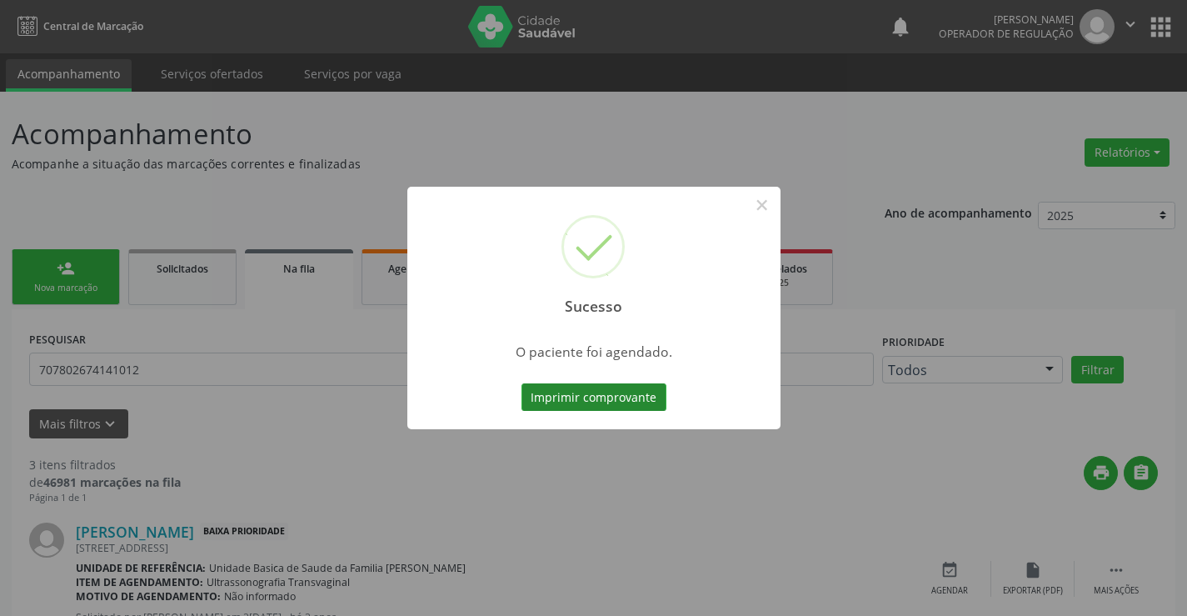
click at [600, 396] on button "Imprimir comprovante" at bounding box center [594, 397] width 145 height 28
